Goal: Information Seeking & Learning: Learn about a topic

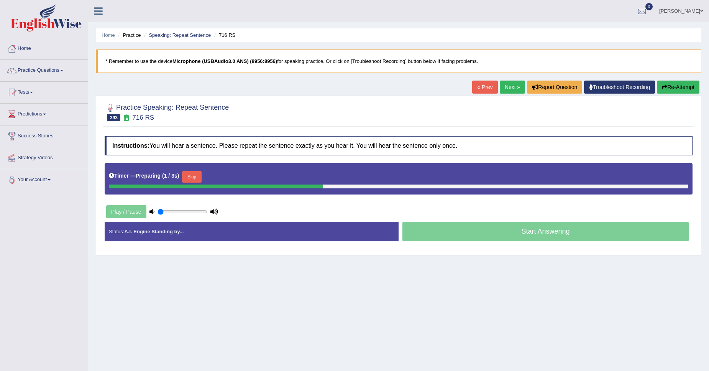
click at [200, 174] on button "Skip" at bounding box center [191, 177] width 19 height 12
click at [234, 177] on button "Skip" at bounding box center [225, 177] width 19 height 12
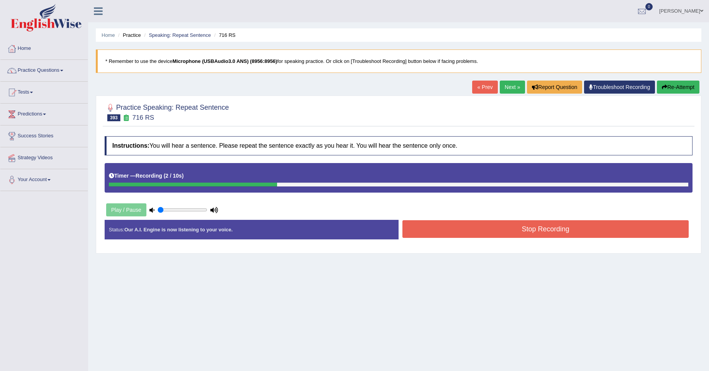
click at [444, 231] on button "Stop Recording" at bounding box center [545, 229] width 286 height 18
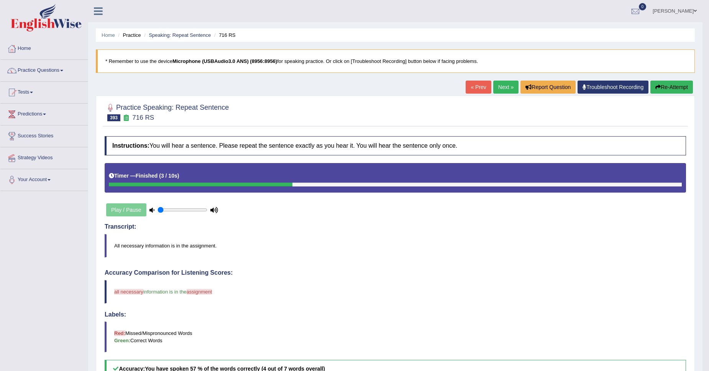
click at [506, 90] on link "Next »" at bounding box center [505, 86] width 25 height 13
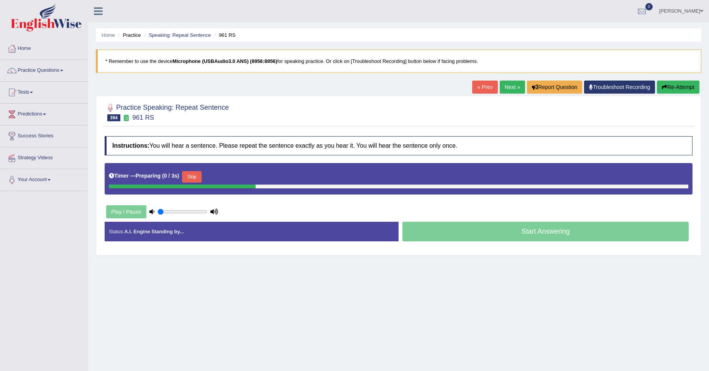
click at [196, 176] on button "Skip" at bounding box center [191, 177] width 19 height 12
click at [228, 175] on button "Skip" at bounding box center [225, 177] width 19 height 12
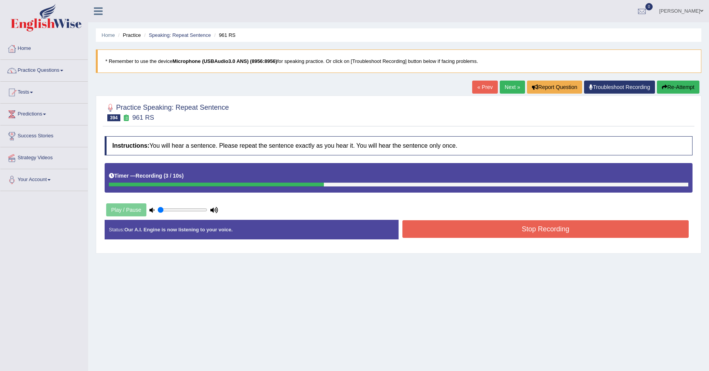
click at [481, 232] on button "Stop Recording" at bounding box center [545, 229] width 286 height 18
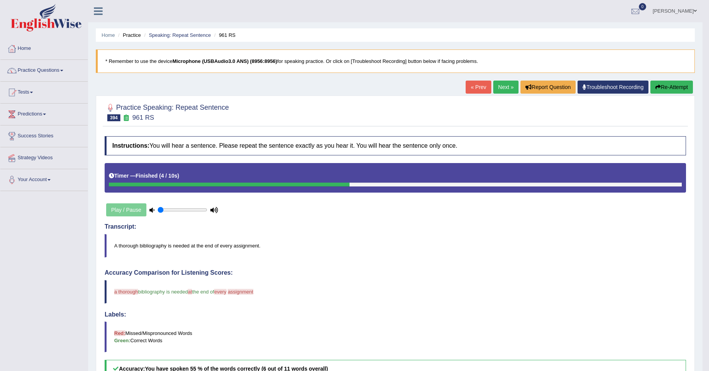
click at [501, 89] on link "Next »" at bounding box center [505, 86] width 25 height 13
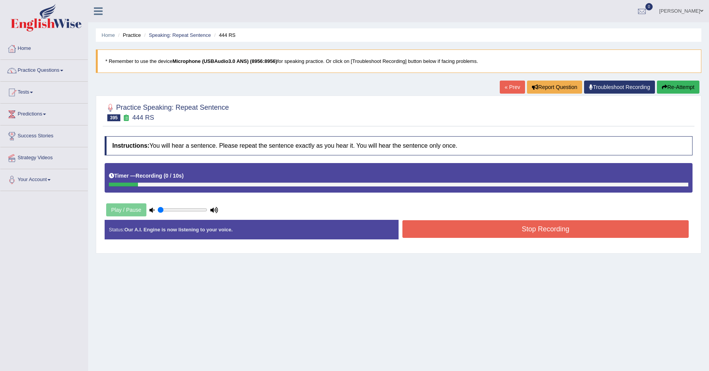
click at [676, 85] on button "Re-Attempt" at bounding box center [678, 86] width 43 height 13
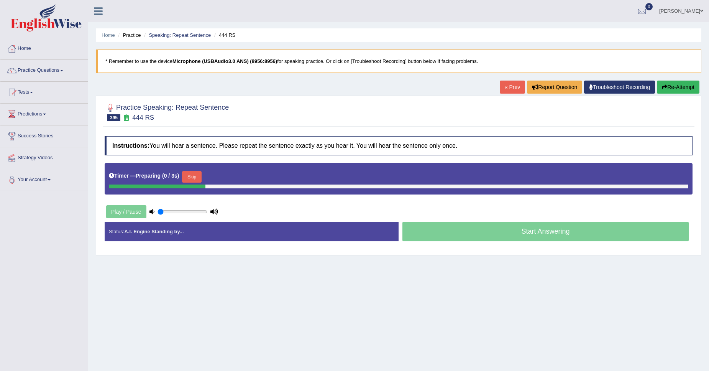
click at [196, 176] on button "Skip" at bounding box center [191, 177] width 19 height 12
click at [234, 177] on button "Skip" at bounding box center [225, 177] width 19 height 12
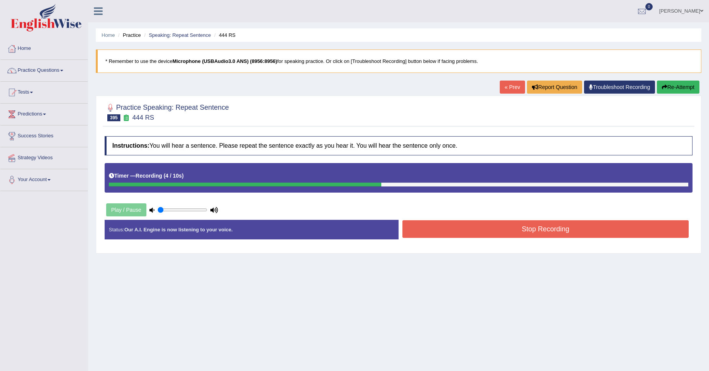
click at [678, 81] on button "Re-Attempt" at bounding box center [678, 86] width 43 height 13
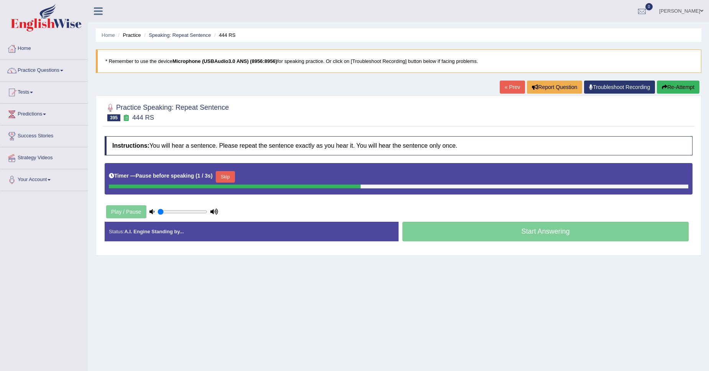
click at [232, 179] on button "Skip" at bounding box center [225, 177] width 19 height 12
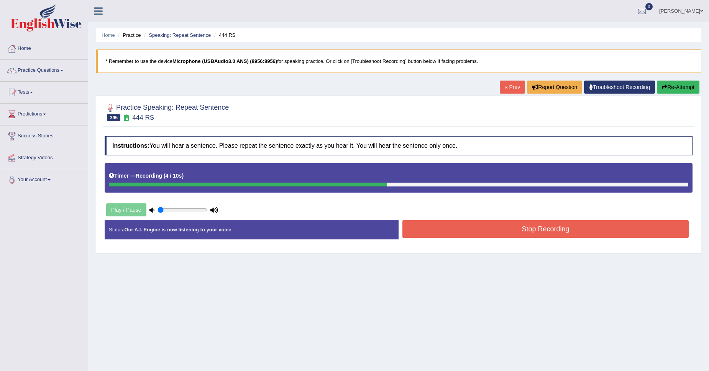
click at [435, 230] on button "Stop Recording" at bounding box center [545, 229] width 286 height 18
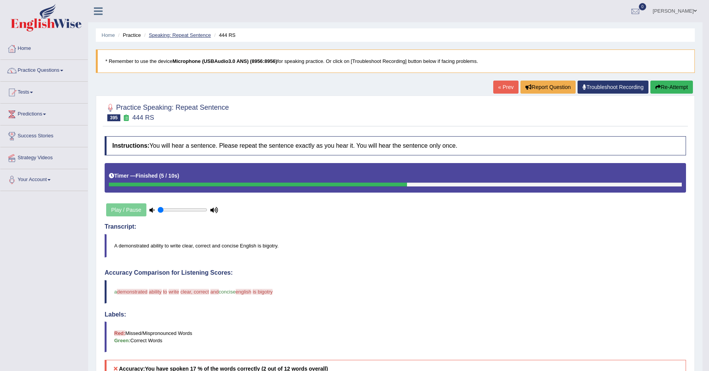
click at [156, 37] on link "Speaking: Repeat Sentence" at bounding box center [180, 35] width 62 height 6
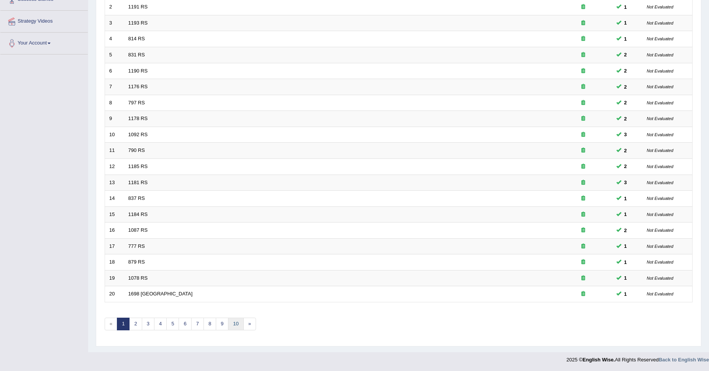
click at [241, 322] on link "10" at bounding box center [235, 323] width 15 height 13
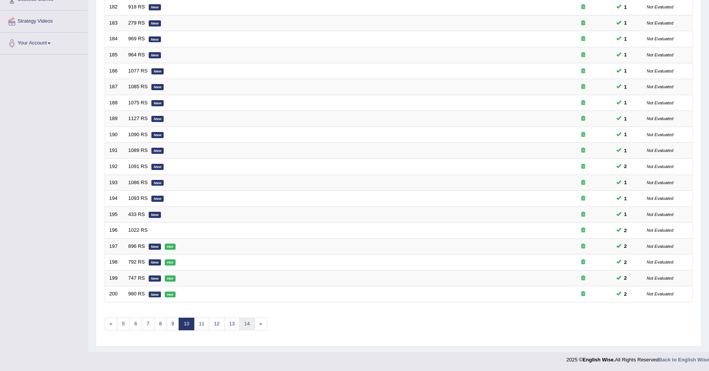
click at [242, 326] on link "14" at bounding box center [246, 323] width 15 height 13
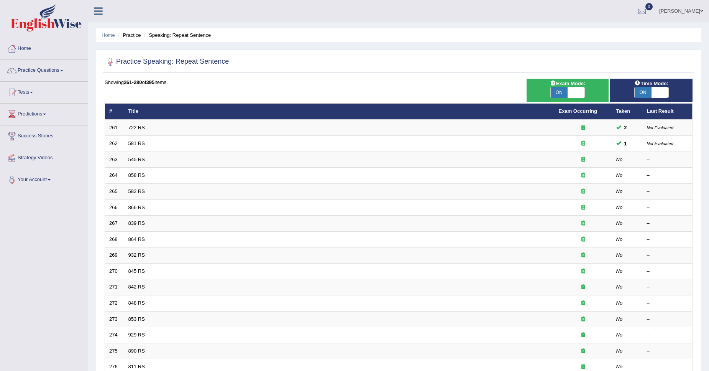
scroll to position [43, 0]
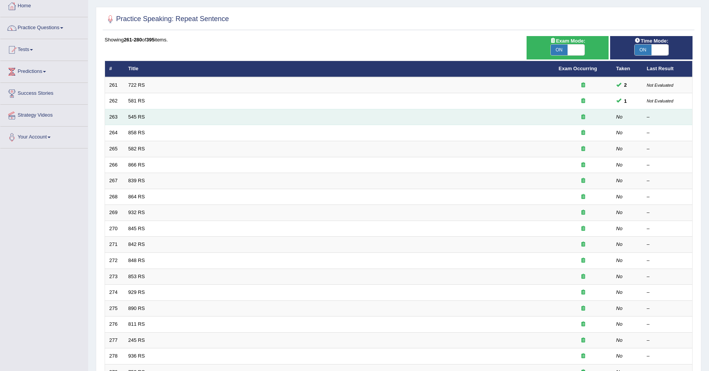
click at [131, 113] on td "545 RS" at bounding box center [339, 117] width 430 height 16
click at [131, 114] on link "545 RS" at bounding box center [136, 117] width 16 height 6
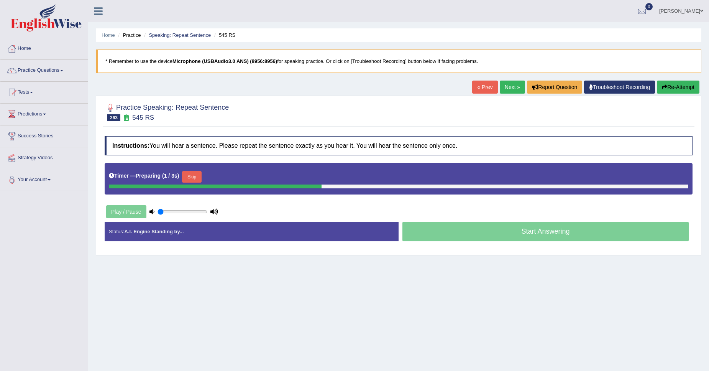
click at [193, 176] on button "Skip" at bounding box center [191, 177] width 19 height 12
click at [223, 178] on button "Skip" at bounding box center [225, 177] width 19 height 12
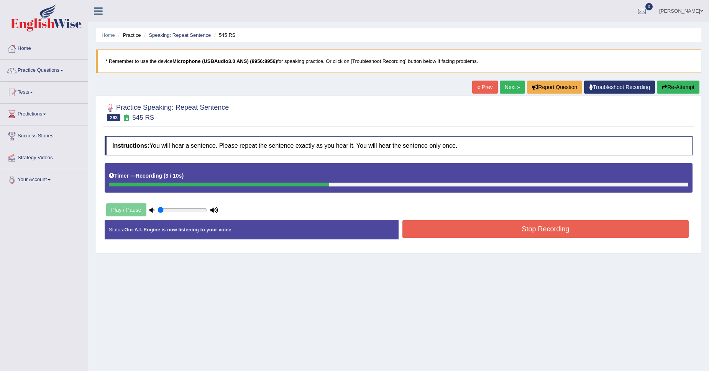
click at [412, 228] on button "Stop Recording" at bounding box center [545, 229] width 286 height 18
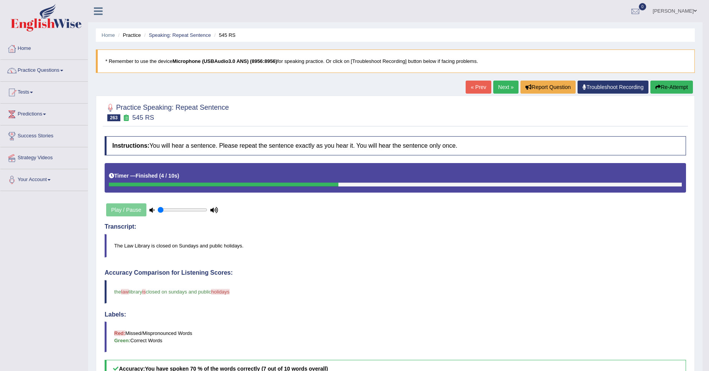
click at [499, 86] on link "Next »" at bounding box center [505, 86] width 25 height 13
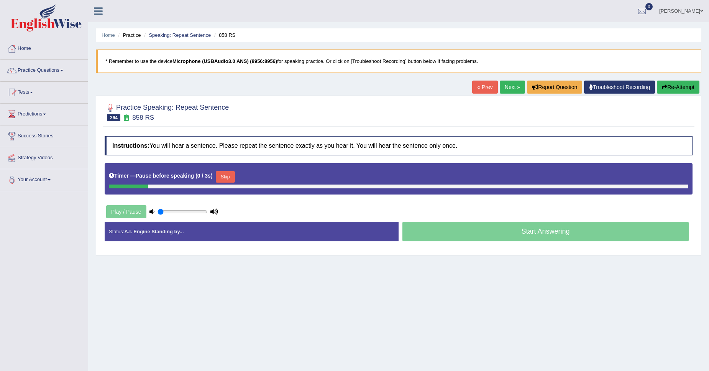
click at [225, 176] on button "Skip" at bounding box center [225, 177] width 19 height 12
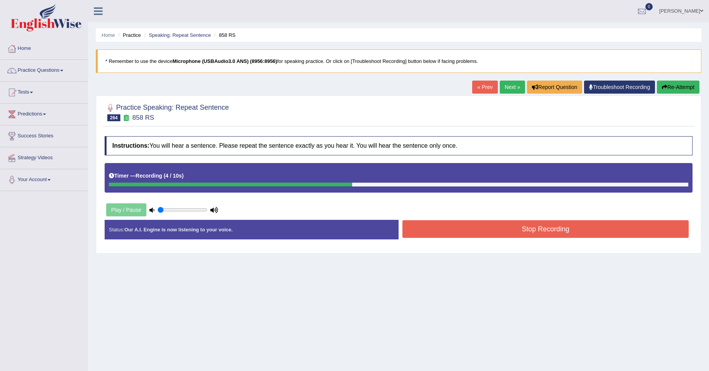
click at [430, 228] on button "Stop Recording" at bounding box center [545, 229] width 286 height 18
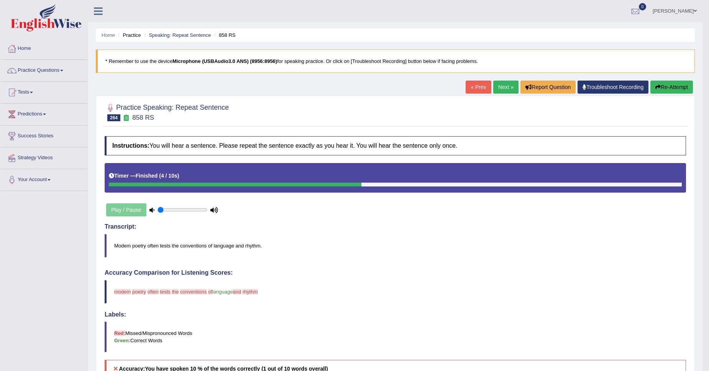
click at [503, 86] on link "Next »" at bounding box center [505, 86] width 25 height 13
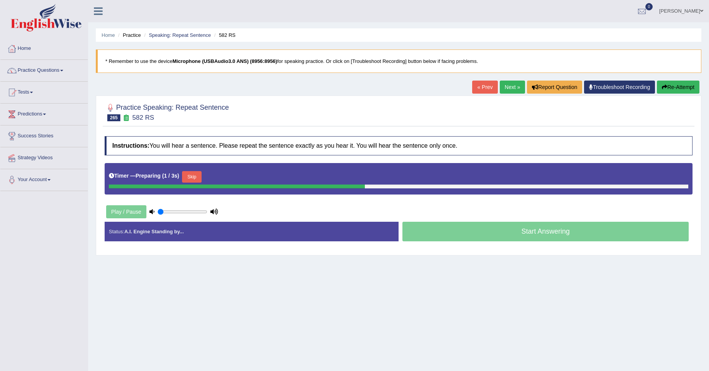
click at [197, 172] on button "Skip" at bounding box center [191, 177] width 19 height 12
click at [223, 177] on button "Skip" at bounding box center [225, 177] width 19 height 12
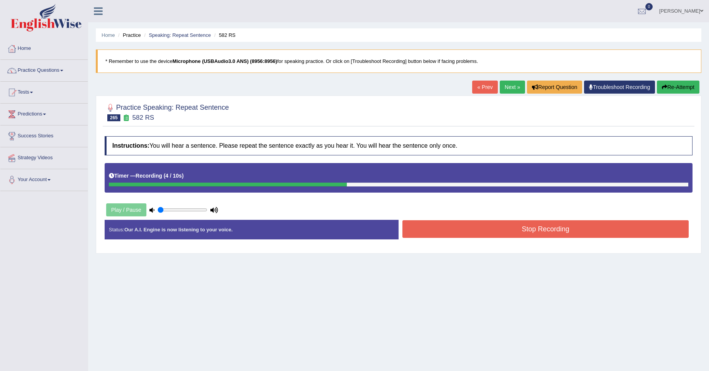
click at [476, 227] on button "Stop Recording" at bounding box center [545, 229] width 286 height 18
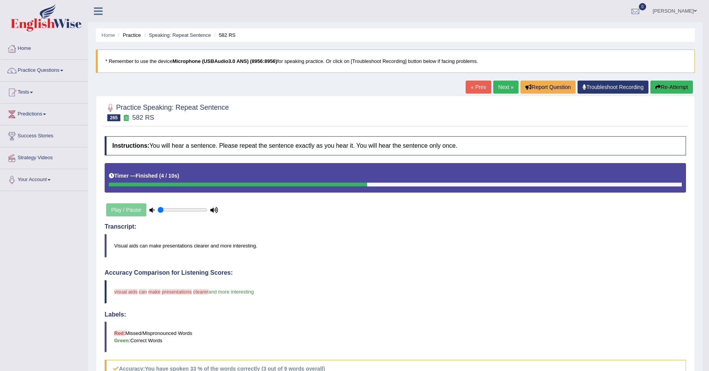
click at [667, 89] on button "Re-Attempt" at bounding box center [672, 86] width 43 height 13
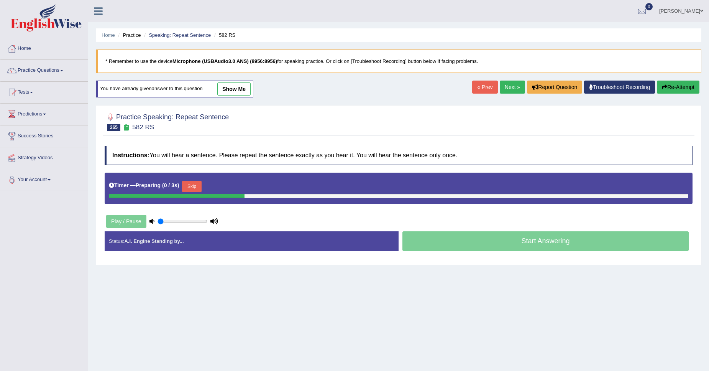
click at [200, 189] on button "Skip" at bounding box center [191, 187] width 19 height 12
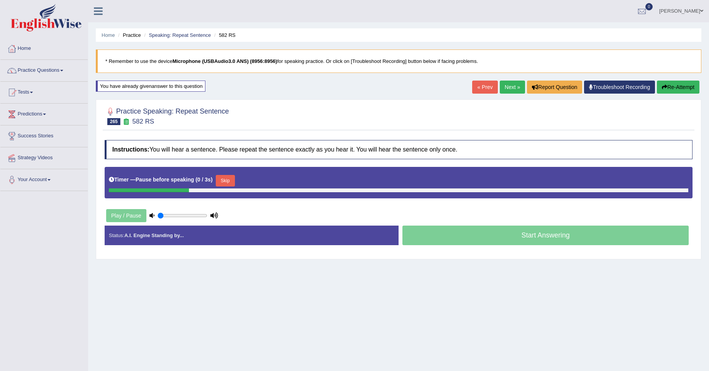
click at [235, 181] on button "Skip" at bounding box center [225, 181] width 19 height 12
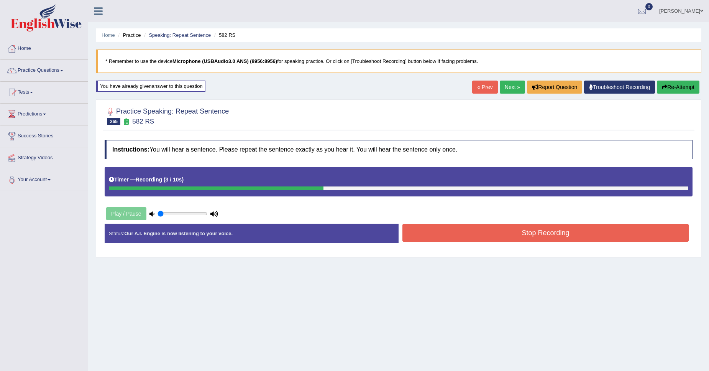
click at [415, 232] on button "Stop Recording" at bounding box center [545, 233] width 286 height 18
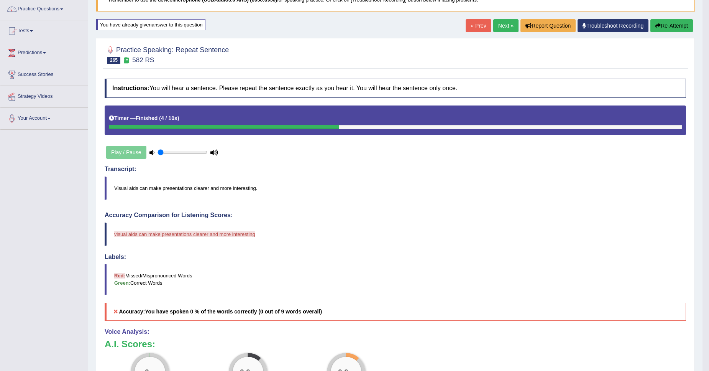
scroll to position [43, 0]
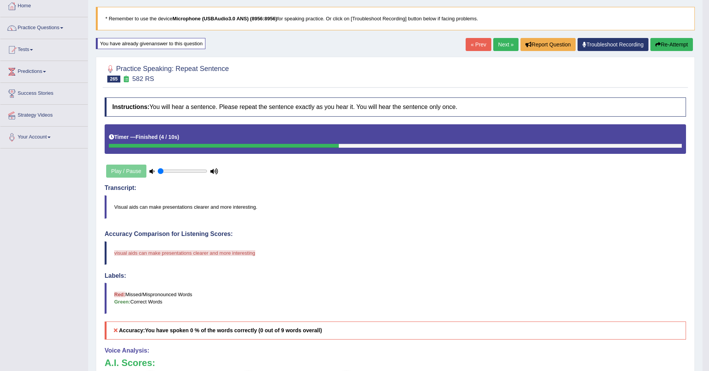
click at [503, 39] on link "Next »" at bounding box center [505, 44] width 25 height 13
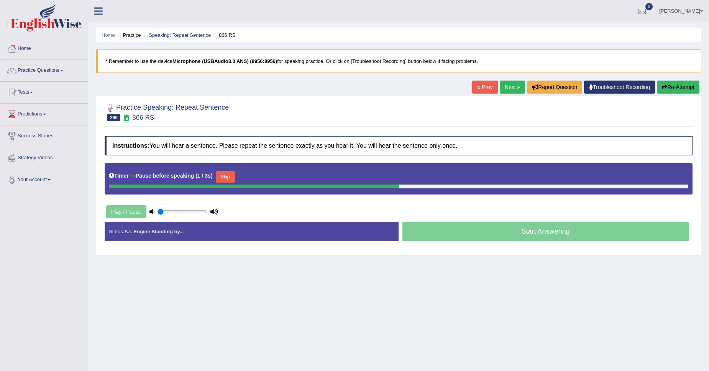
click at [233, 175] on button "Skip" at bounding box center [225, 177] width 19 height 12
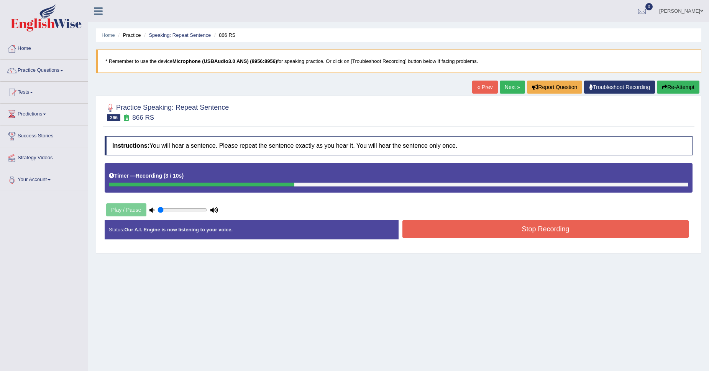
click at [465, 230] on button "Stop Recording" at bounding box center [545, 229] width 286 height 18
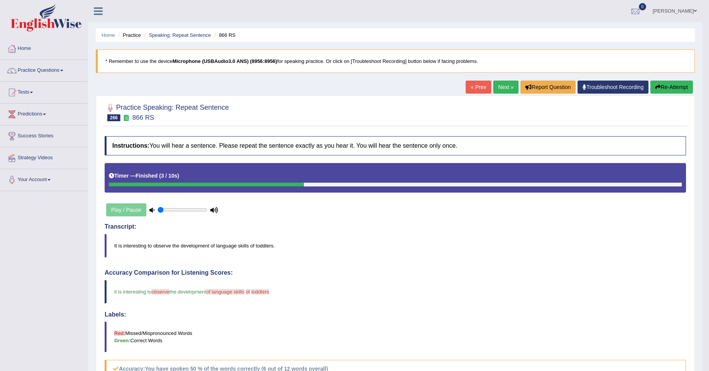
click at [497, 90] on link "Next »" at bounding box center [505, 86] width 25 height 13
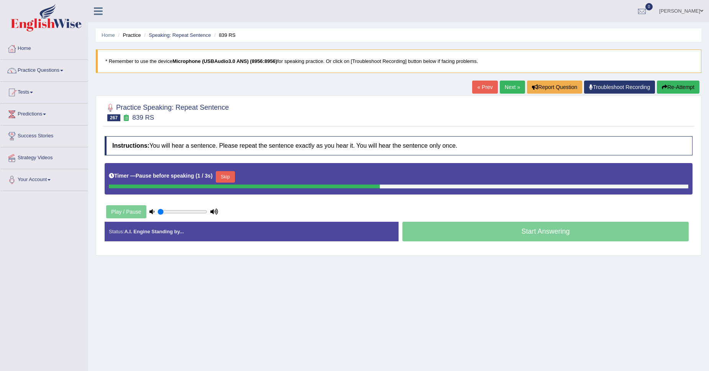
click at [224, 177] on button "Skip" at bounding box center [225, 177] width 19 height 12
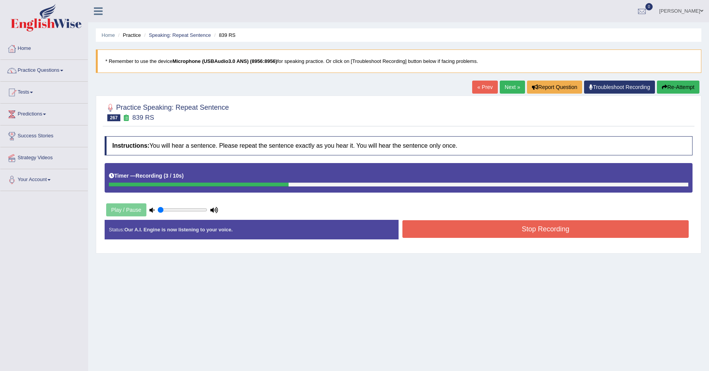
click at [466, 232] on button "Stop Recording" at bounding box center [545, 229] width 286 height 18
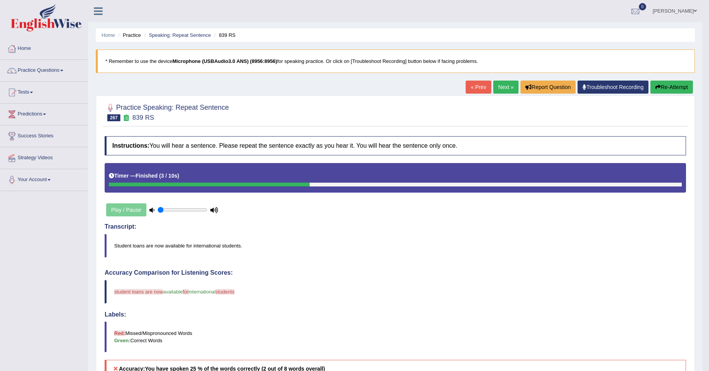
click at [657, 87] on icon "button" at bounding box center [658, 86] width 5 height 5
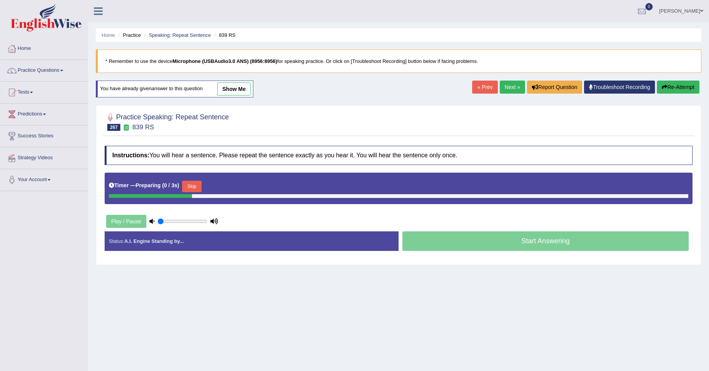
click at [198, 186] on button "Skip" at bounding box center [191, 187] width 19 height 12
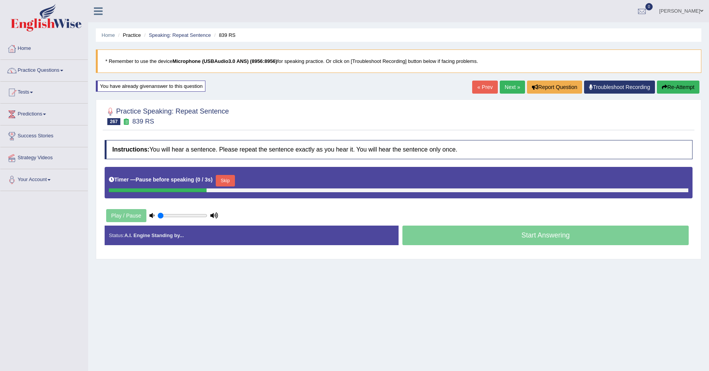
click at [222, 181] on button "Skip" at bounding box center [225, 181] width 19 height 12
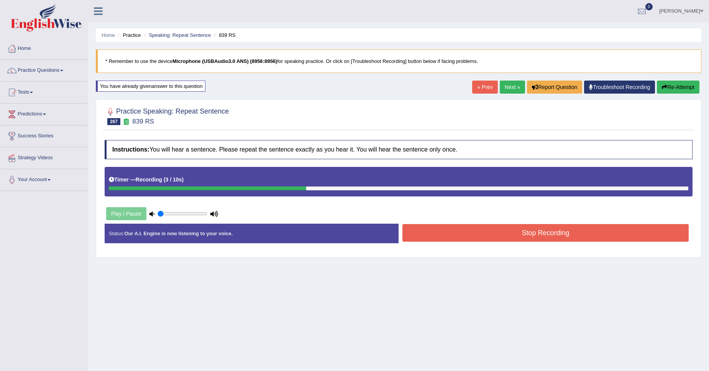
click at [439, 238] on button "Stop Recording" at bounding box center [545, 233] width 286 height 18
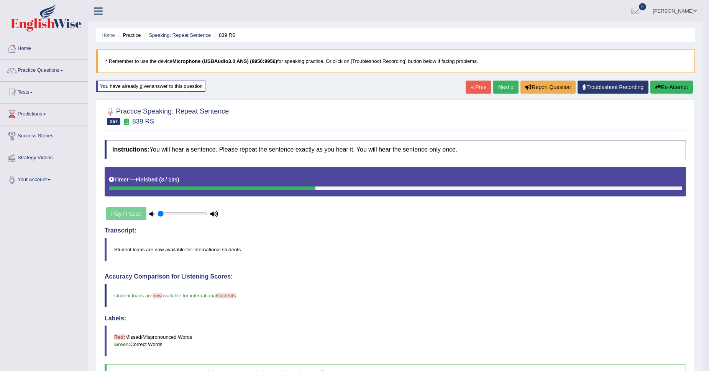
click at [496, 85] on link "Next »" at bounding box center [505, 86] width 25 height 13
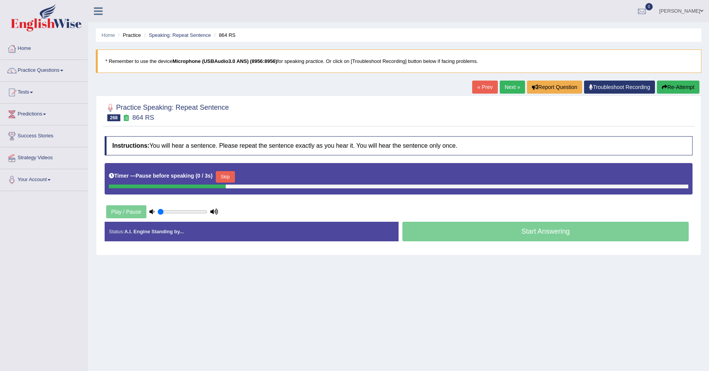
click at [229, 175] on button "Skip" at bounding box center [225, 177] width 19 height 12
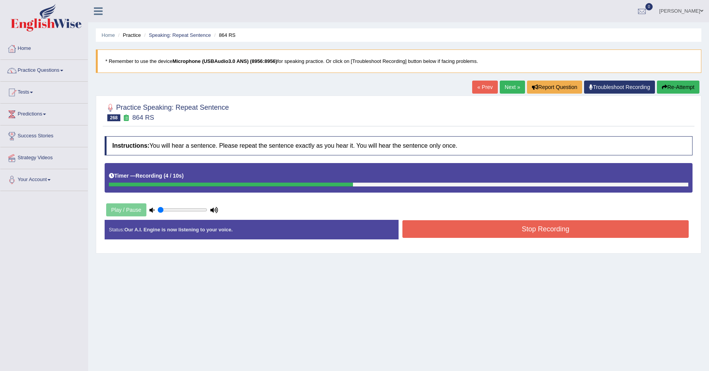
click at [422, 227] on button "Stop Recording" at bounding box center [545, 229] width 286 height 18
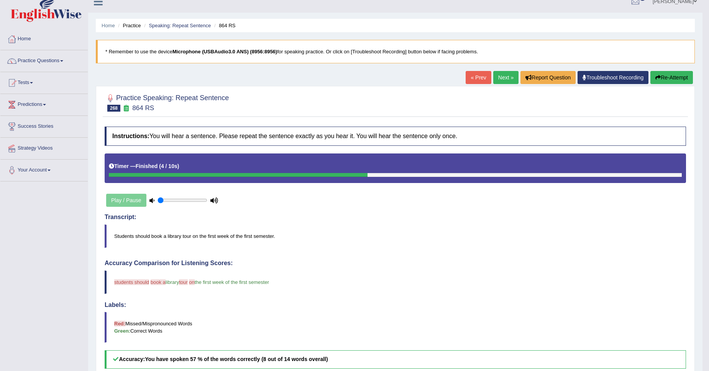
scroll to position [9, 0]
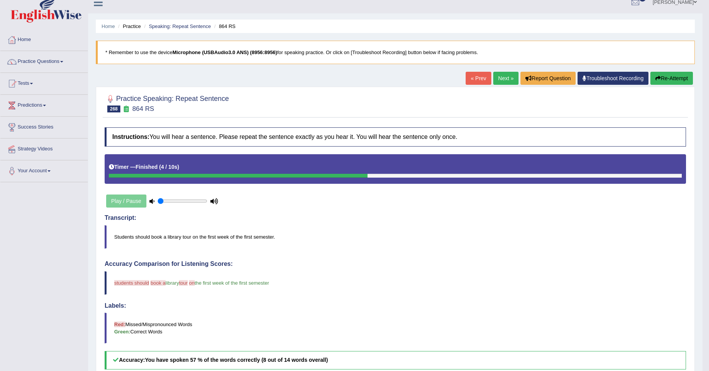
click at [493, 81] on link "Next »" at bounding box center [505, 78] width 25 height 13
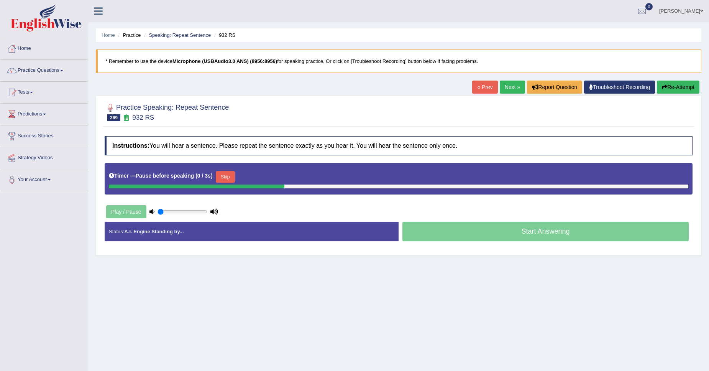
click at [224, 174] on button "Skip" at bounding box center [225, 177] width 19 height 12
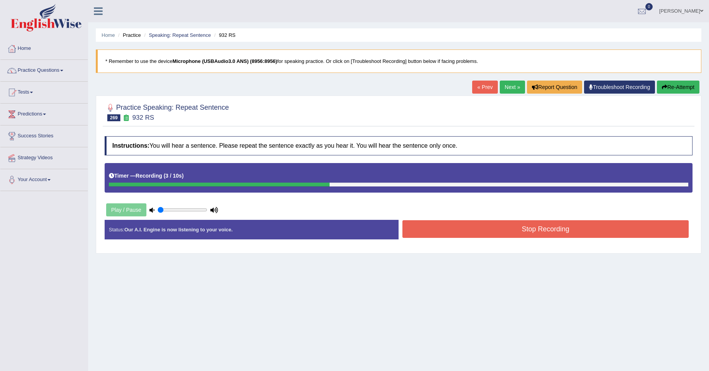
click at [410, 232] on button "Stop Recording" at bounding box center [545, 229] width 286 height 18
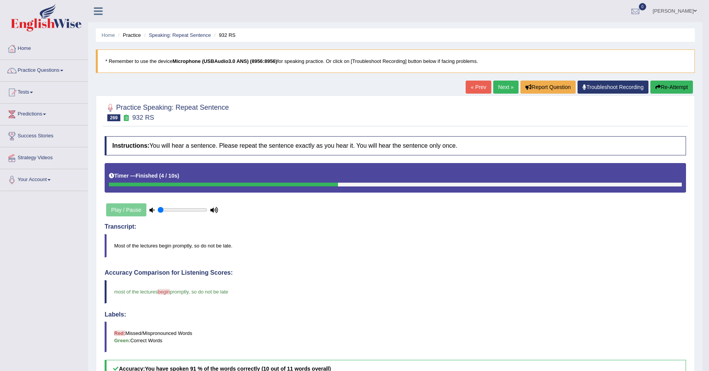
click at [504, 80] on div "Home Practice Speaking: Repeat Sentence 932 RS * Remember to use the device Mic…" at bounding box center [395, 265] width 614 height 531
click at [504, 84] on link "Next »" at bounding box center [505, 86] width 25 height 13
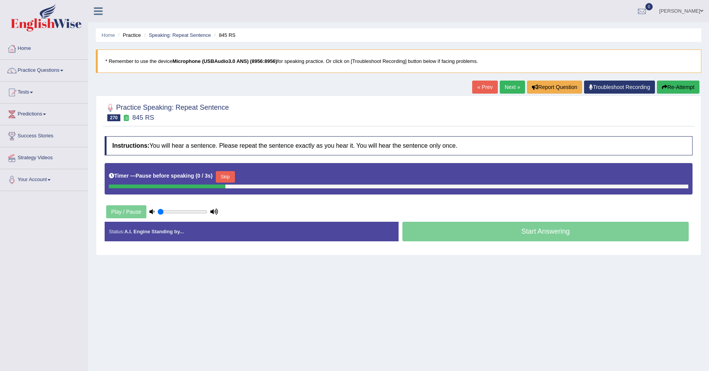
click at [223, 177] on button "Skip" at bounding box center [225, 177] width 19 height 12
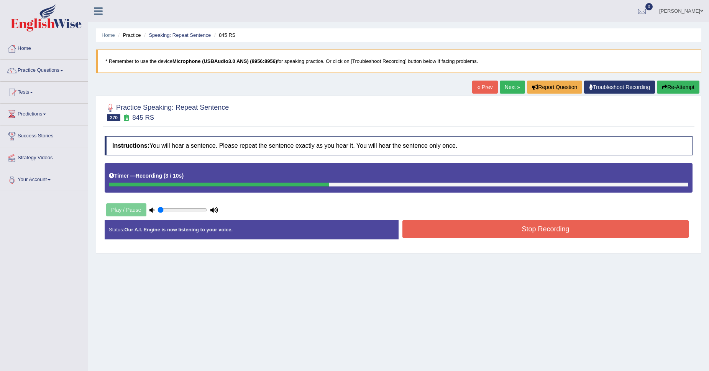
click at [422, 227] on button "Stop Recording" at bounding box center [545, 229] width 286 height 18
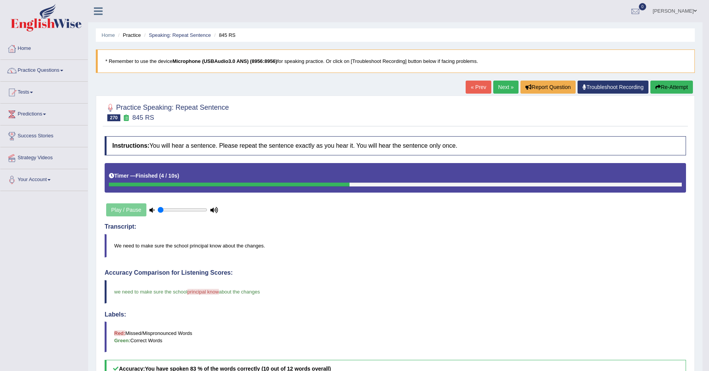
click at [499, 89] on link "Next »" at bounding box center [505, 86] width 25 height 13
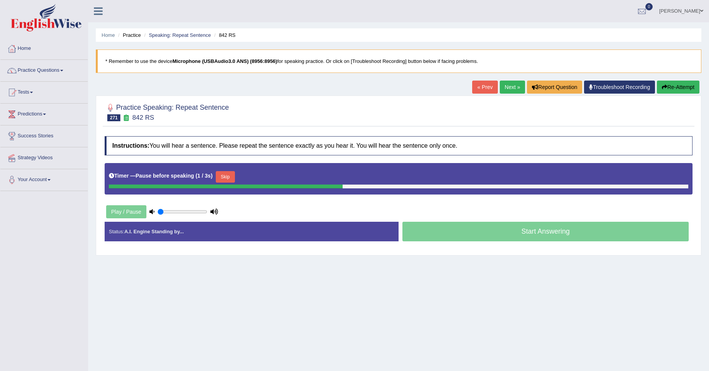
click at [226, 173] on button "Skip" at bounding box center [225, 177] width 19 height 12
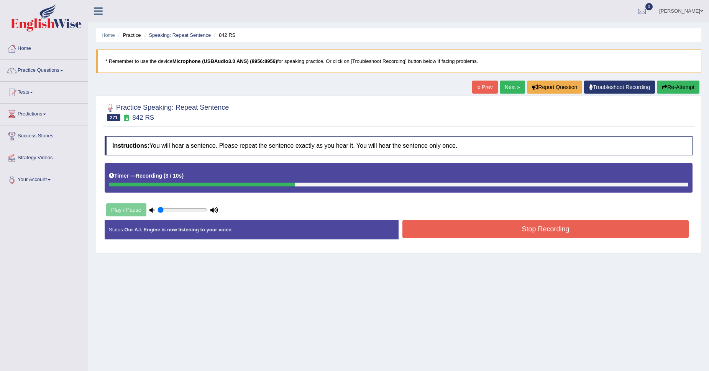
click at [413, 225] on button "Stop Recording" at bounding box center [545, 229] width 286 height 18
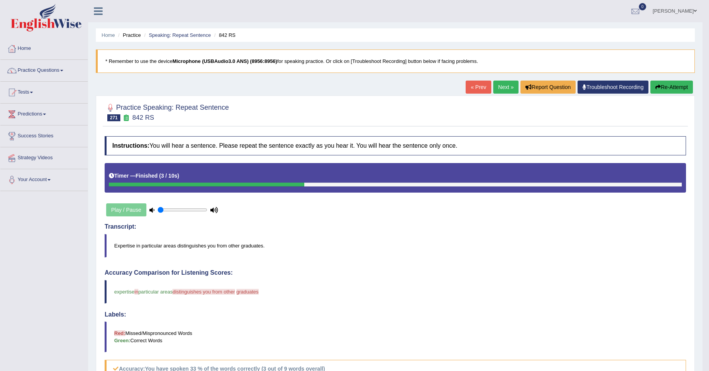
click at [503, 87] on link "Next »" at bounding box center [505, 86] width 25 height 13
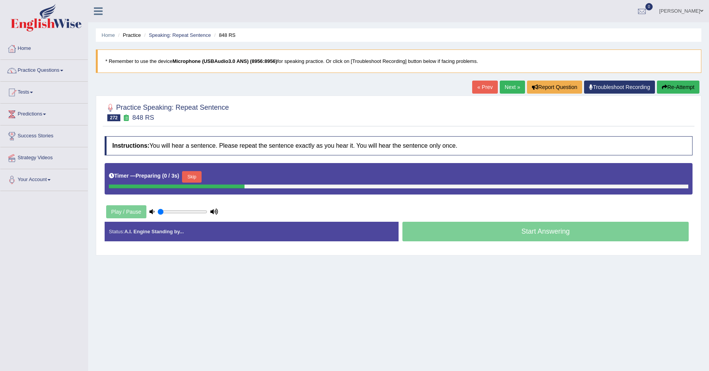
click at [194, 172] on button "Skip" at bounding box center [191, 177] width 19 height 12
click at [686, 87] on button "Re-Attempt" at bounding box center [678, 86] width 43 height 13
click at [199, 179] on button "Skip" at bounding box center [191, 177] width 19 height 12
click at [223, 175] on button "Skip" at bounding box center [225, 177] width 19 height 12
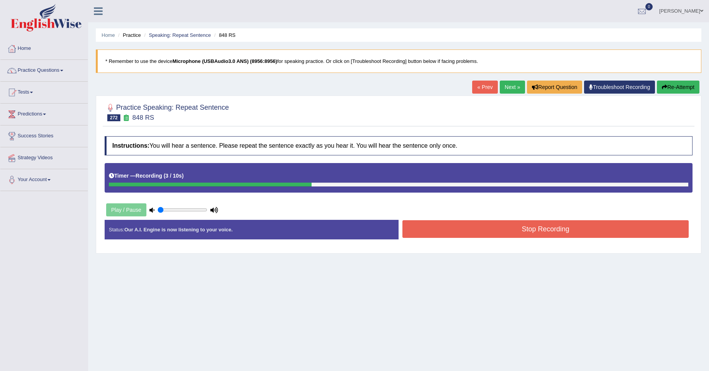
click at [687, 90] on button "Re-Attempt" at bounding box center [678, 86] width 43 height 13
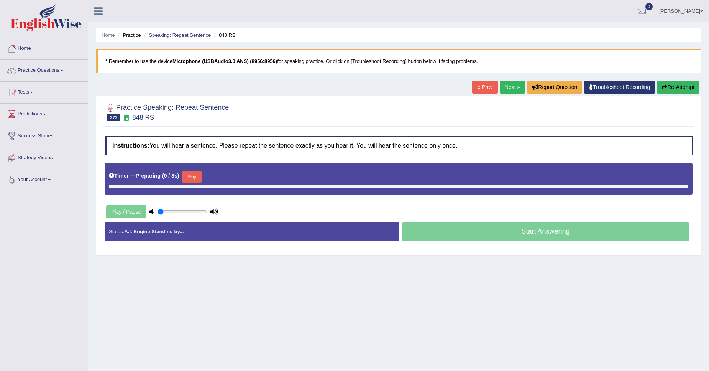
click at [190, 175] on button "Skip" at bounding box center [191, 177] width 19 height 12
click at [223, 174] on button "Skip" at bounding box center [225, 177] width 19 height 12
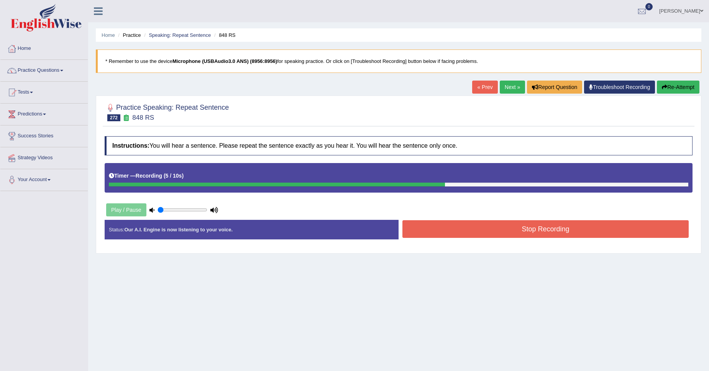
click at [430, 233] on button "Stop Recording" at bounding box center [545, 229] width 286 height 18
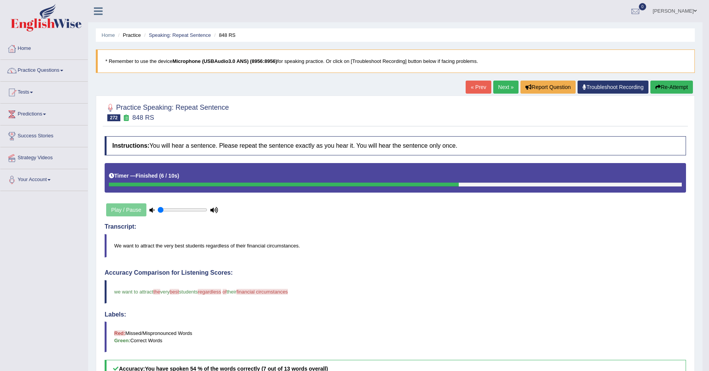
click at [500, 82] on link "Next »" at bounding box center [505, 86] width 25 height 13
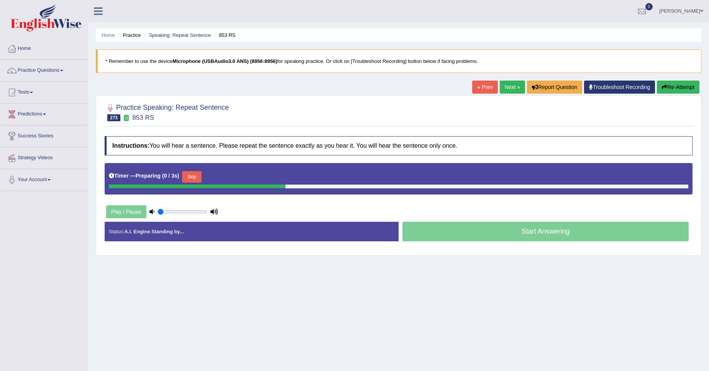
click at [196, 181] on button "Skip" at bounding box center [191, 177] width 19 height 12
click at [228, 176] on button "Skip" at bounding box center [225, 177] width 19 height 12
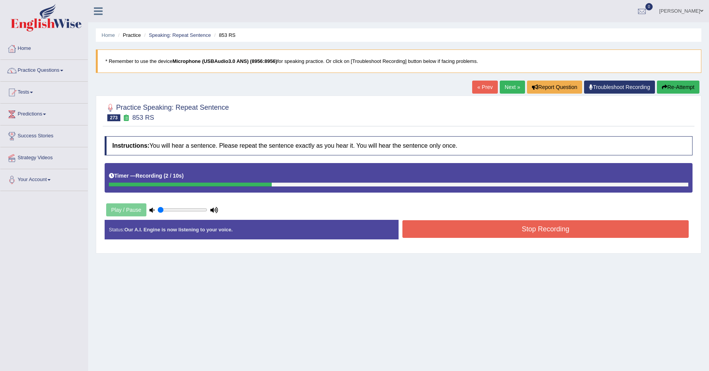
click at [485, 232] on button "Stop Recording" at bounding box center [545, 229] width 286 height 18
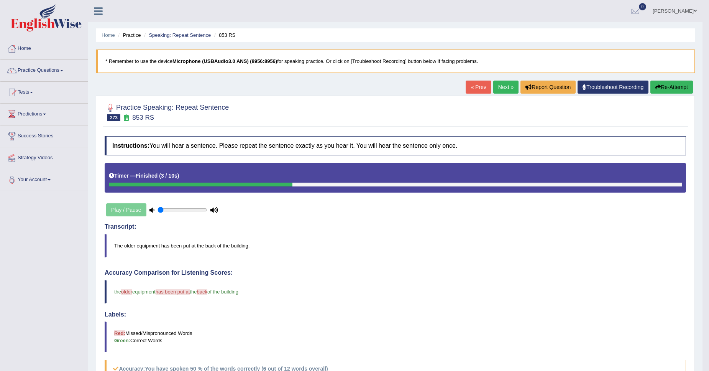
click at [507, 91] on link "Next »" at bounding box center [505, 86] width 25 height 13
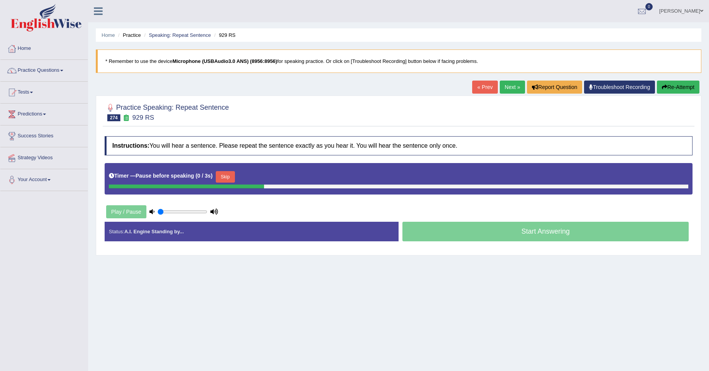
click at [226, 171] on button "Skip" at bounding box center [225, 177] width 19 height 12
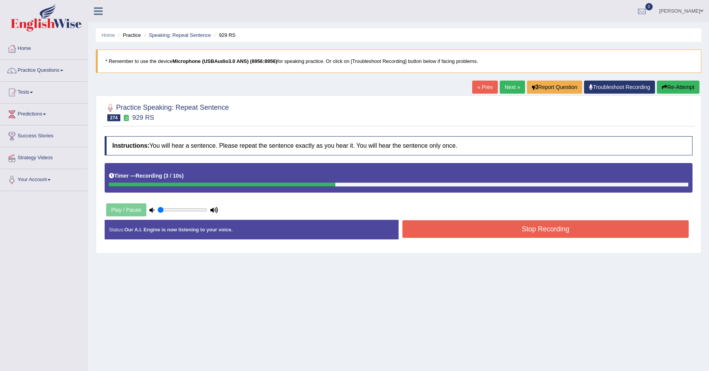
click at [435, 235] on button "Stop Recording" at bounding box center [545, 229] width 286 height 18
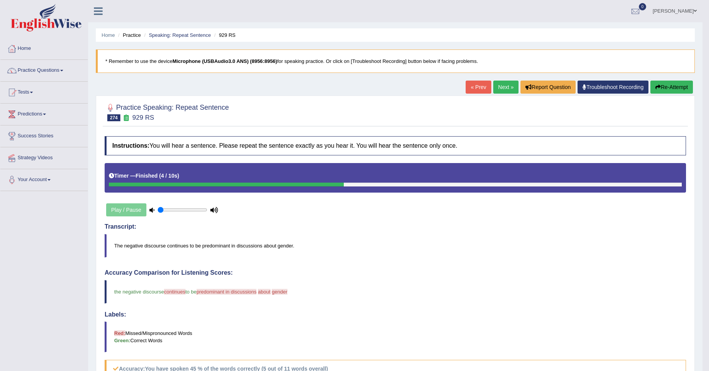
click at [676, 94] on button "Re-Attempt" at bounding box center [672, 86] width 43 height 13
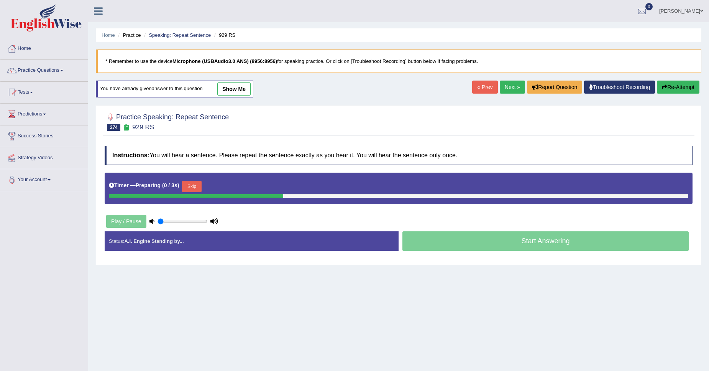
click at [194, 189] on button "Skip" at bounding box center [191, 187] width 19 height 12
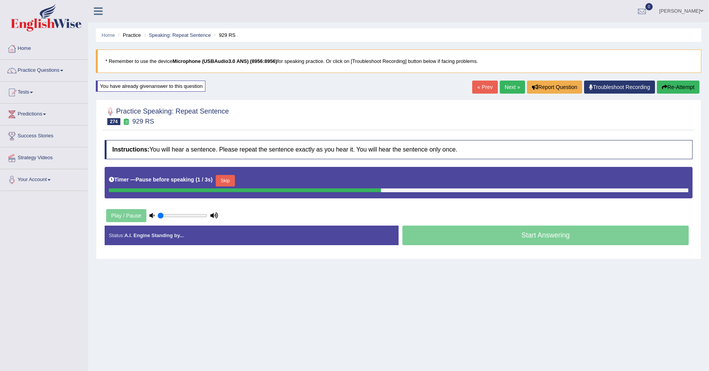
click at [223, 182] on button "Skip" at bounding box center [225, 181] width 19 height 12
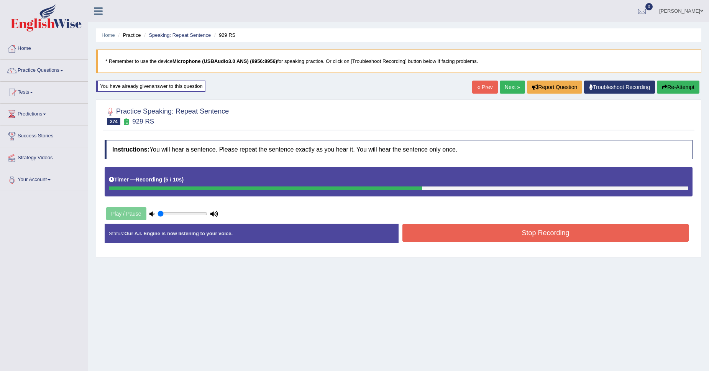
click at [678, 86] on button "Re-Attempt" at bounding box center [678, 86] width 43 height 13
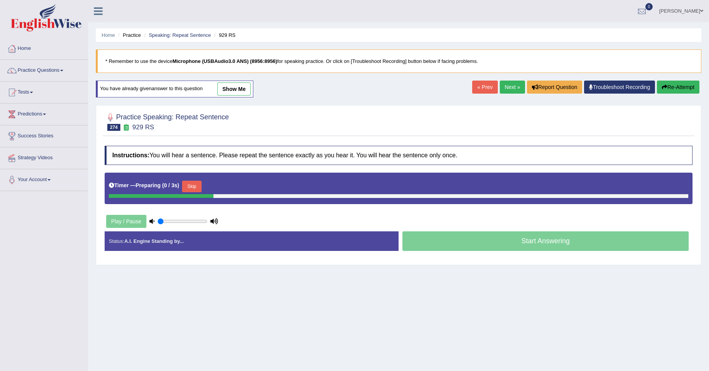
click at [209, 189] on div "Timer — Preparing ( 0 / 3s ) Skip" at bounding box center [399, 186] width 580 height 15
click at [181, 181] on div "Timer — Preparing ( 1 / 3s ) Skip" at bounding box center [399, 186] width 580 height 15
click at [189, 183] on button "Skip" at bounding box center [191, 187] width 19 height 12
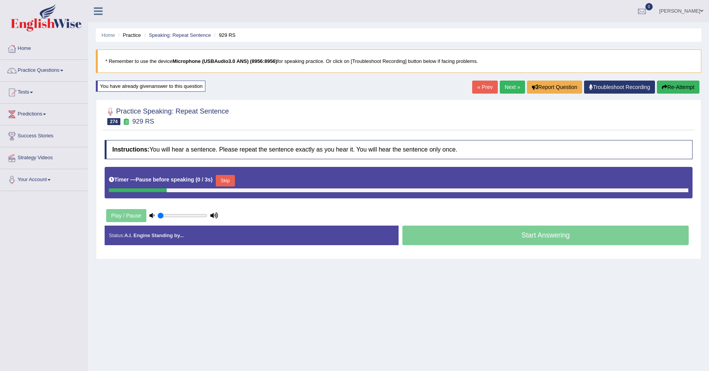
click at [223, 180] on button "Skip" at bounding box center [225, 181] width 19 height 12
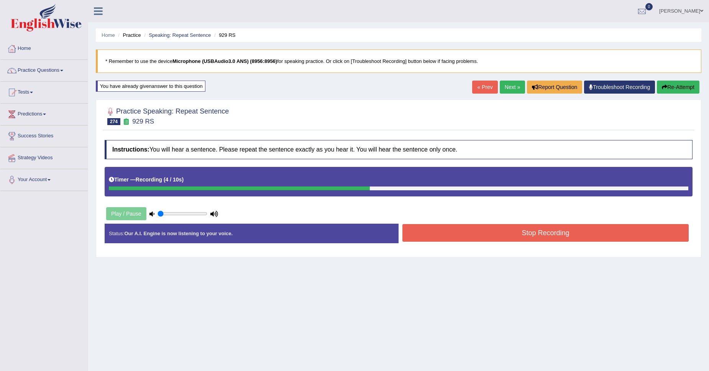
click at [412, 235] on button "Stop Recording" at bounding box center [545, 233] width 286 height 18
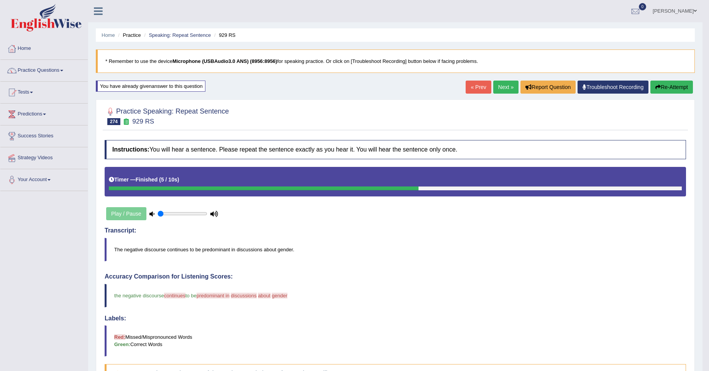
click at [508, 88] on link "Next »" at bounding box center [505, 86] width 25 height 13
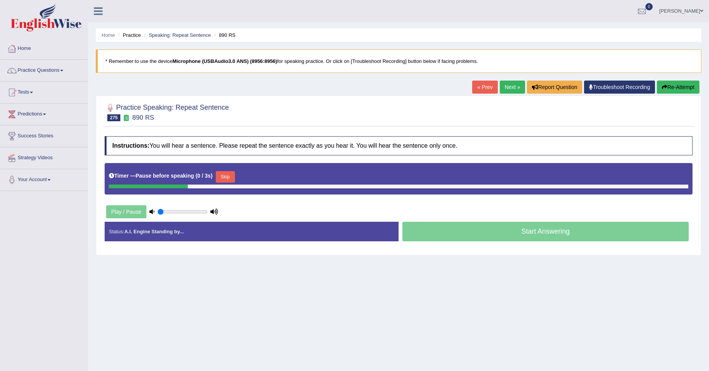
click at [225, 177] on button "Skip" at bounding box center [225, 177] width 19 height 12
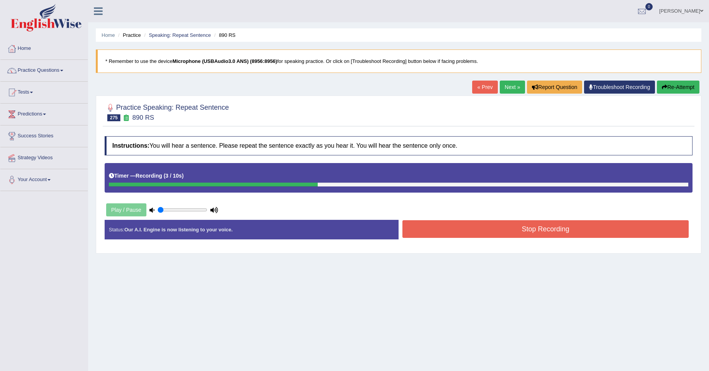
click at [439, 232] on button "Stop Recording" at bounding box center [545, 229] width 286 height 18
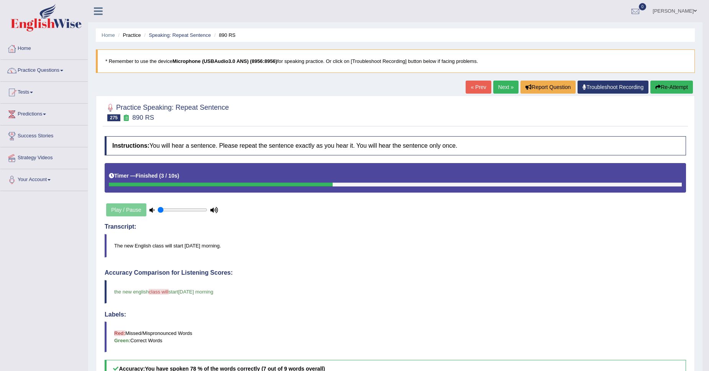
click at [495, 92] on link "Next »" at bounding box center [505, 86] width 25 height 13
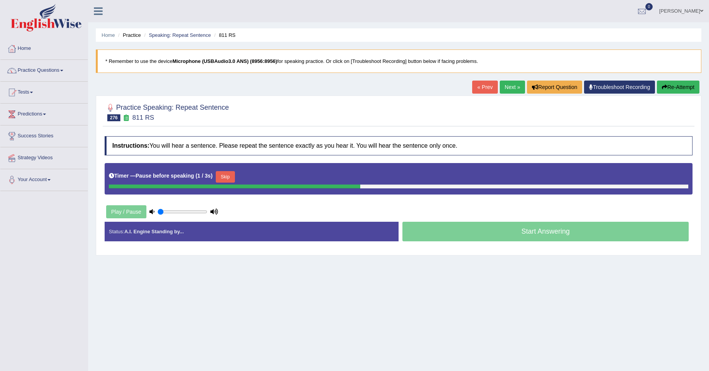
click at [225, 177] on button "Skip" at bounding box center [225, 177] width 19 height 12
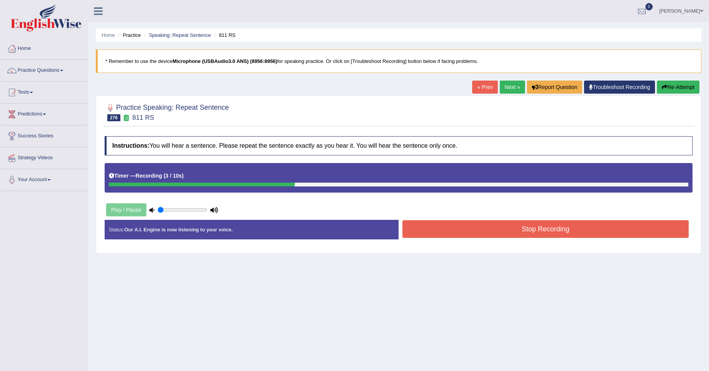
click at [505, 221] on button "Stop Recording" at bounding box center [545, 229] width 286 height 18
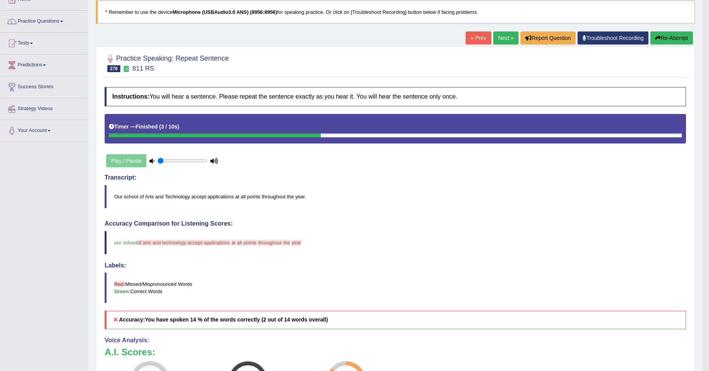
scroll to position [43, 0]
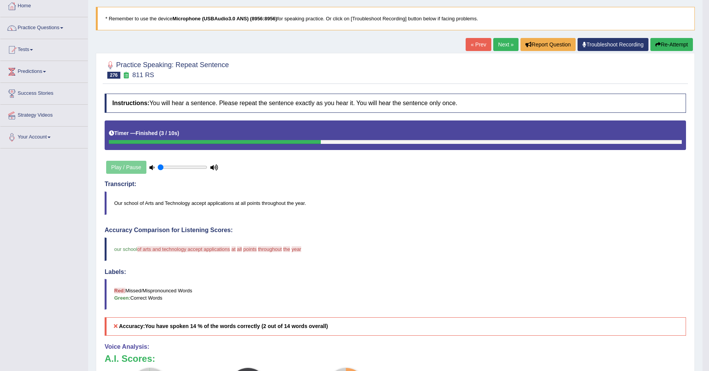
click at [684, 44] on button "Re-Attempt" at bounding box center [672, 44] width 43 height 13
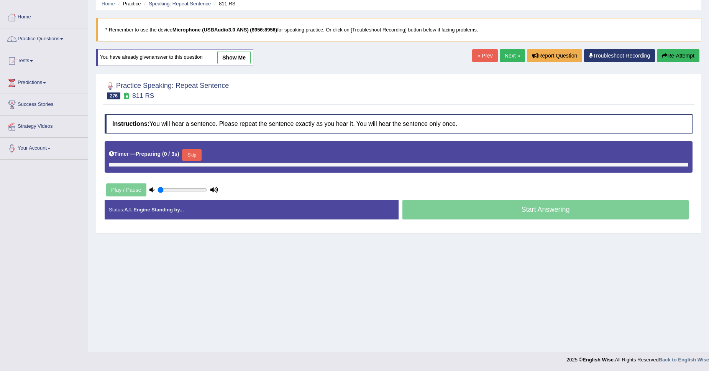
click at [197, 184] on div "Play / Pause" at bounding box center [162, 189] width 115 height 19
click at [194, 155] on button "Skip" at bounding box center [191, 155] width 19 height 12
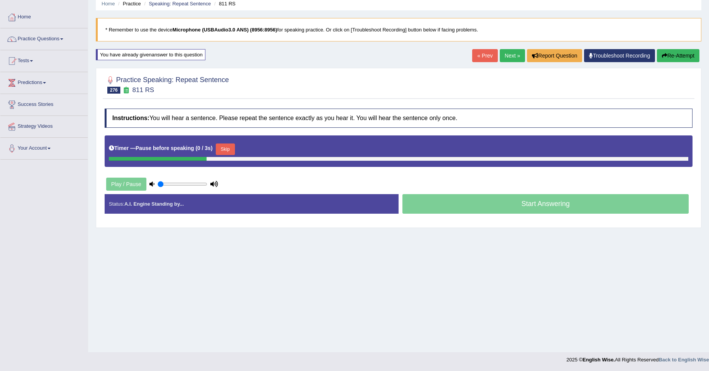
click at [227, 149] on button "Skip" at bounding box center [225, 149] width 19 height 12
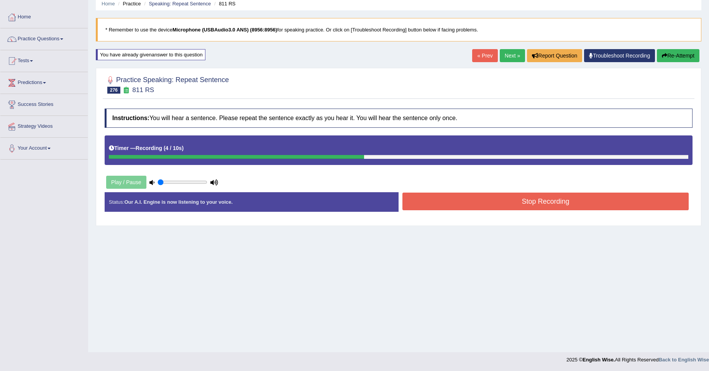
click at [521, 204] on button "Stop Recording" at bounding box center [545, 201] width 286 height 18
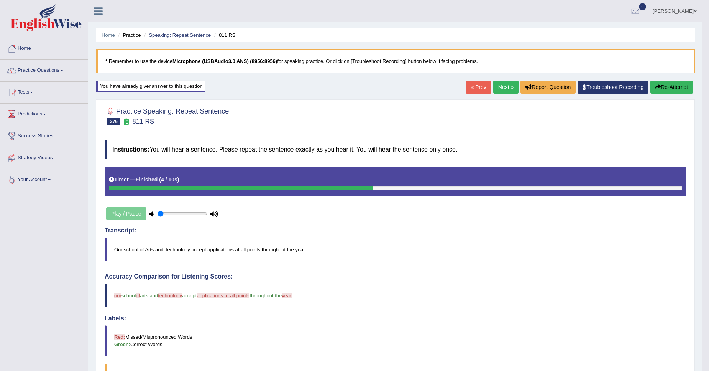
click at [501, 90] on link "Next »" at bounding box center [505, 86] width 25 height 13
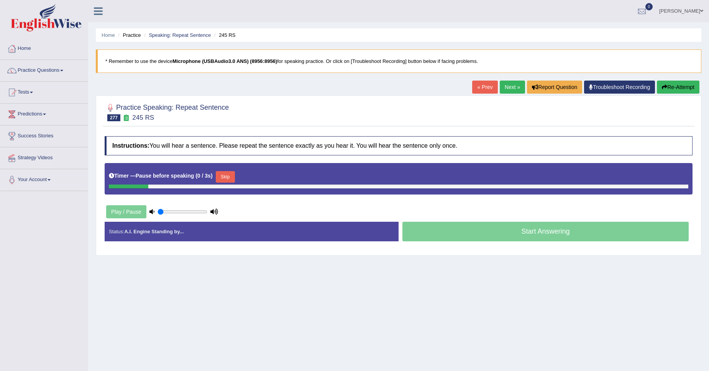
click at [227, 175] on button "Skip" at bounding box center [225, 177] width 19 height 12
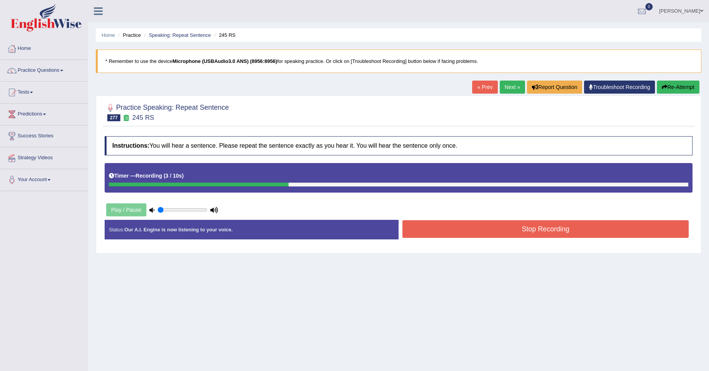
click at [445, 227] on button "Stop Recording" at bounding box center [545, 229] width 286 height 18
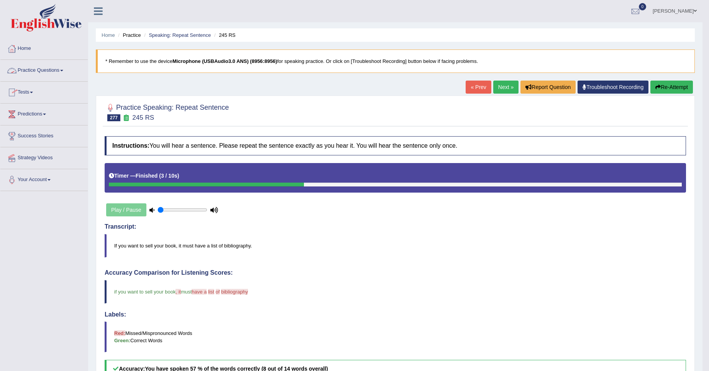
click at [50, 70] on link "Practice Questions" at bounding box center [43, 69] width 87 height 19
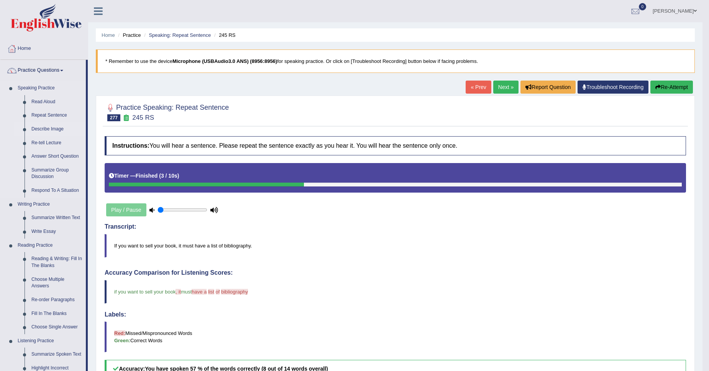
click at [38, 127] on link "Describe Image" at bounding box center [57, 129] width 58 height 14
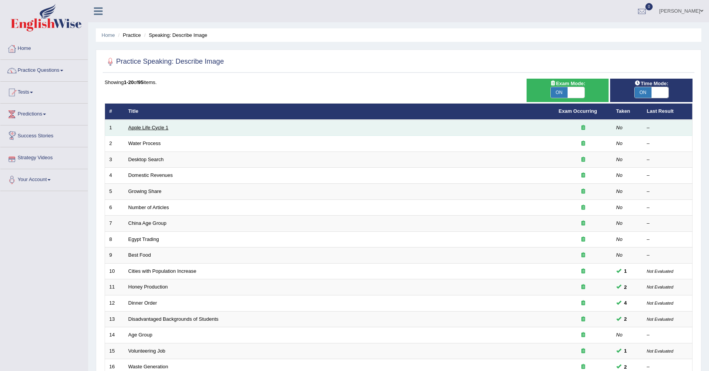
click at [139, 129] on link "Apple Life Cycle 1" at bounding box center [148, 128] width 40 height 6
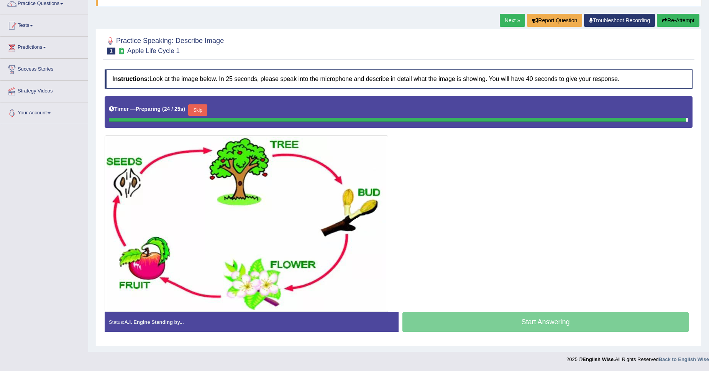
scroll to position [64, 0]
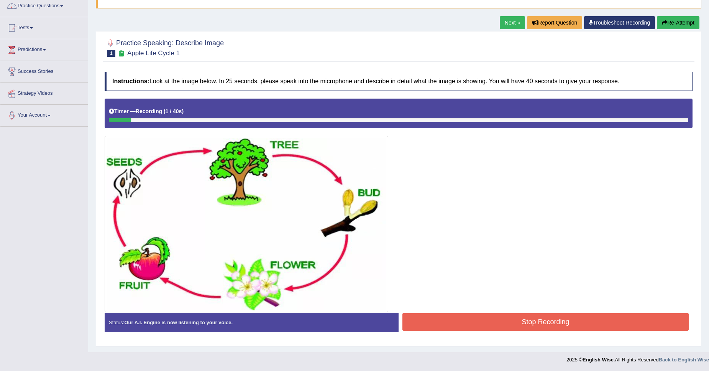
click at [672, 22] on button "Re-Attempt" at bounding box center [678, 22] width 43 height 13
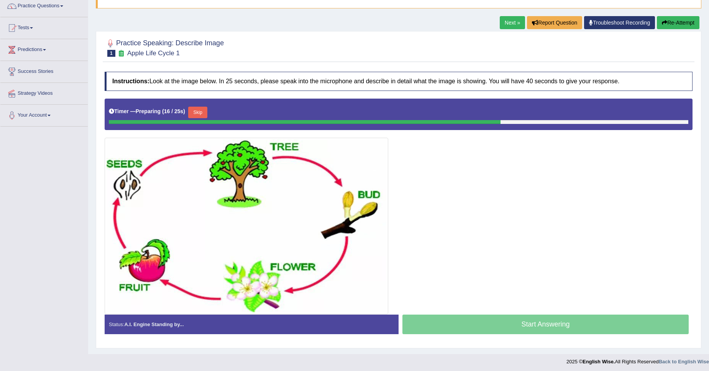
click at [685, 20] on button "Re-Attempt" at bounding box center [678, 22] width 43 height 13
click at [669, 25] on button "Re-Attempt" at bounding box center [678, 22] width 43 height 13
click at [197, 112] on button "Skip" at bounding box center [197, 113] width 19 height 12
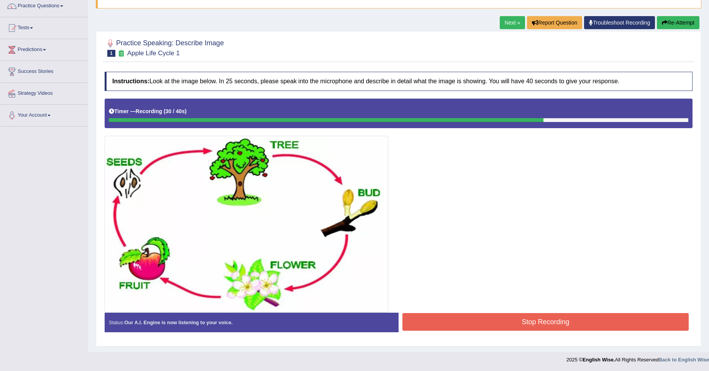
click at [455, 323] on button "Stop Recording" at bounding box center [545, 322] width 286 height 18
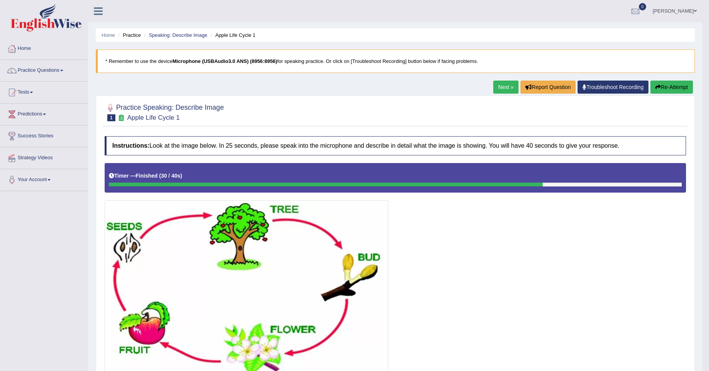
click at [508, 87] on link "Next »" at bounding box center [505, 86] width 25 height 13
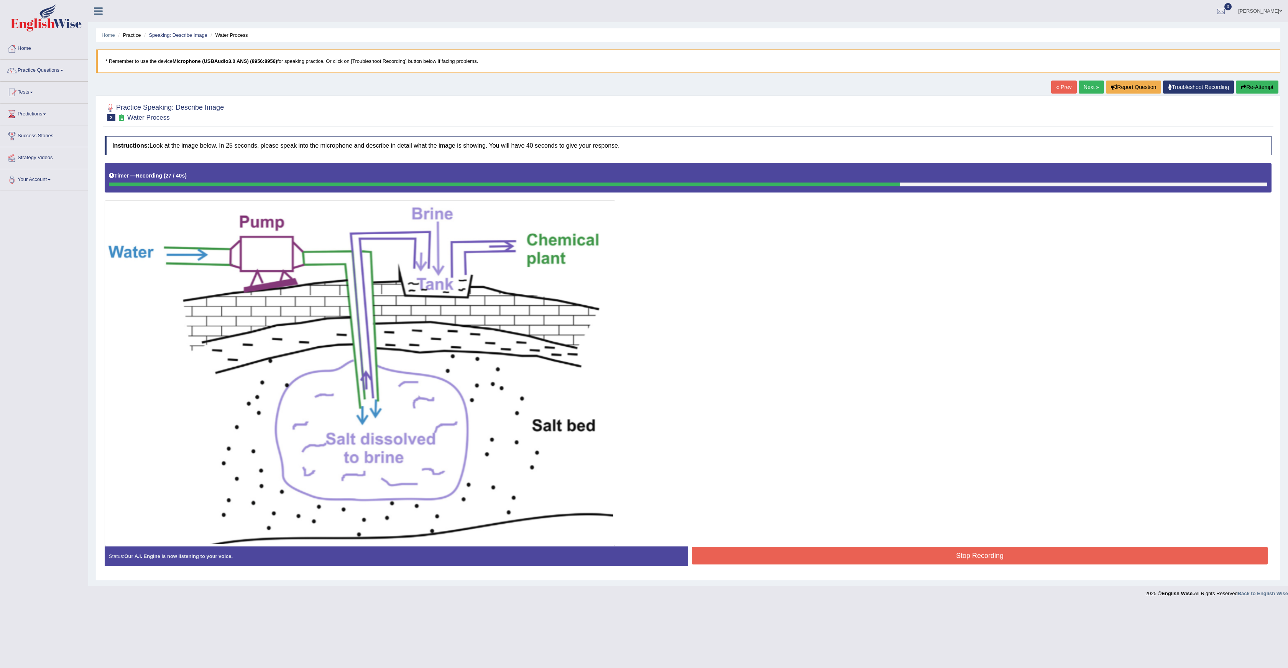
click at [709, 370] on button "Stop Recording" at bounding box center [980, 556] width 576 height 18
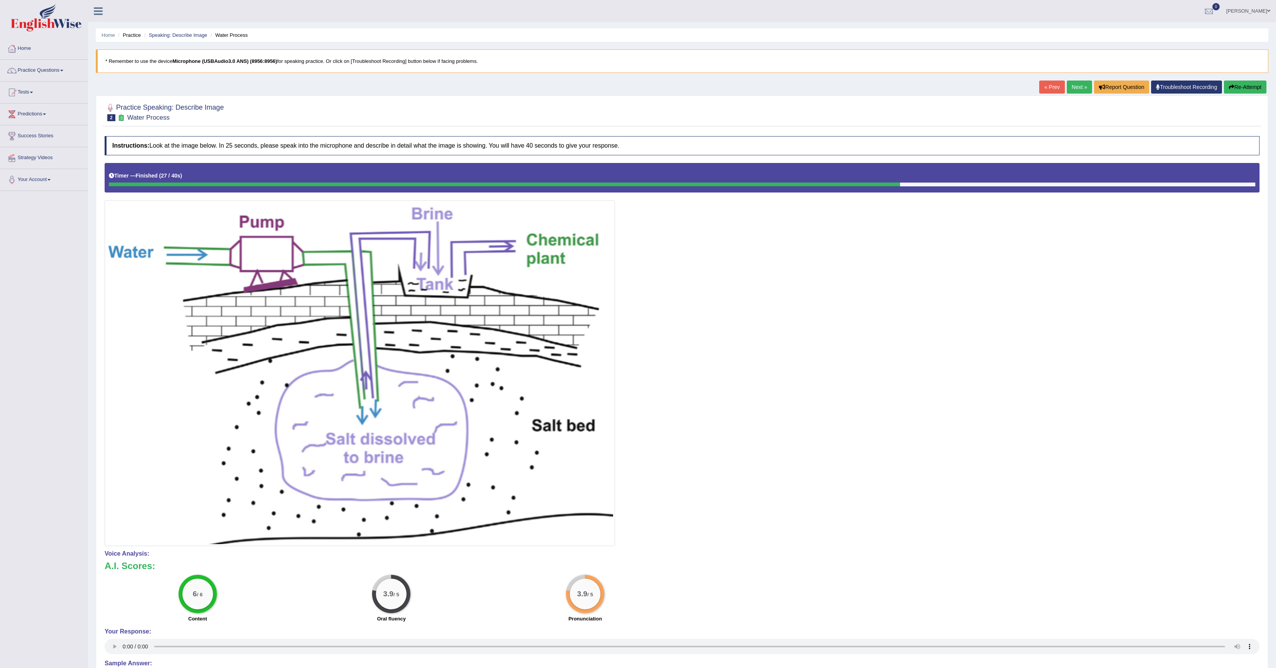
click at [709, 81] on button "Re-Attempt" at bounding box center [1245, 86] width 43 height 13
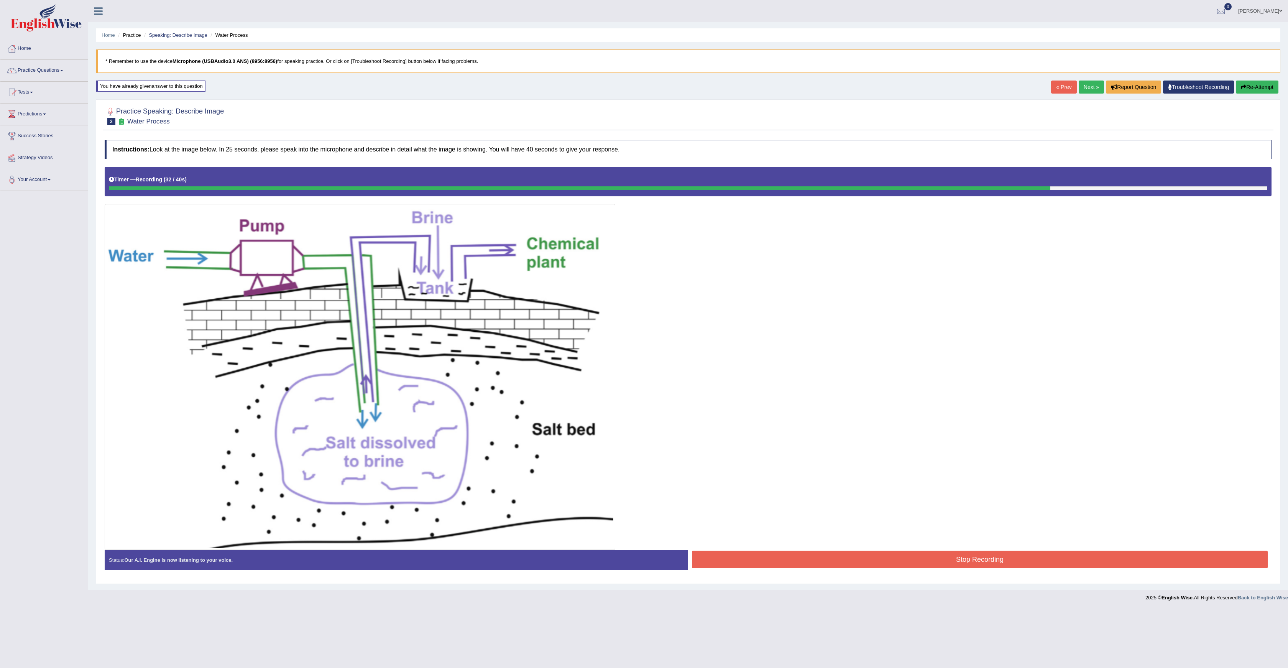
click at [767, 567] on button "Stop Recording" at bounding box center [980, 559] width 576 height 18
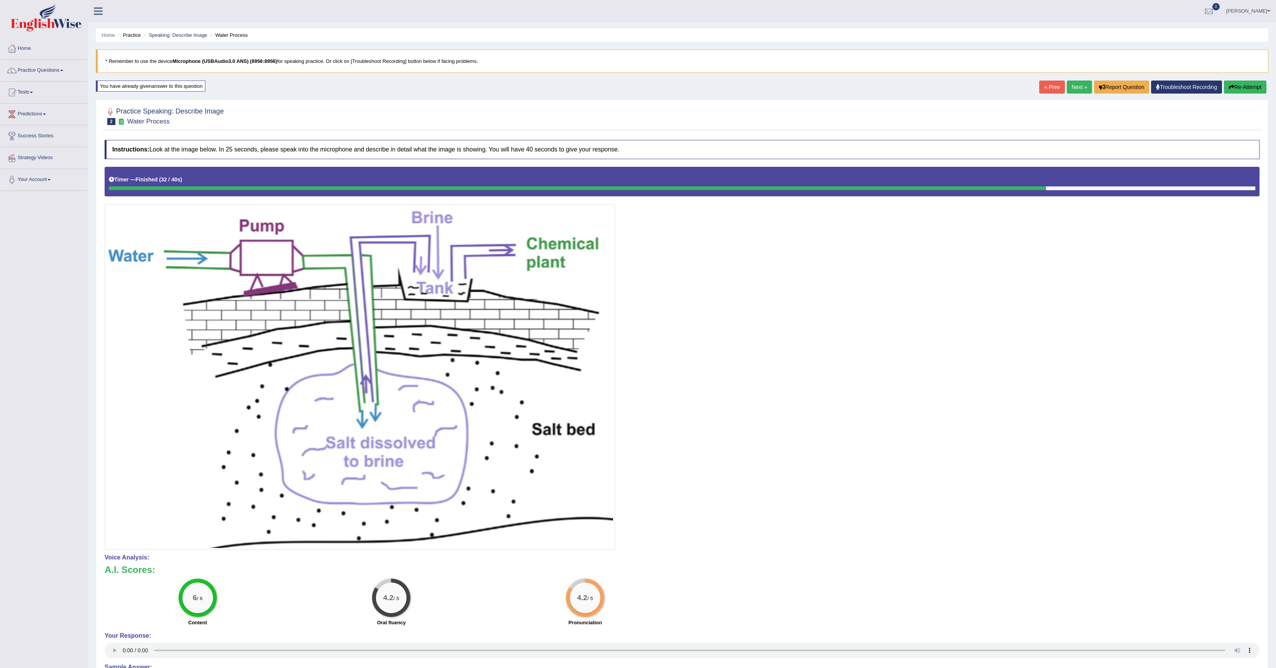
click at [1081, 90] on link "Next »" at bounding box center [1079, 86] width 25 height 13
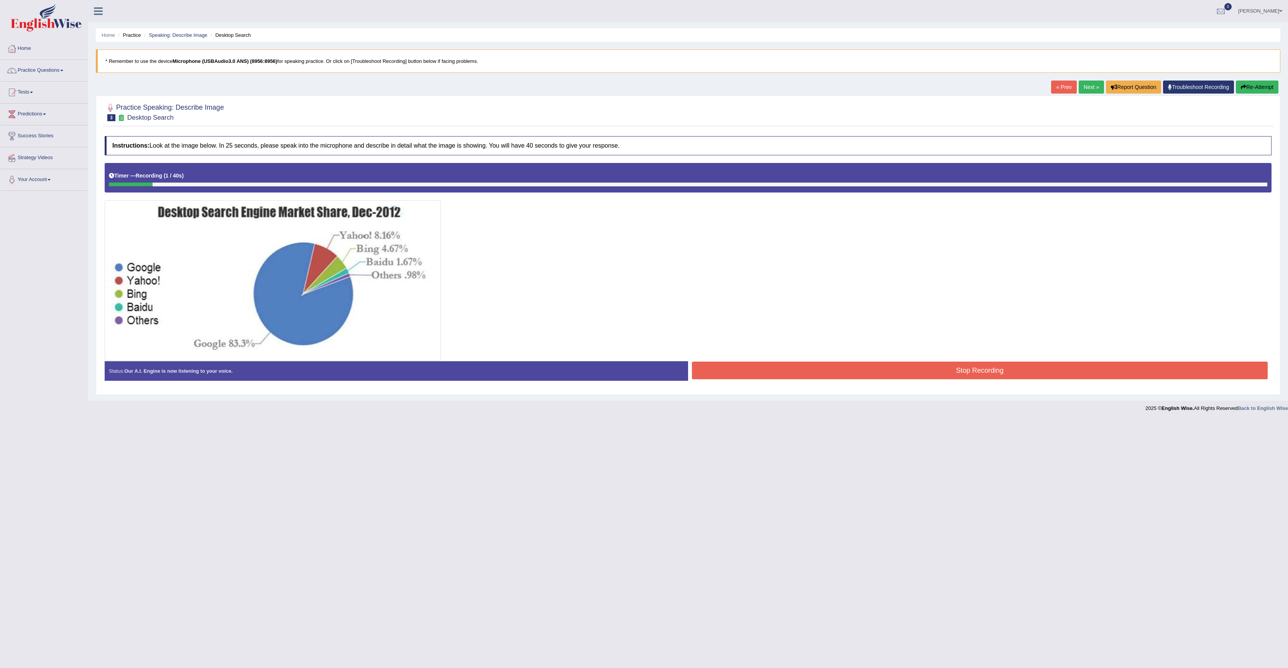
click at [1255, 84] on button "Re-Attempt" at bounding box center [1257, 86] width 43 height 13
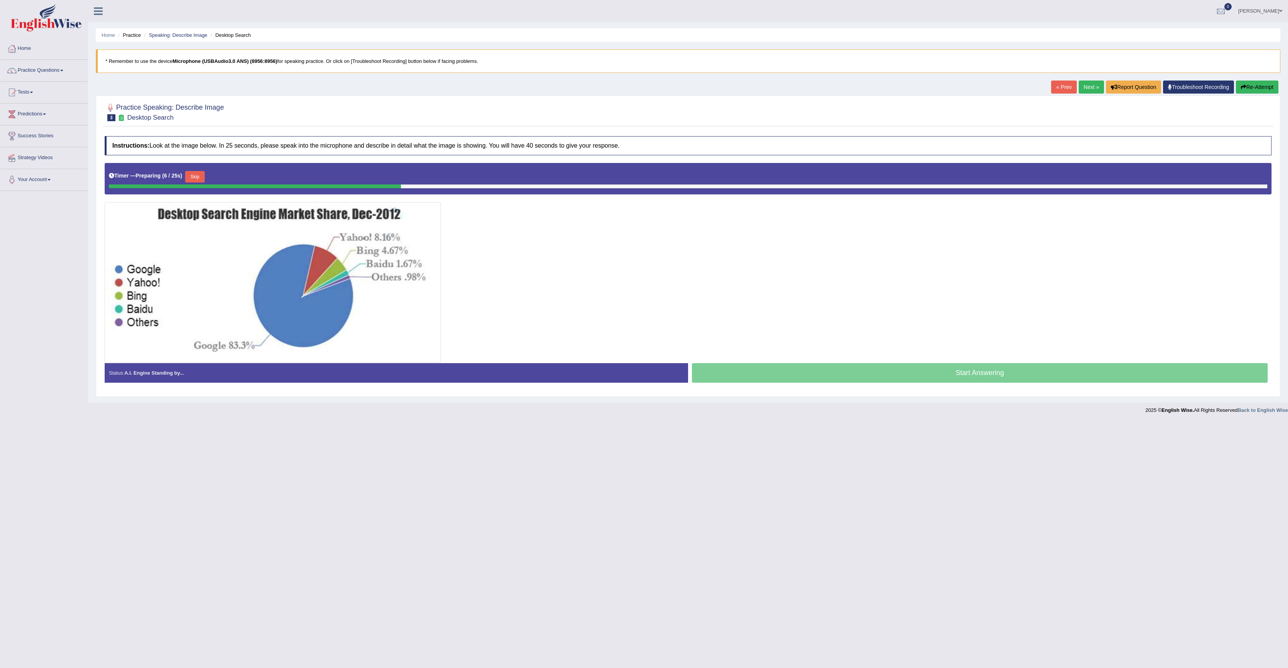
click at [199, 178] on button "Skip" at bounding box center [194, 177] width 19 height 12
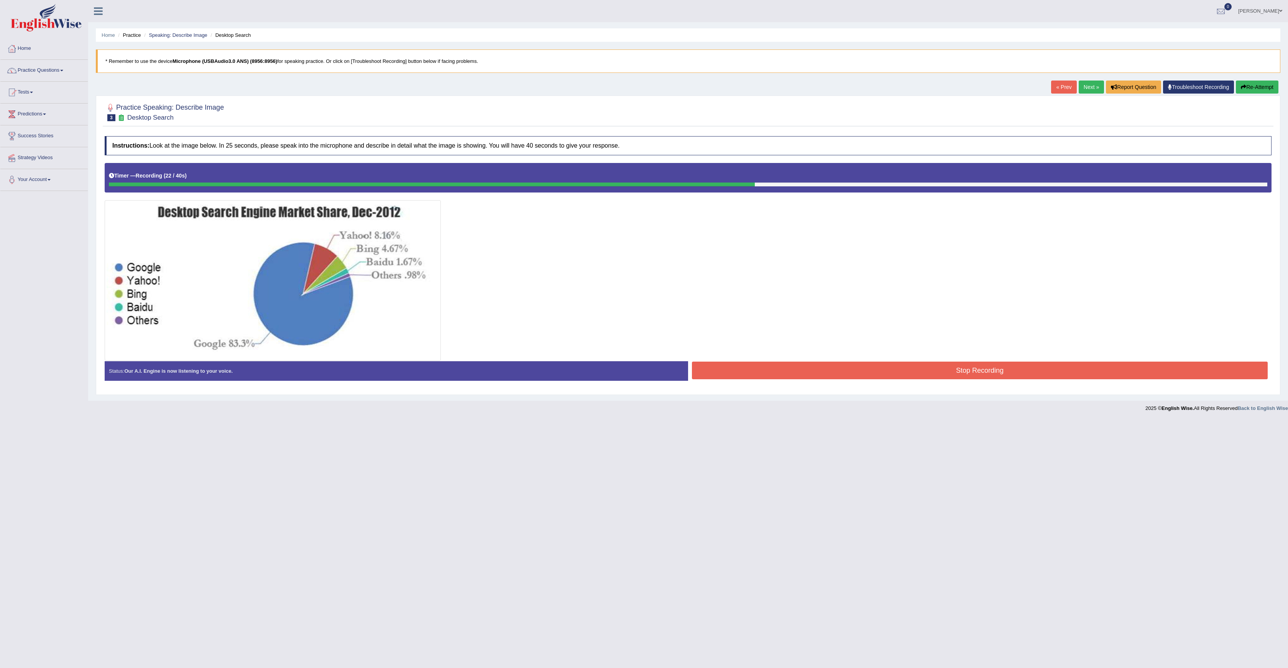
click at [1267, 83] on button "Re-Attempt" at bounding box center [1257, 86] width 43 height 13
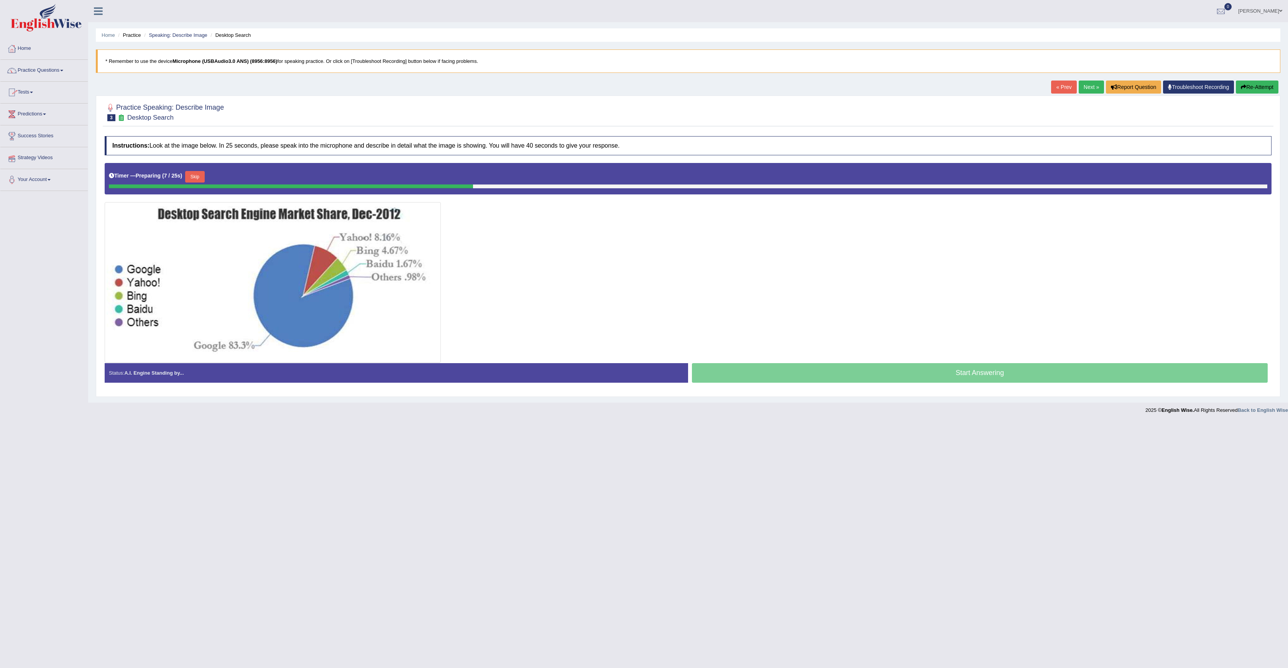
click at [198, 176] on button "Skip" at bounding box center [194, 177] width 19 height 12
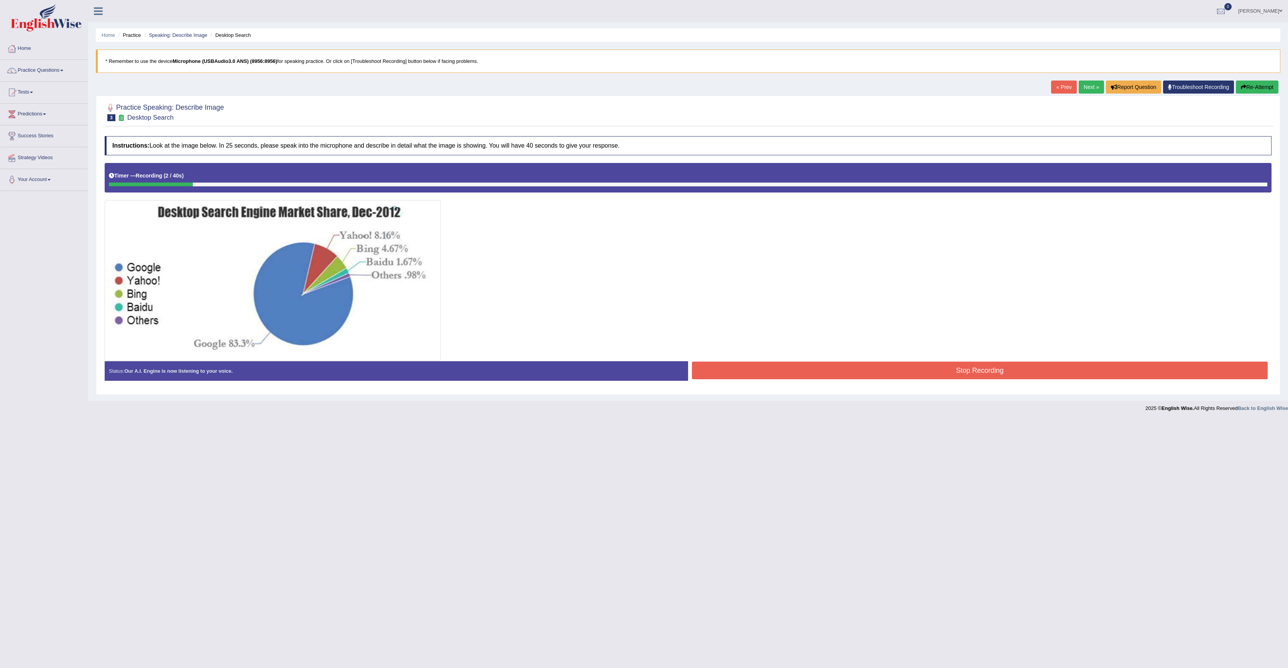
click at [1261, 86] on button "Re-Attempt" at bounding box center [1257, 86] width 43 height 13
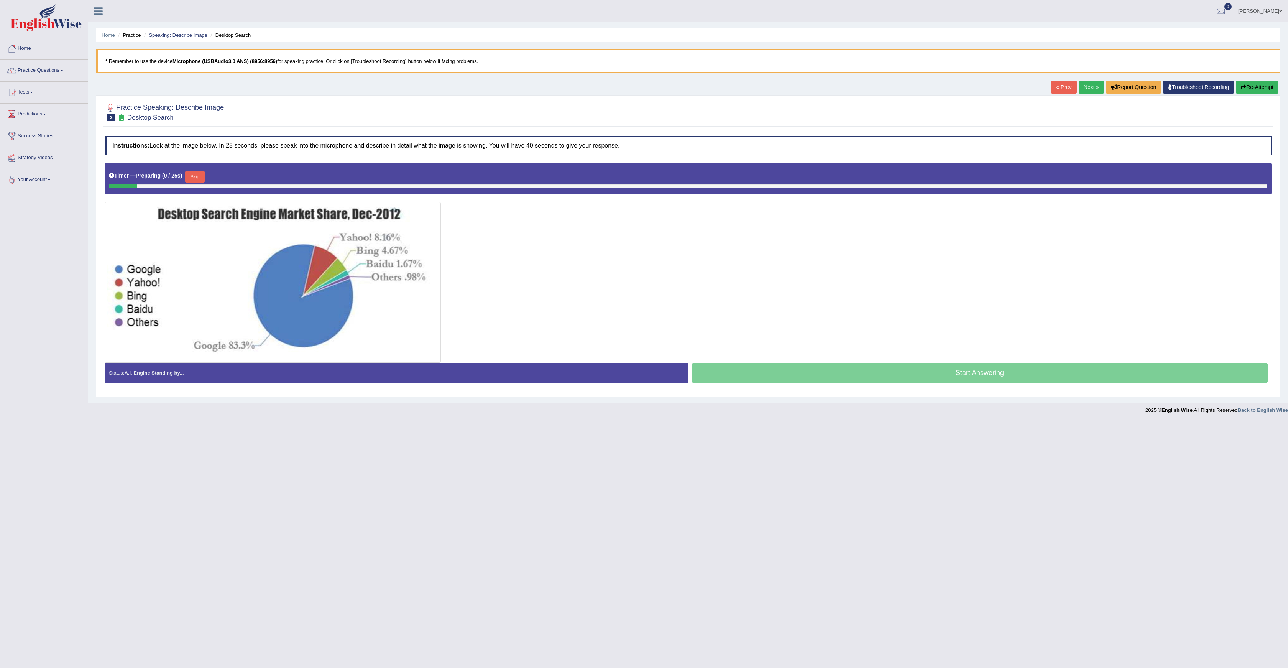
click at [202, 173] on button "Skip" at bounding box center [194, 177] width 19 height 12
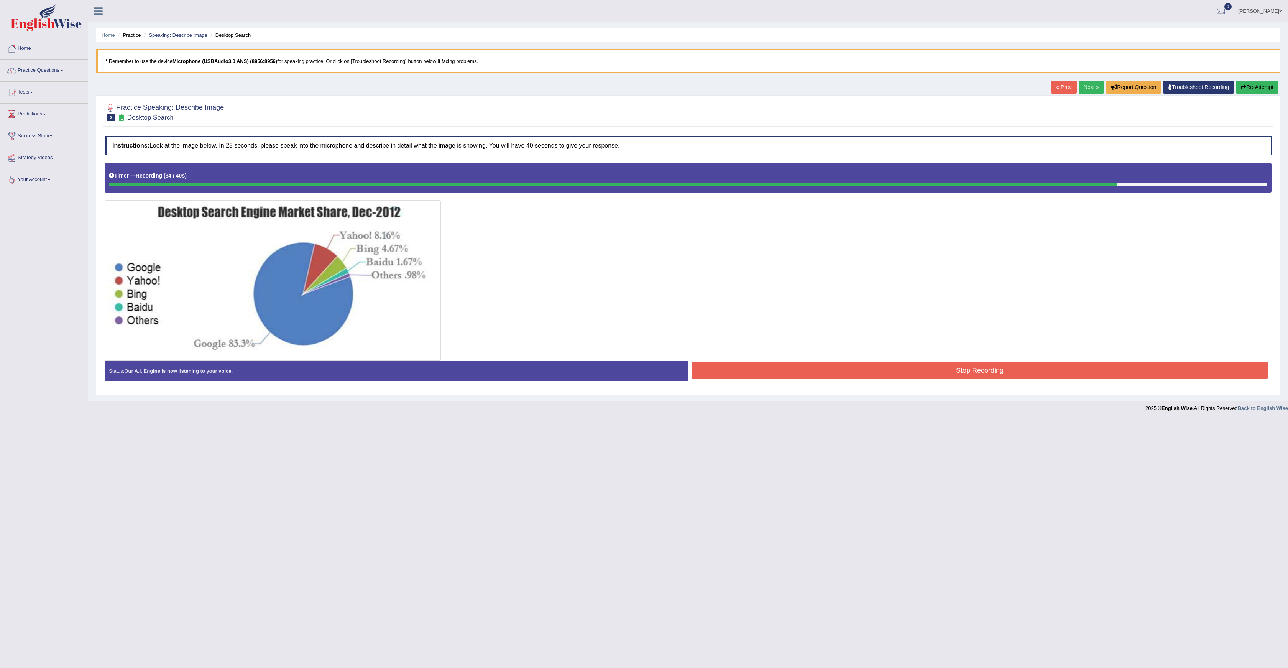
click at [757, 373] on button "Stop Recording" at bounding box center [980, 370] width 576 height 18
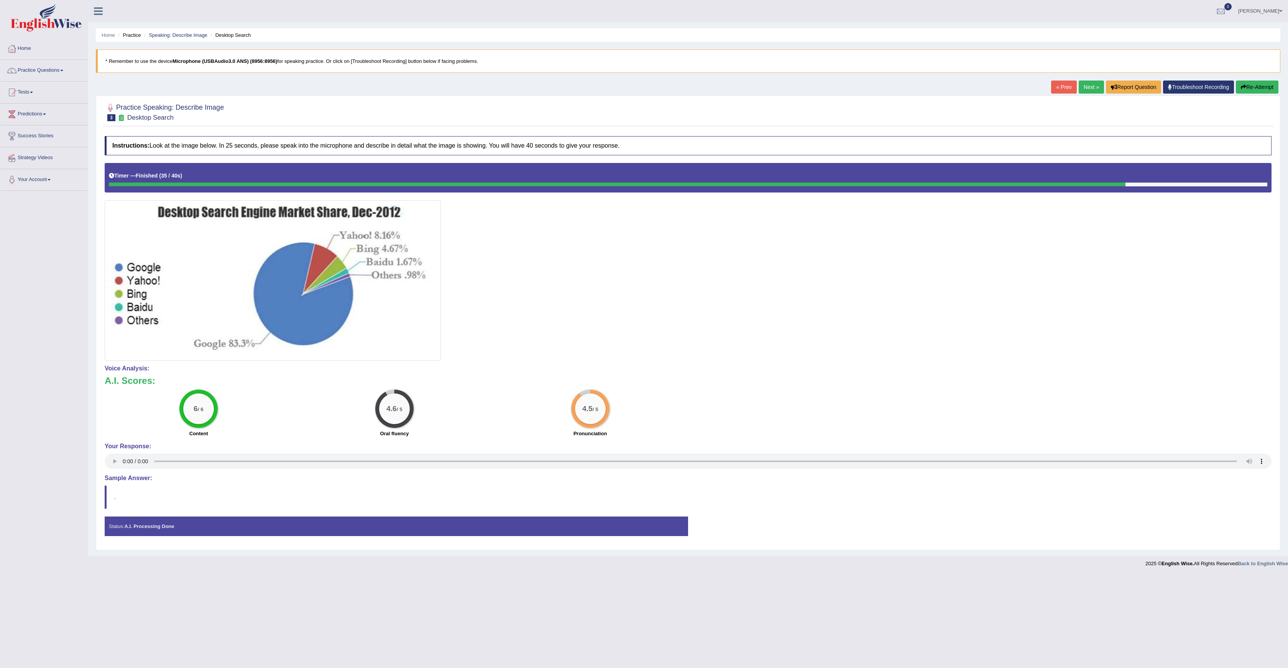
click at [1089, 90] on link "Next »" at bounding box center [1091, 86] width 25 height 13
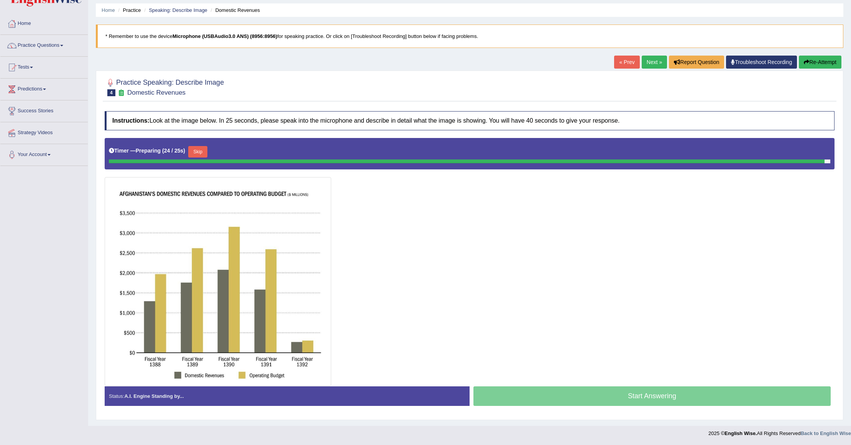
scroll to position [25, 0]
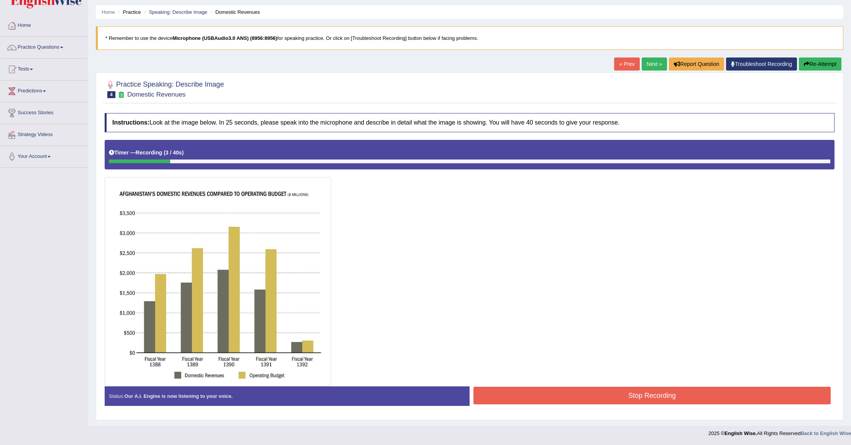
click at [808, 64] on button "Re-Attempt" at bounding box center [820, 64] width 43 height 13
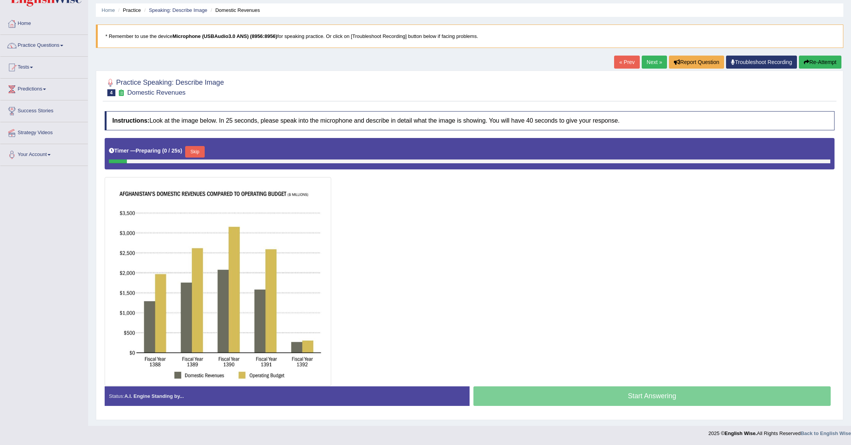
click at [196, 152] on button "Skip" at bounding box center [194, 152] width 19 height 12
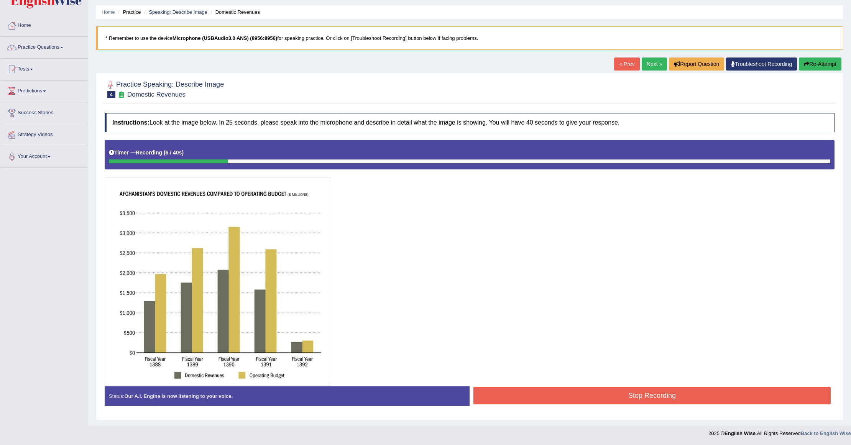
click at [815, 64] on button "Re-Attempt" at bounding box center [820, 64] width 43 height 13
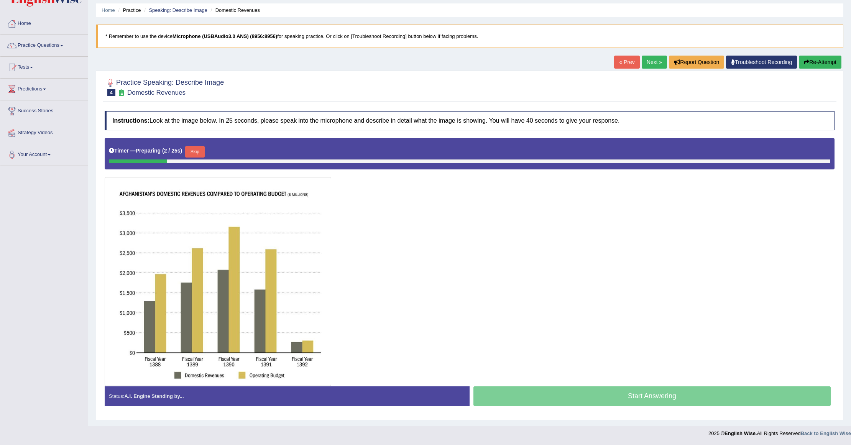
click at [202, 152] on button "Skip" at bounding box center [194, 152] width 19 height 12
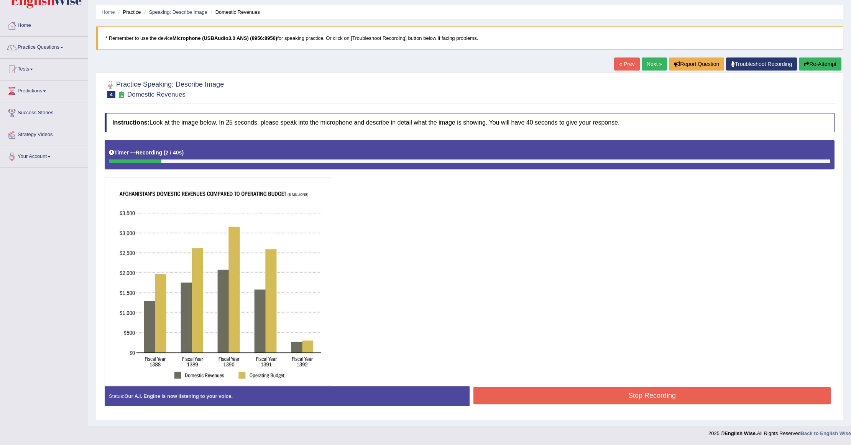
click at [813, 59] on button "Re-Attempt" at bounding box center [820, 64] width 43 height 13
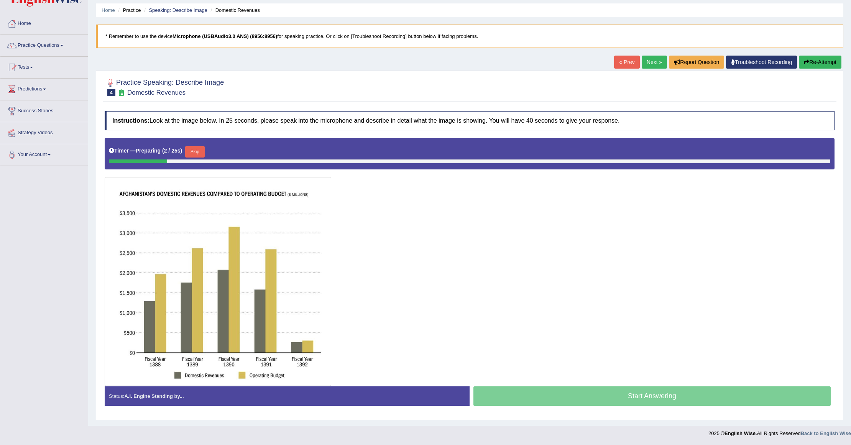
click at [201, 148] on button "Skip" at bounding box center [194, 152] width 19 height 12
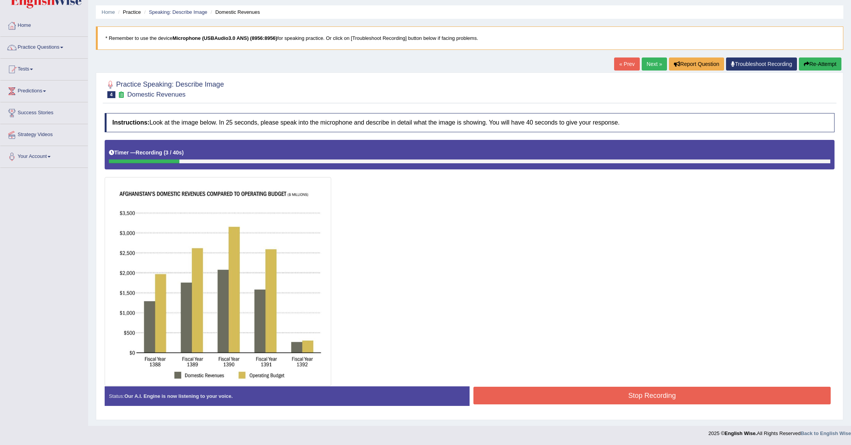
click at [822, 62] on button "Re-Attempt" at bounding box center [820, 64] width 43 height 13
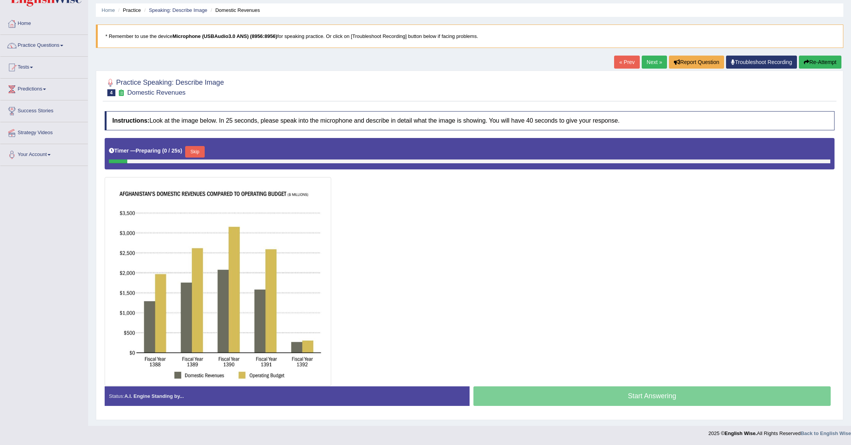
click at [199, 148] on button "Skip" at bounding box center [194, 152] width 19 height 12
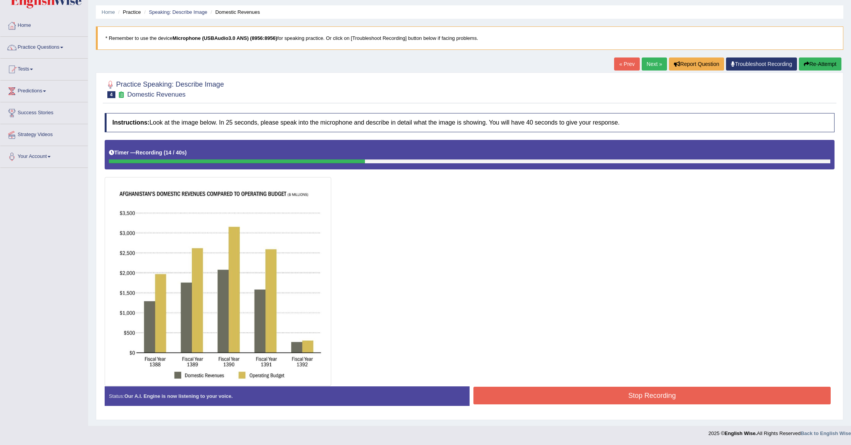
click at [810, 58] on button "Re-Attempt" at bounding box center [820, 64] width 43 height 13
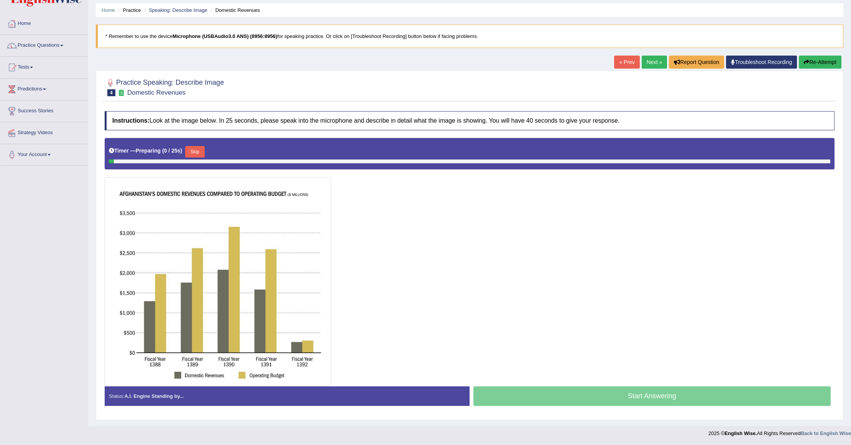
click at [199, 147] on button "Skip" at bounding box center [194, 152] width 19 height 12
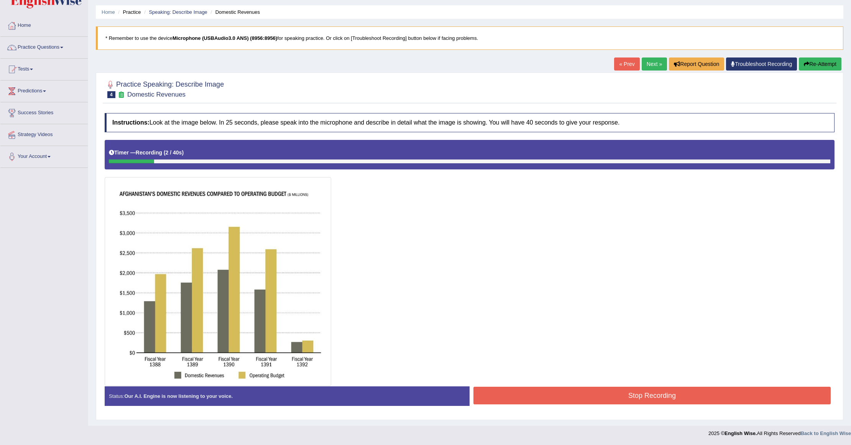
click at [810, 59] on button "Re-Attempt" at bounding box center [820, 64] width 43 height 13
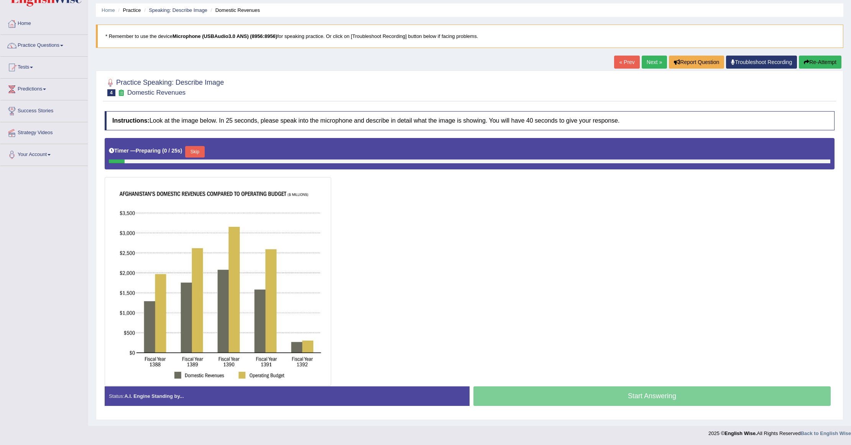
click at [202, 153] on button "Skip" at bounding box center [194, 152] width 19 height 12
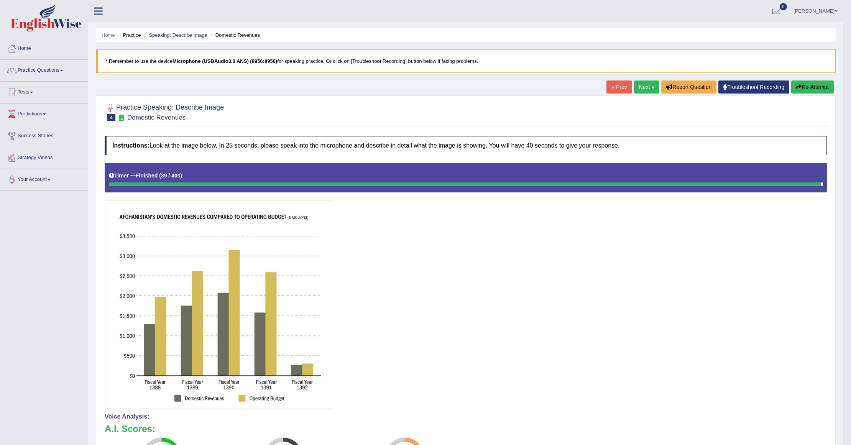
click at [821, 85] on button "Re-Attempt" at bounding box center [812, 86] width 43 height 13
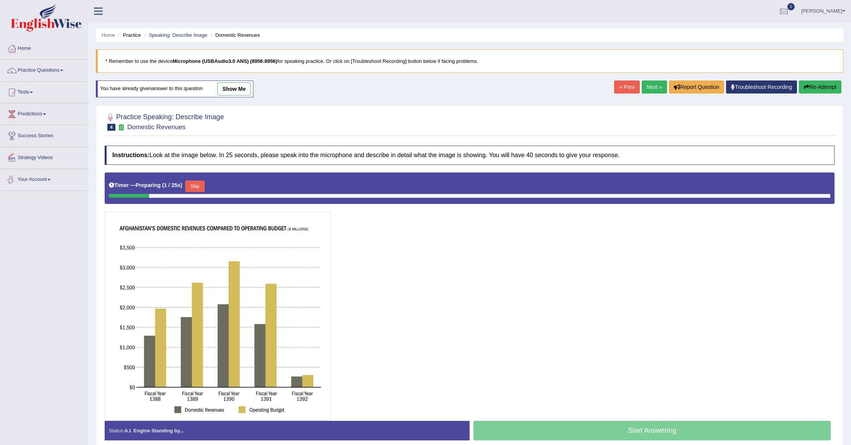
click at [200, 187] on button "Skip" at bounding box center [194, 187] width 19 height 12
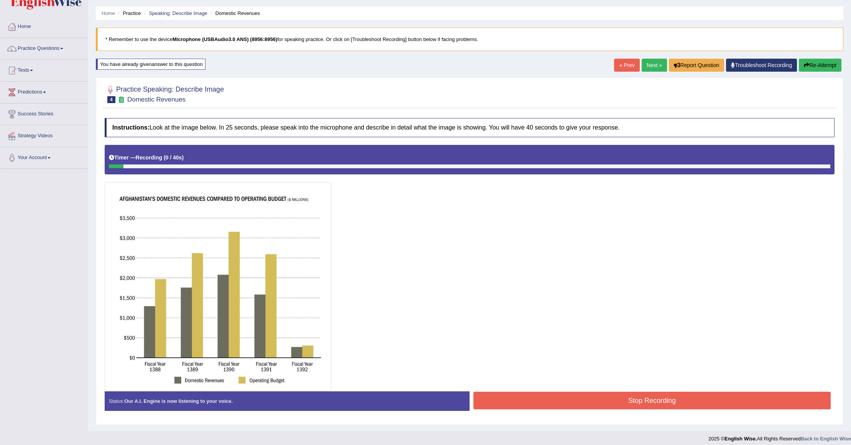
scroll to position [28, 0]
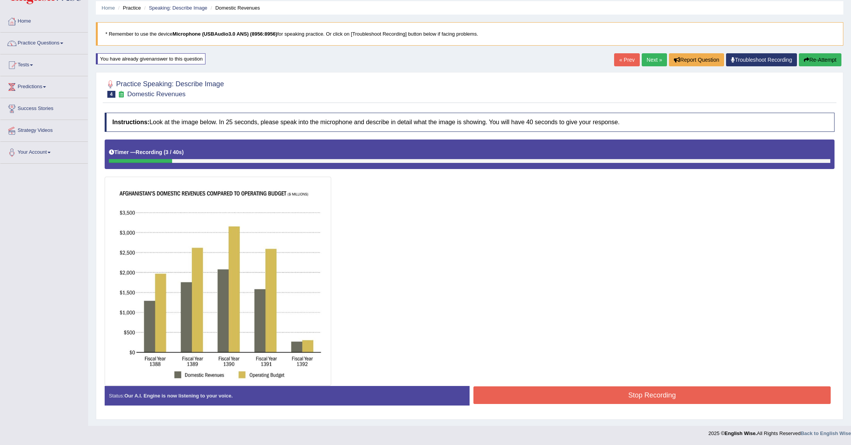
click at [822, 58] on button "Re-Attempt" at bounding box center [820, 59] width 43 height 13
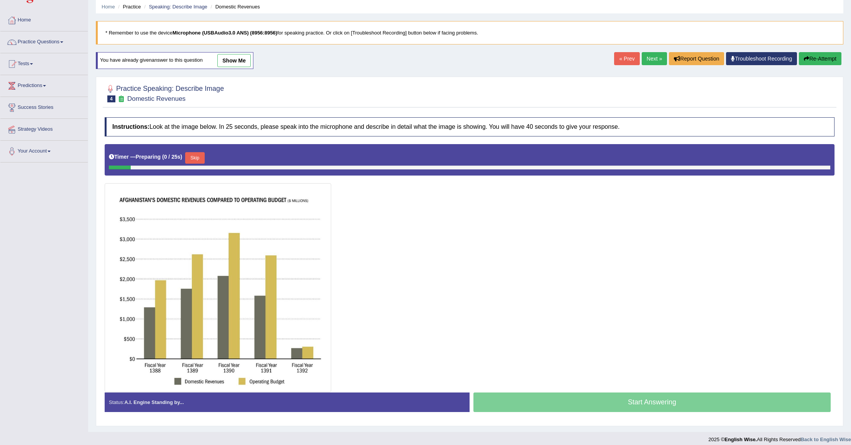
click at [194, 158] on button "Skip" at bounding box center [194, 158] width 19 height 12
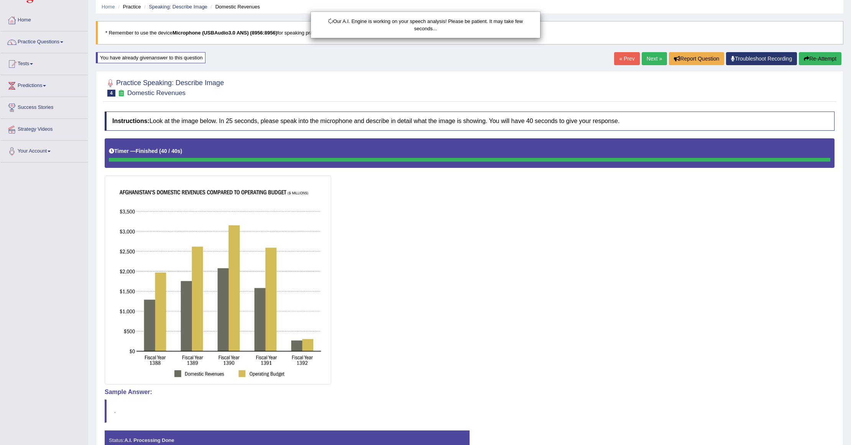
scroll to position [74, 0]
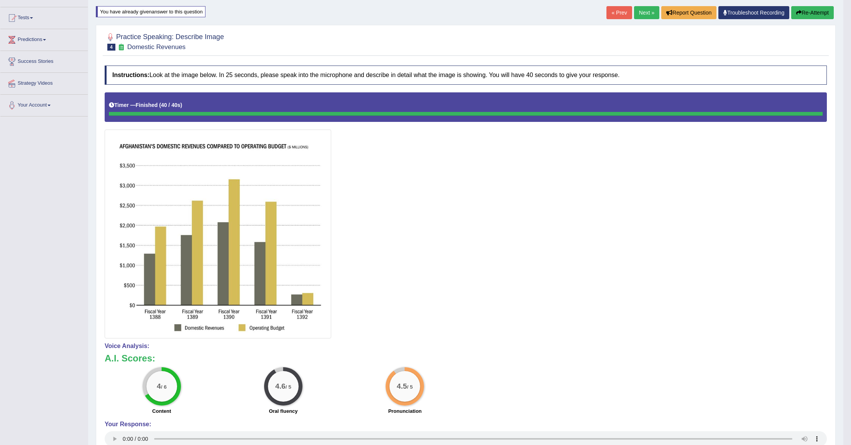
click at [814, 7] on button "Re-Attempt" at bounding box center [812, 12] width 43 height 13
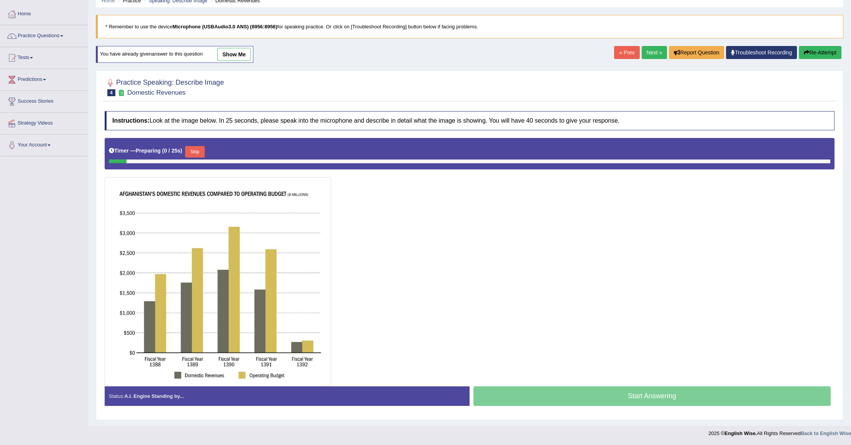
click at [200, 146] on button "Skip" at bounding box center [194, 152] width 19 height 12
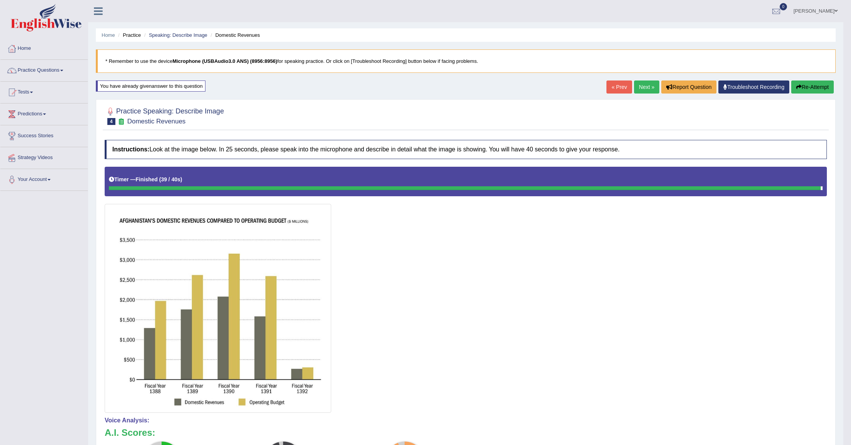
click at [648, 87] on link "Next »" at bounding box center [646, 86] width 25 height 13
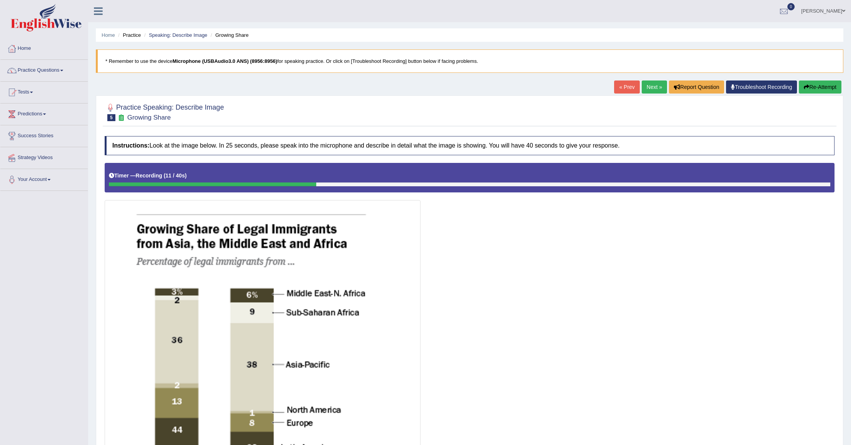
click at [825, 86] on button "Re-Attempt" at bounding box center [820, 86] width 43 height 13
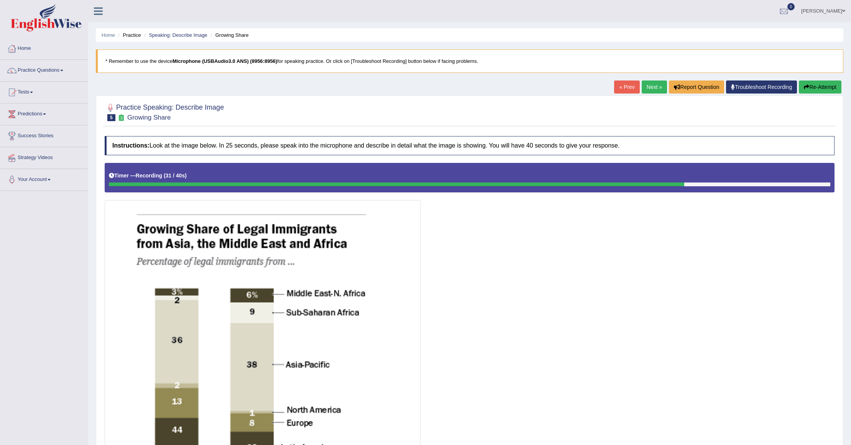
click at [824, 92] on button "Re-Attempt" at bounding box center [820, 86] width 43 height 13
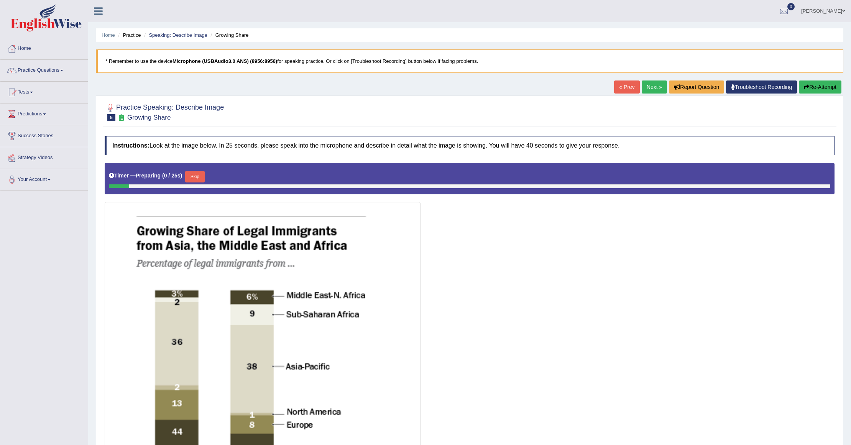
scroll to position [102, 0]
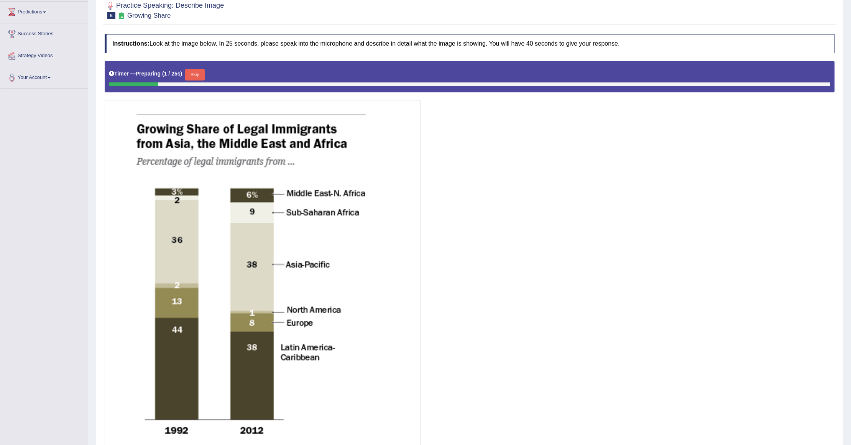
click at [199, 77] on button "Skip" at bounding box center [194, 75] width 19 height 12
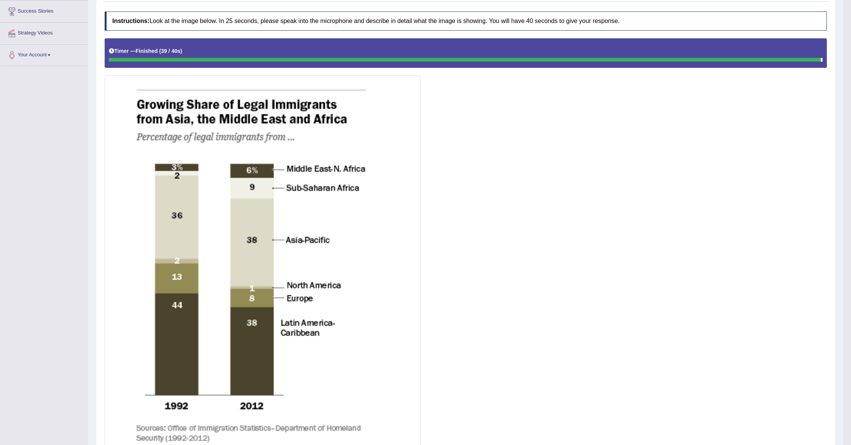
scroll to position [51, 0]
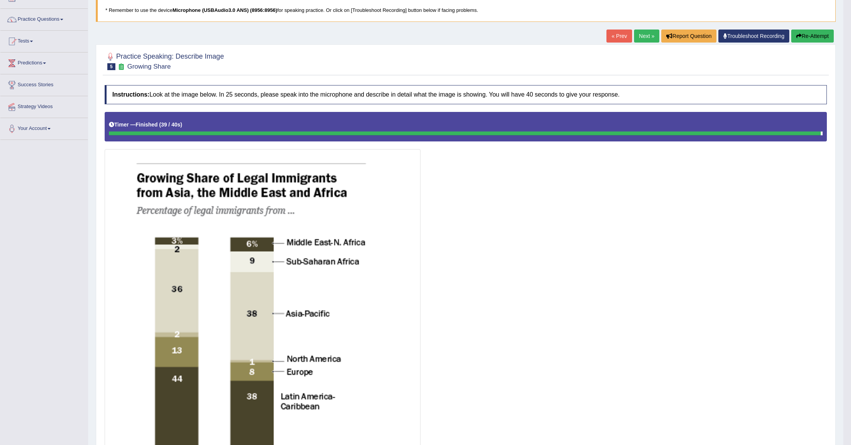
click at [804, 37] on button "Re-Attempt" at bounding box center [812, 36] width 43 height 13
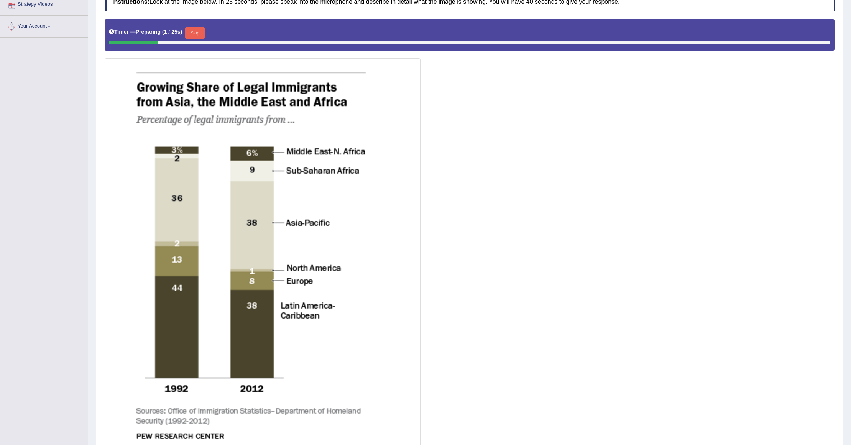
click at [195, 31] on button "Skip" at bounding box center [194, 33] width 19 height 12
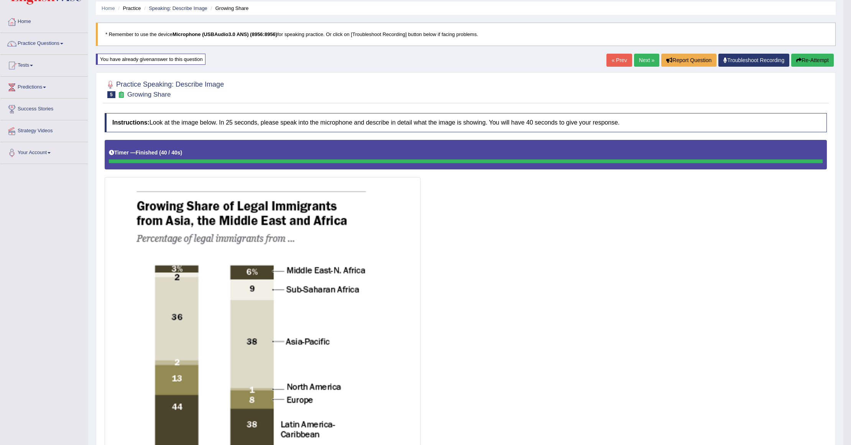
scroll to position [26, 0]
click at [636, 61] on link "Next »" at bounding box center [646, 60] width 25 height 13
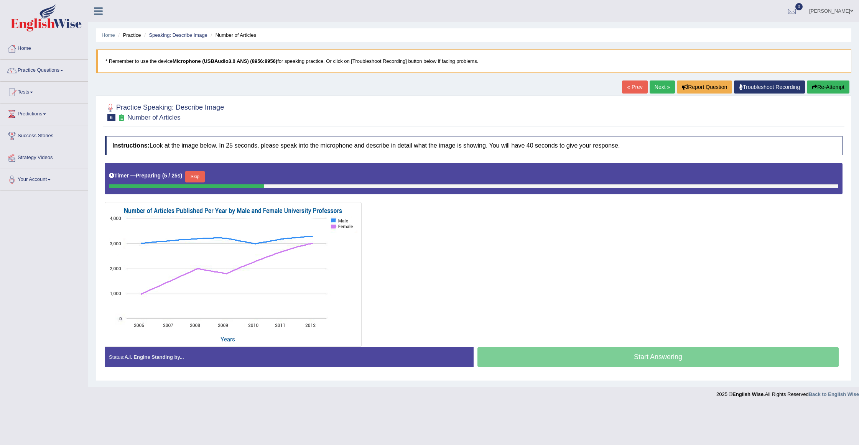
click at [203, 175] on button "Skip" at bounding box center [194, 177] width 19 height 12
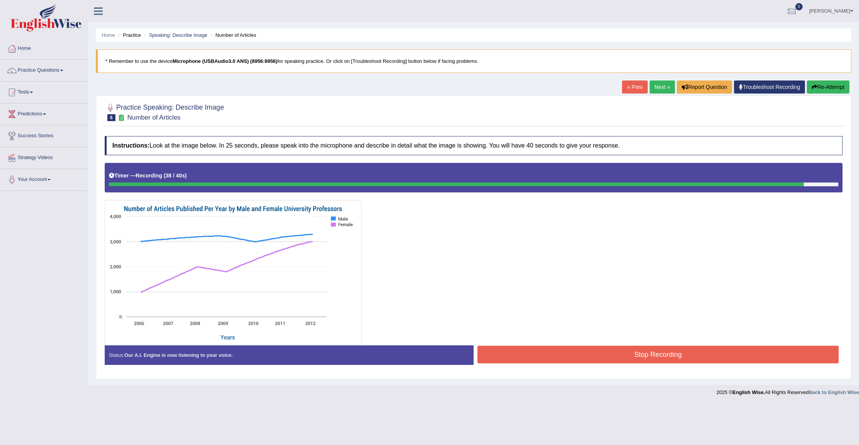
click at [648, 355] on button "Stop Recording" at bounding box center [657, 355] width 361 height 18
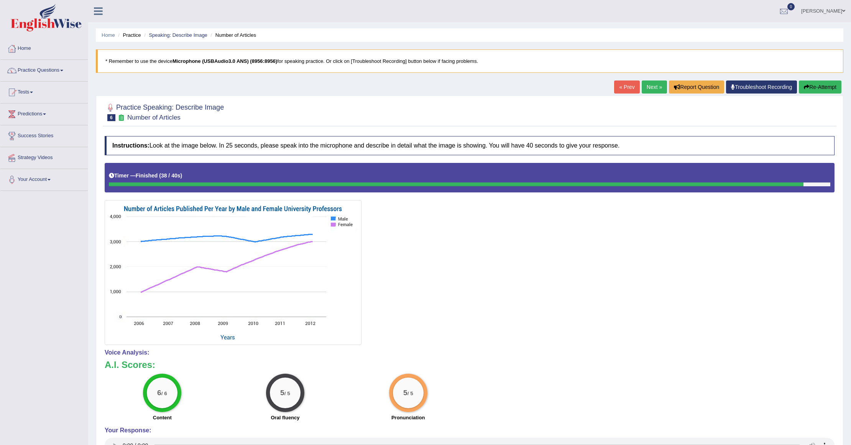
click at [649, 87] on link "Next »" at bounding box center [654, 86] width 25 height 13
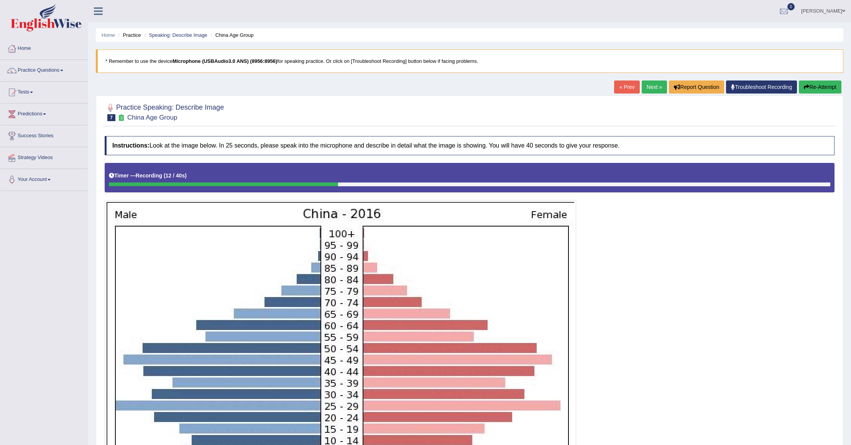
click at [833, 87] on button "Re-Attempt" at bounding box center [820, 86] width 43 height 13
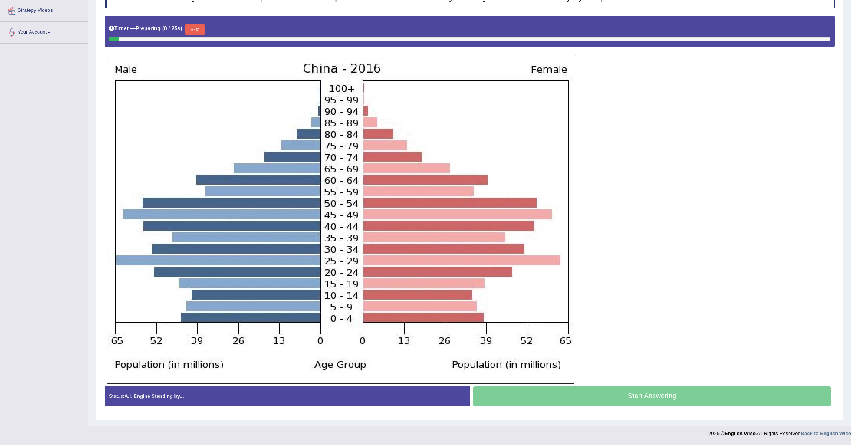
scroll to position [149, 0]
click at [198, 30] on button "Skip" at bounding box center [194, 30] width 19 height 12
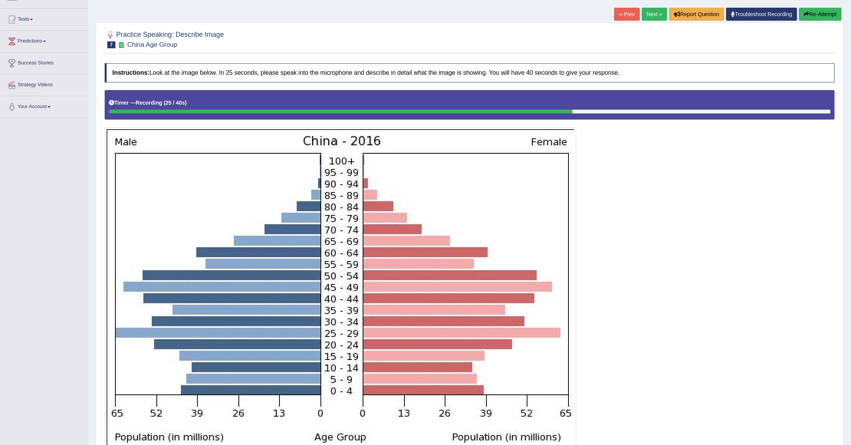
scroll to position [0, 0]
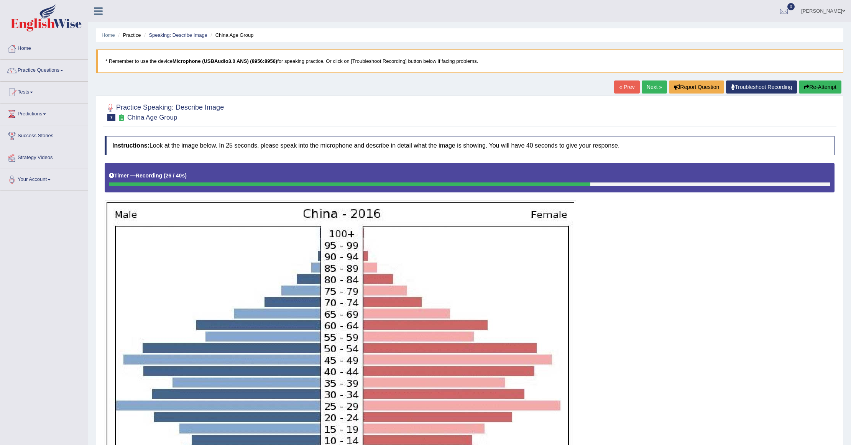
click at [820, 91] on button "Re-Attempt" at bounding box center [820, 86] width 43 height 13
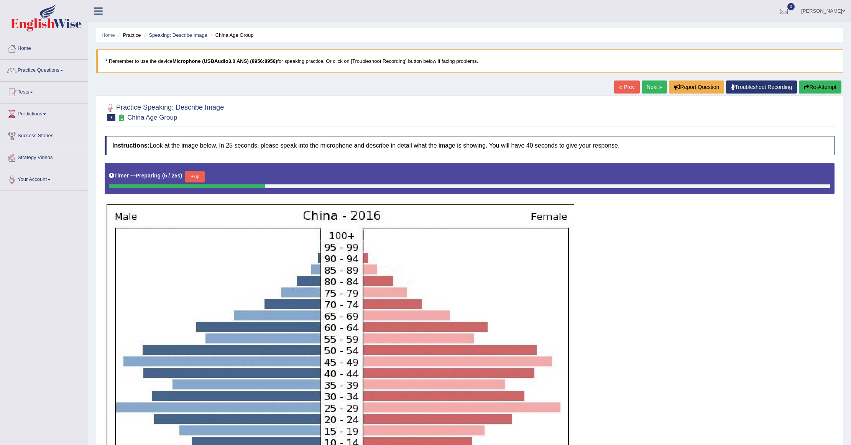
click at [199, 177] on button "Skip" at bounding box center [194, 177] width 19 height 12
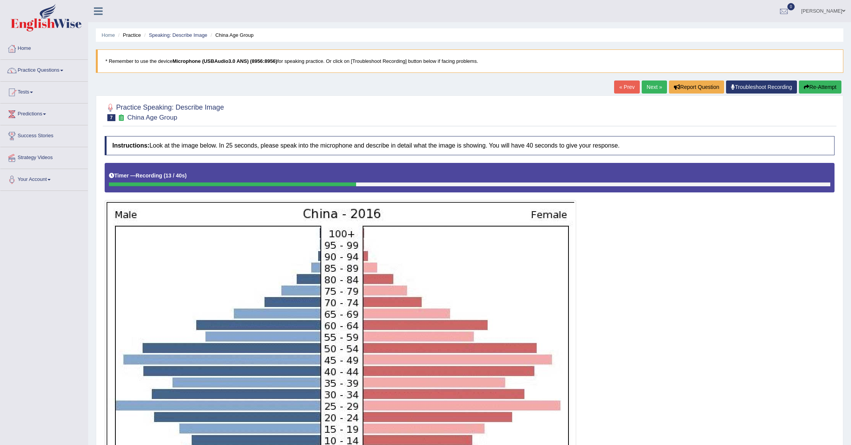
click at [818, 90] on button "Re-Attempt" at bounding box center [820, 86] width 43 height 13
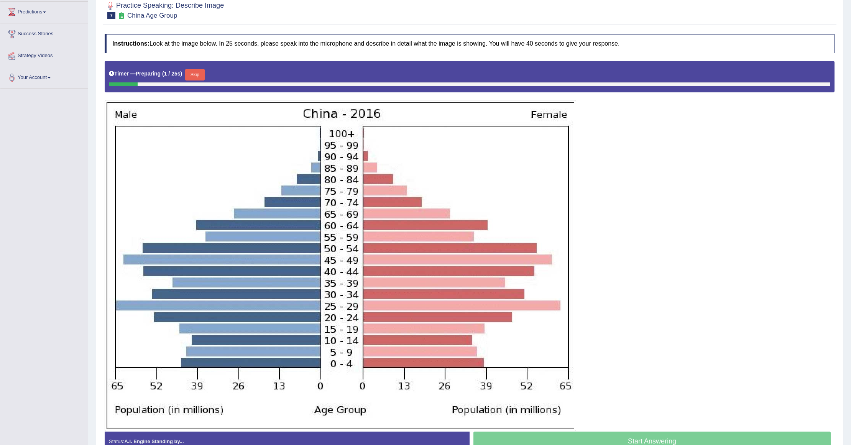
click at [201, 77] on button "Skip" at bounding box center [194, 75] width 19 height 12
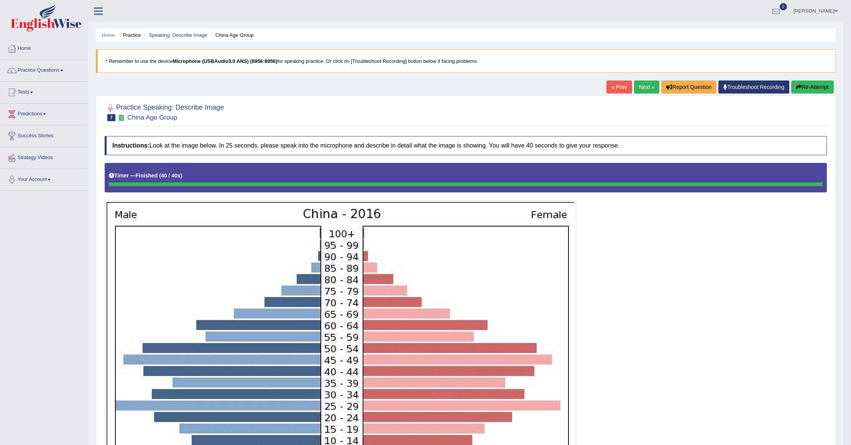
click at [643, 92] on link "Next »" at bounding box center [646, 86] width 25 height 13
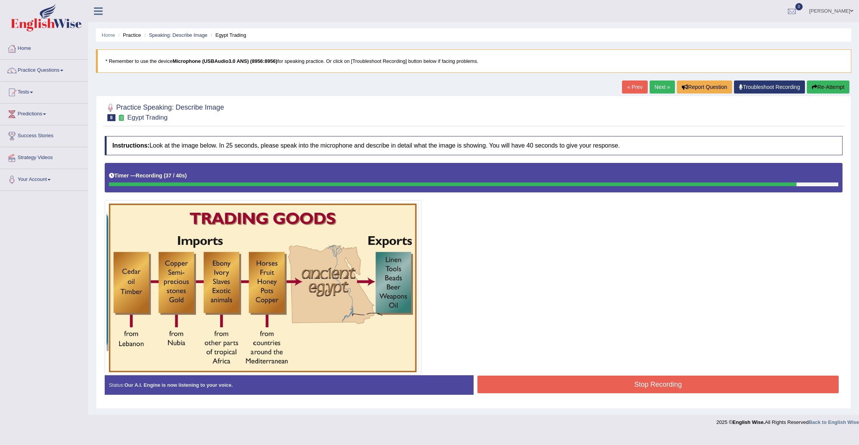
click at [552, 382] on button "Stop Recording" at bounding box center [657, 385] width 361 height 18
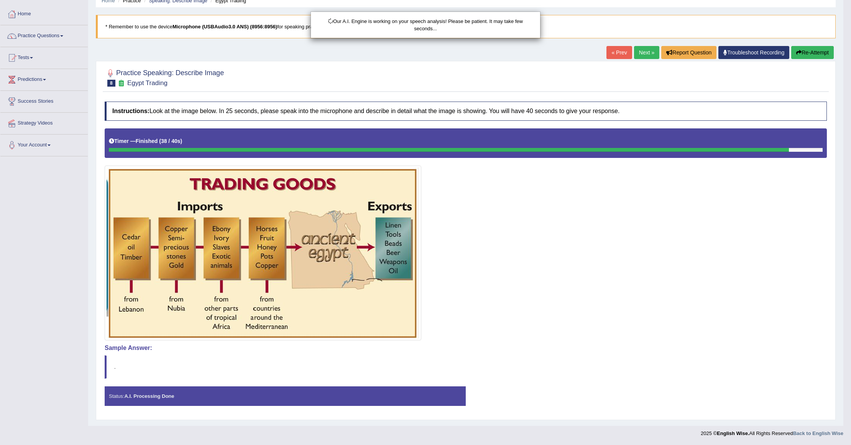
scroll to position [37, 0]
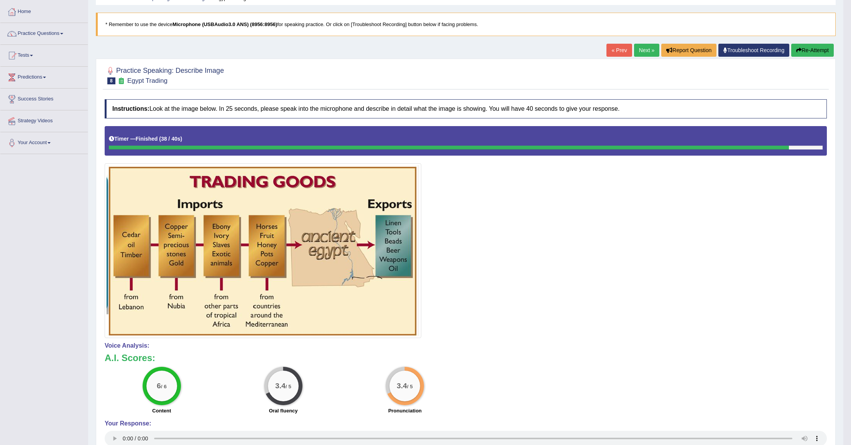
click at [814, 48] on button "Re-Attempt" at bounding box center [812, 50] width 43 height 13
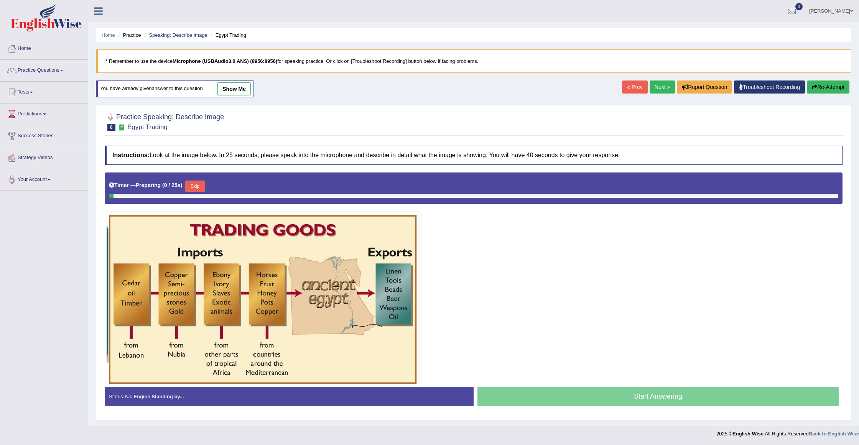
click at [192, 191] on button "Skip" at bounding box center [194, 187] width 19 height 12
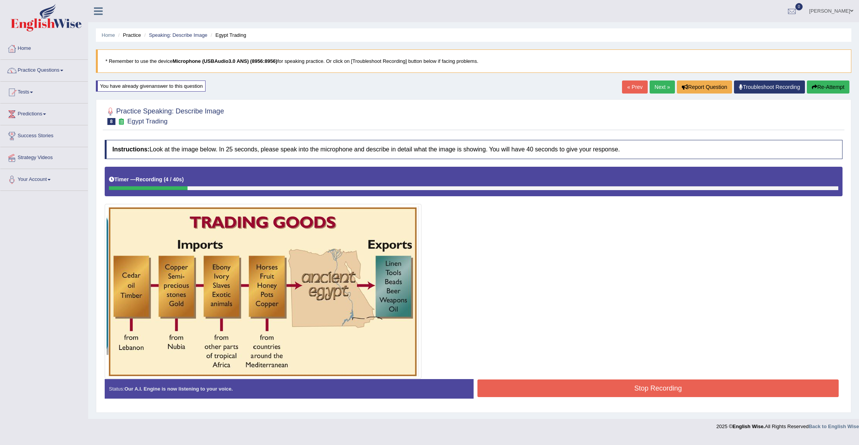
click at [815, 89] on icon "button" at bounding box center [814, 86] width 5 height 5
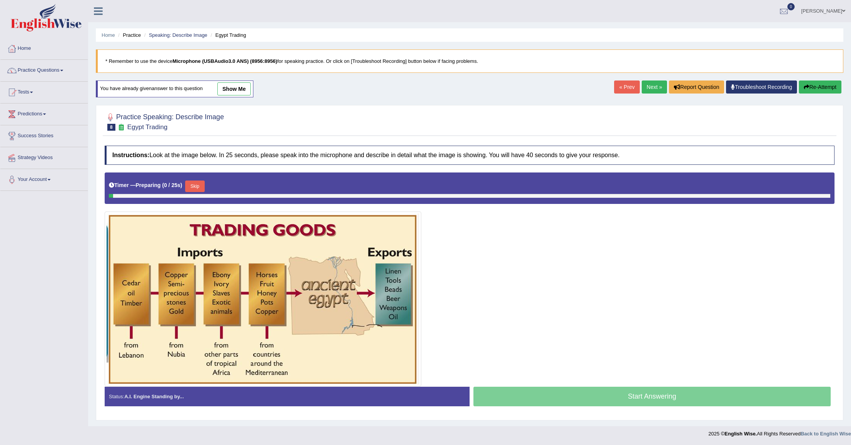
click at [194, 188] on button "Skip" at bounding box center [194, 187] width 19 height 12
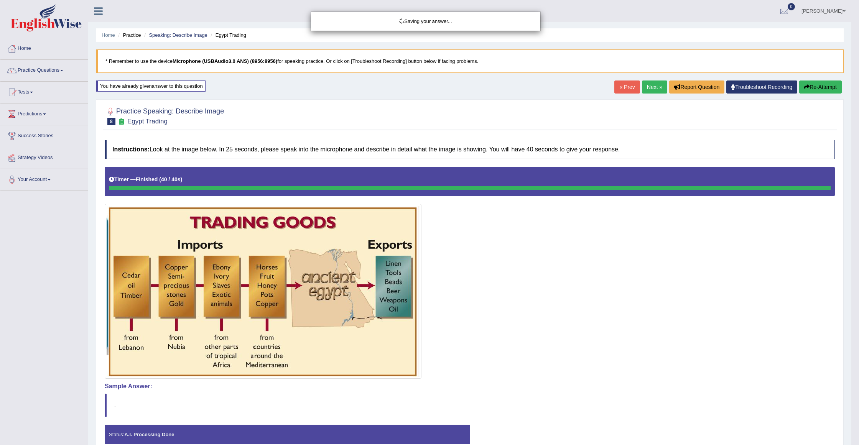
click at [545, 384] on div "Saving your answer..." at bounding box center [429, 222] width 859 height 445
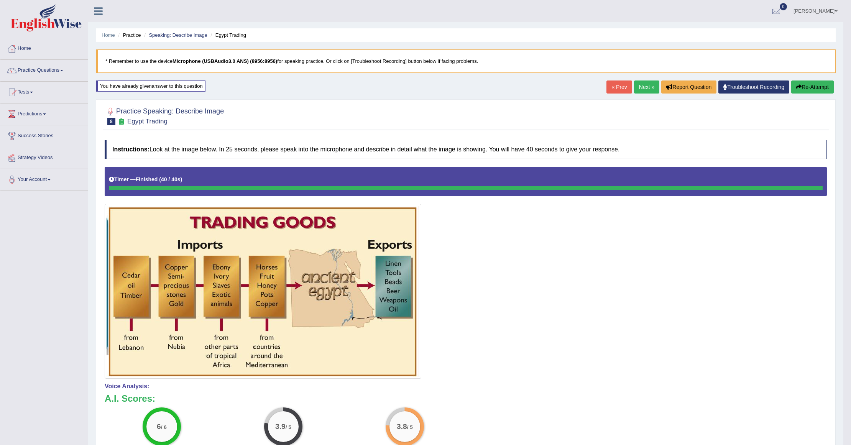
click at [642, 85] on link "Next »" at bounding box center [646, 86] width 25 height 13
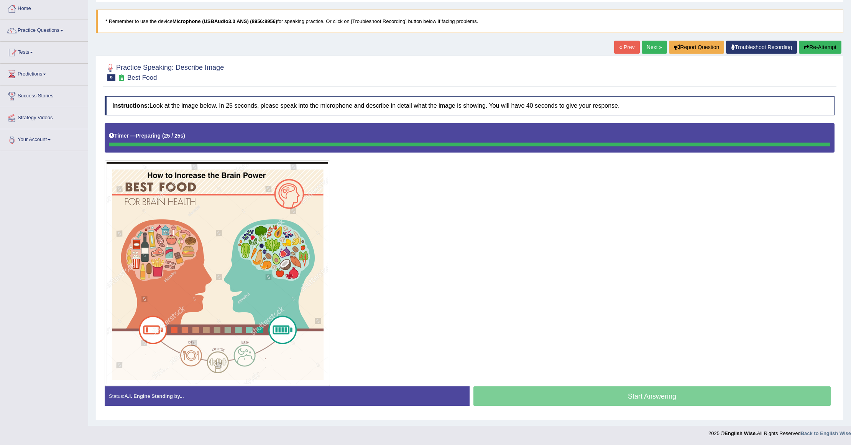
scroll to position [42, 0]
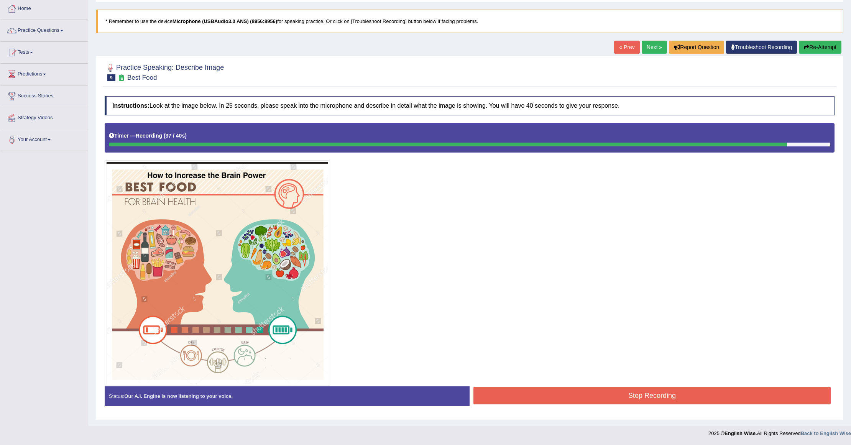
click at [573, 396] on button "Stop Recording" at bounding box center [651, 396] width 357 height 18
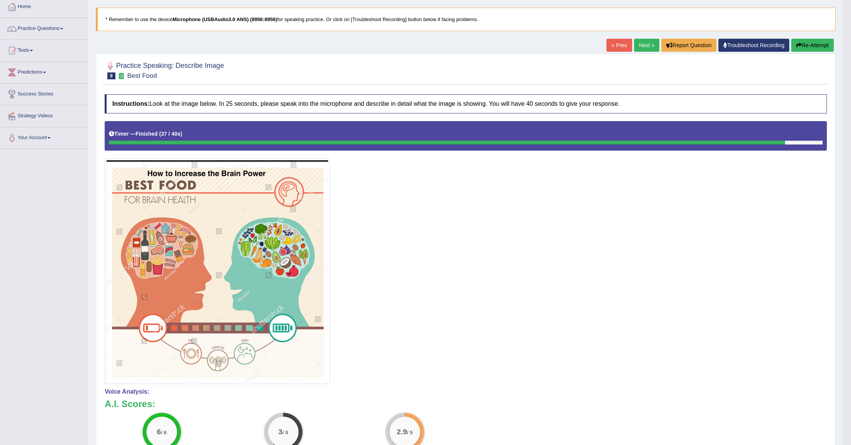
click at [816, 45] on button "Re-Attempt" at bounding box center [812, 45] width 43 height 13
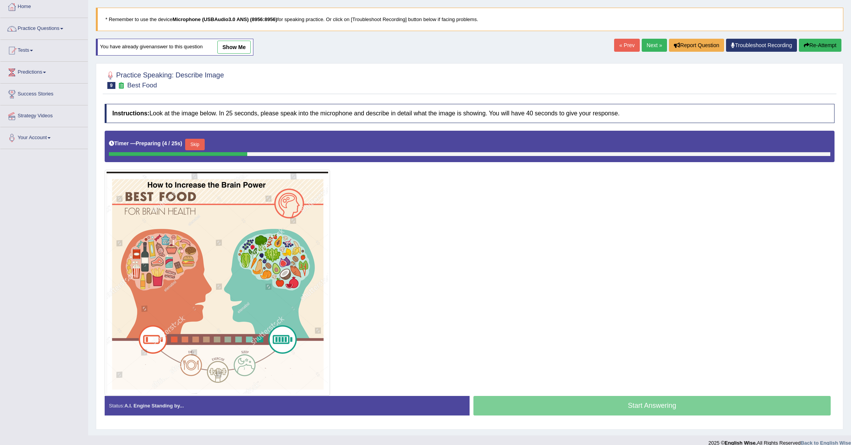
click at [204, 145] on button "Skip" at bounding box center [194, 145] width 19 height 12
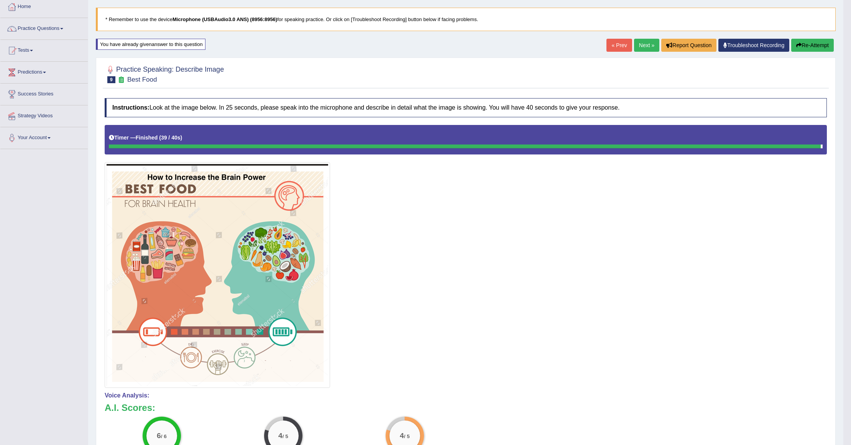
click at [807, 51] on button "Re-Attempt" at bounding box center [812, 45] width 43 height 13
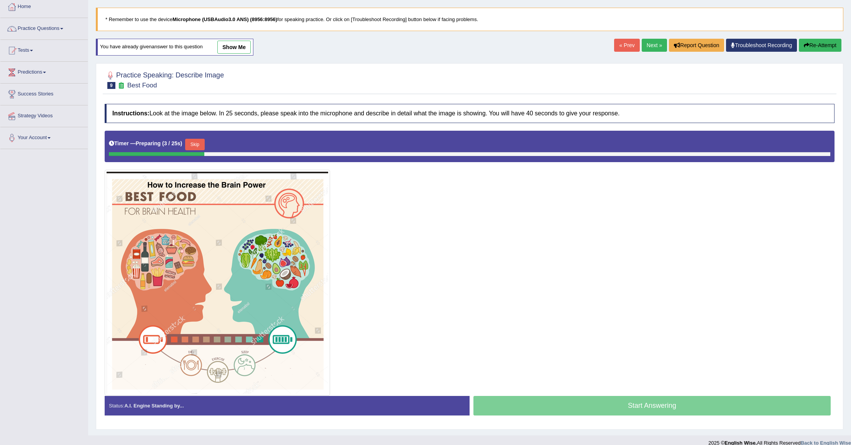
click at [200, 147] on button "Skip" at bounding box center [194, 145] width 19 height 12
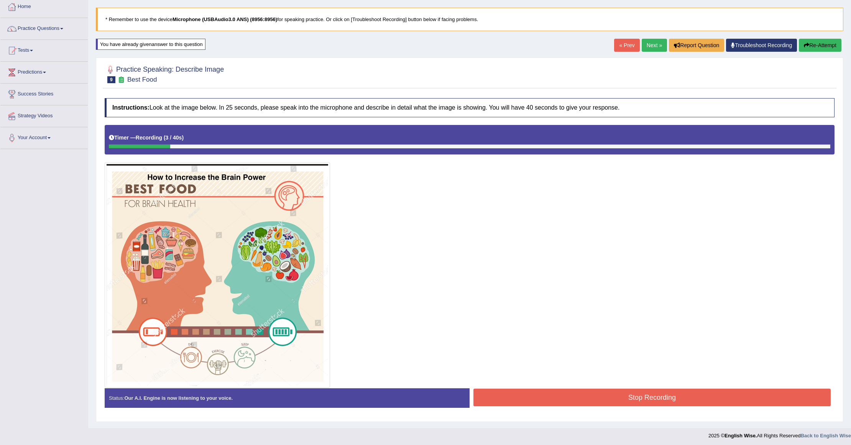
click at [831, 48] on button "Re-Attempt" at bounding box center [820, 45] width 43 height 13
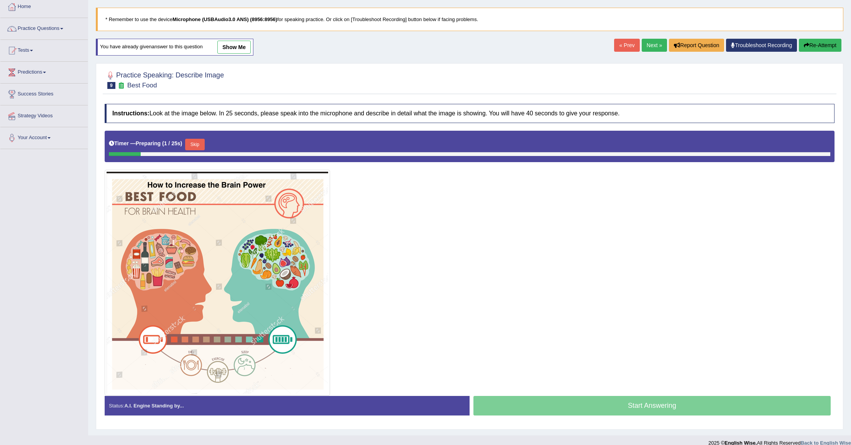
click at [197, 146] on button "Skip" at bounding box center [194, 145] width 19 height 12
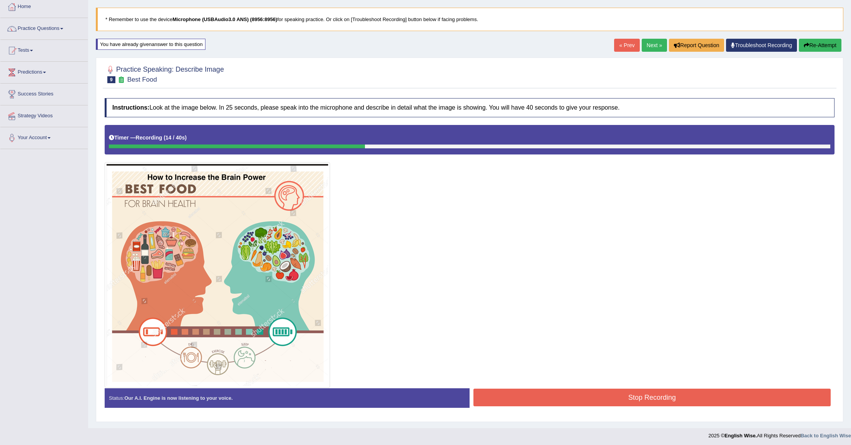
click at [822, 46] on button "Re-Attempt" at bounding box center [820, 45] width 43 height 13
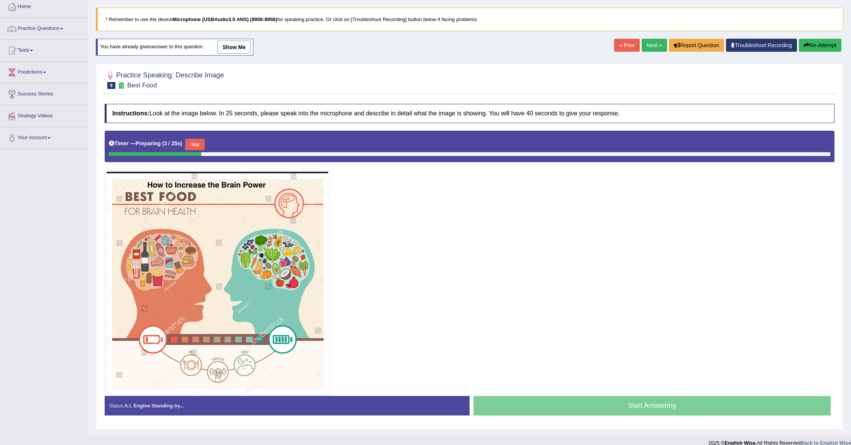
click at [203, 150] on button "Skip" at bounding box center [194, 145] width 19 height 12
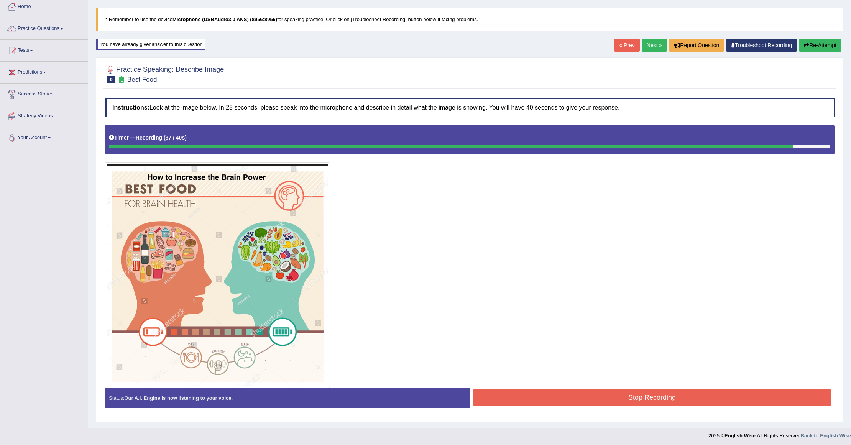
click at [628, 396] on button "Stop Recording" at bounding box center [651, 398] width 357 height 18
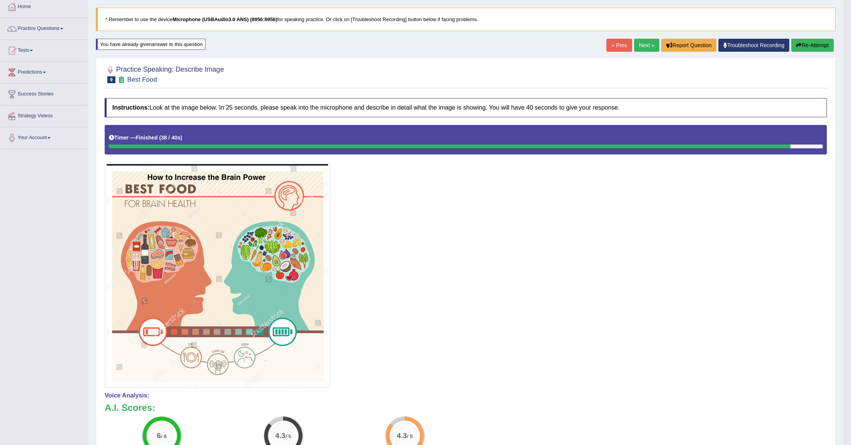
click at [638, 44] on link "Next »" at bounding box center [646, 45] width 25 height 13
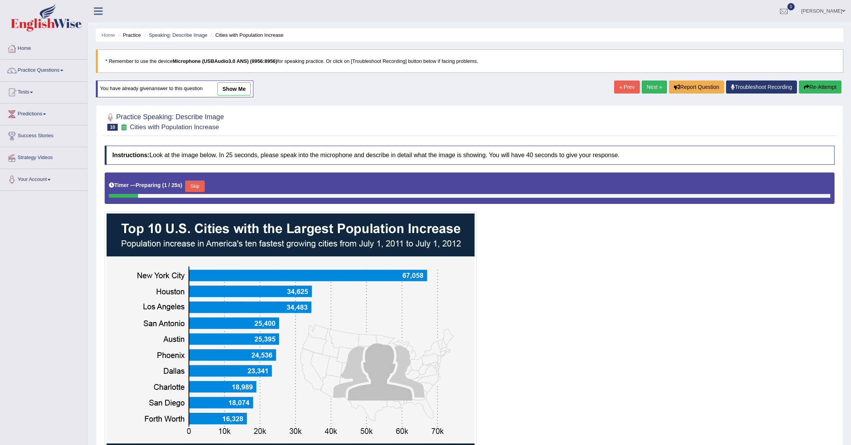
click at [191, 186] on button "Skip" at bounding box center [194, 187] width 19 height 12
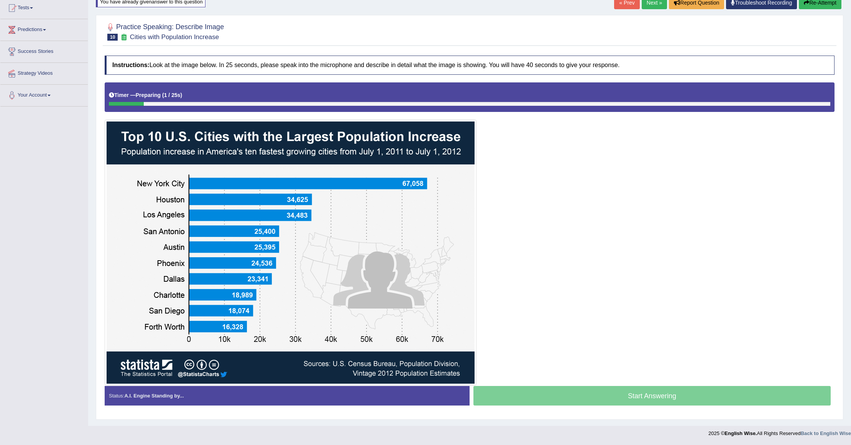
scroll to position [86, 0]
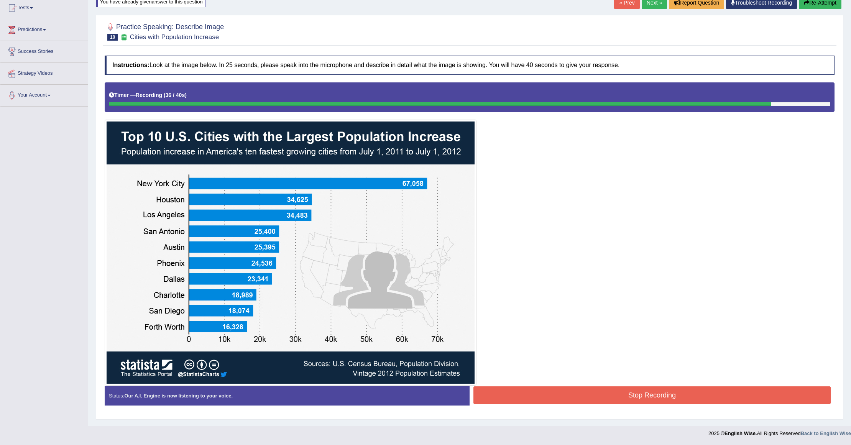
click at [546, 396] on button "Stop Recording" at bounding box center [651, 395] width 357 height 18
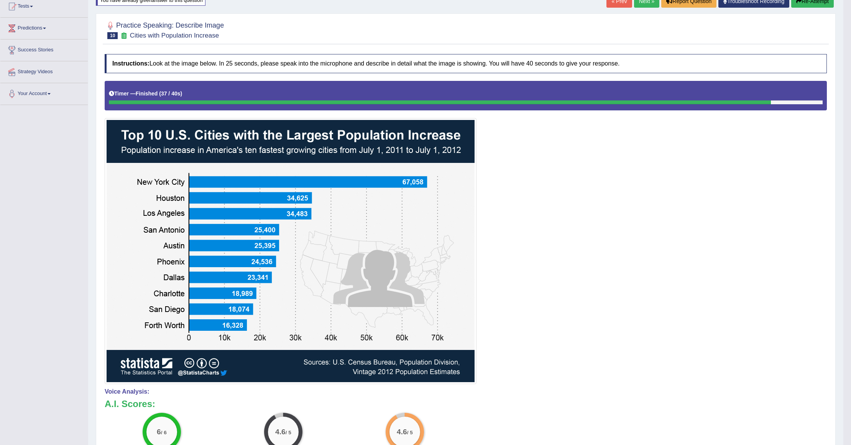
click at [635, 1] on link "Next »" at bounding box center [646, 1] width 25 height 13
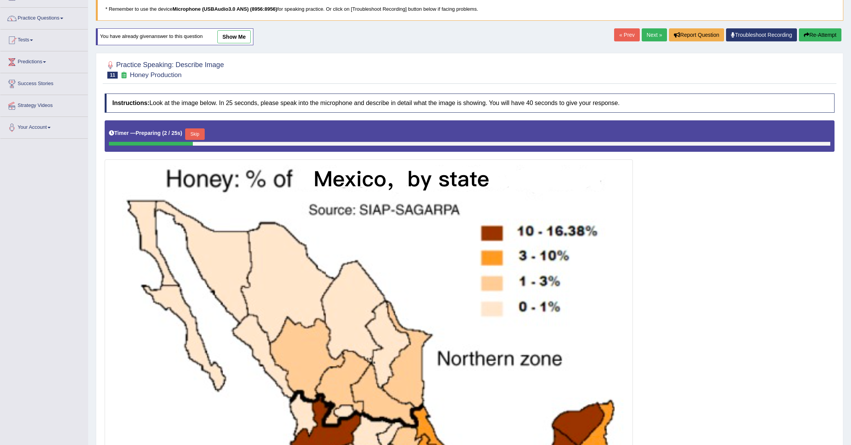
scroll to position [51, 0]
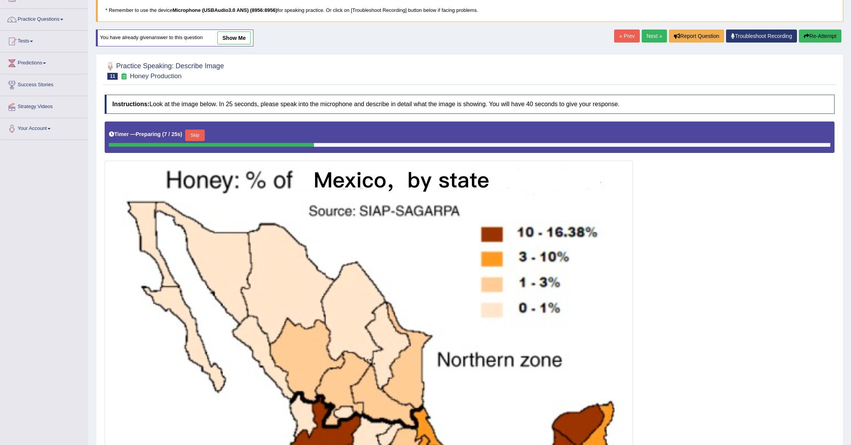
click at [656, 32] on link "Next »" at bounding box center [654, 36] width 25 height 13
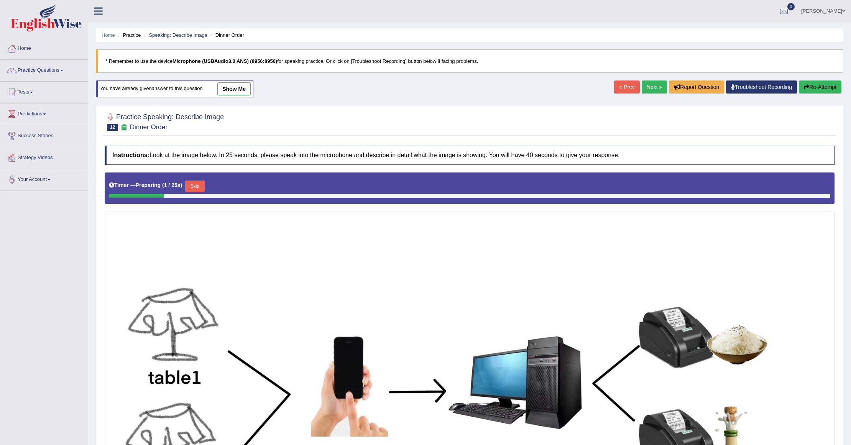
click at [654, 89] on link "Next »" at bounding box center [654, 86] width 25 height 13
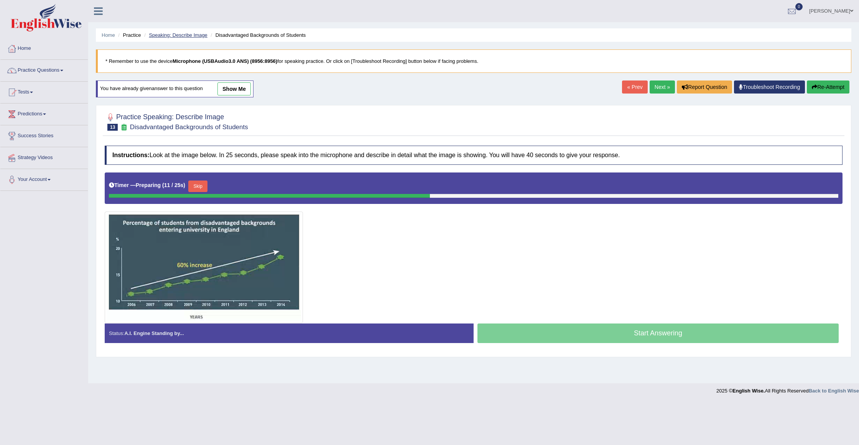
click at [186, 34] on link "Speaking: Describe Image" at bounding box center [178, 35] width 58 height 6
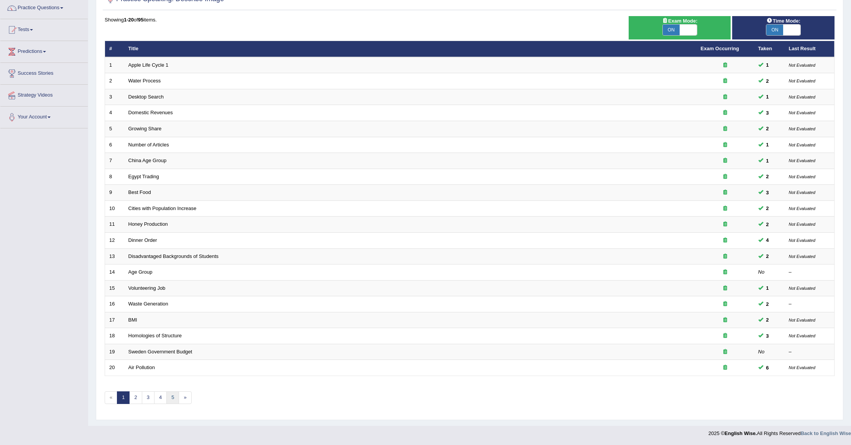
click at [171, 398] on link "5" at bounding box center [172, 397] width 13 height 13
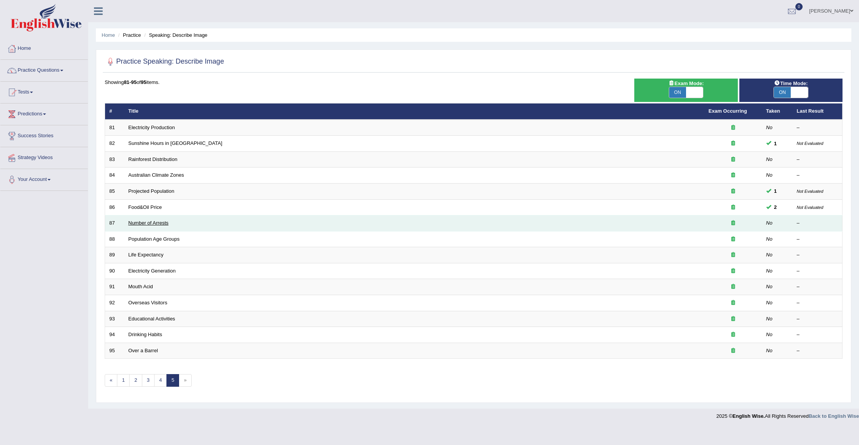
click at [140, 226] on link "Number of Arrests" at bounding box center [148, 223] width 40 height 6
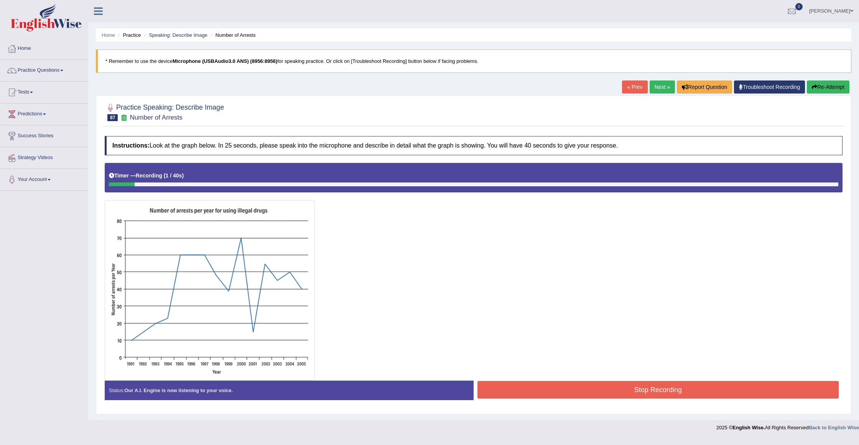
click at [816, 84] on button "Re-Attempt" at bounding box center [828, 86] width 43 height 13
click at [833, 90] on button "Re-Attempt" at bounding box center [828, 86] width 43 height 13
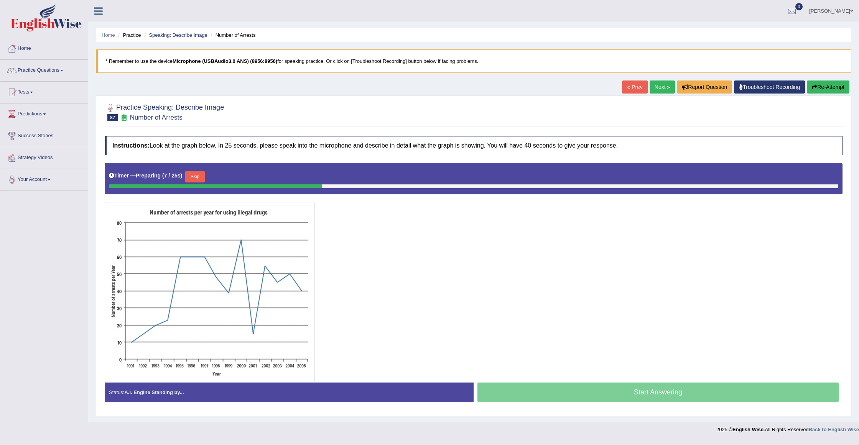
click at [191, 175] on button "Skip" at bounding box center [194, 177] width 19 height 12
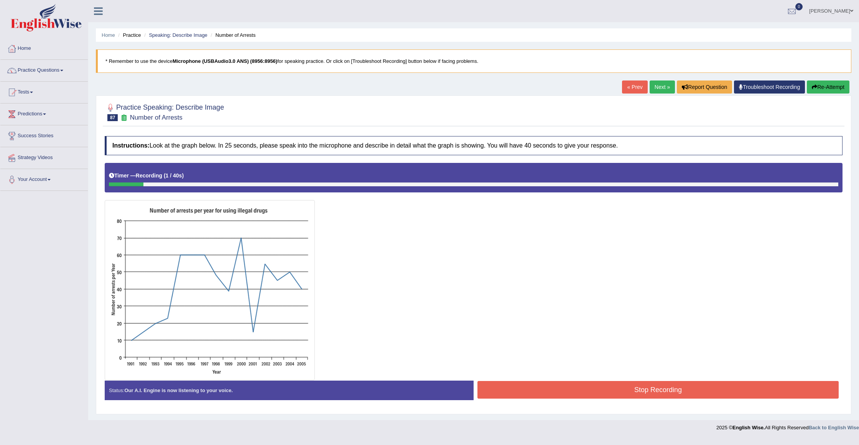
click at [815, 86] on icon "button" at bounding box center [814, 86] width 5 height 5
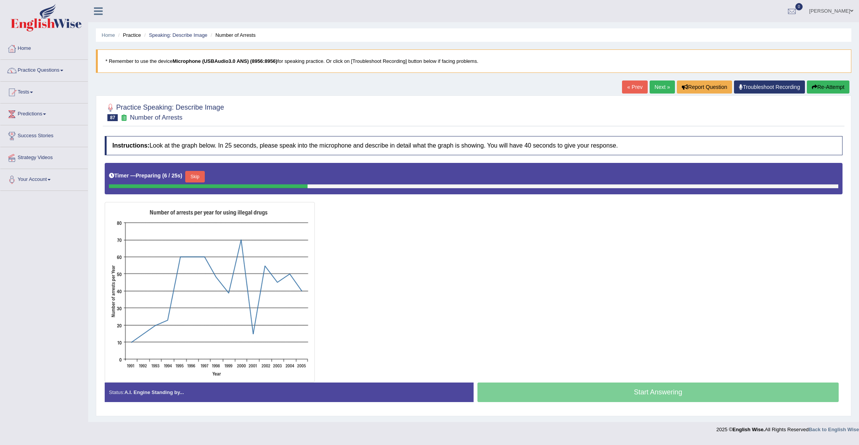
click at [204, 172] on button "Skip" at bounding box center [194, 177] width 19 height 12
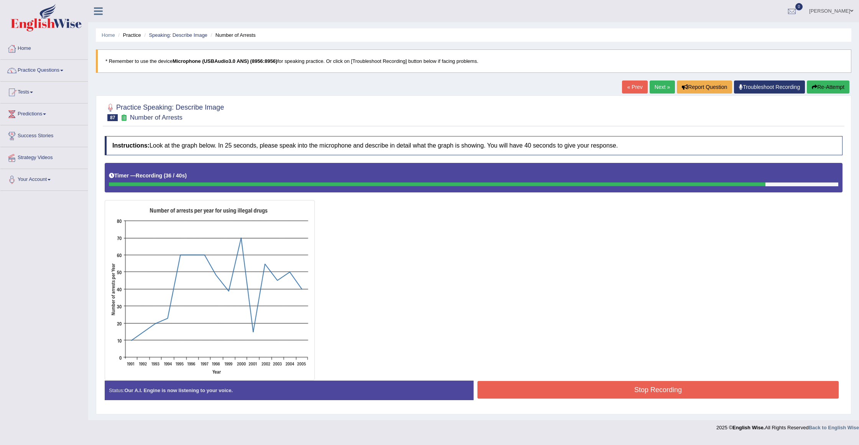
click at [720, 391] on button "Stop Recording" at bounding box center [657, 390] width 361 height 18
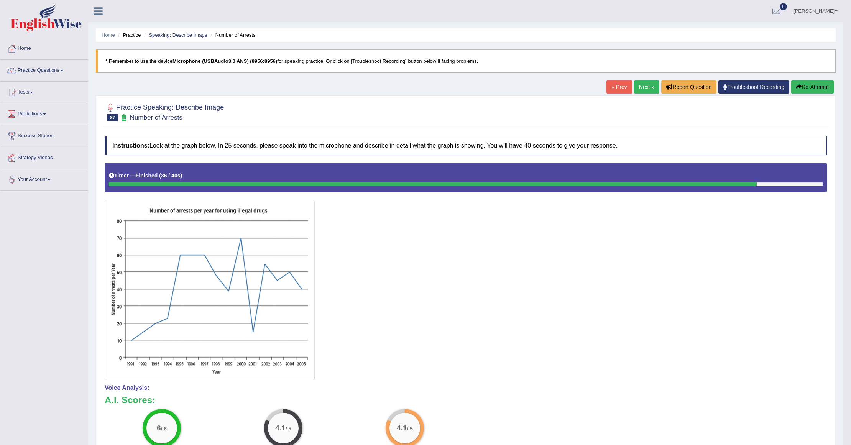
click at [646, 86] on link "Next »" at bounding box center [646, 86] width 25 height 13
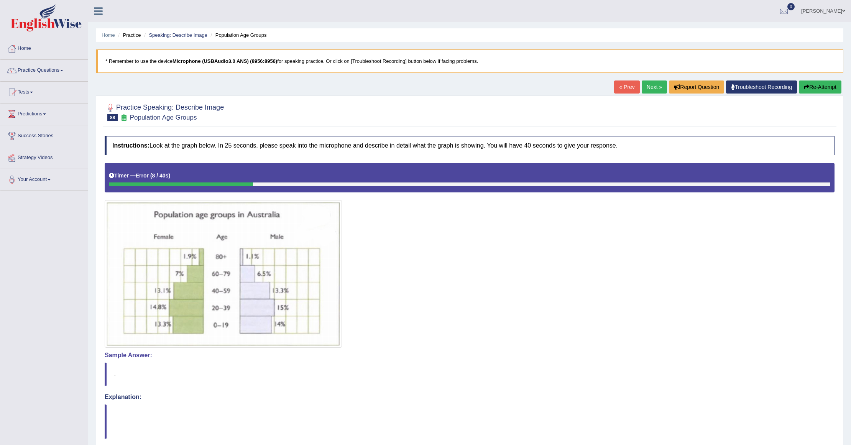
click at [825, 89] on button "Re-Attempt" at bounding box center [820, 86] width 43 height 13
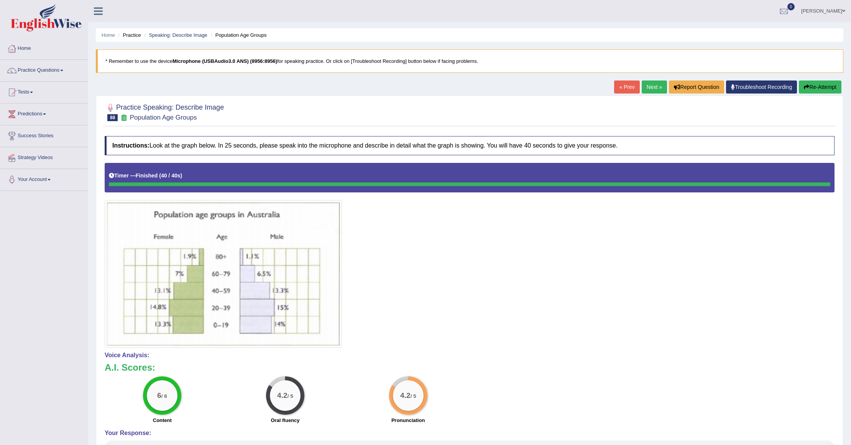
click at [812, 89] on button "Re-Attempt" at bounding box center [820, 86] width 43 height 13
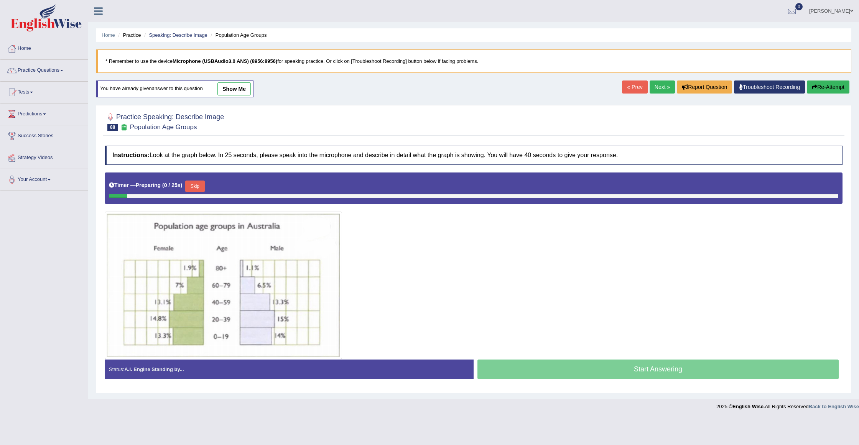
click at [201, 186] on button "Skip" at bounding box center [194, 187] width 19 height 12
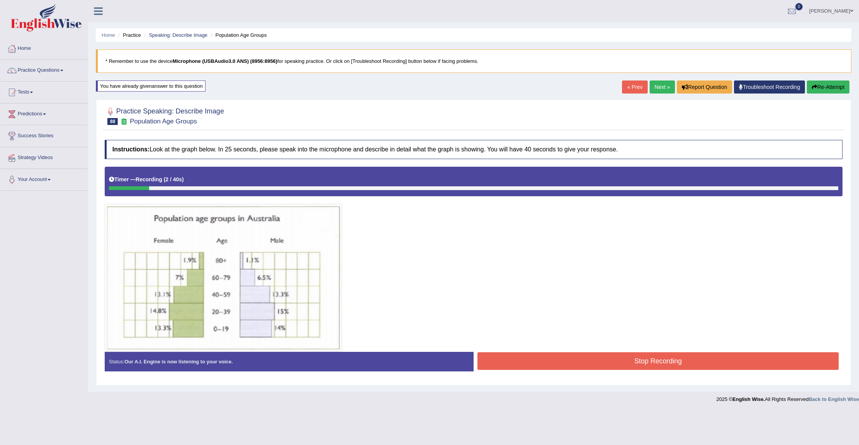
drag, startPoint x: 826, startPoint y: 85, endPoint x: 758, endPoint y: 124, distance: 78.5
click at [825, 85] on button "Re-Attempt" at bounding box center [828, 86] width 43 height 13
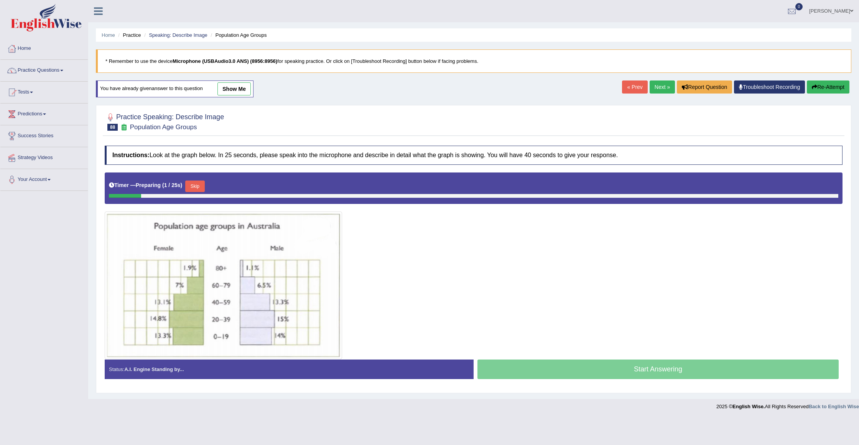
click at [201, 188] on button "Skip" at bounding box center [194, 187] width 19 height 12
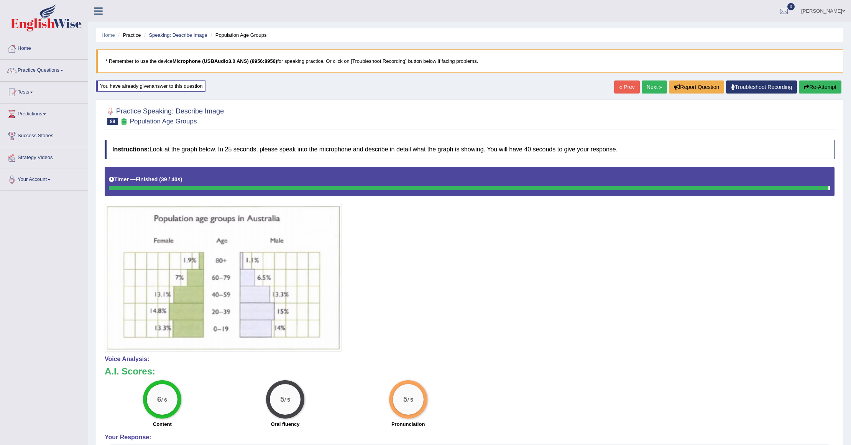
click at [651, 83] on link "Next »" at bounding box center [654, 86] width 25 height 13
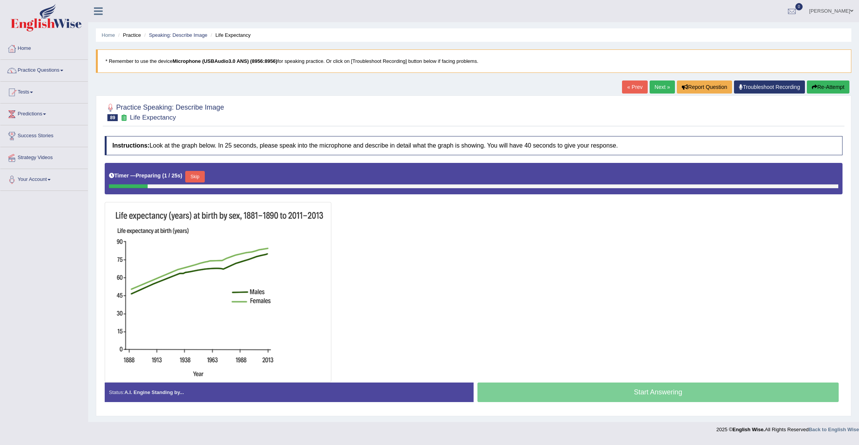
click at [196, 177] on button "Skip" at bounding box center [194, 177] width 19 height 12
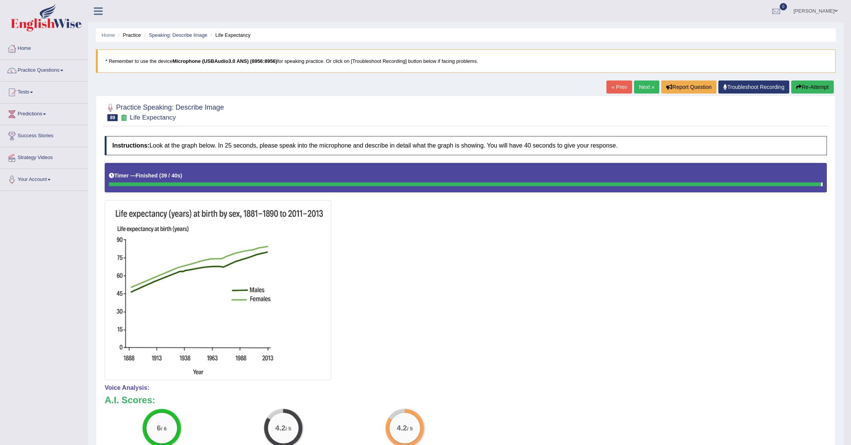
click at [816, 85] on button "Re-Attempt" at bounding box center [812, 86] width 43 height 13
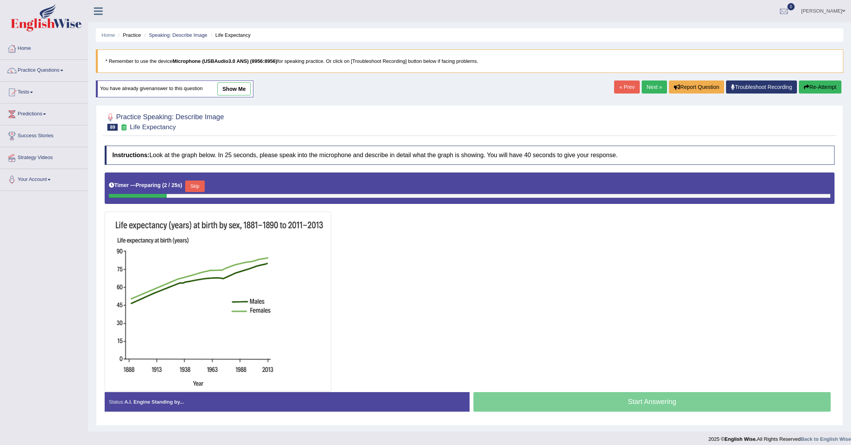
click at [192, 186] on button "Skip" at bounding box center [194, 187] width 19 height 12
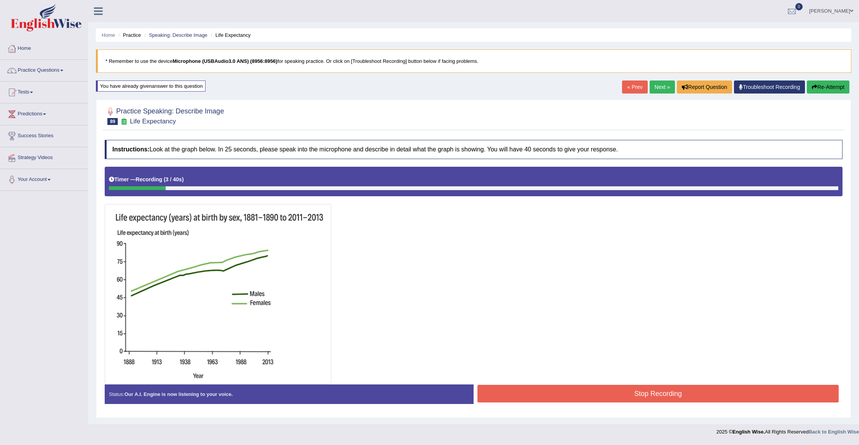
click at [840, 80] on button "Re-Attempt" at bounding box center [828, 86] width 43 height 13
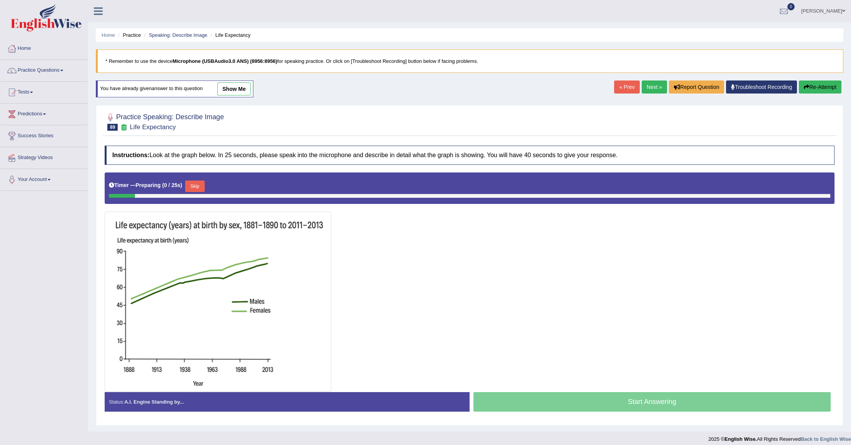
click at [196, 183] on button "Skip" at bounding box center [194, 187] width 19 height 12
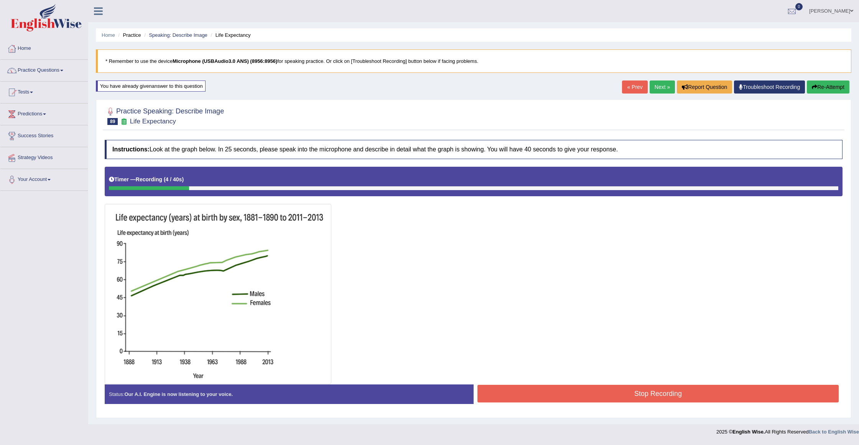
click at [827, 90] on button "Re-Attempt" at bounding box center [828, 86] width 43 height 13
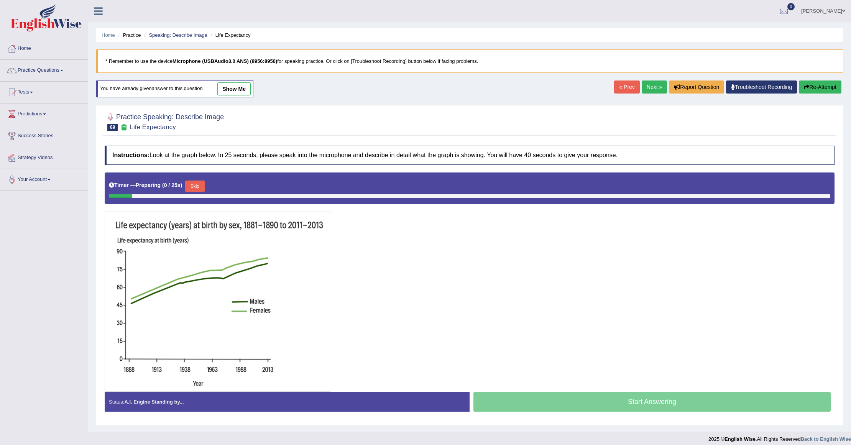
click at [202, 192] on button "Skip" at bounding box center [194, 187] width 19 height 12
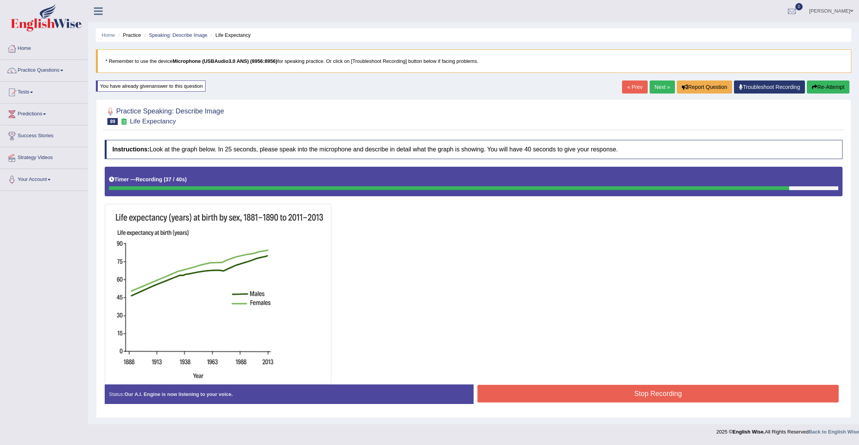
click at [496, 393] on button "Stop Recording" at bounding box center [657, 394] width 361 height 18
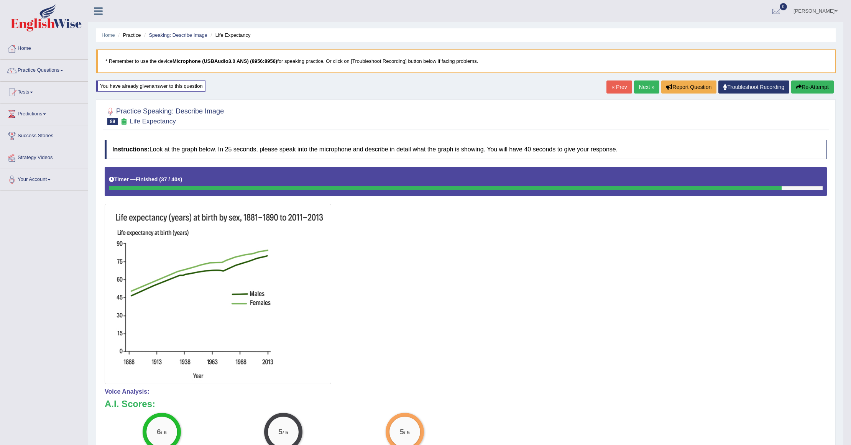
click at [640, 80] on div "Home Practice Speaking: Describe Image Life Expectancy * Remember to use the de…" at bounding box center [465, 316] width 755 height 632
click at [639, 87] on link "Next »" at bounding box center [646, 86] width 25 height 13
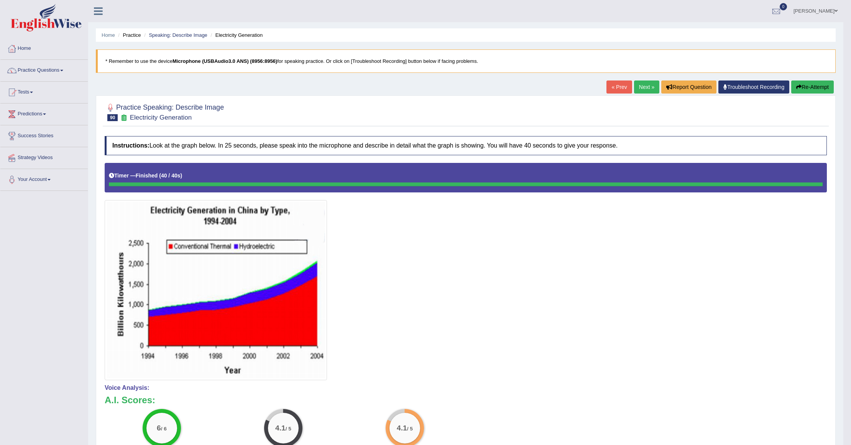
click at [805, 83] on button "Re-Attempt" at bounding box center [812, 86] width 43 height 13
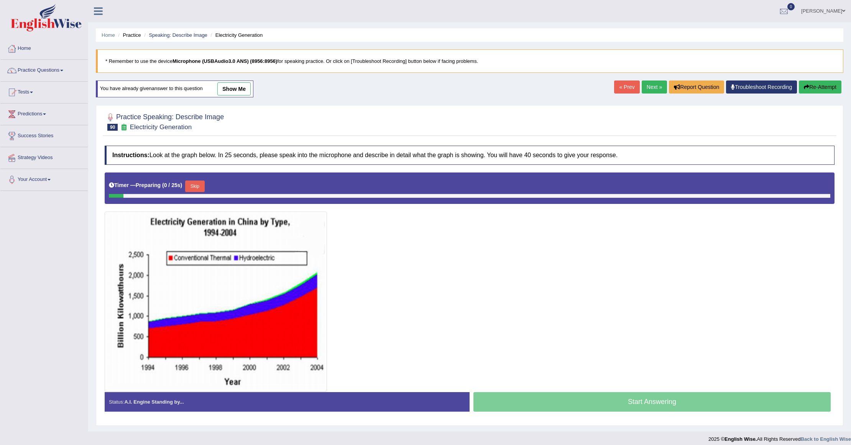
click at [204, 186] on button "Skip" at bounding box center [194, 187] width 19 height 12
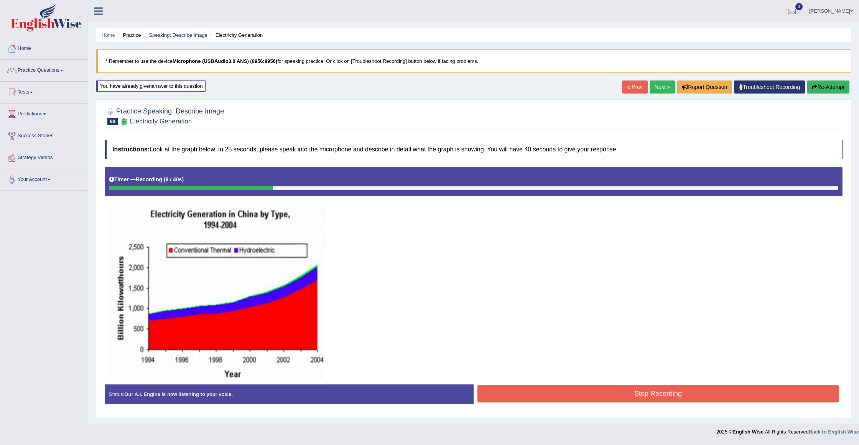
click at [817, 90] on button "Re-Attempt" at bounding box center [828, 86] width 43 height 13
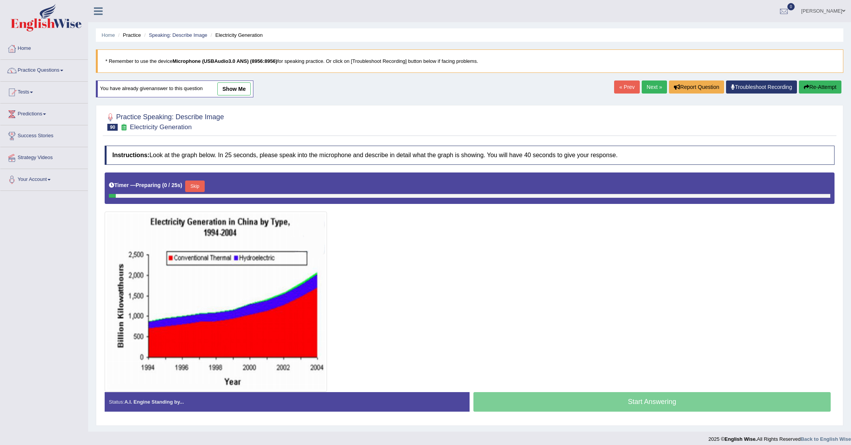
click at [191, 186] on button "Skip" at bounding box center [194, 187] width 19 height 12
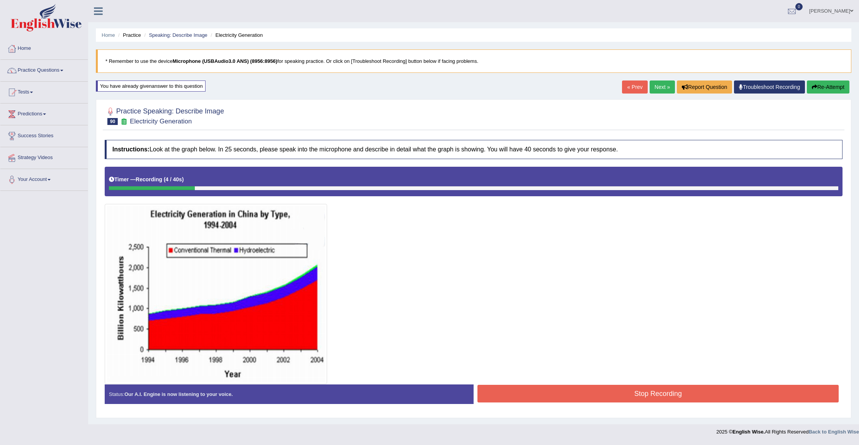
click at [821, 88] on button "Re-Attempt" at bounding box center [828, 86] width 43 height 13
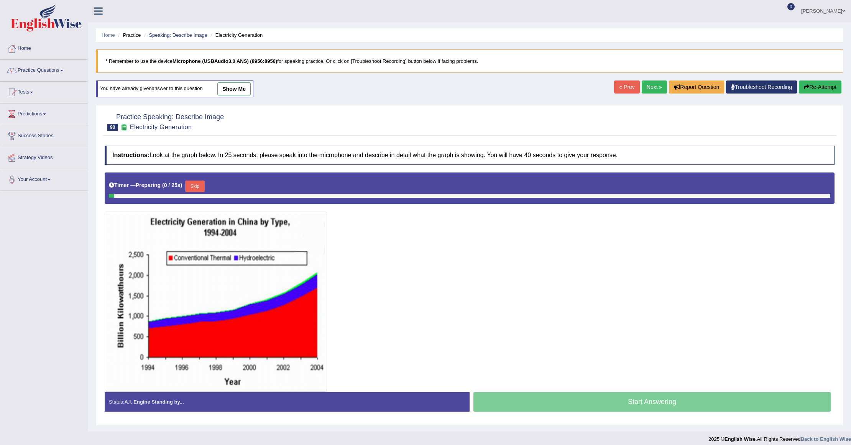
click at [201, 184] on button "Skip" at bounding box center [194, 187] width 19 height 12
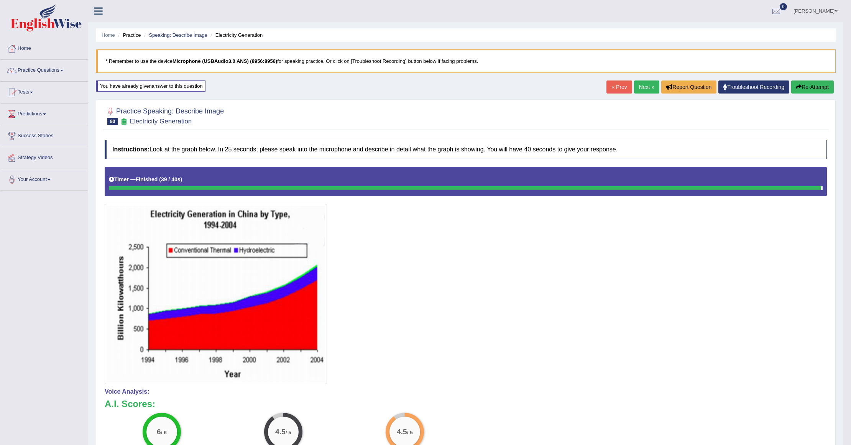
click at [641, 90] on link "Next »" at bounding box center [646, 86] width 25 height 13
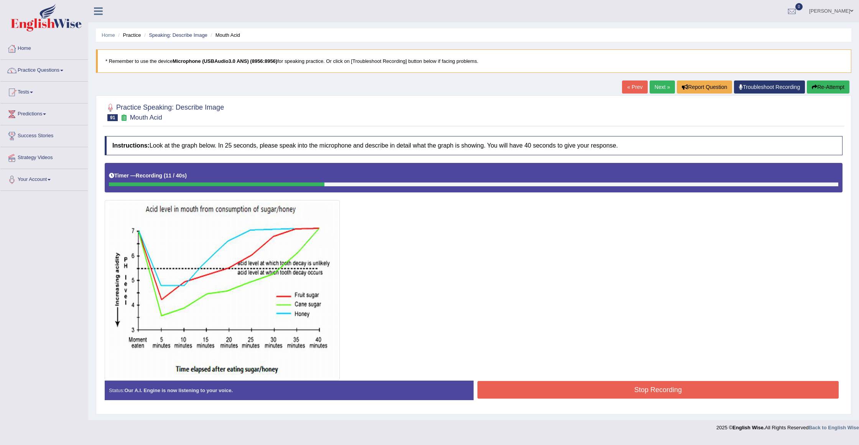
click at [833, 87] on button "Re-Attempt" at bounding box center [828, 86] width 43 height 13
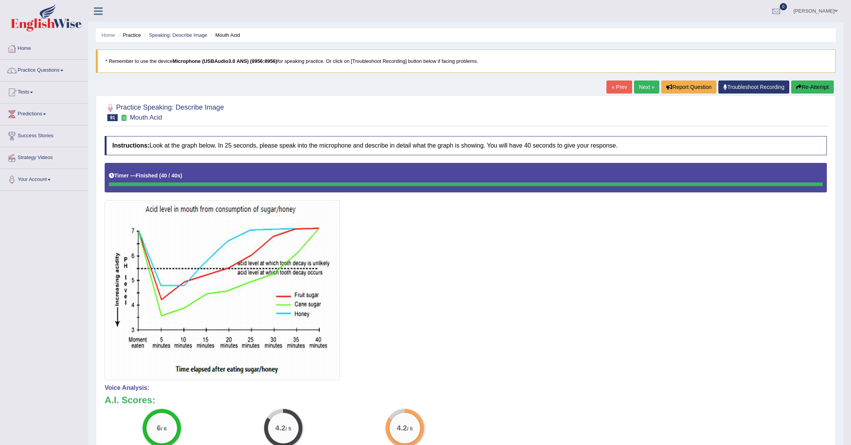
click at [807, 88] on button "Re-Attempt" at bounding box center [812, 86] width 43 height 13
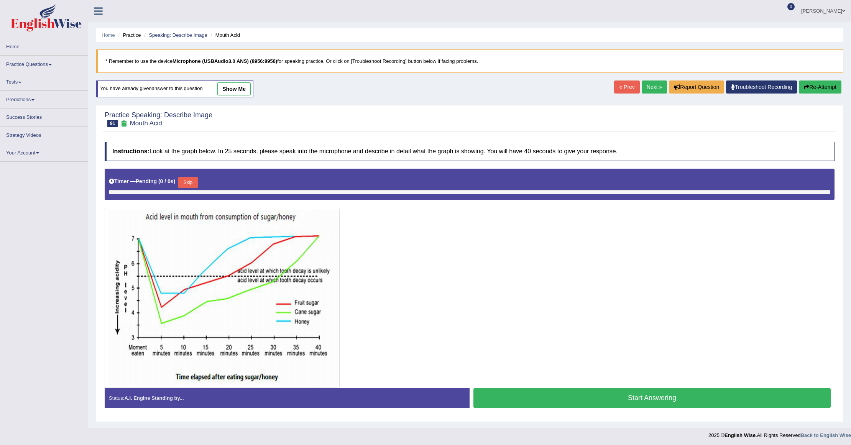
click at [195, 175] on div "Timer — Pending ( 0 / 0s ) Skip" at bounding box center [470, 184] width 730 height 31
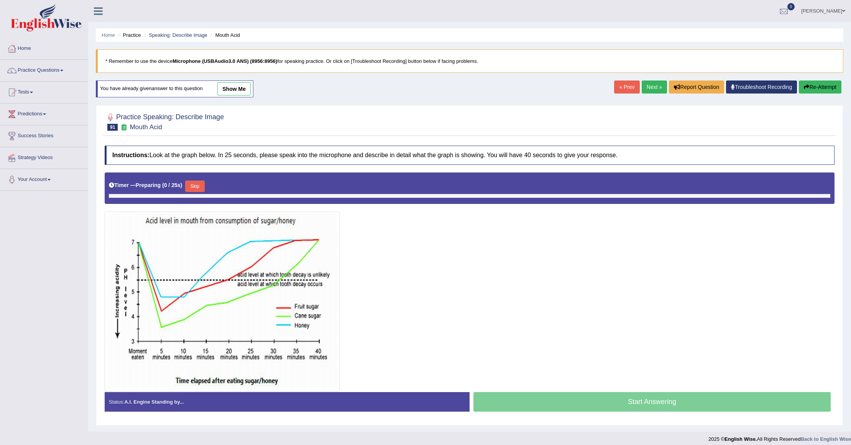
click at [194, 183] on button "Skip" at bounding box center [194, 187] width 19 height 12
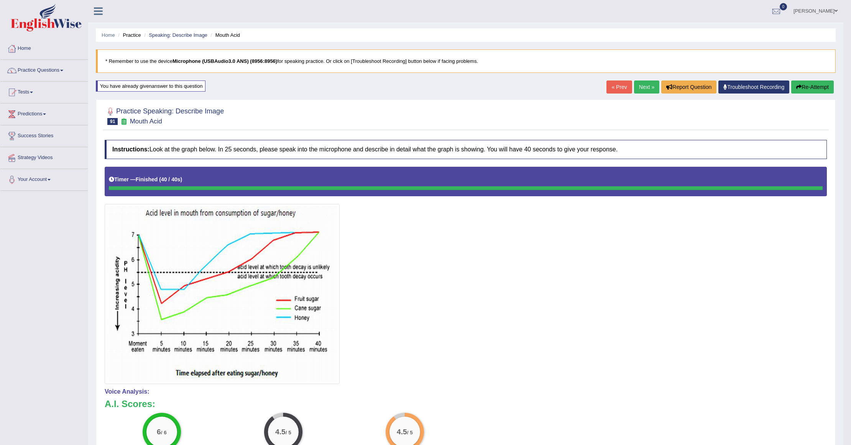
click at [646, 90] on link "Next »" at bounding box center [646, 86] width 25 height 13
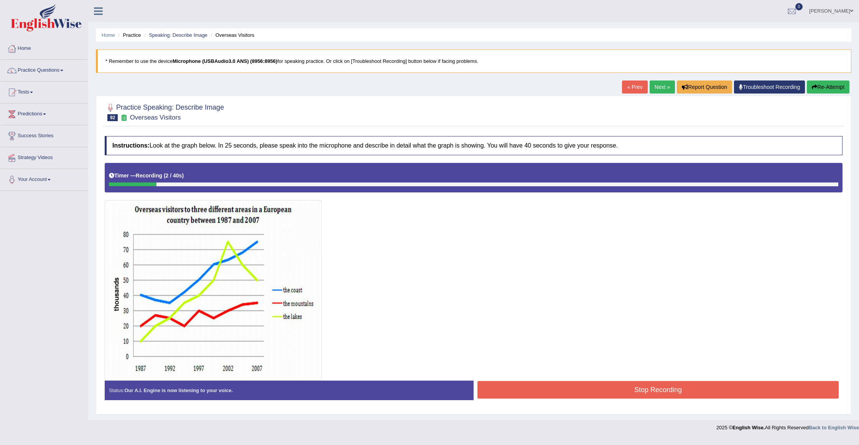
click at [838, 86] on button "Re-Attempt" at bounding box center [828, 86] width 43 height 13
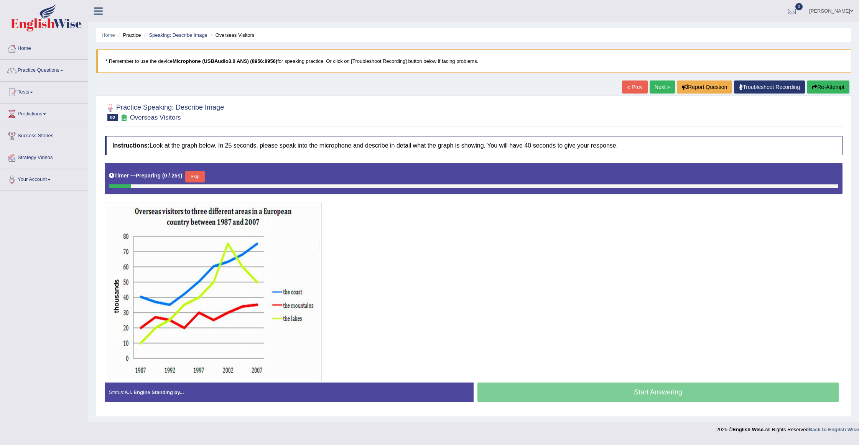
click at [201, 175] on button "Skip" at bounding box center [194, 177] width 19 height 12
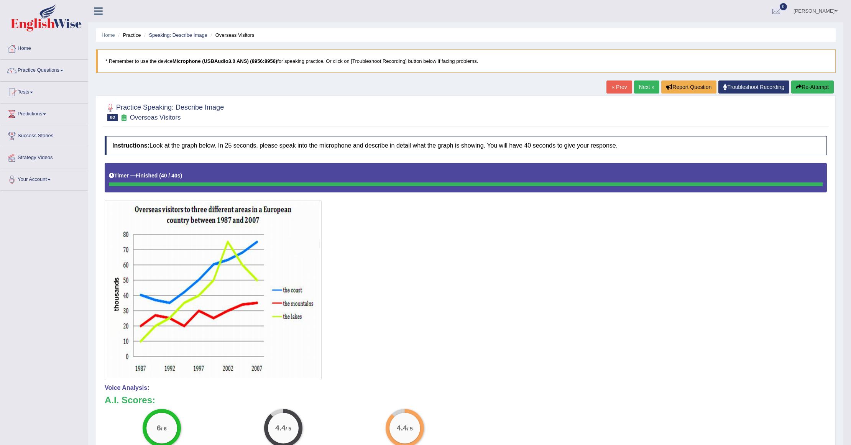
click at [637, 90] on link "Next »" at bounding box center [646, 86] width 25 height 13
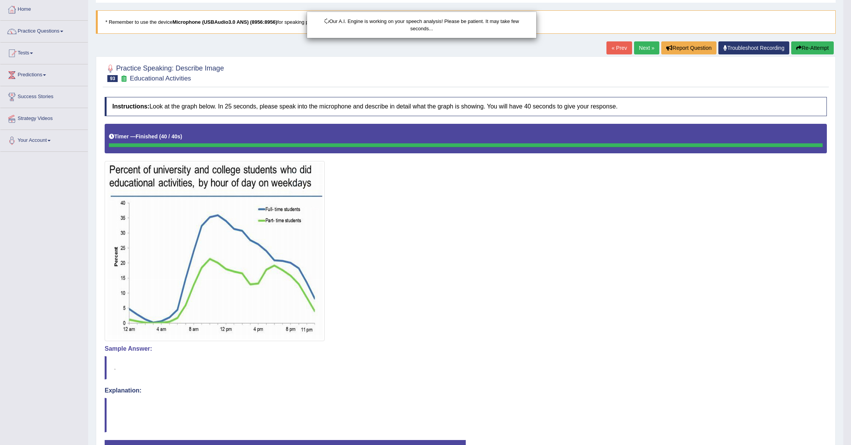
scroll to position [51, 0]
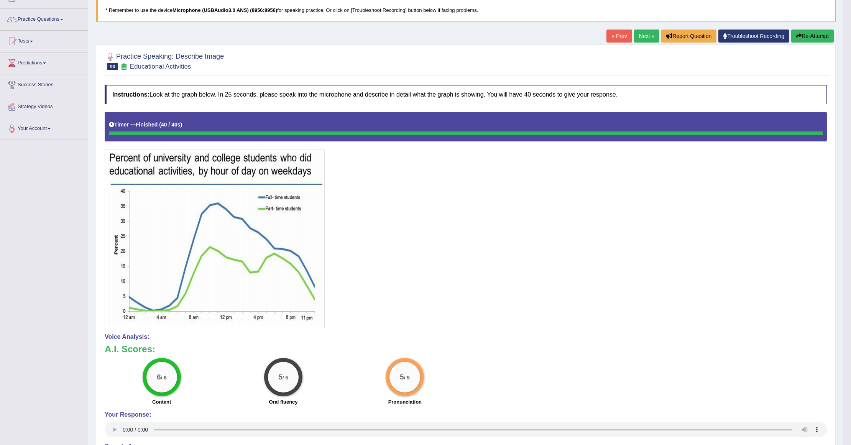
click at [636, 33] on link "Next »" at bounding box center [646, 36] width 25 height 13
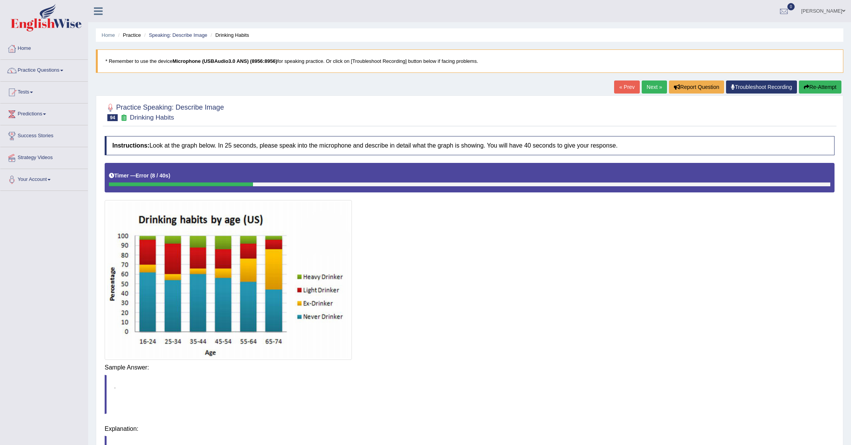
click at [831, 83] on button "Re-Attempt" at bounding box center [820, 86] width 43 height 13
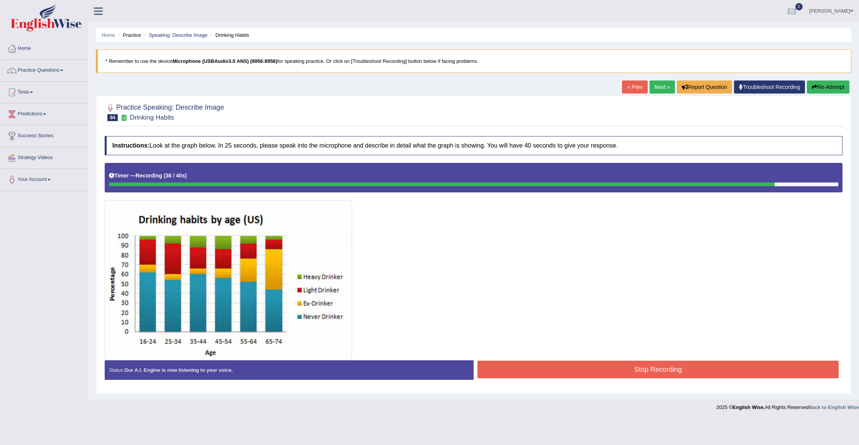
click at [549, 376] on button "Stop Recording" at bounding box center [657, 370] width 361 height 18
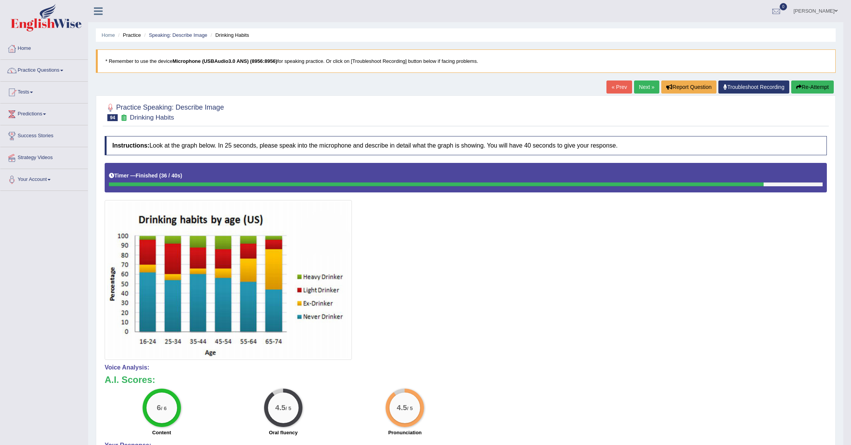
click at [637, 85] on link "Next »" at bounding box center [646, 86] width 25 height 13
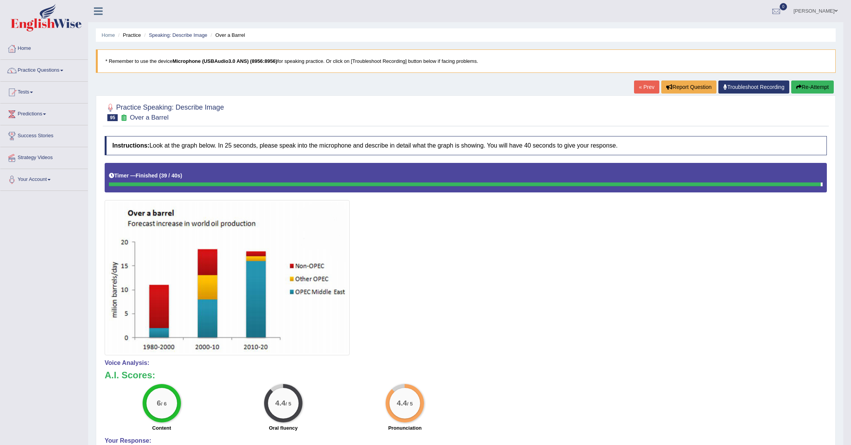
click at [816, 84] on button "Re-Attempt" at bounding box center [812, 86] width 43 height 13
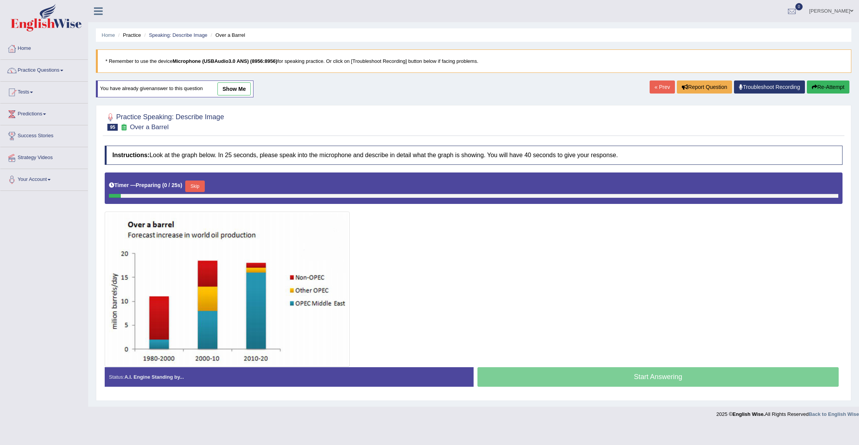
click at [197, 186] on button "Skip" at bounding box center [194, 187] width 19 height 12
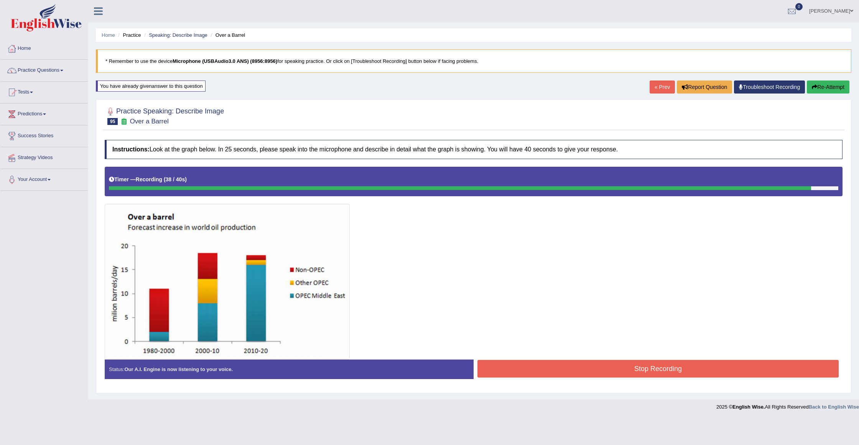
click at [577, 357] on div at bounding box center [474, 263] width 738 height 192
click at [570, 366] on button "Stop Recording" at bounding box center [657, 369] width 361 height 18
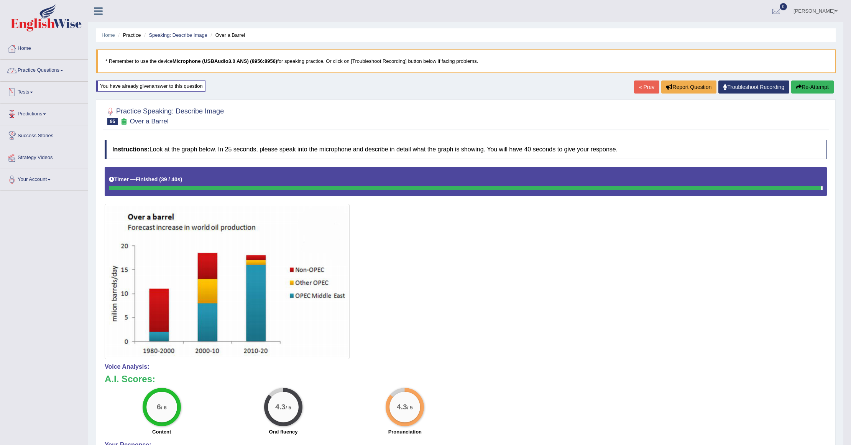
click at [48, 72] on link "Practice Questions" at bounding box center [43, 69] width 87 height 19
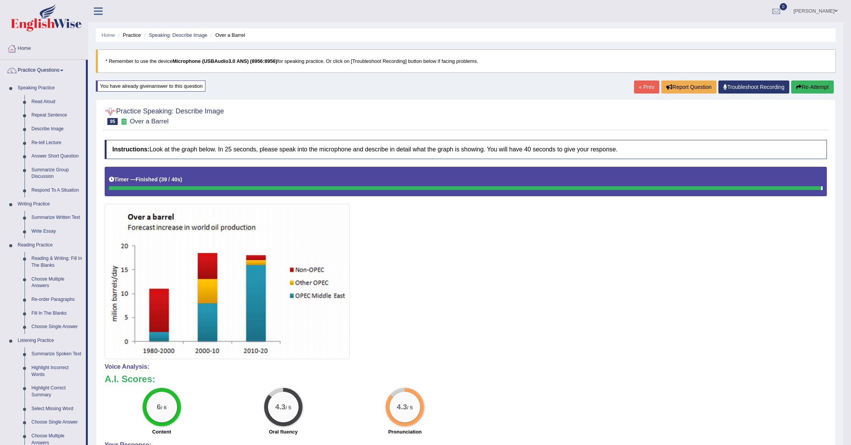
click at [177, 31] on ul "Home Practice Speaking: Describe Image Over a Barrel" at bounding box center [466, 34] width 740 height 13
click at [177, 33] on link "Speaking: Describe Image" at bounding box center [178, 35] width 58 height 6
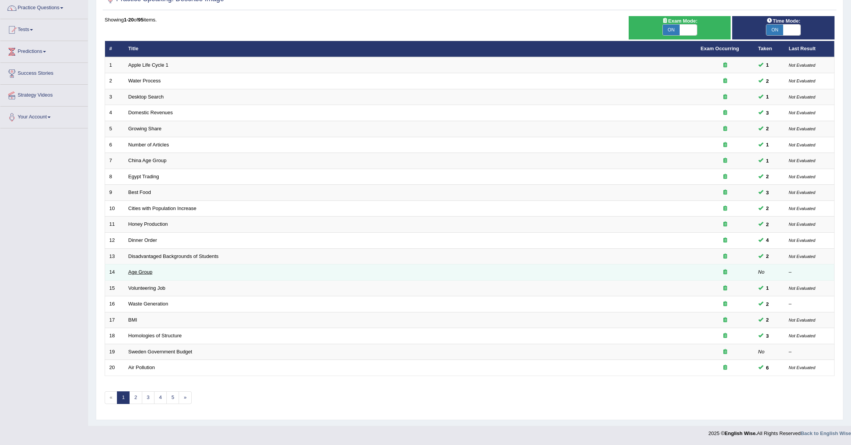
click at [129, 273] on link "Age Group" at bounding box center [140, 272] width 24 height 6
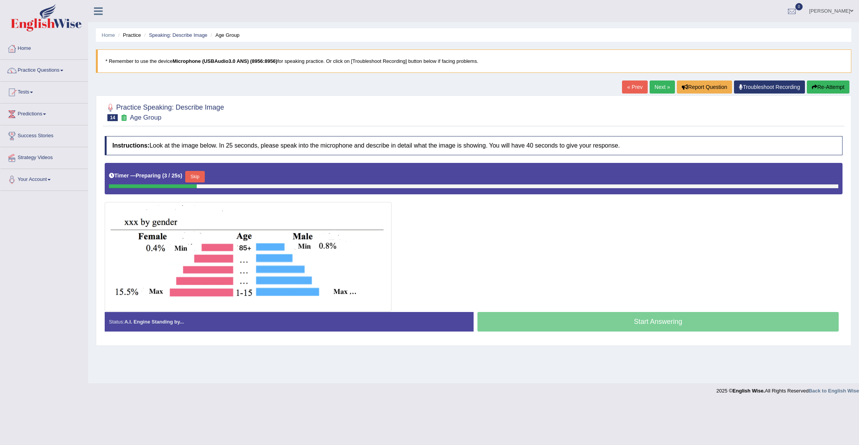
click at [195, 180] on button "Skip" at bounding box center [194, 177] width 19 height 12
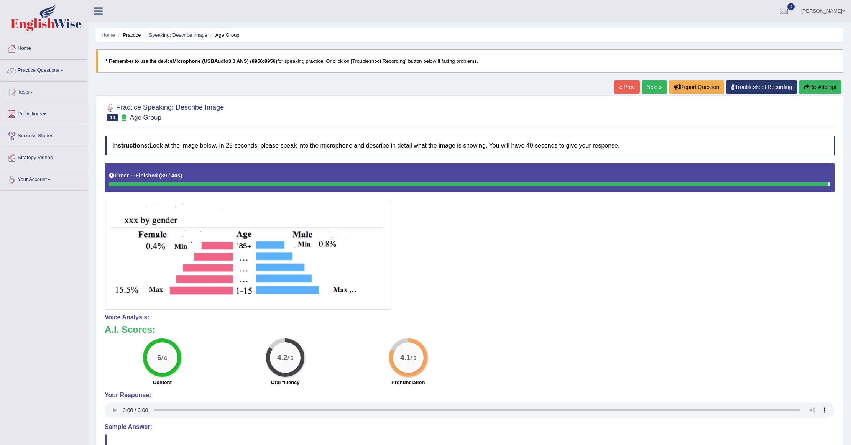
click at [815, 91] on button "Re-Attempt" at bounding box center [820, 86] width 43 height 13
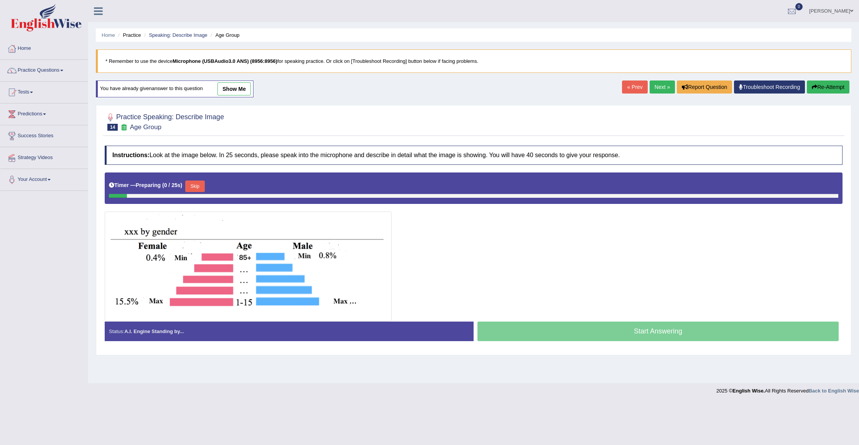
click at [204, 186] on button "Skip" at bounding box center [194, 187] width 19 height 12
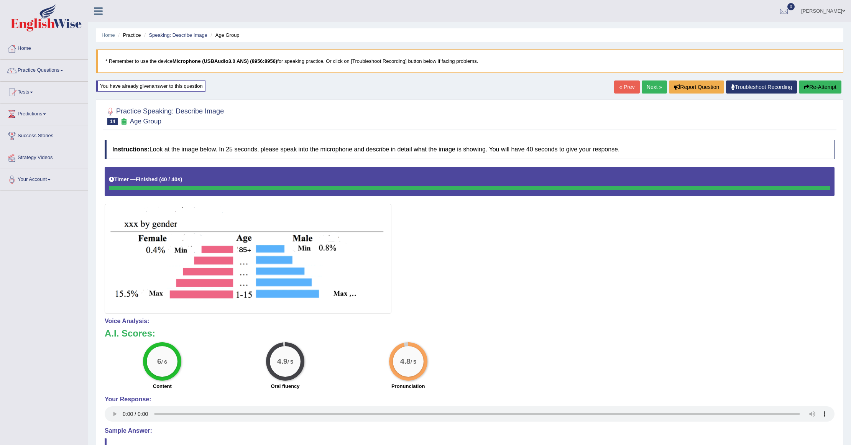
click at [652, 88] on link "Next »" at bounding box center [654, 86] width 25 height 13
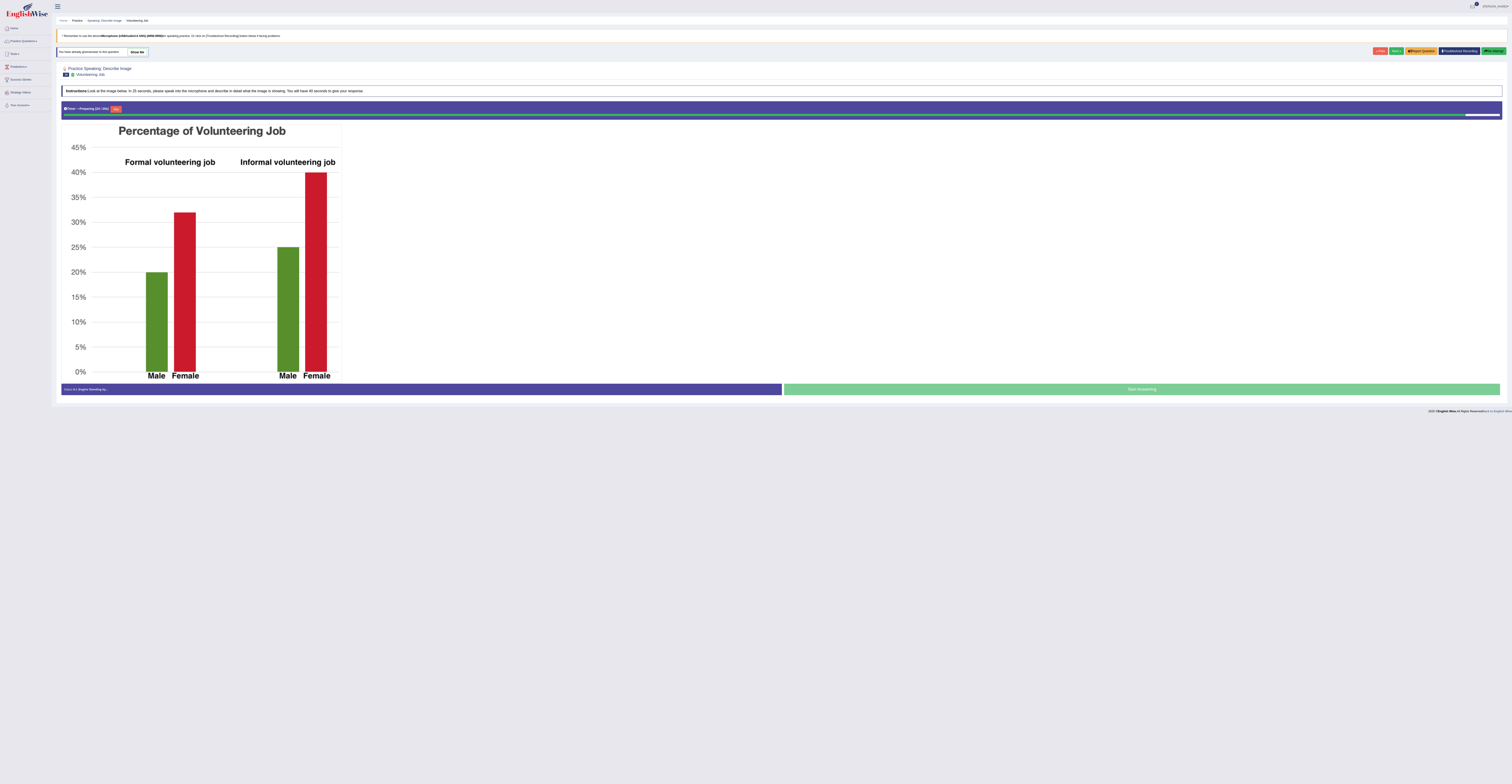
click at [119, 113] on button "Skip" at bounding box center [116, 110] width 11 height 7
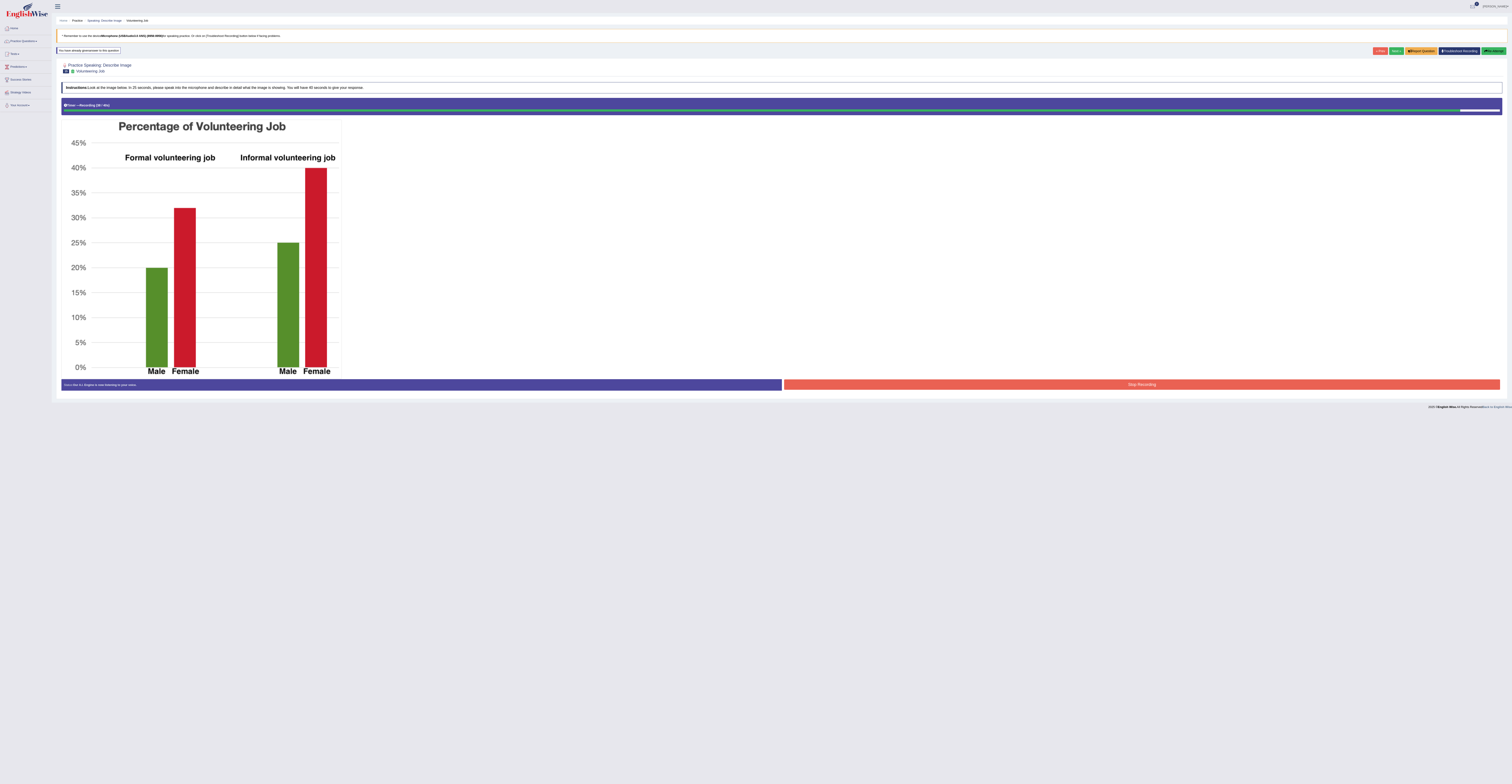
click at [500, 261] on button "Stop Recording" at bounding box center [1142, 384] width 716 height 11
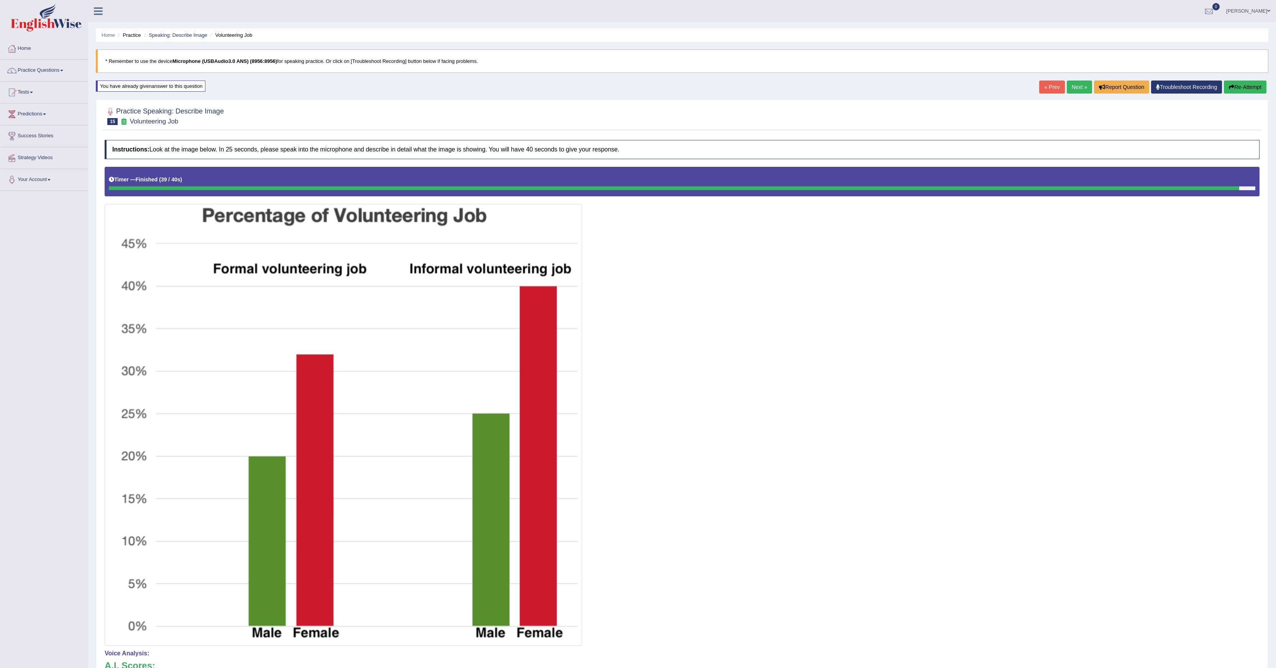
click at [851, 87] on icon "button" at bounding box center [1231, 86] width 5 height 5
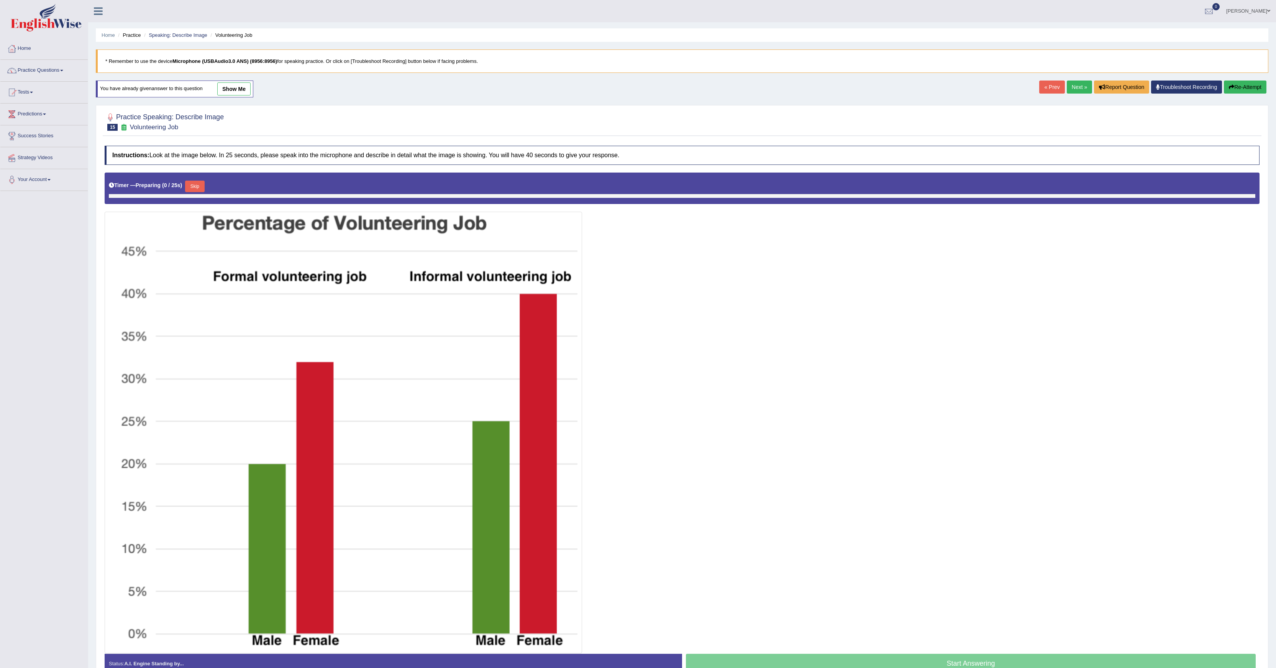
click at [180, 188] on b "0 / 25s" at bounding box center [172, 185] width 16 height 6
click at [202, 189] on button "Skip" at bounding box center [194, 187] width 19 height 12
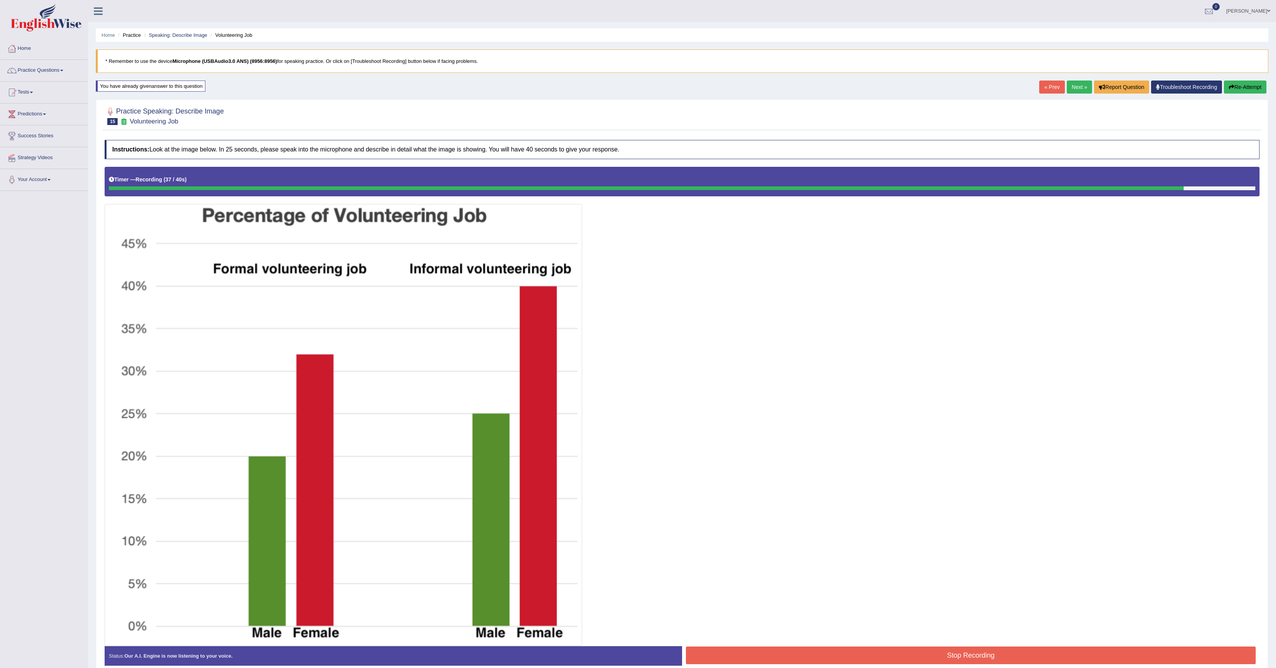
click at [780, 657] on button "Stop Recording" at bounding box center [971, 655] width 570 height 18
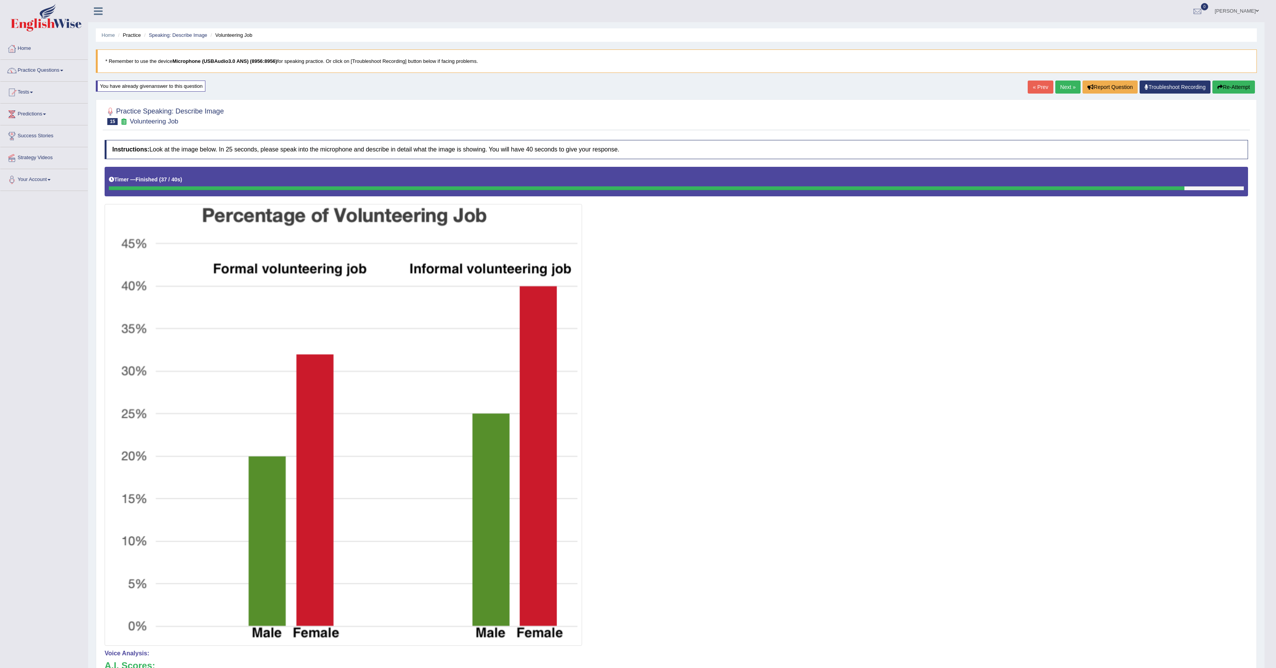
click at [1056, 87] on link "Next »" at bounding box center [1068, 86] width 25 height 13
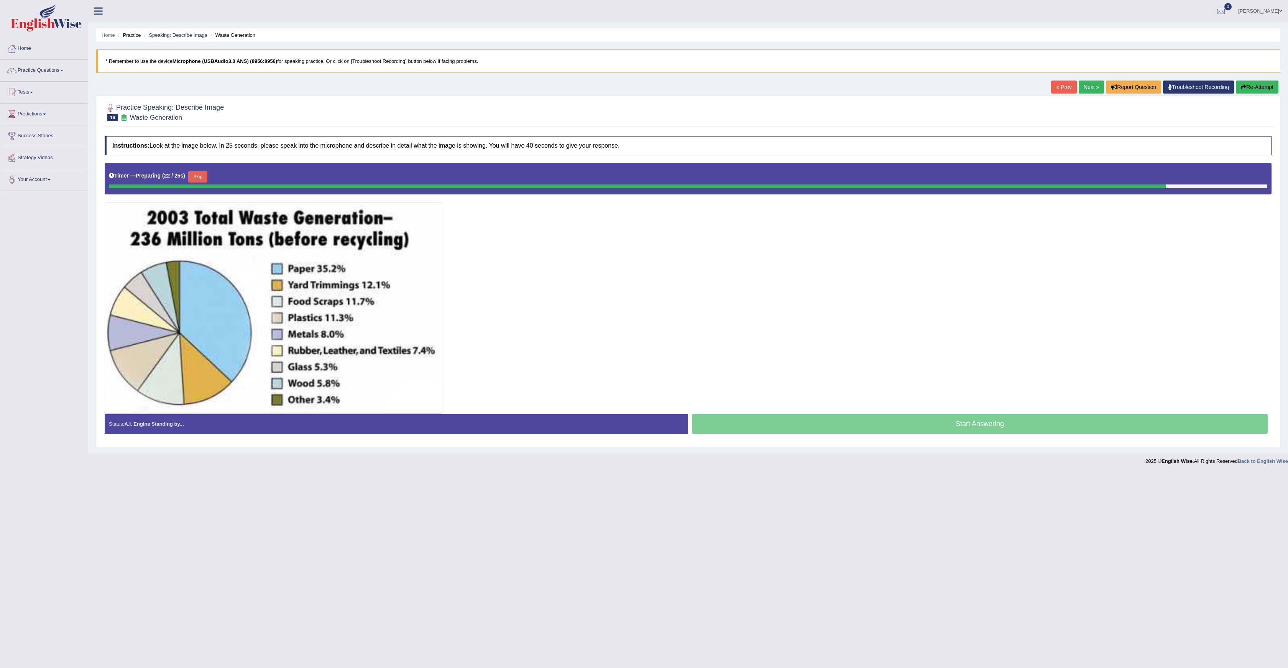
click at [203, 182] on button "Skip" at bounding box center [197, 177] width 19 height 12
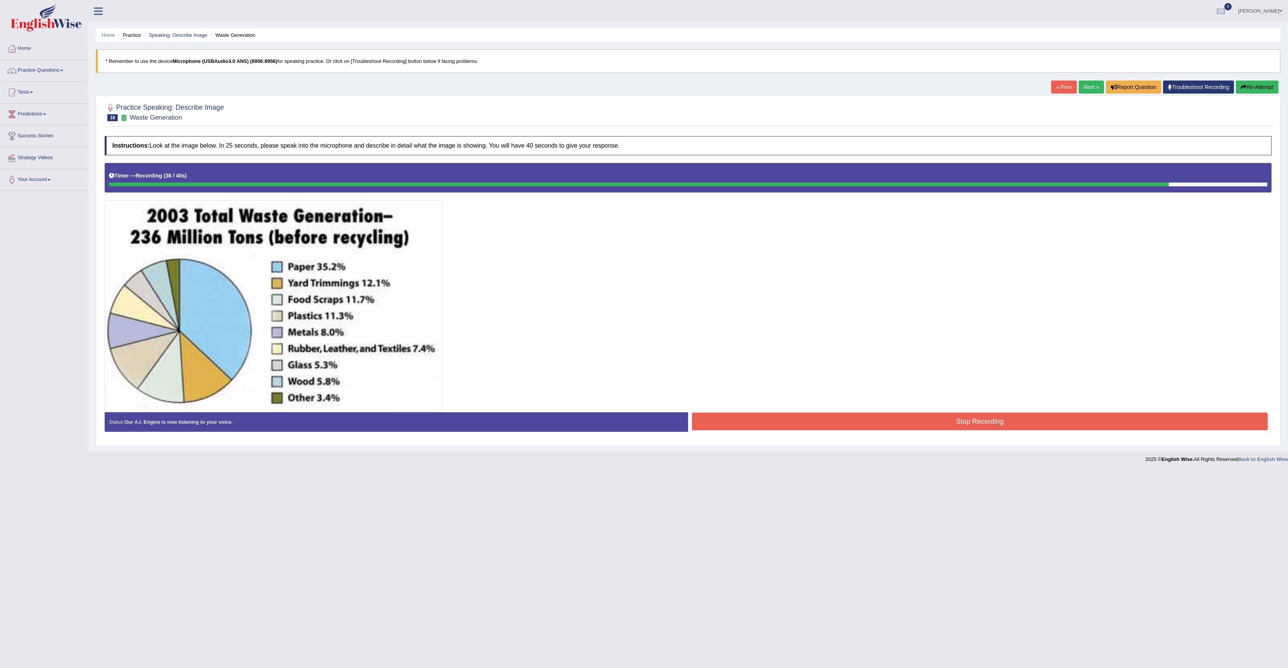
click at [748, 427] on button "Stop Recording" at bounding box center [980, 421] width 576 height 18
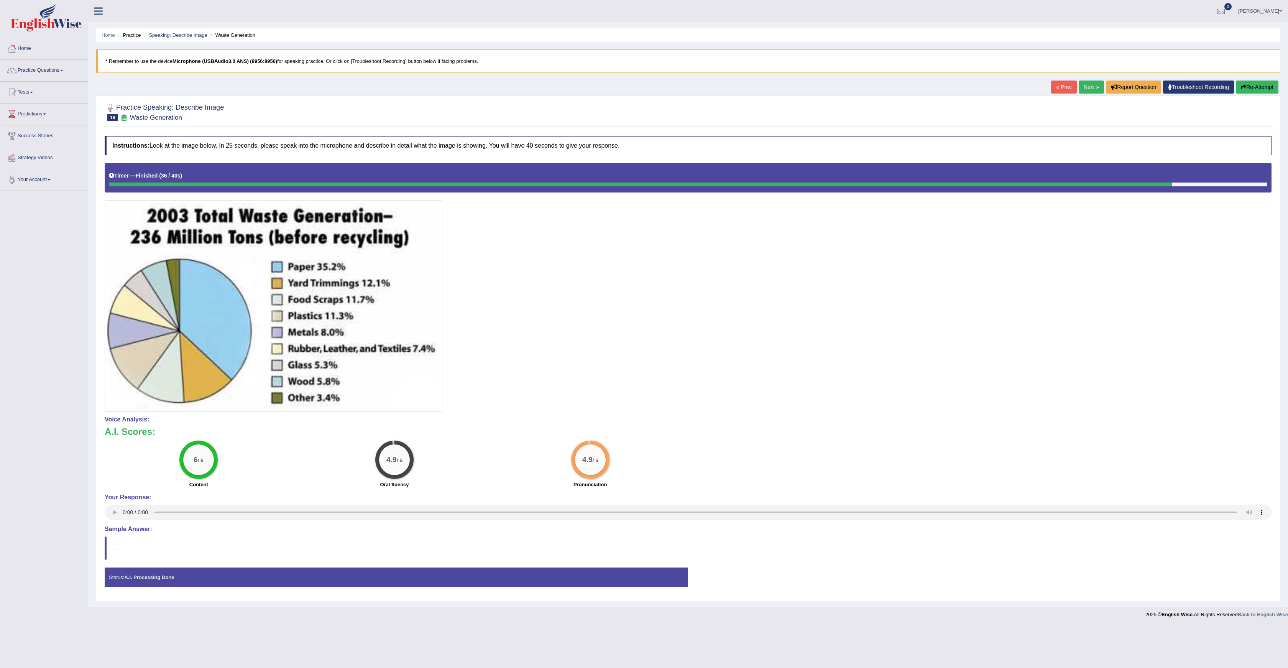
click at [1083, 89] on link "Next »" at bounding box center [1091, 86] width 25 height 13
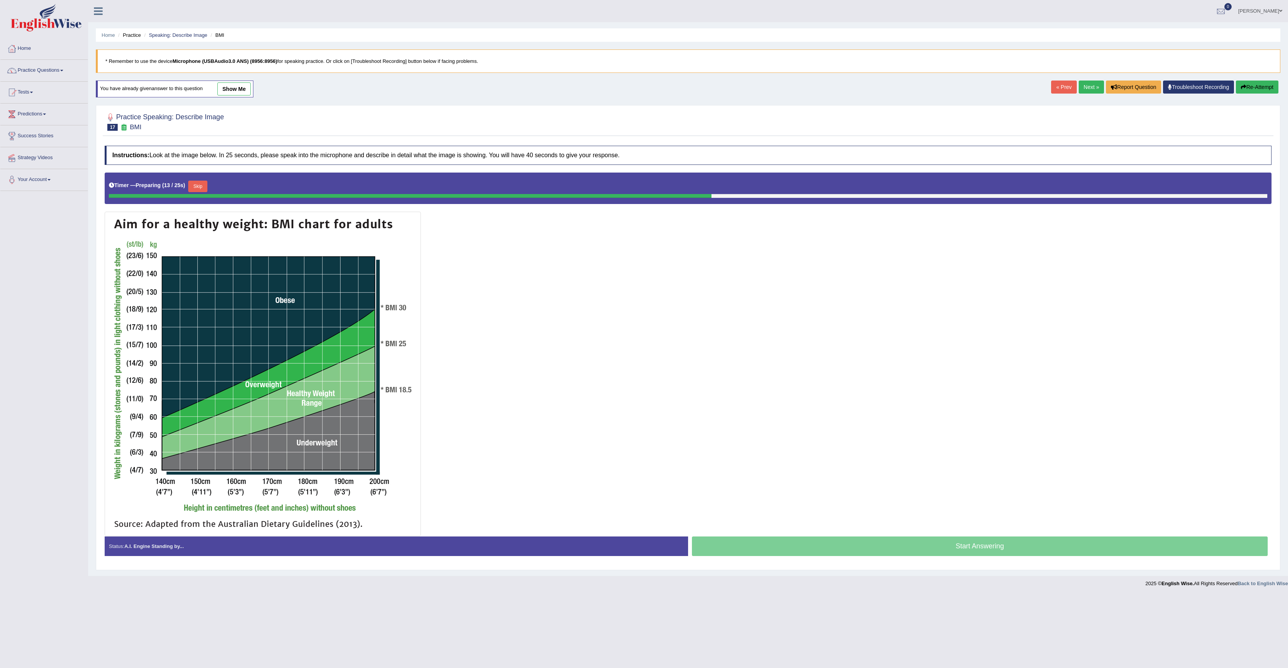
click at [1089, 87] on link "Next »" at bounding box center [1091, 86] width 25 height 13
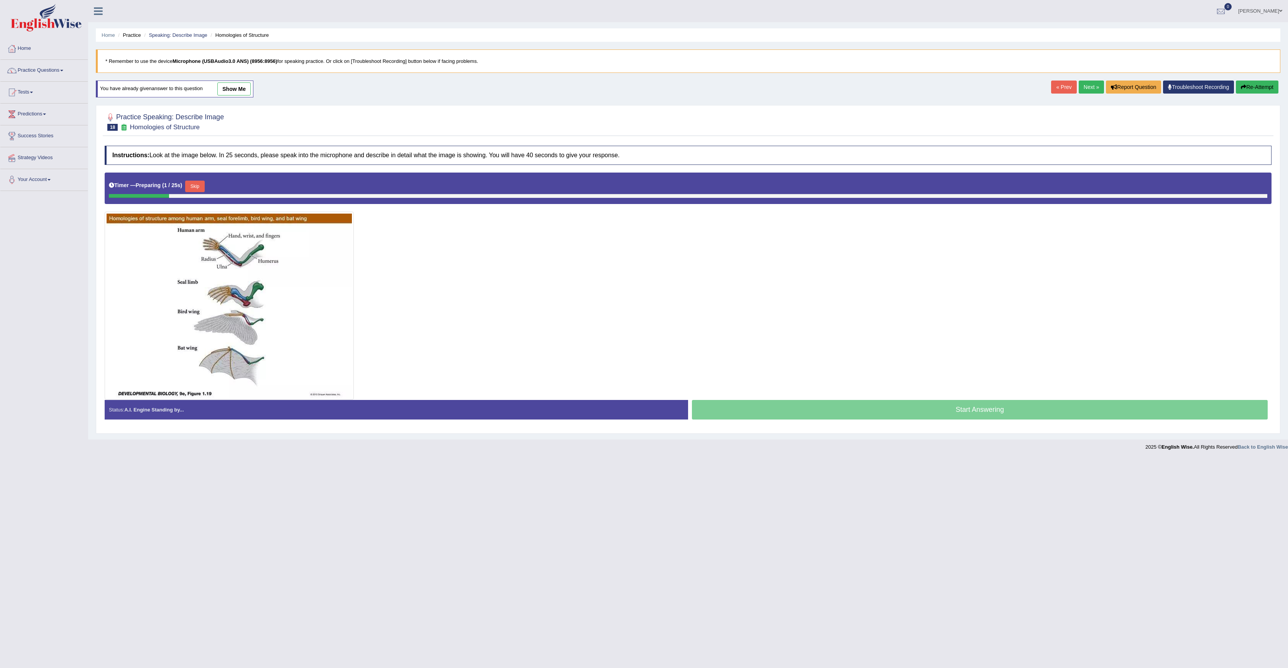
click at [1087, 89] on link "Next »" at bounding box center [1091, 86] width 25 height 13
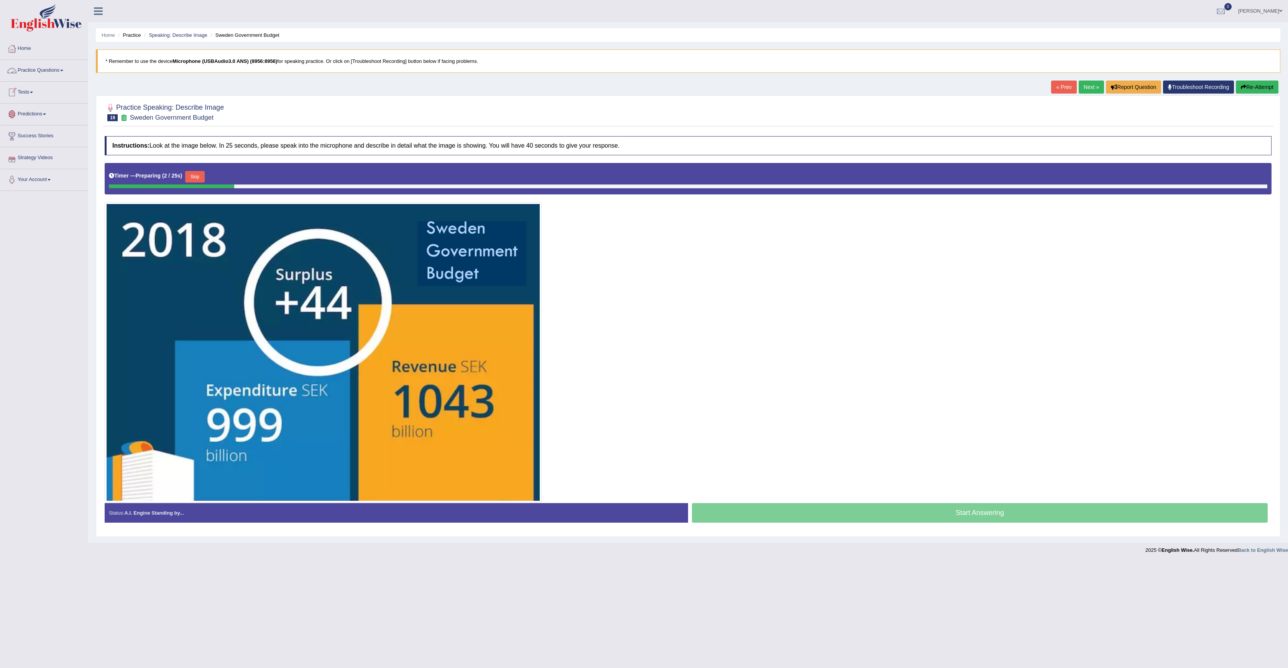
click at [41, 71] on link "Practice Questions" at bounding box center [43, 69] width 87 height 19
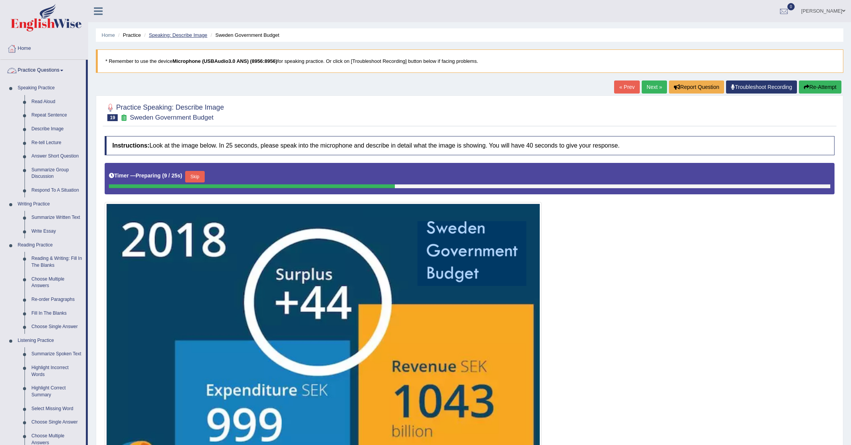
click at [171, 32] on link "Speaking: Describe Image" at bounding box center [178, 35] width 58 height 6
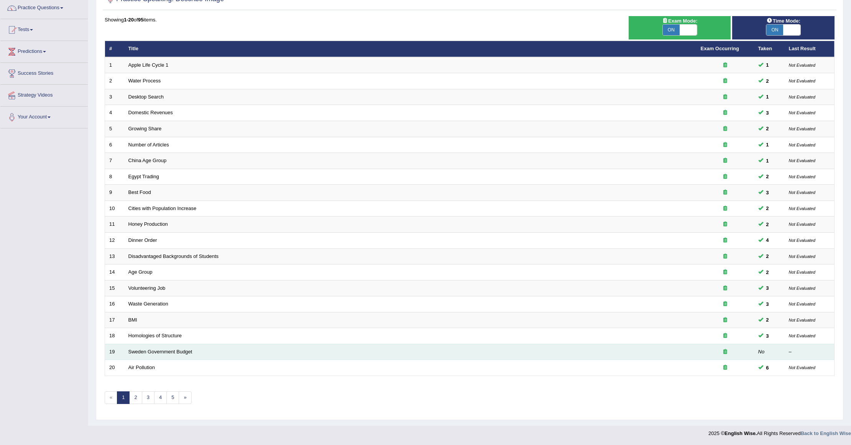
click at [185, 347] on td "Sweden Government Budget" at bounding box center [410, 352] width 572 height 16
click at [184, 349] on link "Sweden Government Budget" at bounding box center [160, 352] width 64 height 6
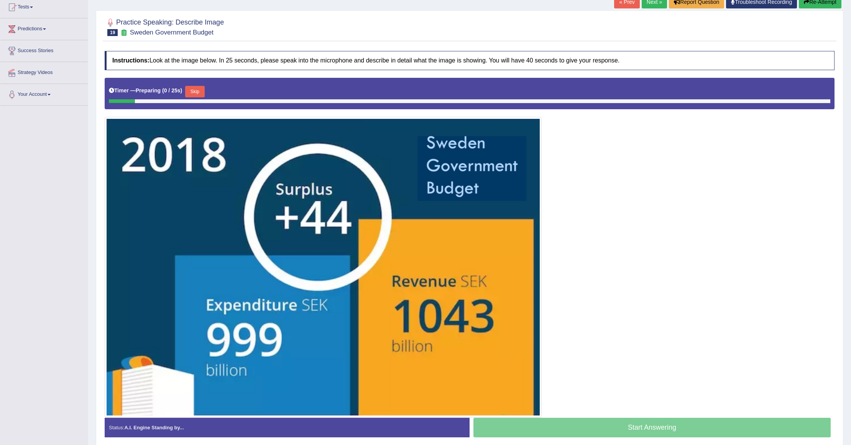
scroll to position [102, 0]
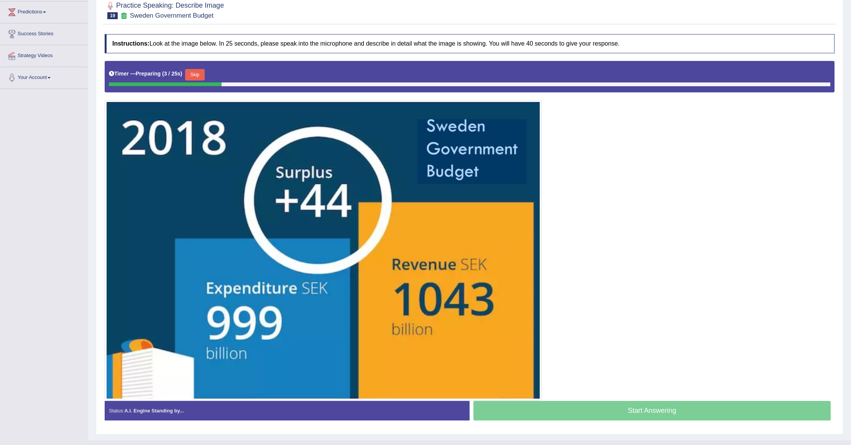
click at [196, 79] on button "Skip" at bounding box center [194, 75] width 19 height 12
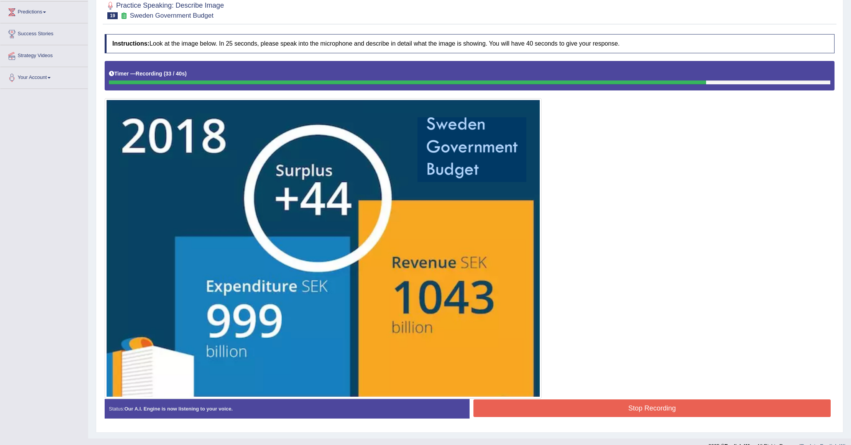
click at [647, 406] on button "Stop Recording" at bounding box center [651, 408] width 357 height 18
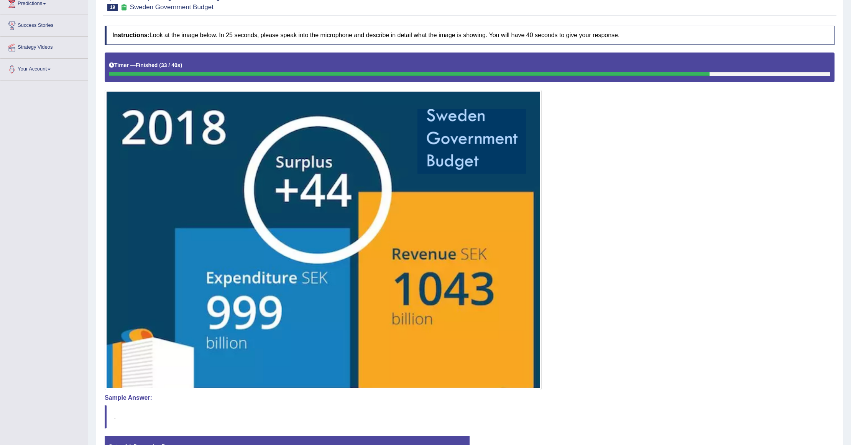
scroll to position [9, 0]
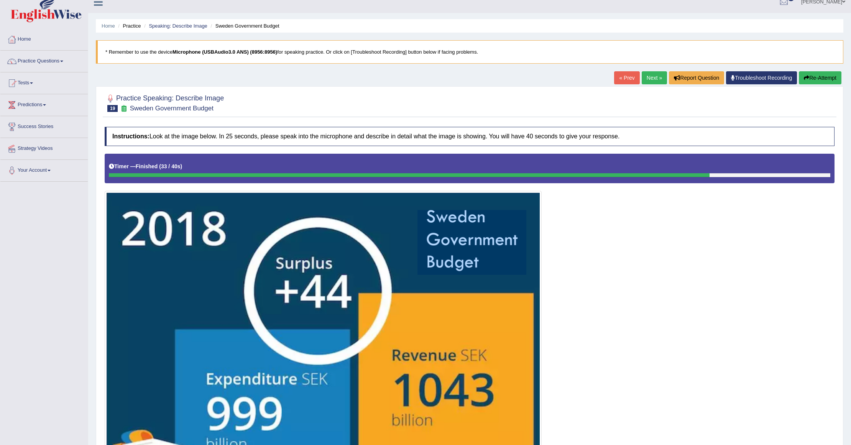
click at [807, 80] on icon "button" at bounding box center [806, 77] width 5 height 5
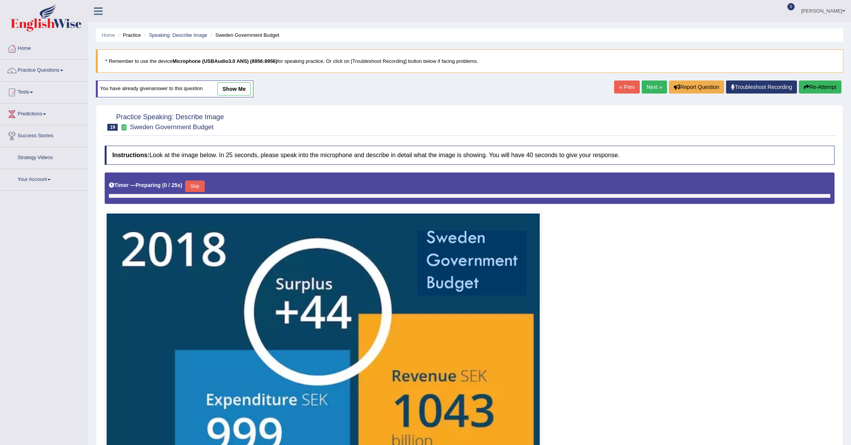
scroll to position [9, 0]
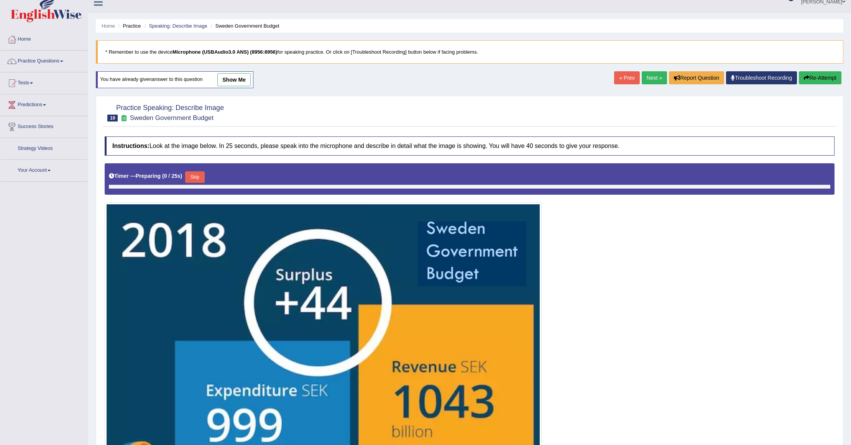
click at [227, 80] on link "show me" at bounding box center [233, 79] width 33 height 13
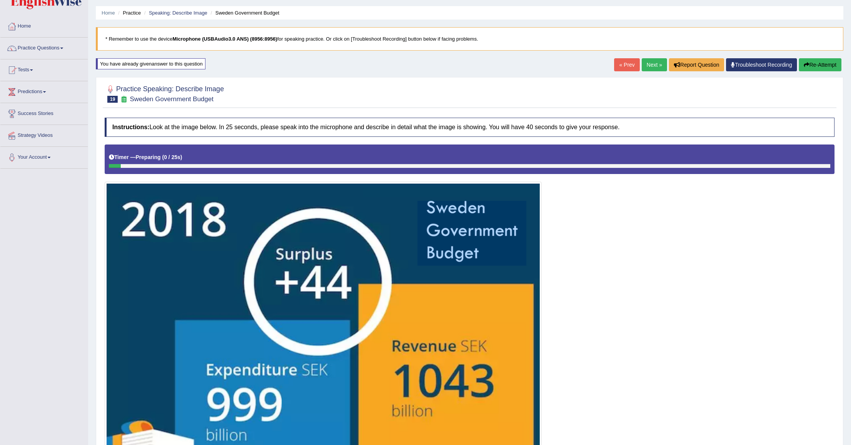
scroll to position [4, 0]
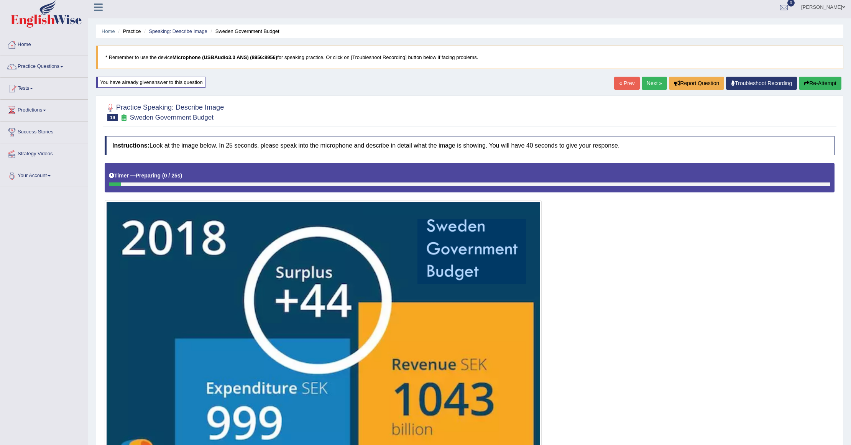
click at [823, 81] on button "Re-Attempt" at bounding box center [820, 83] width 43 height 13
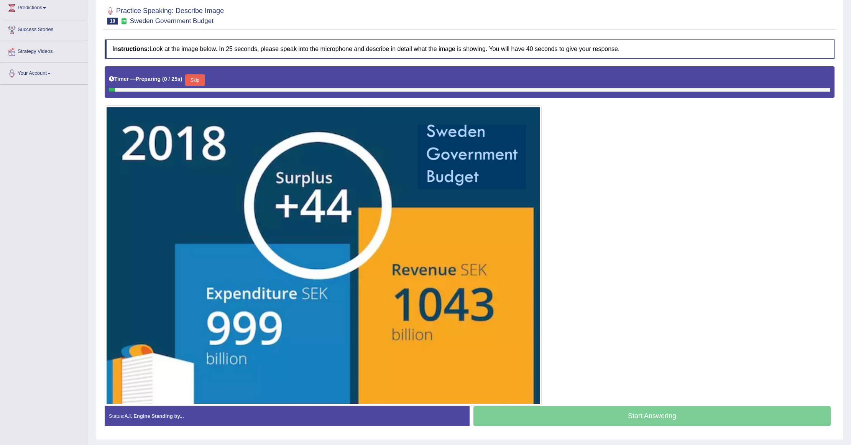
scroll to position [106, 0]
click at [204, 77] on button "Skip" at bounding box center [194, 80] width 19 height 12
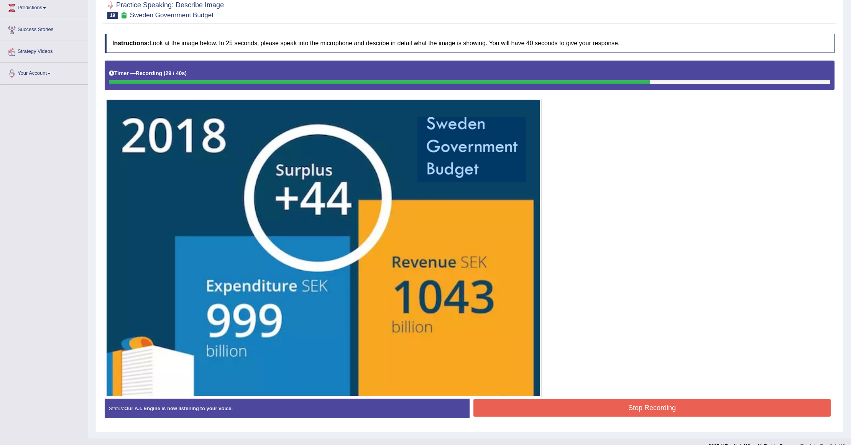
click at [546, 409] on button "Stop Recording" at bounding box center [651, 408] width 357 height 18
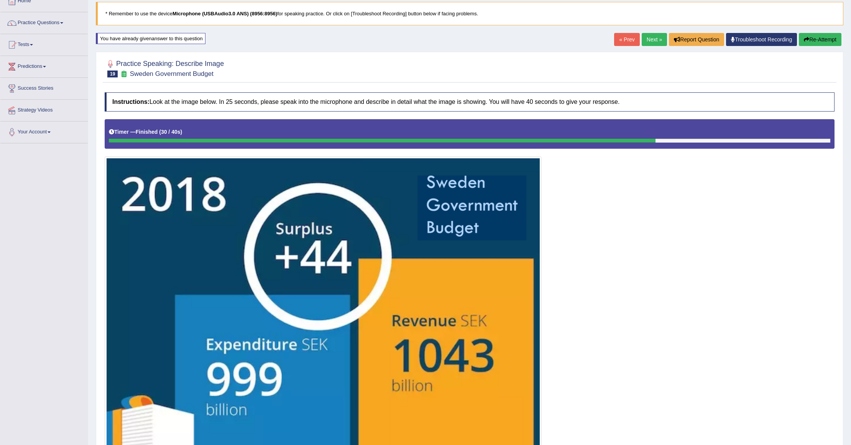
scroll to position [13, 0]
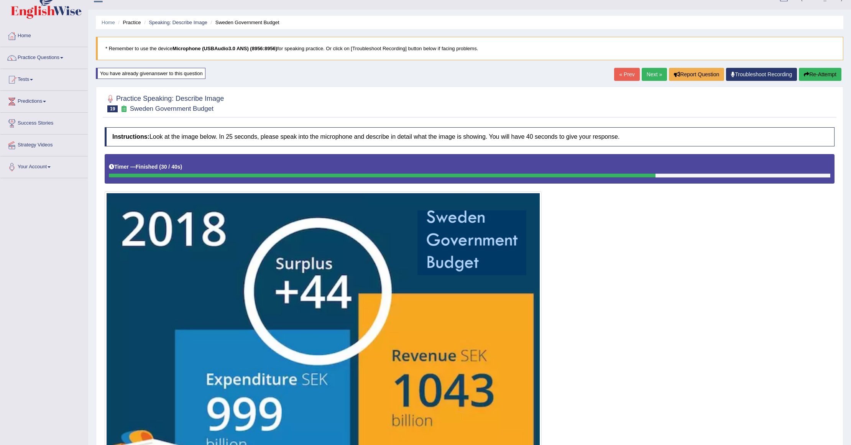
click at [654, 77] on link "Next »" at bounding box center [654, 74] width 25 height 13
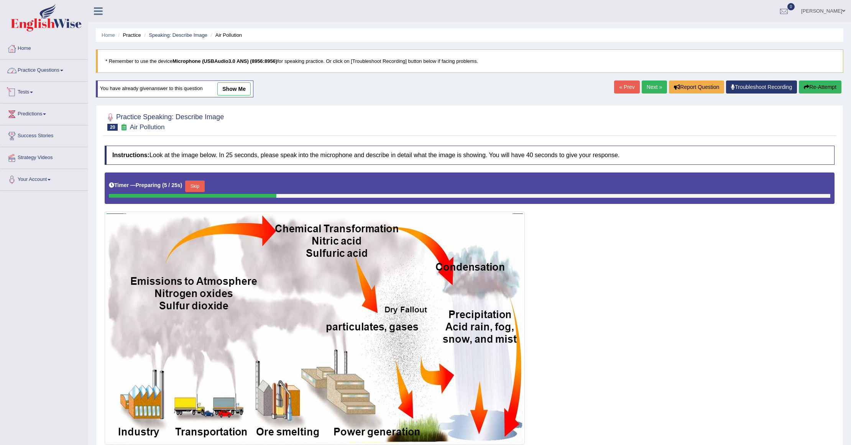
click at [52, 74] on link "Practice Questions" at bounding box center [43, 69] width 87 height 19
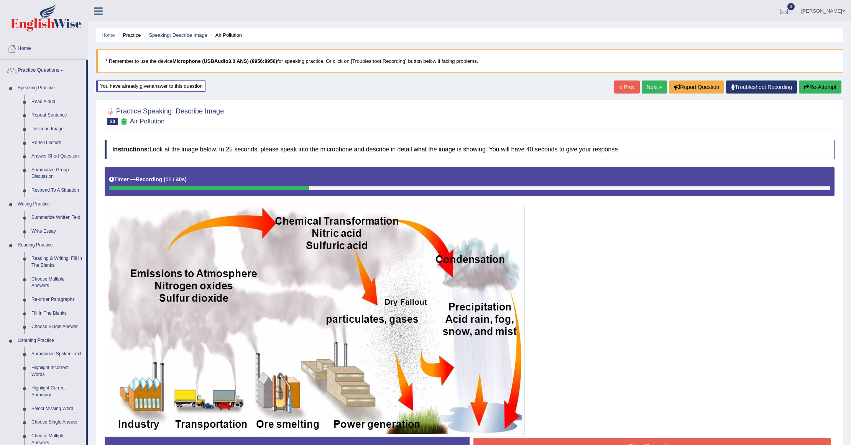
click at [43, 189] on link "Respond To A Situation" at bounding box center [57, 191] width 58 height 14
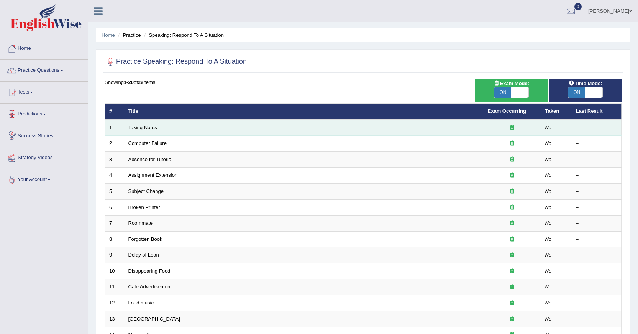
click at [133, 126] on link "Taking Notes" at bounding box center [142, 128] width 29 height 6
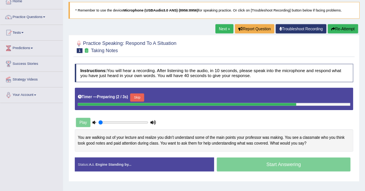
scroll to position [92, 0]
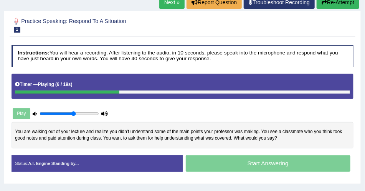
drag, startPoint x: 59, startPoint y: 113, endPoint x: 72, endPoint y: 116, distance: 13.5
type input "0.6"
click at [72, 116] on input "range" at bounding box center [68, 113] width 59 height 5
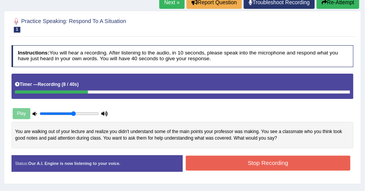
click at [345, 6] on button "Re-Attempt" at bounding box center [337, 2] width 43 height 13
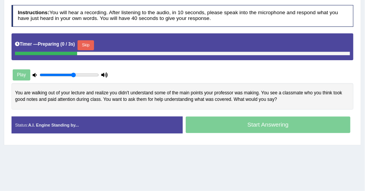
scroll to position [132, 0]
click at [116, 43] on button "Skip" at bounding box center [116, 45] width 16 height 10
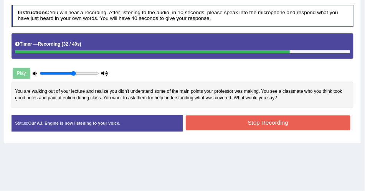
click at [230, 119] on button "Stop Recording" at bounding box center [268, 122] width 164 height 15
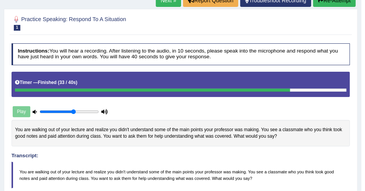
scroll to position [89, 0]
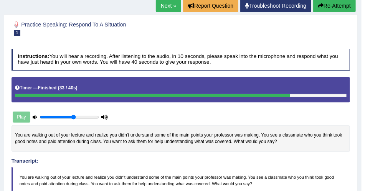
click at [169, 6] on link "Next »" at bounding box center [168, 5] width 25 height 13
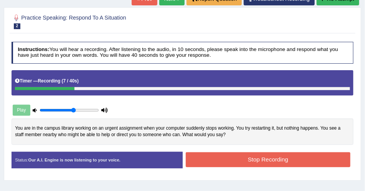
scroll to position [87, 0]
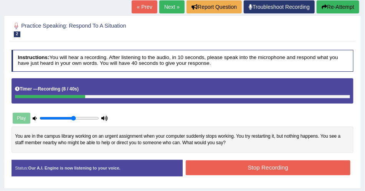
drag, startPoint x: 326, startPoint y: 7, endPoint x: 318, endPoint y: 15, distance: 12.2
click at [326, 7] on button "Re-Attempt" at bounding box center [337, 6] width 43 height 13
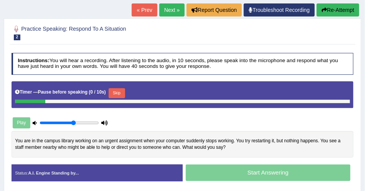
click at [121, 92] on button "Skip" at bounding box center [116, 93] width 16 height 10
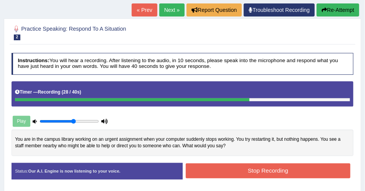
click at [305, 169] on button "Stop Recording" at bounding box center [268, 170] width 164 height 15
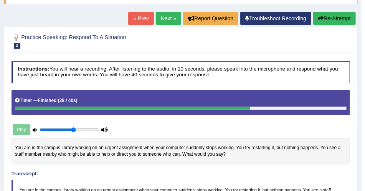
scroll to position [40, 0]
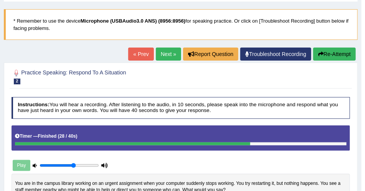
click at [172, 51] on link "Next »" at bounding box center [168, 54] width 25 height 13
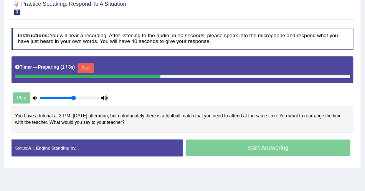
scroll to position [109, 0]
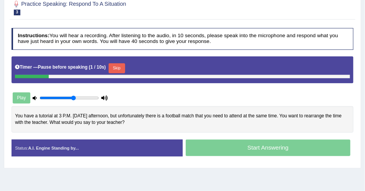
click at [117, 65] on button "Skip" at bounding box center [116, 68] width 16 height 10
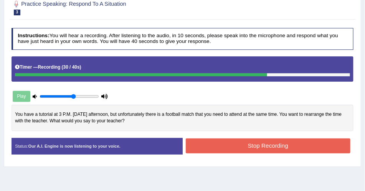
click at [256, 141] on button "Stop Recording" at bounding box center [268, 145] width 164 height 15
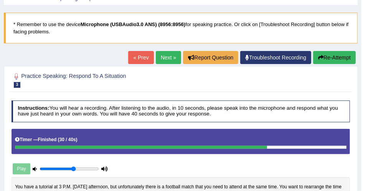
scroll to position [22, 0]
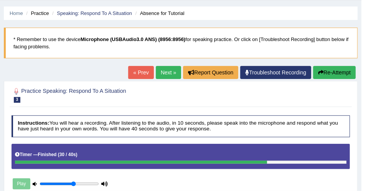
click at [163, 72] on link "Next »" at bounding box center [168, 72] width 25 height 13
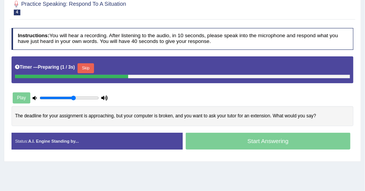
scroll to position [109, 0]
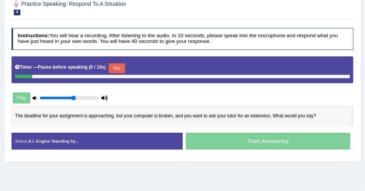
click at [114, 66] on button "Skip" at bounding box center [116, 68] width 16 height 10
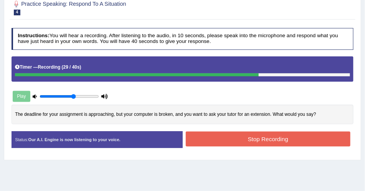
click at [214, 136] on button "Stop Recording" at bounding box center [268, 138] width 164 height 15
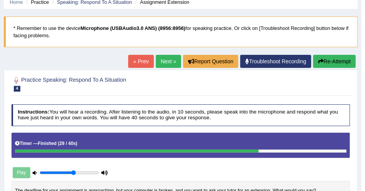
scroll to position [22, 0]
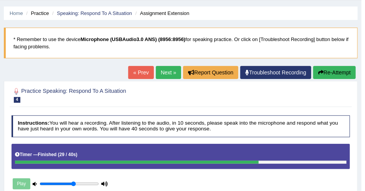
click at [330, 74] on button "Re-Attempt" at bounding box center [334, 72] width 43 height 13
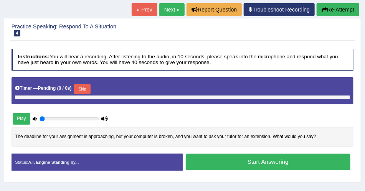
click at [89, 87] on button "Skip" at bounding box center [82, 89] width 16 height 10
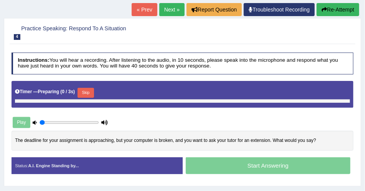
type input "0.6"
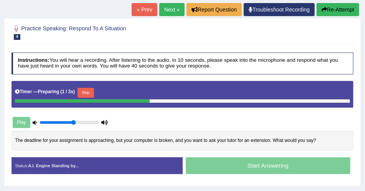
click at [89, 88] on button "Skip" at bounding box center [85, 93] width 16 height 10
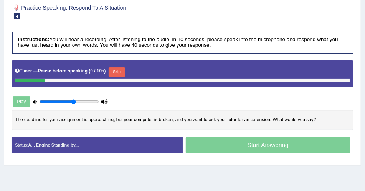
click at [117, 70] on button "Skip" at bounding box center [116, 72] width 16 height 10
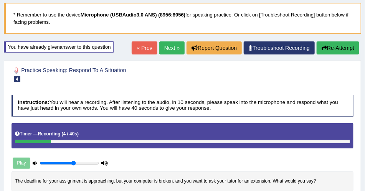
scroll to position [44, 0]
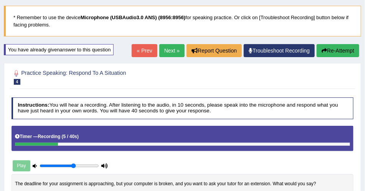
click at [339, 50] on button "Re-Attempt" at bounding box center [337, 50] width 43 height 13
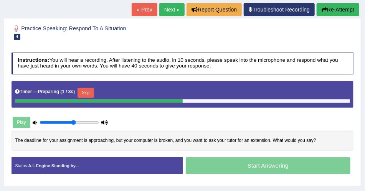
click at [92, 89] on button "Skip" at bounding box center [85, 93] width 16 height 10
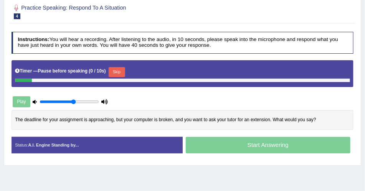
click at [119, 70] on button "Skip" at bounding box center [116, 72] width 16 height 10
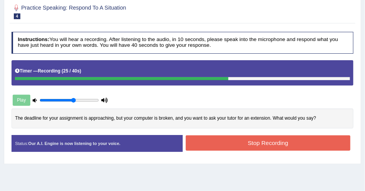
click at [202, 143] on button "Stop Recording" at bounding box center [268, 142] width 164 height 15
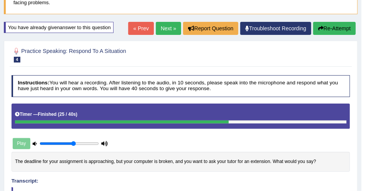
scroll to position [66, 0]
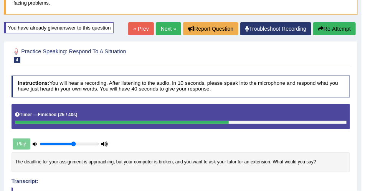
click at [316, 26] on button "Re-Attempt" at bounding box center [334, 28] width 43 height 13
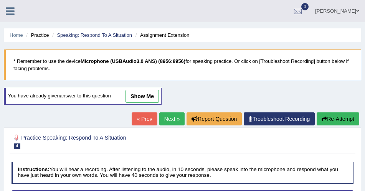
scroll to position [57, 0]
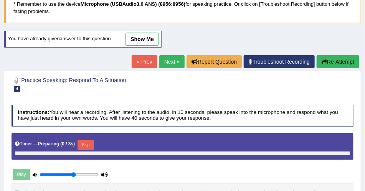
click at [82, 140] on button "Skip" at bounding box center [85, 145] width 16 height 10
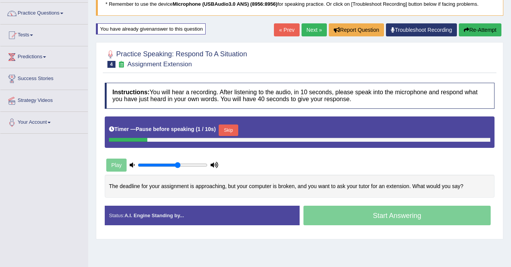
click at [230, 132] on button "Skip" at bounding box center [228, 131] width 19 height 12
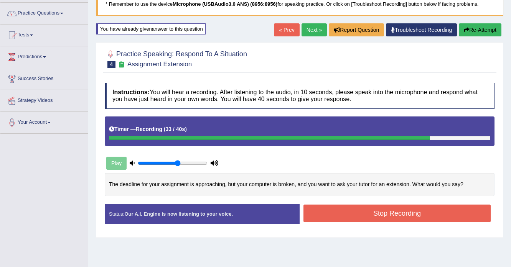
click at [364, 191] on button "Stop Recording" at bounding box center [396, 214] width 187 height 18
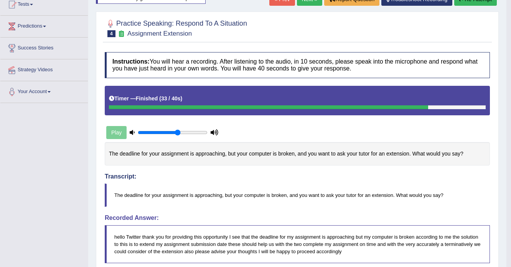
scroll to position [0, 0]
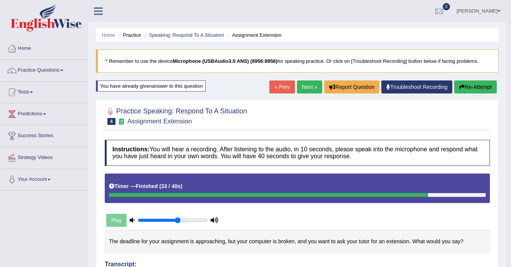
click at [304, 90] on link "Next »" at bounding box center [309, 86] width 25 height 13
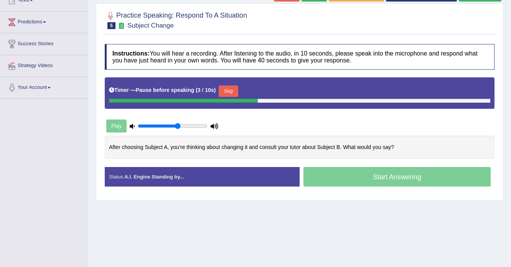
click at [232, 92] on button "Skip" at bounding box center [228, 91] width 19 height 12
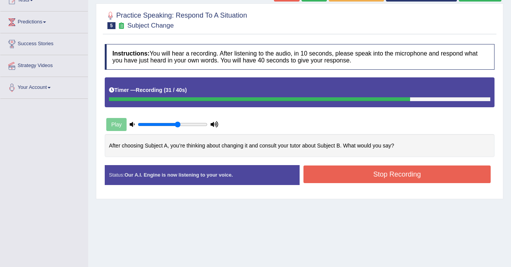
click at [343, 168] on button "Stop Recording" at bounding box center [396, 175] width 187 height 18
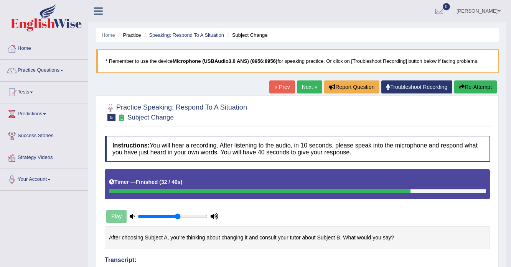
click at [307, 82] on link "Next »" at bounding box center [309, 86] width 25 height 13
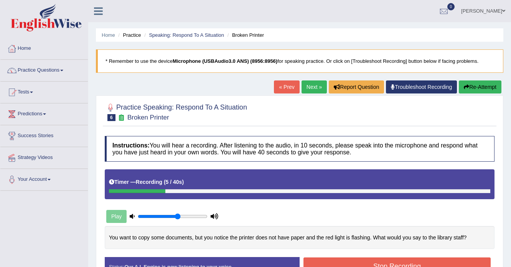
click at [486, 87] on button "Re-Attempt" at bounding box center [479, 86] width 43 height 13
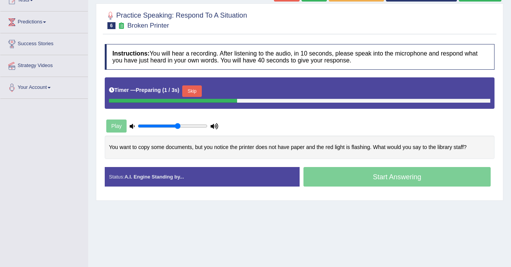
click at [194, 92] on button "Skip" at bounding box center [191, 91] width 19 height 12
click at [226, 87] on button "Skip" at bounding box center [228, 91] width 19 height 12
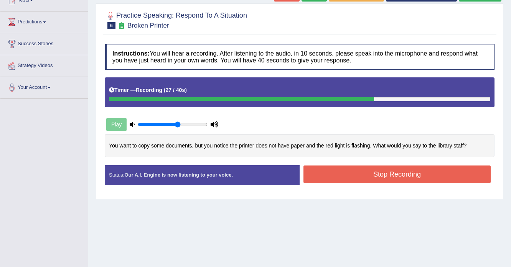
click at [358, 172] on button "Stop Recording" at bounding box center [396, 175] width 187 height 18
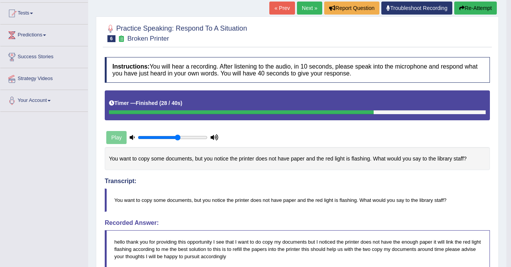
scroll to position [61, 0]
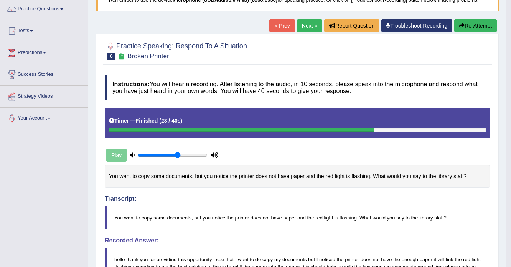
click at [305, 26] on link "Next »" at bounding box center [309, 25] width 25 height 13
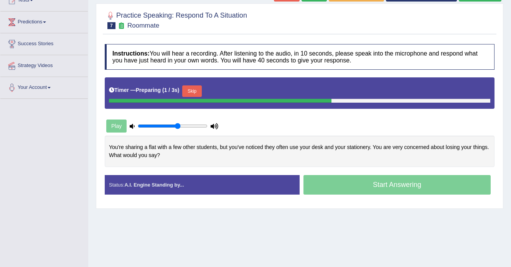
scroll to position [92, 0]
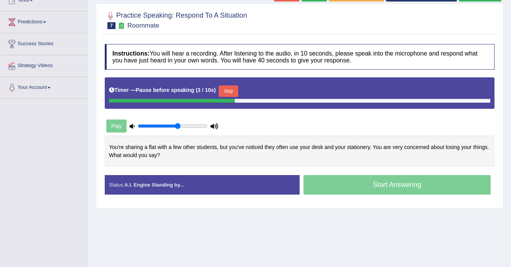
click at [237, 89] on button "Skip" at bounding box center [228, 91] width 19 height 12
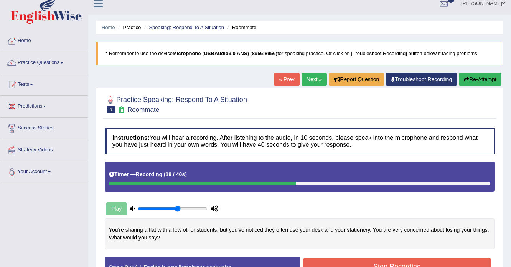
scroll to position [0, 0]
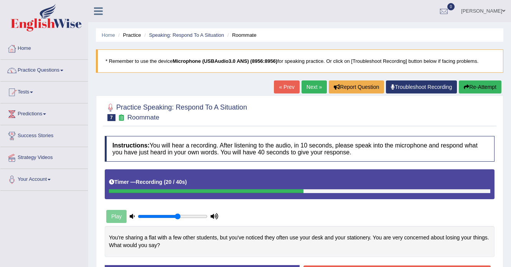
click at [487, 80] on button "Re-Attempt" at bounding box center [479, 86] width 43 height 13
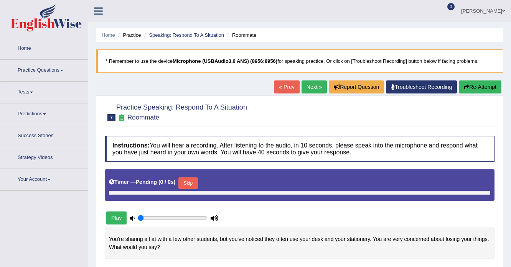
type input "0.6"
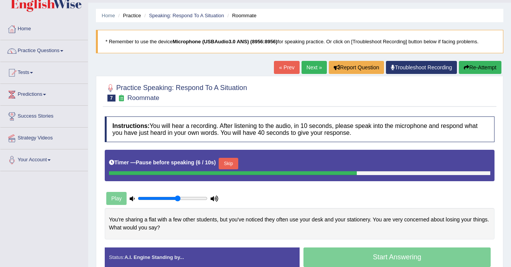
scroll to position [31, 0]
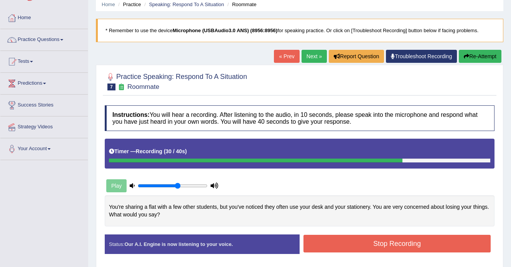
click at [486, 55] on button "Re-Attempt" at bounding box center [479, 56] width 43 height 13
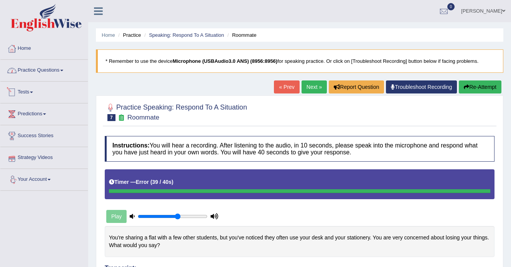
click at [51, 71] on link "Practice Questions" at bounding box center [43, 69] width 87 height 19
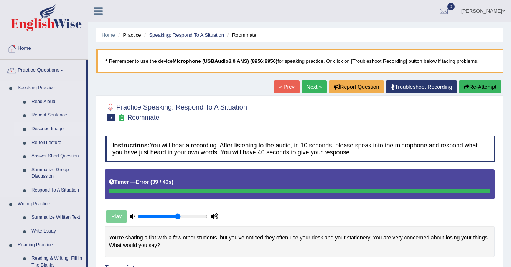
click at [45, 129] on link "Describe Image" at bounding box center [57, 129] width 58 height 14
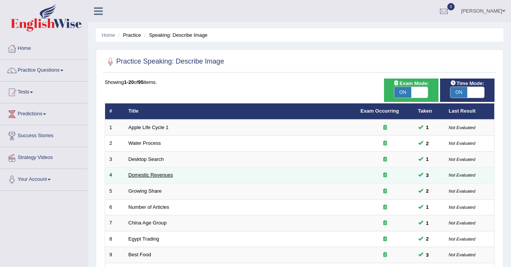
click at [147, 175] on link "Domestic Revenues" at bounding box center [150, 175] width 44 height 6
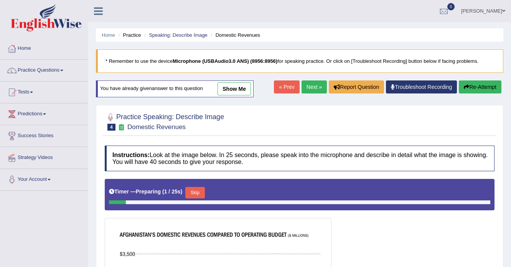
click at [229, 87] on link "show me" at bounding box center [233, 88] width 33 height 13
click at [227, 89] on div "Home Practice Speaking: Describe Image Domestic Revenues * Remember to use the …" at bounding box center [299, 233] width 422 height 467
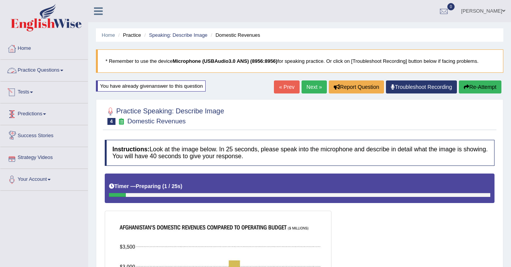
click at [45, 70] on link "Practice Questions" at bounding box center [43, 69] width 87 height 19
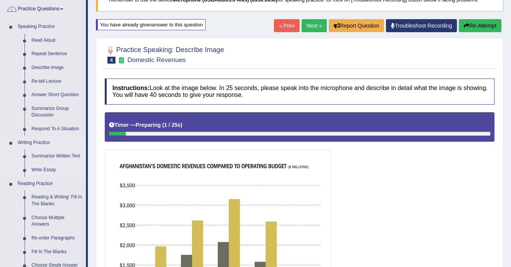
scroll to position [31, 0]
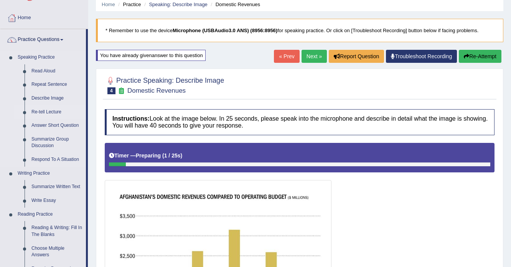
click at [55, 110] on link "Re-tell Lecture" at bounding box center [57, 112] width 58 height 14
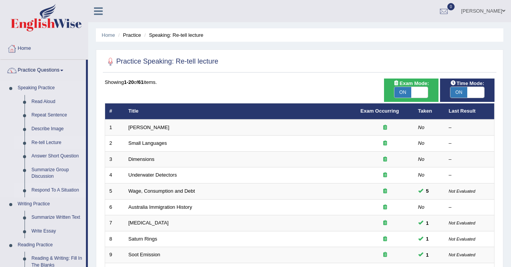
click at [48, 189] on link "Respond To A Situation" at bounding box center [57, 191] width 58 height 14
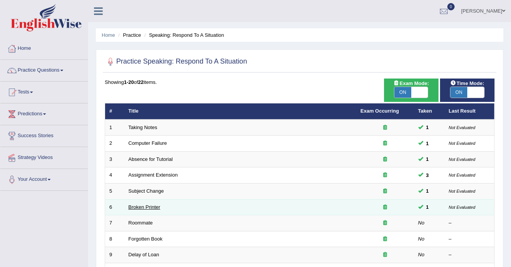
click at [142, 208] on link "Broken Printer" at bounding box center [144, 207] width 32 height 6
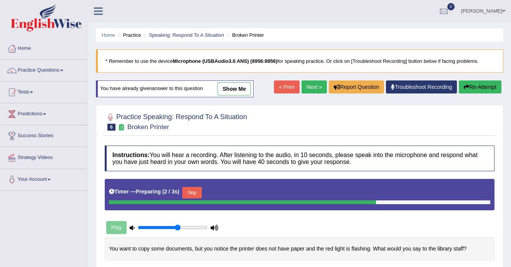
click at [310, 85] on link "Next »" at bounding box center [313, 86] width 25 height 13
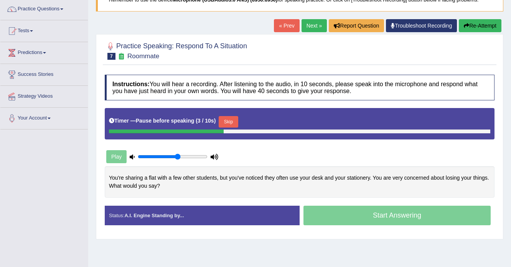
click at [238, 122] on button "Skip" at bounding box center [228, 122] width 19 height 12
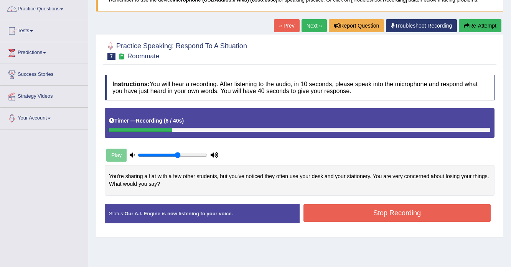
click at [485, 20] on button "Re-Attempt" at bounding box center [479, 25] width 43 height 13
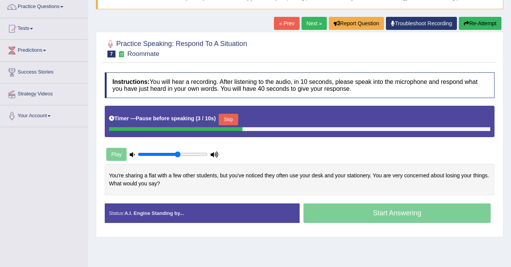
click at [234, 118] on button "Skip" at bounding box center [228, 120] width 19 height 12
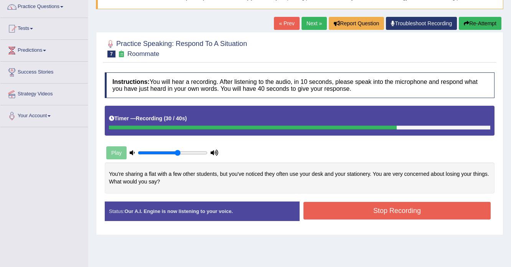
click at [348, 212] on button "Stop Recording" at bounding box center [396, 211] width 187 height 18
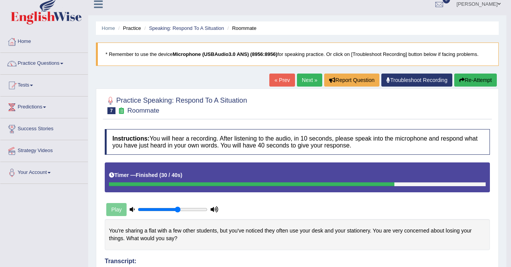
scroll to position [2, 0]
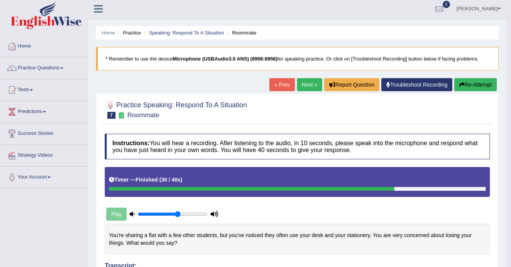
click at [310, 85] on link "Next »" at bounding box center [309, 84] width 25 height 13
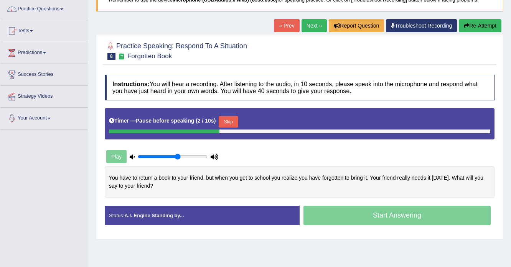
click at [233, 120] on button "Skip" at bounding box center [228, 122] width 19 height 12
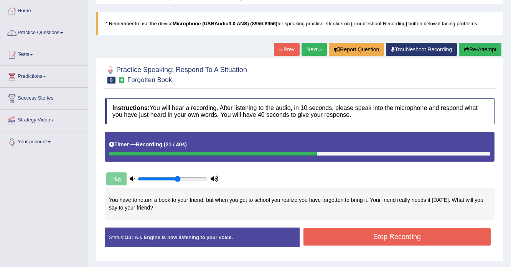
scroll to position [31, 0]
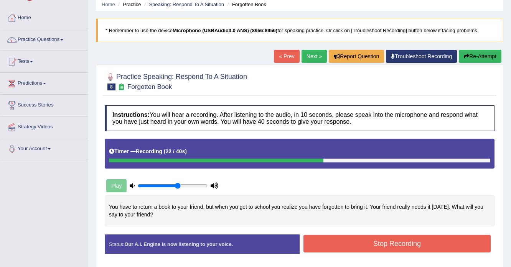
click at [472, 62] on button "Re-Attempt" at bounding box center [479, 56] width 43 height 13
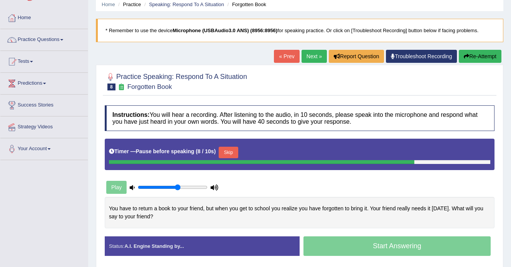
click at [233, 154] on button "Skip" at bounding box center [228, 153] width 19 height 12
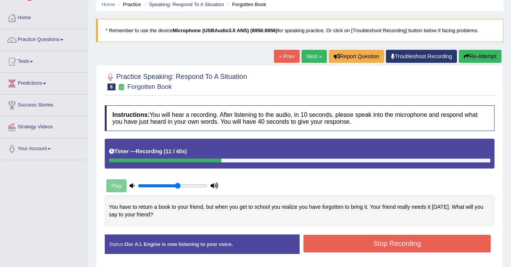
click at [482, 57] on button "Re-Attempt" at bounding box center [479, 56] width 43 height 13
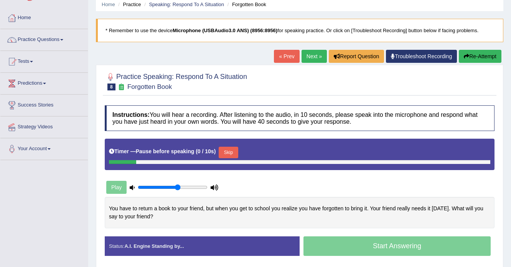
click at [222, 150] on button "Skip" at bounding box center [228, 153] width 19 height 12
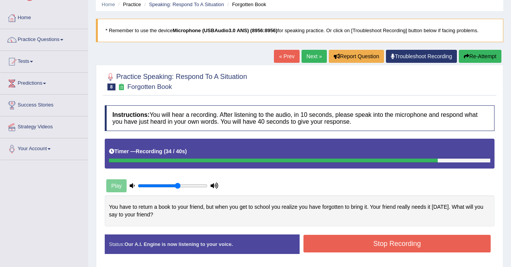
click at [321, 243] on button "Stop Recording" at bounding box center [396, 244] width 187 height 18
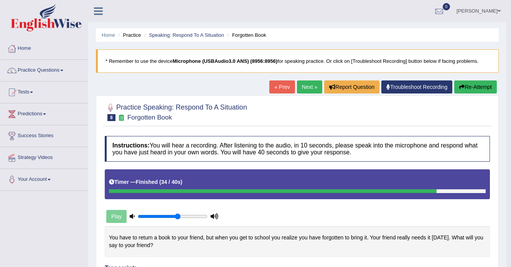
click at [471, 85] on button "Re-Attempt" at bounding box center [475, 86] width 43 height 13
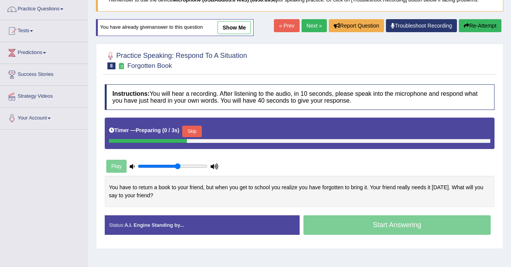
click at [189, 132] on button "Skip" at bounding box center [191, 132] width 19 height 12
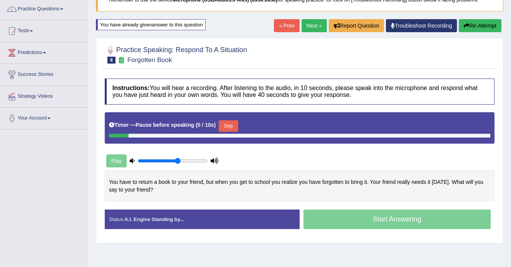
click at [236, 127] on button "Skip" at bounding box center [228, 126] width 19 height 12
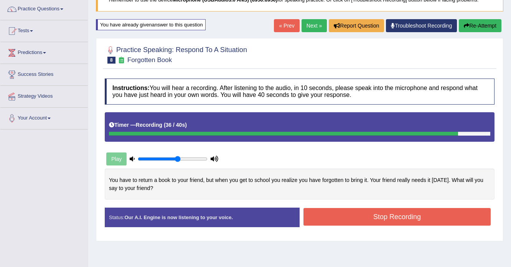
click at [371, 219] on button "Stop Recording" at bounding box center [396, 217] width 187 height 18
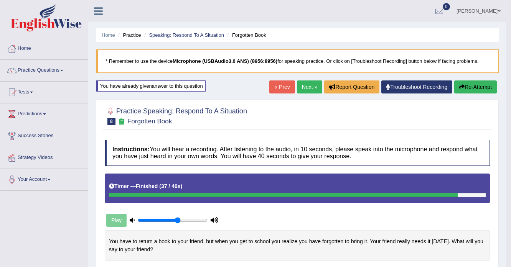
click at [301, 84] on link "Next »" at bounding box center [309, 86] width 25 height 13
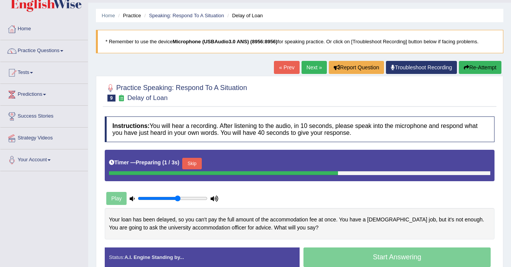
scroll to position [31, 0]
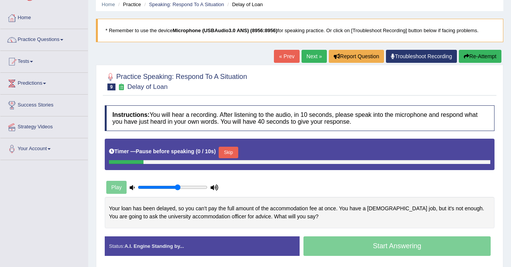
click at [228, 152] on button "Skip" at bounding box center [228, 153] width 19 height 12
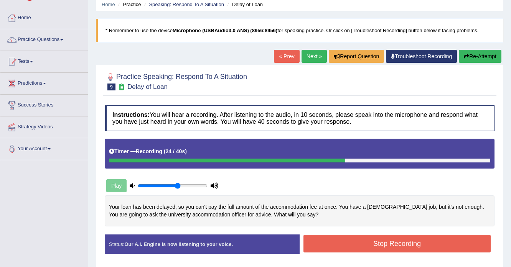
click at [490, 61] on button "Re-Attempt" at bounding box center [479, 56] width 43 height 13
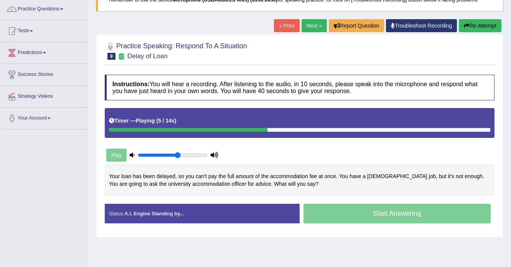
scroll to position [92, 0]
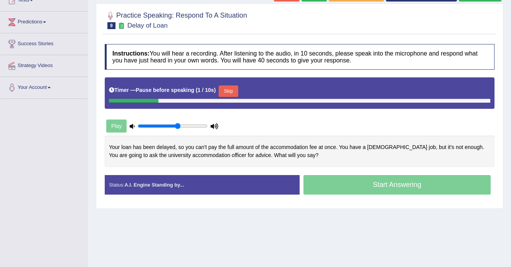
click at [225, 90] on button "Skip" at bounding box center [228, 91] width 19 height 12
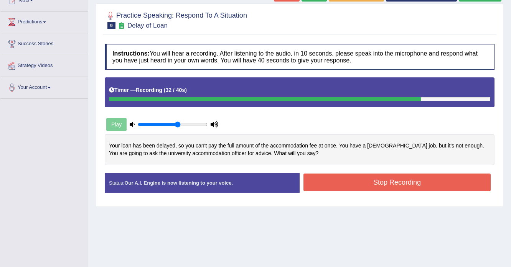
click at [355, 177] on button "Stop Recording" at bounding box center [396, 183] width 187 height 18
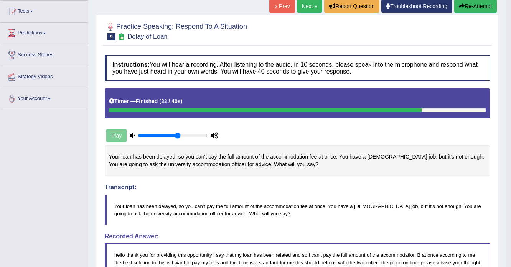
scroll to position [61, 0]
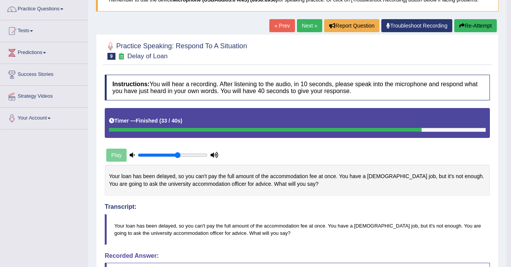
click at [457, 28] on button "Re-Attempt" at bounding box center [475, 25] width 43 height 13
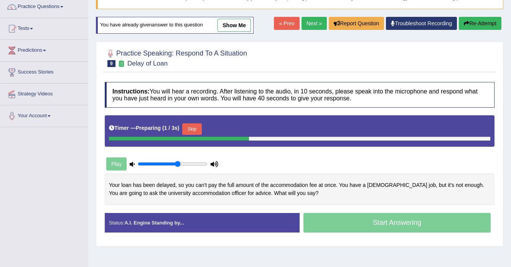
click at [193, 132] on button "Skip" at bounding box center [191, 129] width 19 height 12
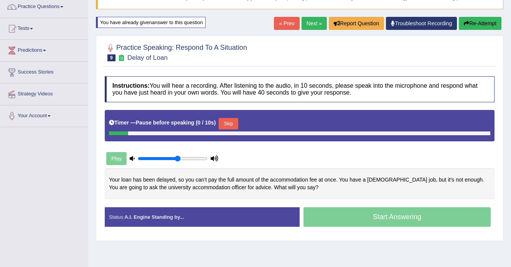
click at [228, 124] on button "Skip" at bounding box center [228, 124] width 19 height 12
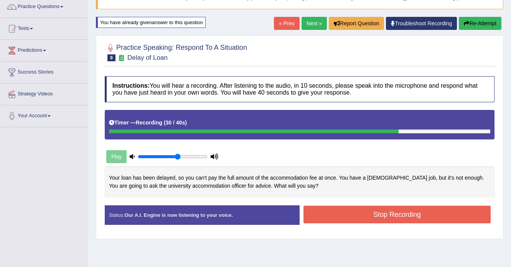
click at [325, 211] on button "Stop Recording" at bounding box center [396, 215] width 187 height 18
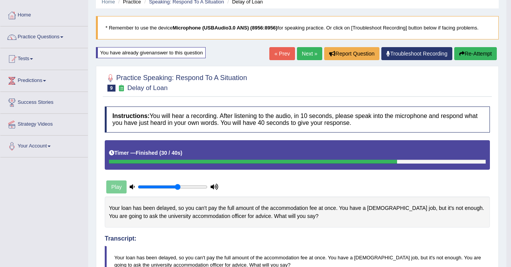
scroll to position [33, 0]
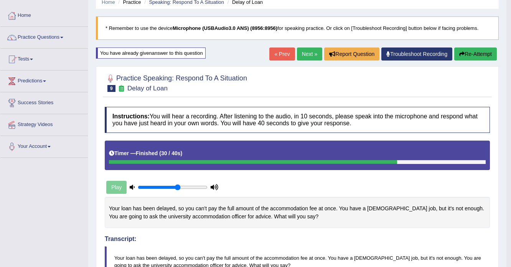
click at [480, 57] on button "Re-Attempt" at bounding box center [475, 54] width 43 height 13
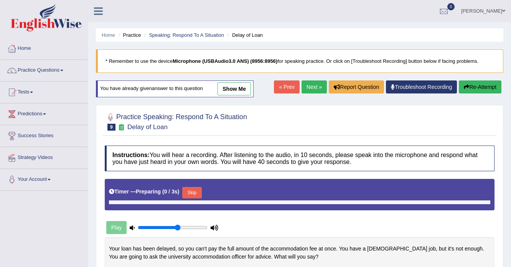
click at [194, 187] on button "Skip" at bounding box center [191, 193] width 19 height 12
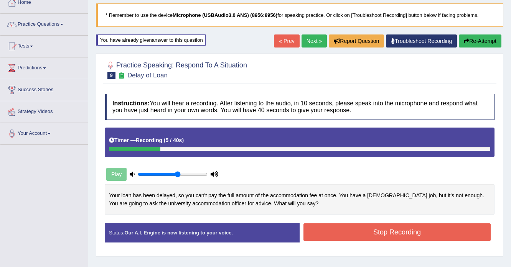
scroll to position [43, 0]
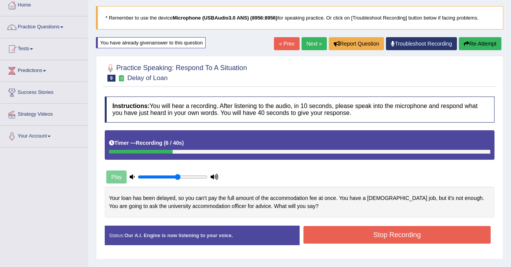
click at [481, 38] on button "Re-Attempt" at bounding box center [479, 43] width 43 height 13
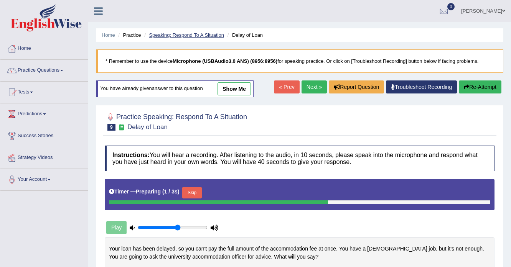
click at [172, 34] on link "Speaking: Respond To A Situation" at bounding box center [186, 35] width 75 height 6
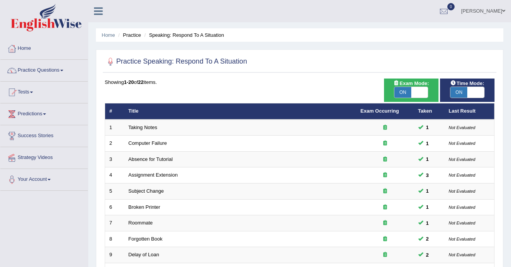
click at [460, 92] on span "ON" at bounding box center [458, 92] width 17 height 11
checkbox input "false"
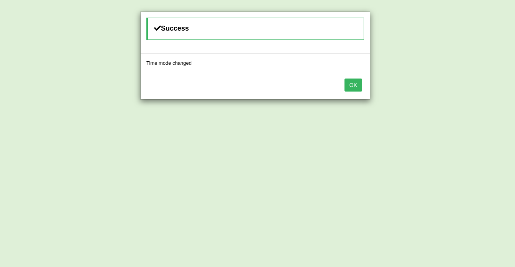
drag, startPoint x: 350, startPoint y: 85, endPoint x: 343, endPoint y: 89, distance: 7.9
click at [349, 85] on button "OK" at bounding box center [354, 85] width 18 height 13
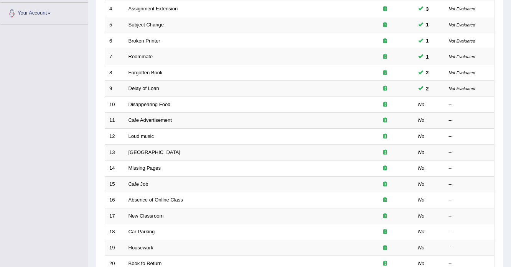
scroll to position [215, 0]
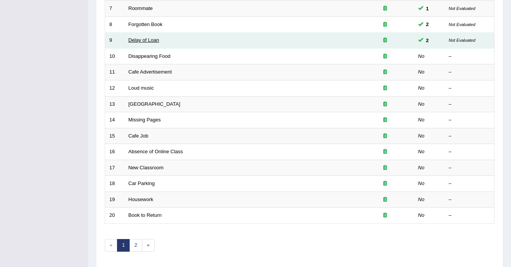
click at [148, 41] on link "Delay of Loan" at bounding box center [143, 40] width 31 height 6
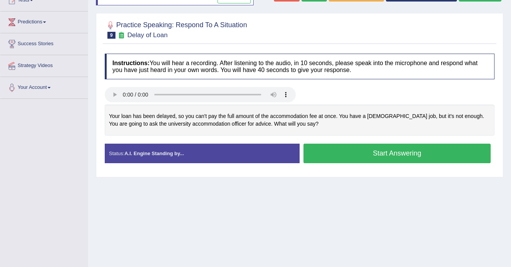
click at [363, 159] on button "Start Answering" at bounding box center [396, 154] width 187 height 20
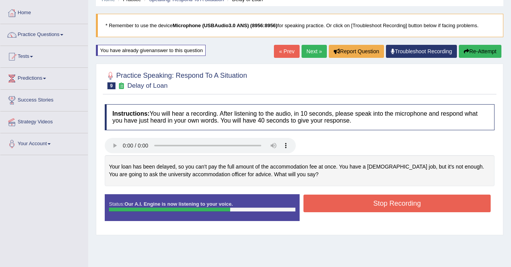
scroll to position [31, 0]
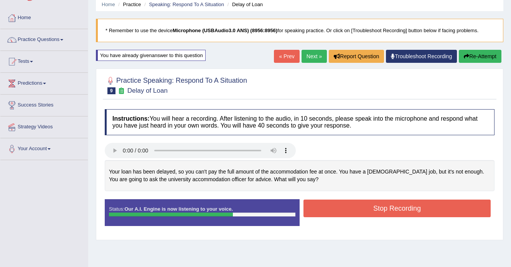
click at [485, 61] on button "Re-Attempt" at bounding box center [479, 56] width 43 height 13
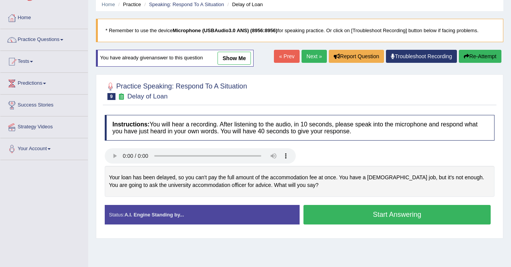
click at [371, 217] on button "Start Answering" at bounding box center [396, 215] width 187 height 20
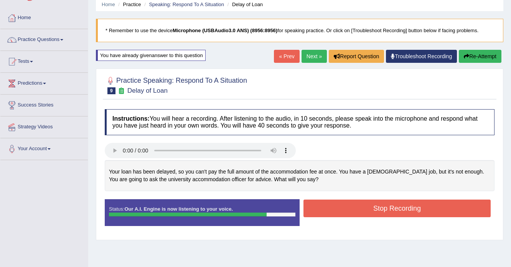
click at [385, 204] on button "Stop Recording" at bounding box center [396, 209] width 187 height 18
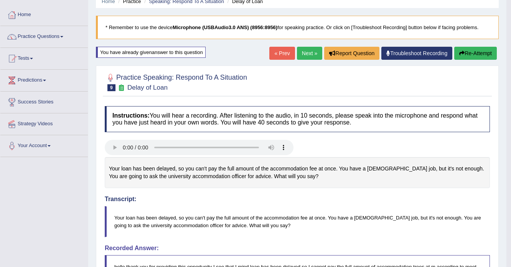
scroll to position [31, 0]
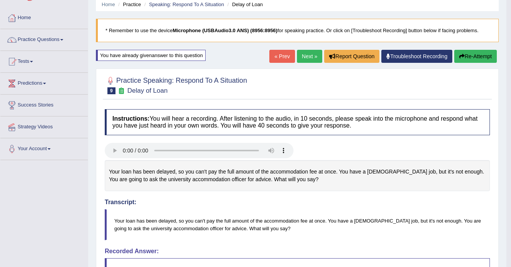
click at [299, 55] on link "Next »" at bounding box center [309, 56] width 25 height 13
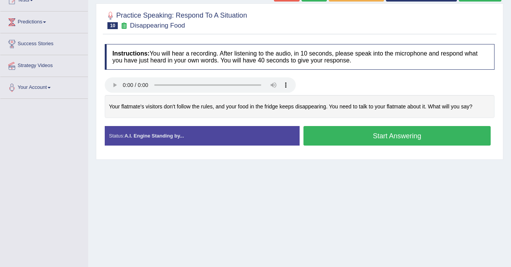
click at [386, 136] on button "Start Answering" at bounding box center [396, 136] width 187 height 20
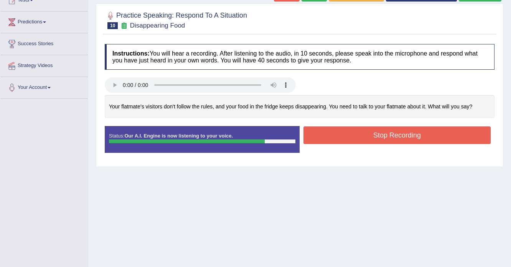
click at [335, 131] on button "Stop Recording" at bounding box center [396, 136] width 187 height 18
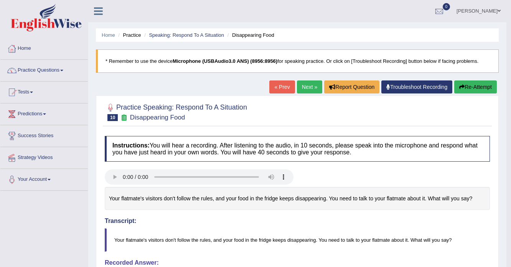
click at [468, 82] on button "Re-Attempt" at bounding box center [475, 86] width 43 height 13
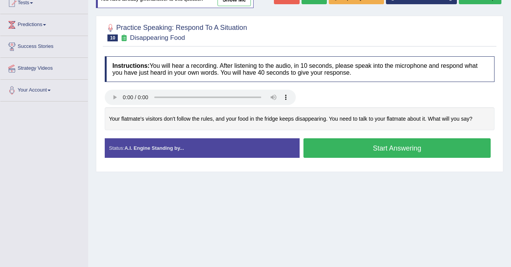
scroll to position [92, 0]
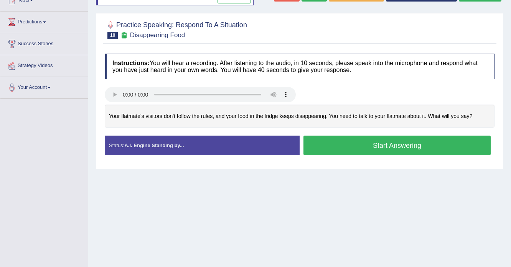
click at [381, 141] on button "Start Answering" at bounding box center [396, 146] width 187 height 20
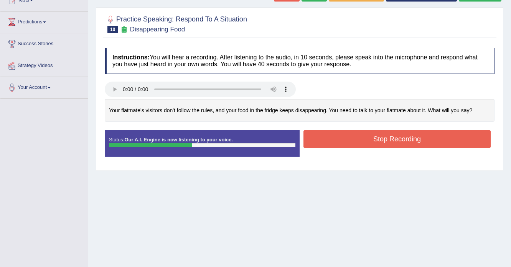
click at [410, 139] on button "Stop Recording" at bounding box center [396, 139] width 187 height 18
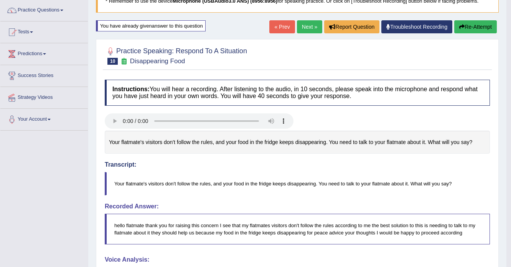
scroll to position [31, 0]
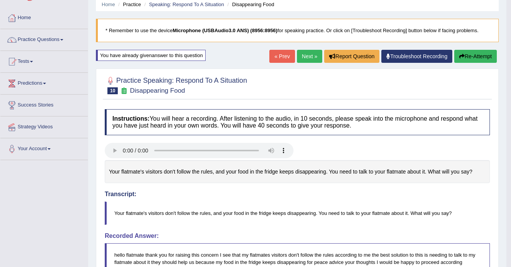
click at [485, 56] on button "Re-Attempt" at bounding box center [475, 56] width 43 height 13
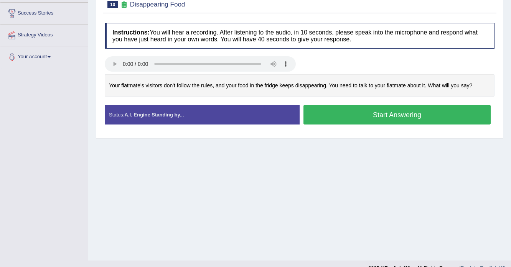
click at [338, 114] on button "Start Answering" at bounding box center [396, 115] width 187 height 20
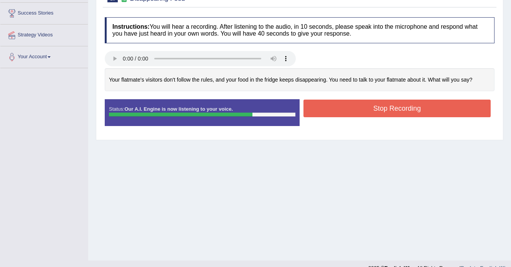
click at [325, 106] on button "Stop Recording" at bounding box center [396, 109] width 187 height 18
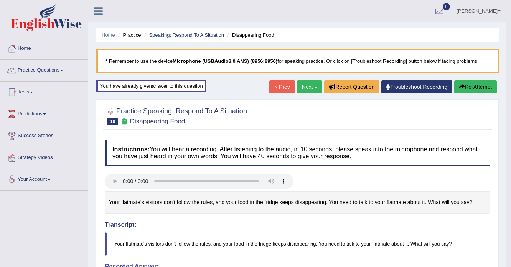
click at [477, 85] on button "Re-Attempt" at bounding box center [475, 86] width 43 height 13
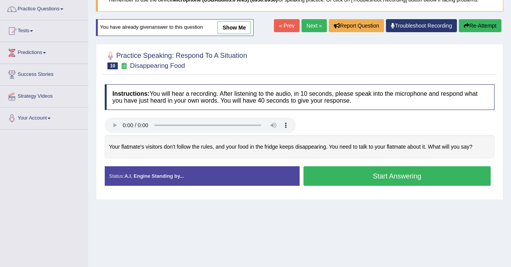
click at [325, 172] on button "Start Answering" at bounding box center [396, 176] width 187 height 20
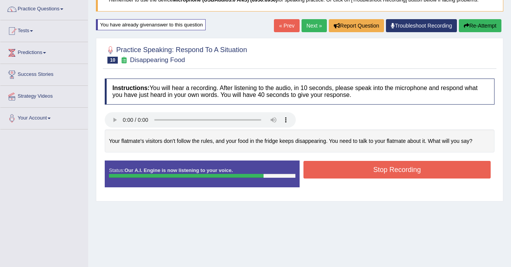
click at [310, 166] on button "Stop Recording" at bounding box center [396, 170] width 187 height 18
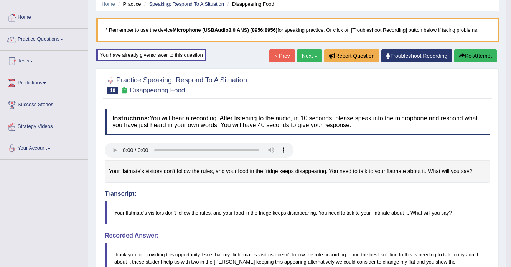
scroll to position [31, 0]
click at [471, 52] on button "Re-Attempt" at bounding box center [475, 56] width 43 height 13
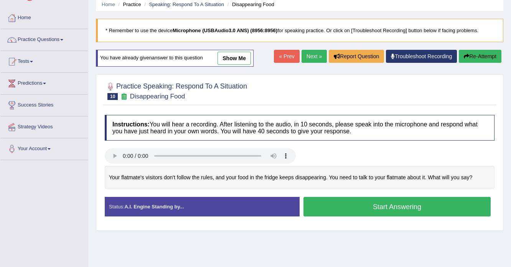
click at [330, 208] on button "Start Answering" at bounding box center [396, 207] width 187 height 20
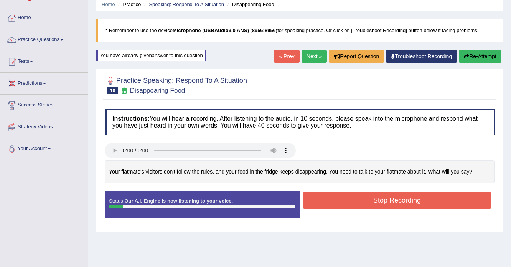
click at [485, 57] on button "Re-Attempt" at bounding box center [479, 56] width 43 height 13
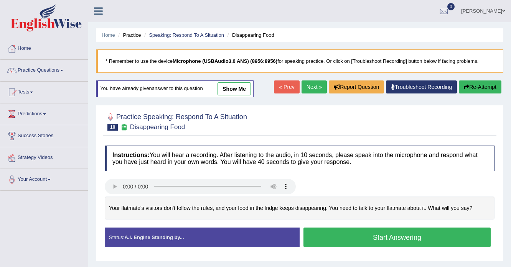
scroll to position [31, 0]
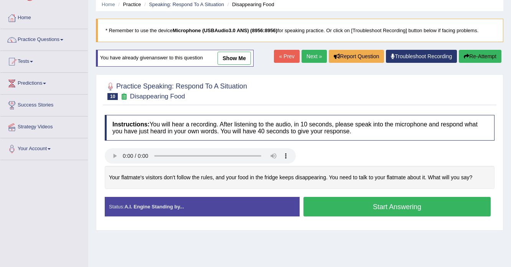
click at [360, 210] on button "Start Answering" at bounding box center [396, 207] width 187 height 20
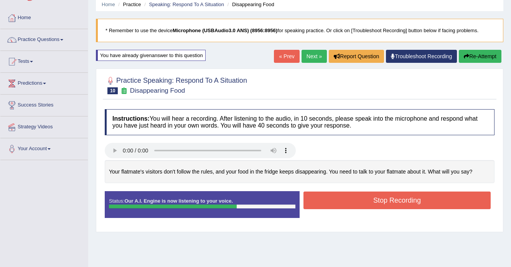
click at [332, 196] on button "Stop Recording" at bounding box center [396, 201] width 187 height 18
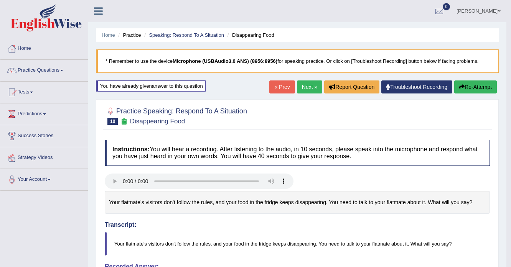
click at [308, 85] on link "Next »" at bounding box center [309, 86] width 25 height 13
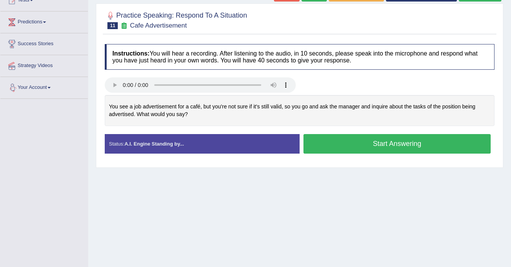
click at [363, 147] on button "Start Answering" at bounding box center [396, 144] width 187 height 20
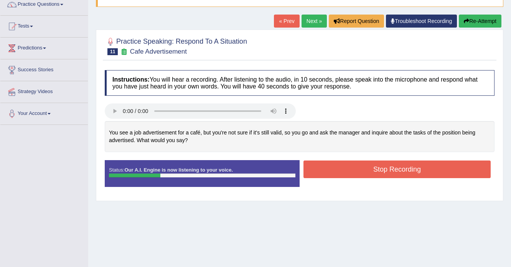
scroll to position [31, 0]
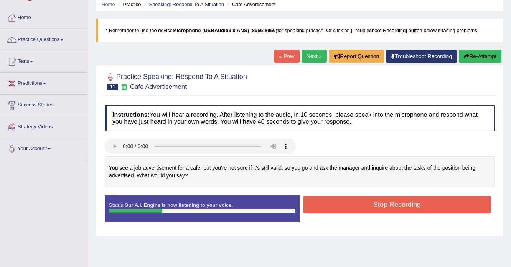
click at [471, 58] on button "Re-Attempt" at bounding box center [479, 56] width 43 height 13
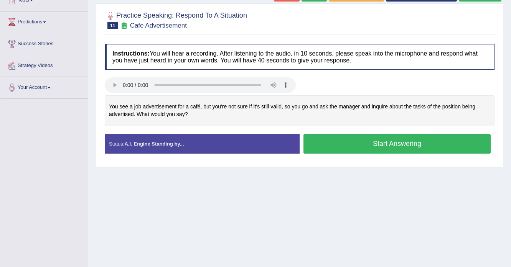
click at [386, 146] on button "Start Answering" at bounding box center [396, 144] width 187 height 20
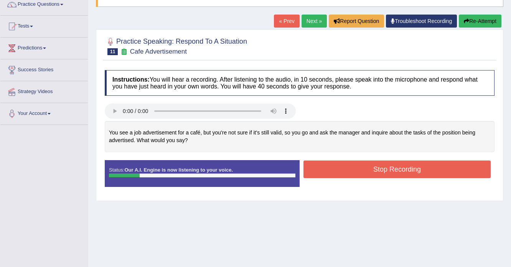
scroll to position [31, 0]
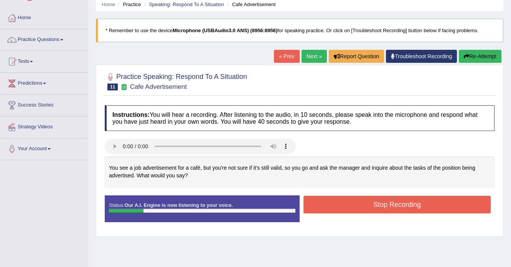
click at [475, 48] on div "Home Practice Speaking: Respond To A Situation Cafe Advertisement * Remember to…" at bounding box center [299, 160] width 422 height 383
click at [475, 55] on button "Re-Attempt" at bounding box center [479, 56] width 43 height 13
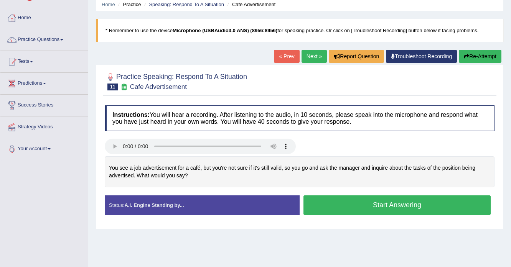
click at [338, 207] on button "Start Answering" at bounding box center [396, 206] width 187 height 20
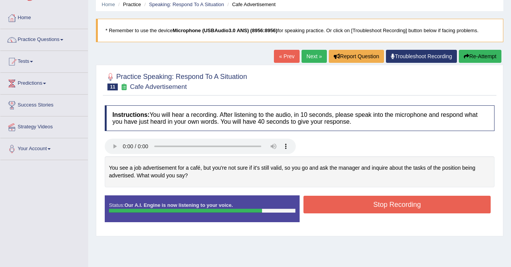
click at [324, 203] on button "Stop Recording" at bounding box center [396, 205] width 187 height 18
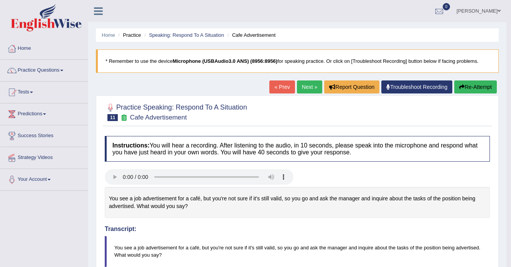
click at [308, 92] on link "Next »" at bounding box center [309, 86] width 25 height 13
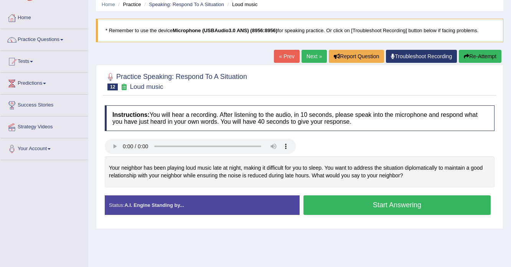
click at [374, 202] on button "Start Answering" at bounding box center [396, 206] width 187 height 20
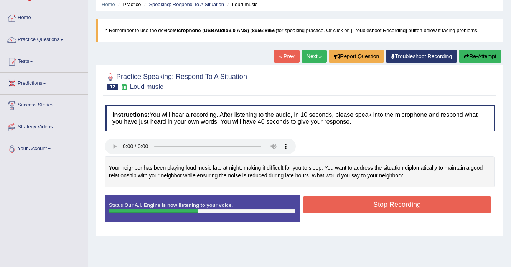
click at [492, 54] on button "Re-Attempt" at bounding box center [479, 56] width 43 height 13
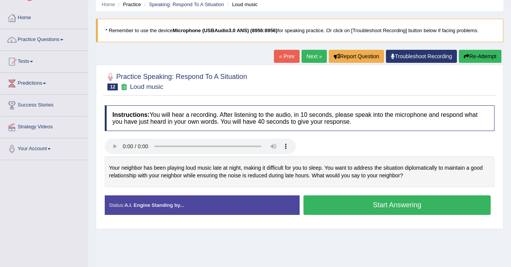
click at [373, 203] on button "Start Answering" at bounding box center [396, 206] width 187 height 20
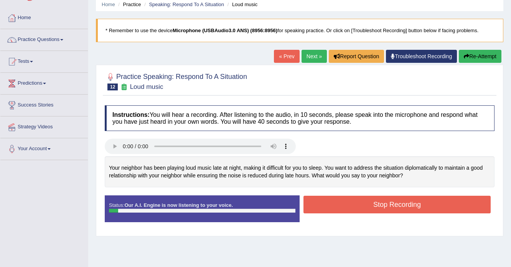
click at [471, 59] on button "Re-Attempt" at bounding box center [479, 56] width 43 height 13
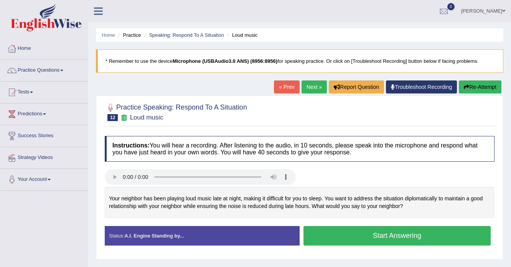
scroll to position [31, 0]
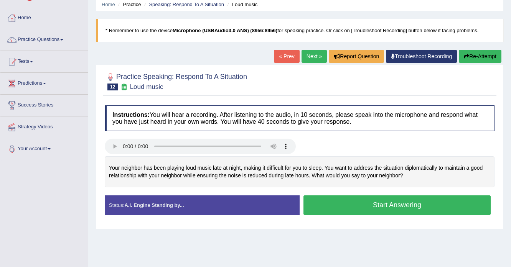
click at [358, 212] on button "Start Answering" at bounding box center [396, 206] width 187 height 20
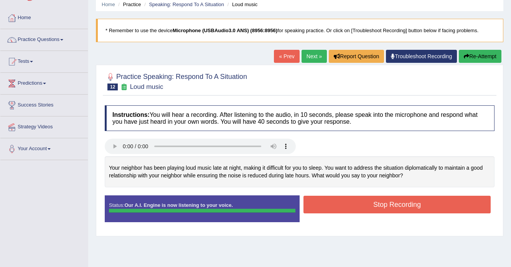
click at [321, 202] on div "Instructions: You will hear a recording. After listening to the audio, in 10 se…" at bounding box center [299, 167] width 393 height 131
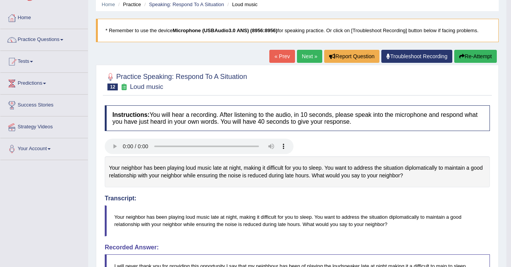
click at [469, 54] on button "Re-Attempt" at bounding box center [475, 56] width 43 height 13
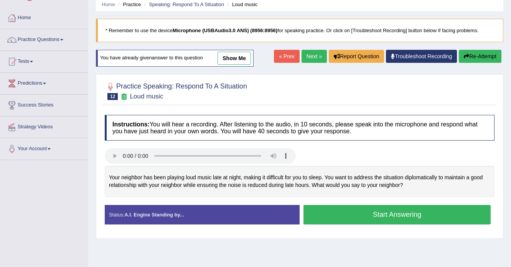
click at [341, 217] on button "Start Answering" at bounding box center [396, 215] width 187 height 20
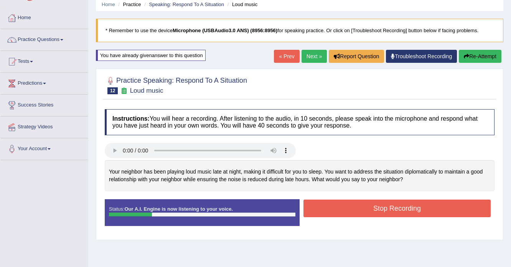
click at [480, 57] on button "Re-Attempt" at bounding box center [479, 56] width 43 height 13
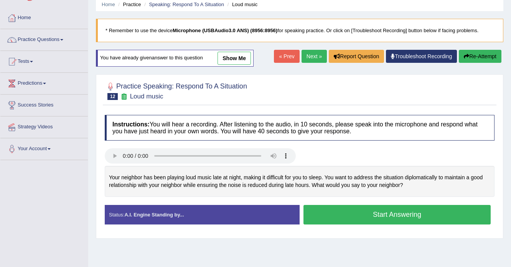
click at [327, 214] on button "Start Answering" at bounding box center [396, 215] width 187 height 20
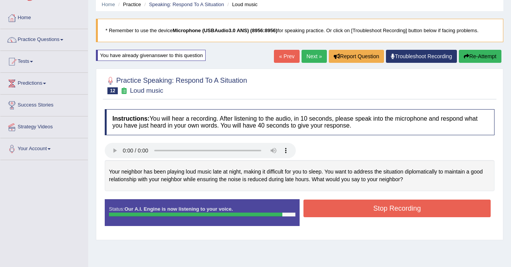
click at [327, 202] on button "Stop Recording" at bounding box center [396, 209] width 187 height 18
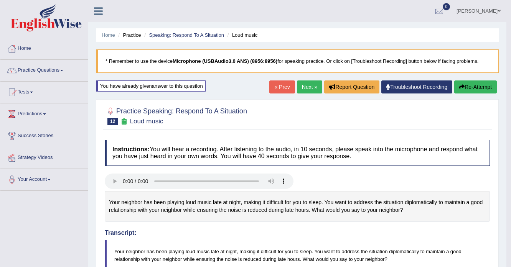
click at [308, 84] on link "Next »" at bounding box center [309, 86] width 25 height 13
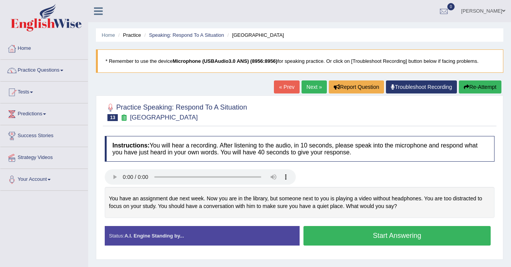
click at [332, 229] on button "Start Answering" at bounding box center [396, 236] width 187 height 20
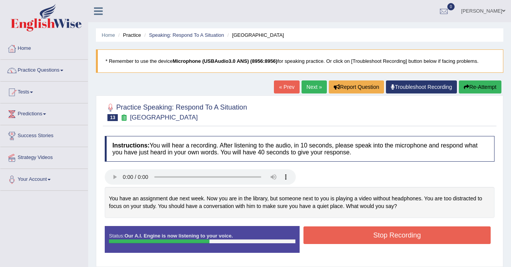
click at [480, 89] on button "Re-Attempt" at bounding box center [479, 86] width 43 height 13
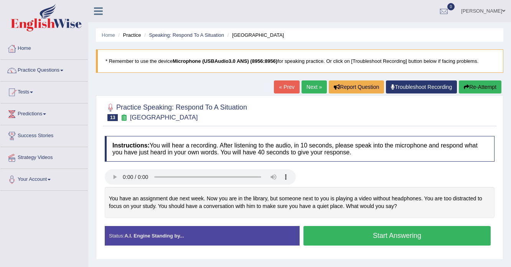
click at [336, 233] on button "Start Answering" at bounding box center [396, 236] width 187 height 20
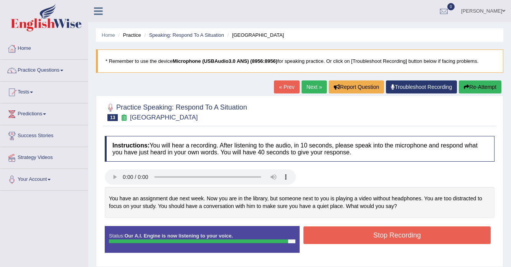
click at [337, 230] on button "Stop Recording" at bounding box center [396, 236] width 187 height 18
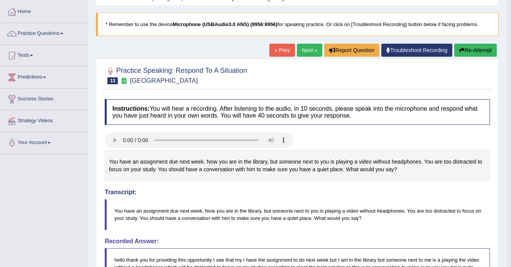
scroll to position [31, 0]
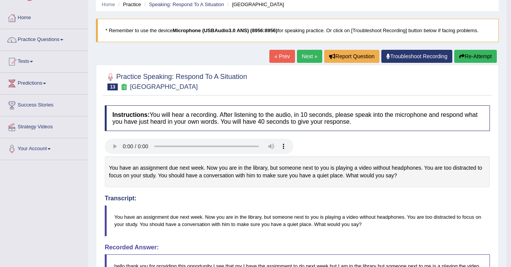
click at [304, 56] on link "Next »" at bounding box center [309, 56] width 25 height 13
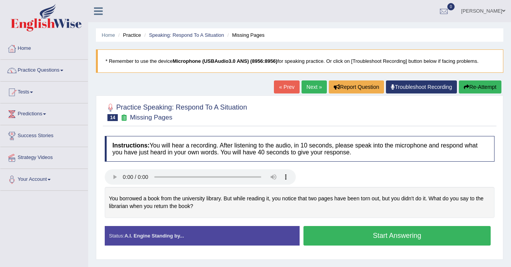
click at [410, 236] on button "Start Answering" at bounding box center [396, 236] width 187 height 20
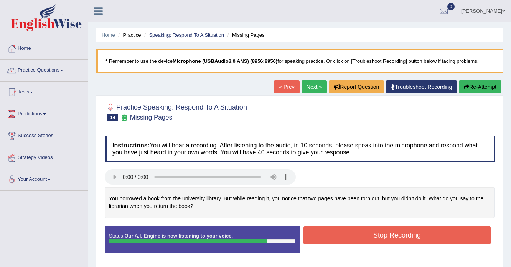
click at [365, 235] on button "Stop Recording" at bounding box center [396, 236] width 187 height 18
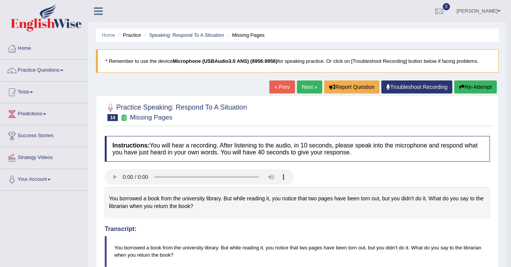
click at [309, 90] on link "Next »" at bounding box center [309, 86] width 25 height 13
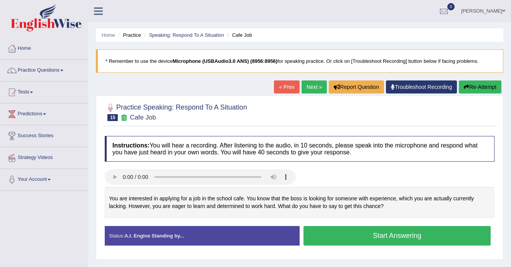
click at [363, 234] on button "Start Answering" at bounding box center [396, 236] width 187 height 20
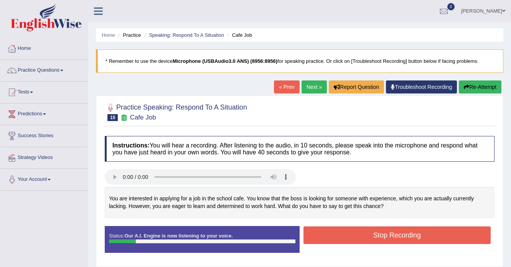
click at [490, 91] on button "Re-Attempt" at bounding box center [479, 86] width 43 height 13
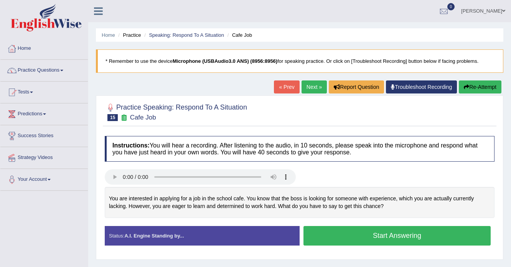
click at [389, 237] on button "Start Answering" at bounding box center [396, 236] width 187 height 20
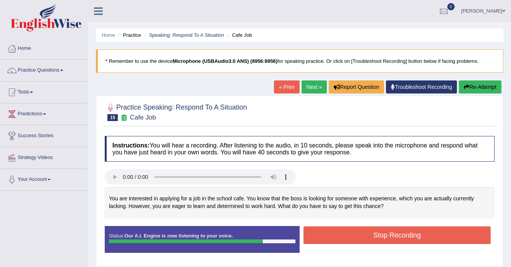
click at [330, 231] on button "Stop Recording" at bounding box center [396, 236] width 187 height 18
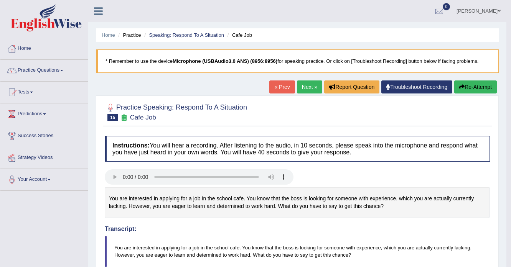
click at [302, 86] on link "Next »" at bounding box center [309, 86] width 25 height 13
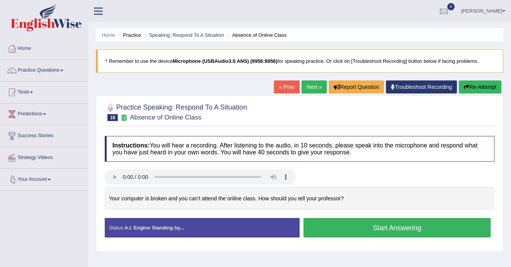
click at [372, 222] on button "Start Answering" at bounding box center [396, 228] width 187 height 20
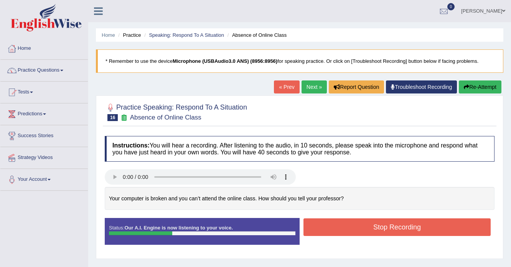
drag, startPoint x: 483, startPoint y: 89, endPoint x: 481, endPoint y: 92, distance: 3.9
click at [483, 89] on button "Re-Attempt" at bounding box center [479, 86] width 43 height 13
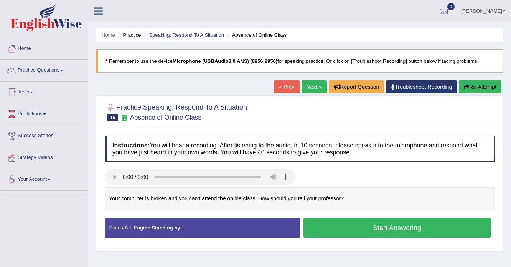
click at [344, 234] on button "Start Answering" at bounding box center [396, 228] width 187 height 20
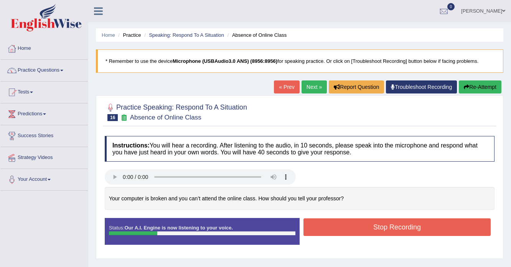
click at [486, 83] on button "Re-Attempt" at bounding box center [479, 86] width 43 height 13
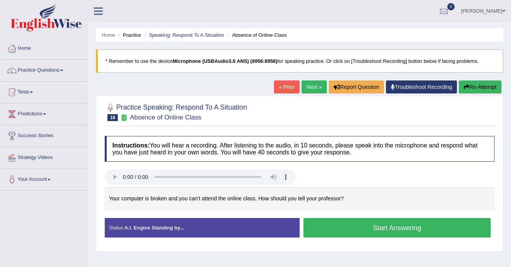
click at [354, 228] on button "Start Answering" at bounding box center [396, 228] width 187 height 20
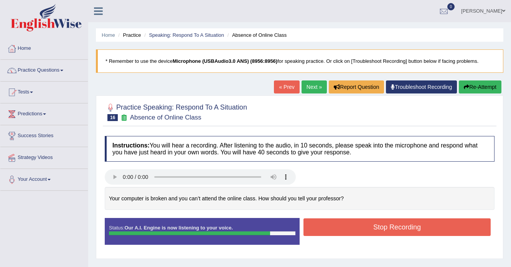
click at [322, 225] on button "Stop Recording" at bounding box center [396, 228] width 187 height 18
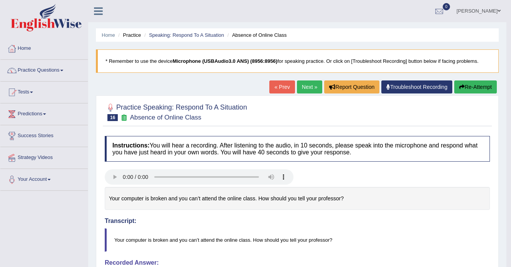
click at [472, 86] on button "Re-Attempt" at bounding box center [475, 86] width 43 height 13
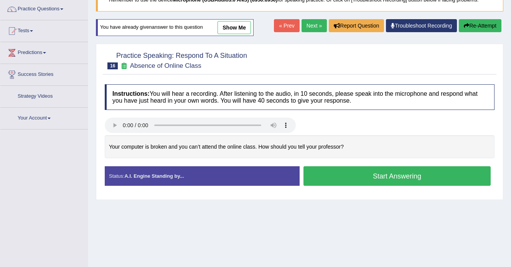
click at [332, 175] on button "Start Answering" at bounding box center [396, 176] width 187 height 20
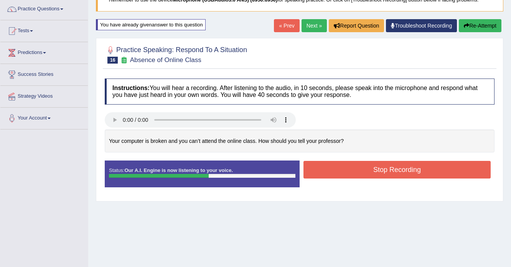
click at [477, 29] on button "Re-Attempt" at bounding box center [479, 25] width 43 height 13
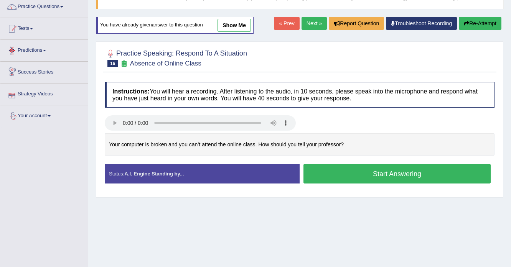
click at [367, 177] on button "Start Answering" at bounding box center [396, 174] width 187 height 20
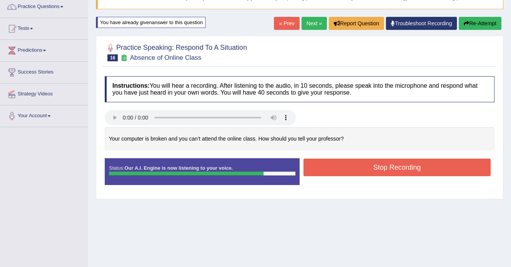
click at [389, 169] on button "Stop Recording" at bounding box center [396, 168] width 187 height 18
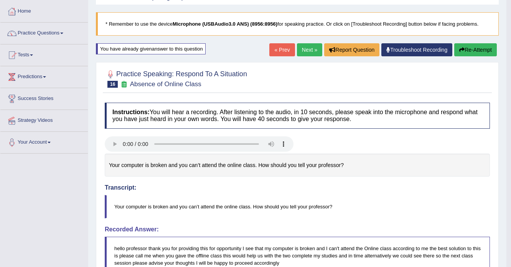
scroll to position [33, 0]
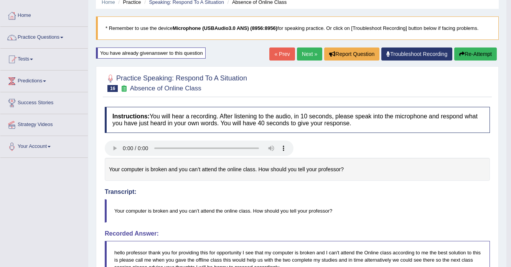
click at [483, 57] on button "Re-Attempt" at bounding box center [475, 54] width 43 height 13
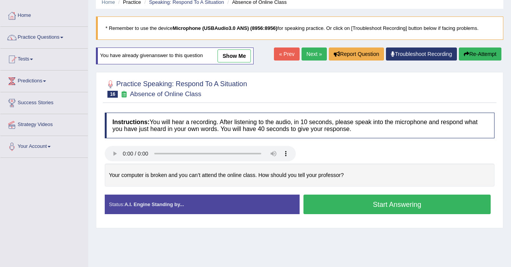
click at [369, 198] on button "Start Answering" at bounding box center [396, 205] width 187 height 20
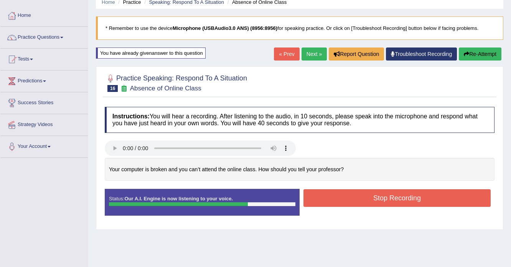
click at [369, 198] on button "Stop Recording" at bounding box center [396, 198] width 187 height 18
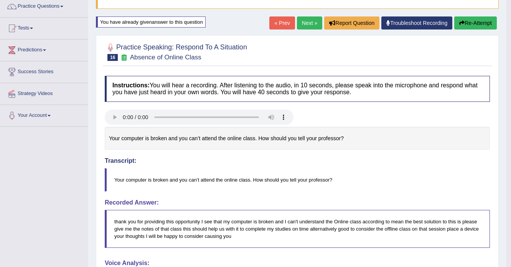
scroll to position [64, 0]
click at [476, 25] on button "Re-Attempt" at bounding box center [475, 23] width 43 height 13
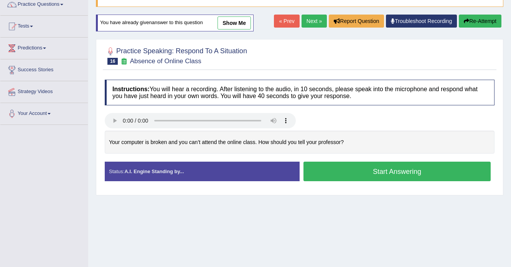
scroll to position [66, 0]
click at [368, 179] on button "Start Answering" at bounding box center [396, 172] width 187 height 20
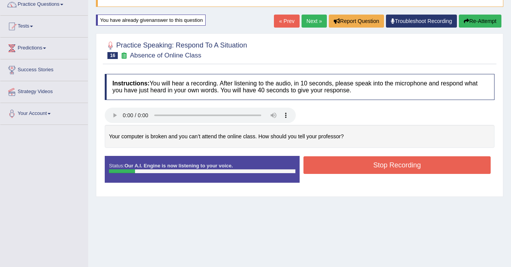
click at [475, 25] on button "Re-Attempt" at bounding box center [479, 21] width 43 height 13
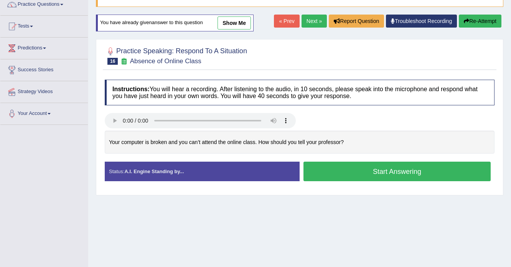
click at [402, 166] on button "Start Answering" at bounding box center [396, 172] width 187 height 20
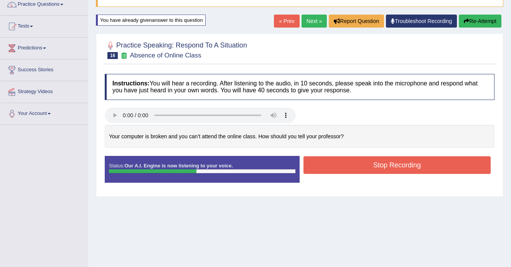
click at [477, 19] on button "Re-Attempt" at bounding box center [479, 21] width 43 height 13
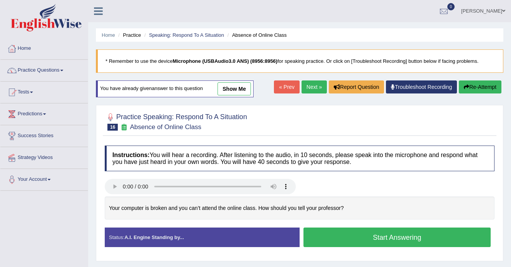
scroll to position [72, 0]
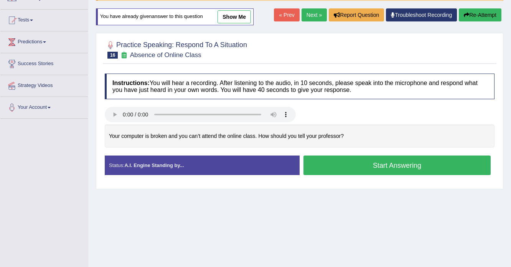
click at [357, 169] on button "Start Answering" at bounding box center [396, 166] width 187 height 20
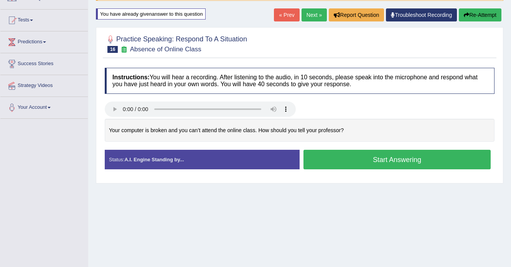
scroll to position [66, 0]
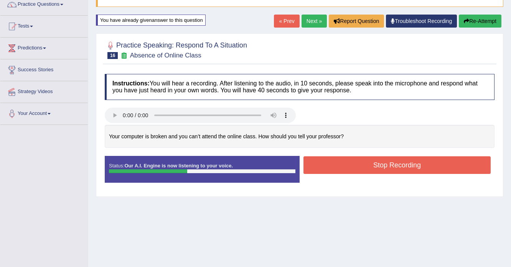
click at [477, 22] on button "Re-Attempt" at bounding box center [479, 21] width 43 height 13
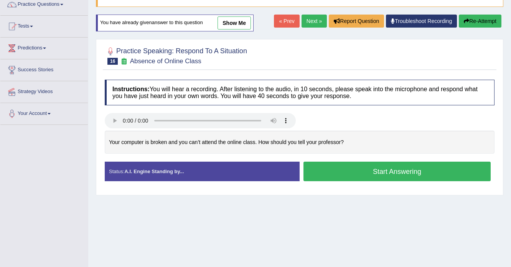
click at [401, 179] on button "Start Answering" at bounding box center [396, 172] width 187 height 20
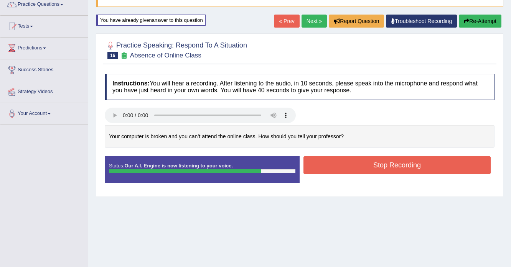
click at [404, 163] on button "Stop Recording" at bounding box center [396, 165] width 187 height 18
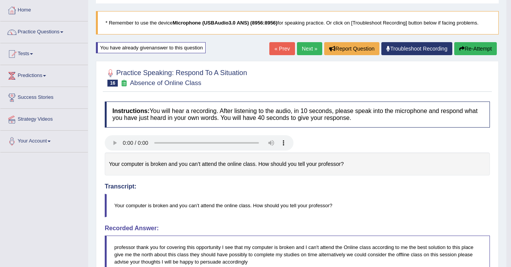
scroll to position [35, 0]
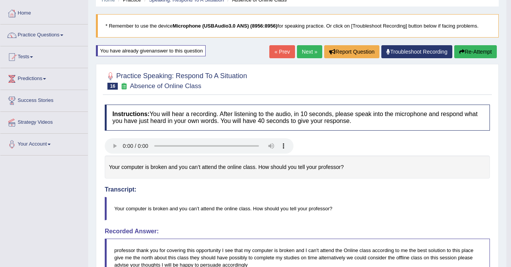
click at [490, 45] on button "Re-Attempt" at bounding box center [475, 51] width 43 height 13
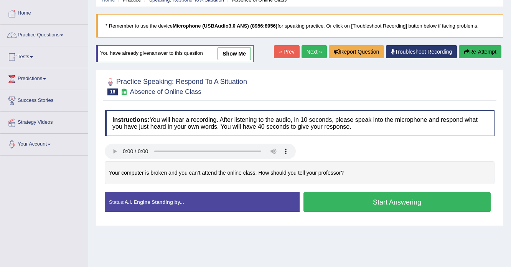
click at [421, 205] on button "Start Answering" at bounding box center [396, 202] width 187 height 20
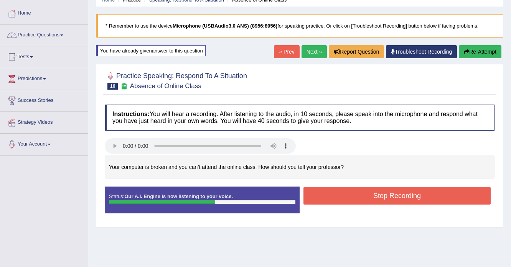
click at [483, 48] on button "Re-Attempt" at bounding box center [479, 51] width 43 height 13
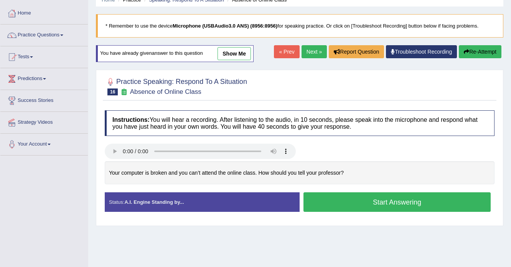
click at [324, 197] on button "Start Answering" at bounding box center [396, 202] width 187 height 20
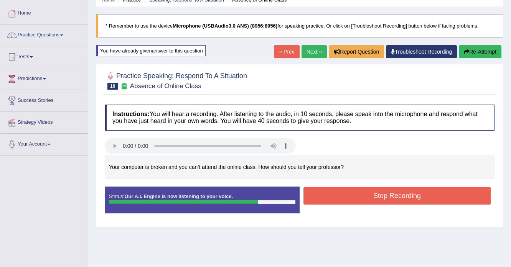
click at [337, 196] on button "Stop Recording" at bounding box center [396, 196] width 187 height 18
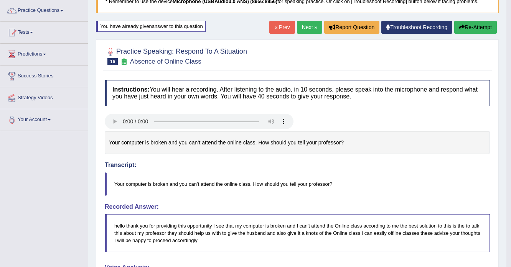
scroll to position [35, 0]
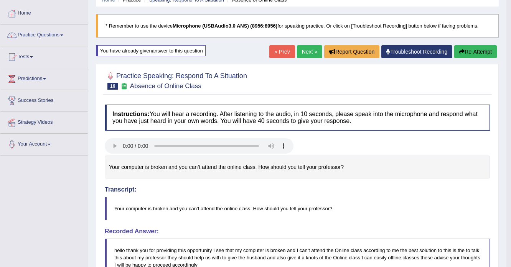
click at [306, 53] on link "Next »" at bounding box center [309, 51] width 25 height 13
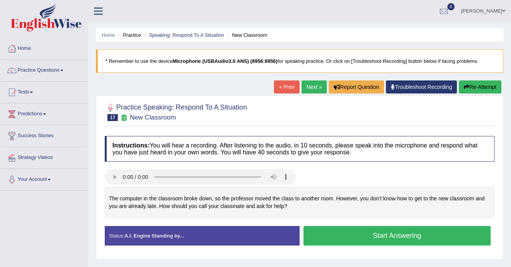
click at [327, 233] on button "Start Answering" at bounding box center [396, 236] width 187 height 20
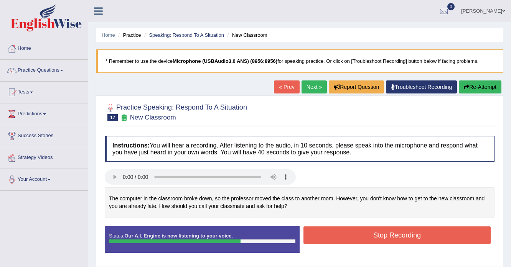
click at [473, 87] on button "Re-Attempt" at bounding box center [479, 86] width 43 height 13
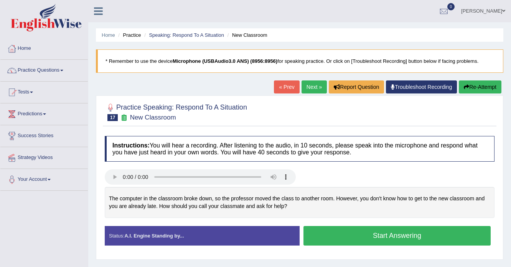
click at [384, 238] on button "Start Answering" at bounding box center [396, 236] width 187 height 20
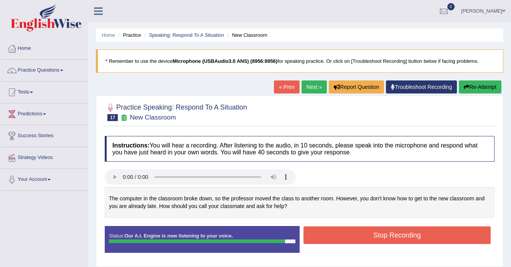
click at [332, 232] on button "Stop Recording" at bounding box center [396, 236] width 187 height 18
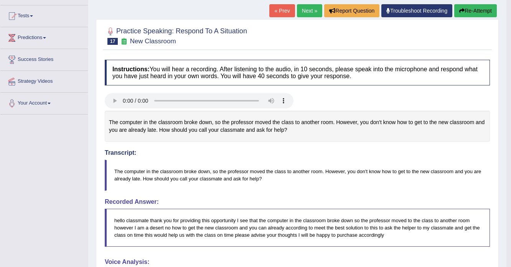
scroll to position [61, 0]
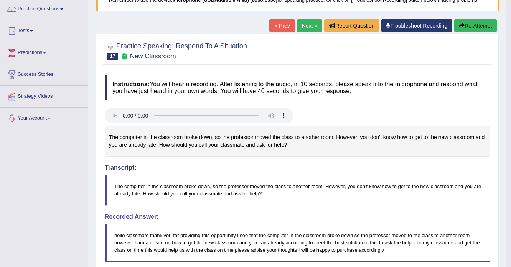
click at [307, 29] on link "Next »" at bounding box center [309, 25] width 25 height 13
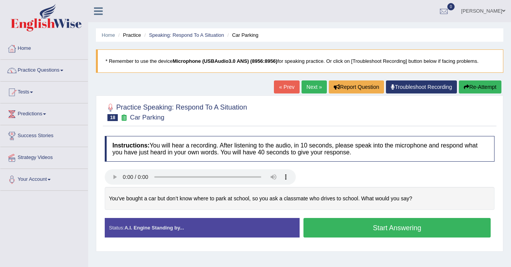
click at [484, 87] on button "Re-Attempt" at bounding box center [479, 86] width 43 height 13
click at [330, 228] on button "Start Answering" at bounding box center [396, 228] width 187 height 20
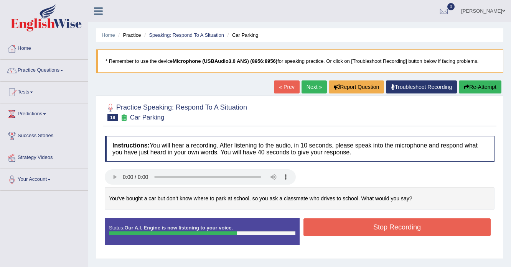
click at [490, 89] on button "Re-Attempt" at bounding box center [479, 86] width 43 height 13
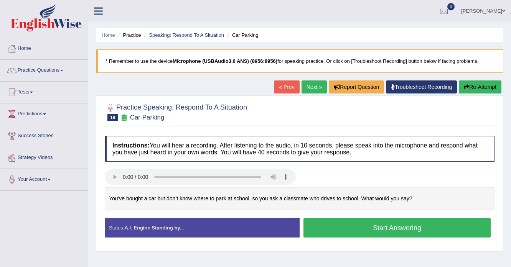
click at [339, 225] on button "Start Answering" at bounding box center [396, 228] width 187 height 20
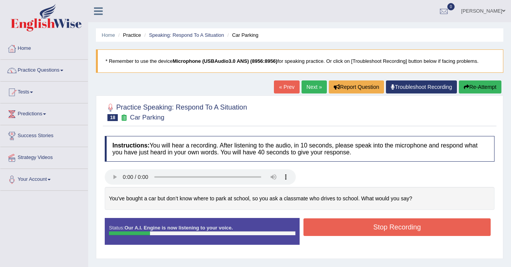
click at [475, 89] on button "Re-Attempt" at bounding box center [479, 86] width 43 height 13
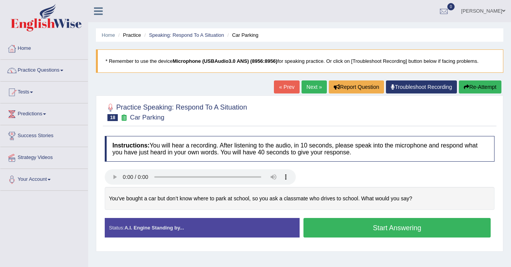
click at [378, 228] on button "Start Answering" at bounding box center [396, 228] width 187 height 20
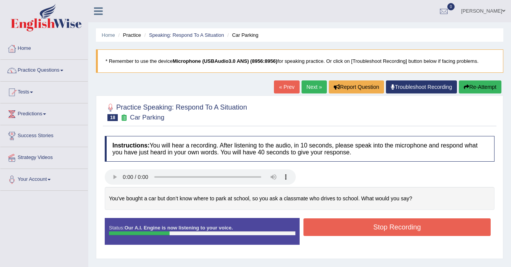
click at [471, 83] on button "Re-Attempt" at bounding box center [479, 86] width 43 height 13
click at [479, 90] on button "Re-Attempt" at bounding box center [479, 86] width 43 height 13
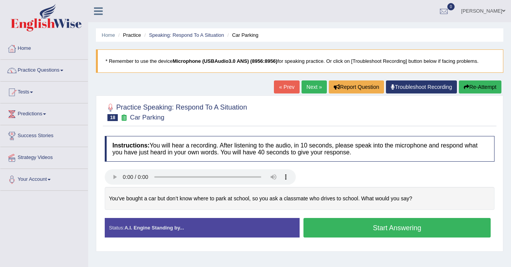
click at [373, 232] on button "Start Answering" at bounding box center [396, 228] width 187 height 20
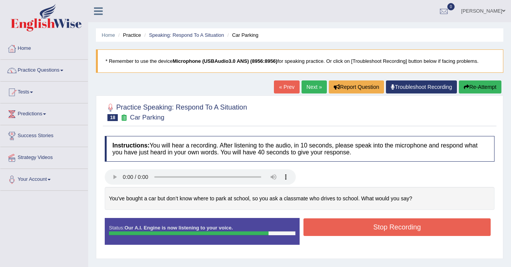
click at [478, 87] on button "Re-Attempt" at bounding box center [479, 86] width 43 height 13
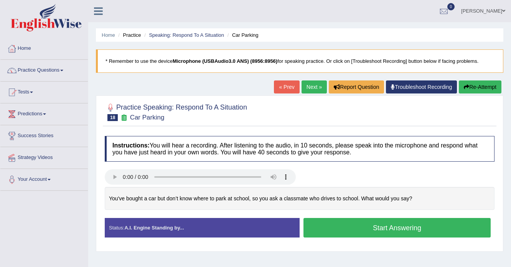
click at [365, 224] on button "Start Answering" at bounding box center [396, 228] width 187 height 20
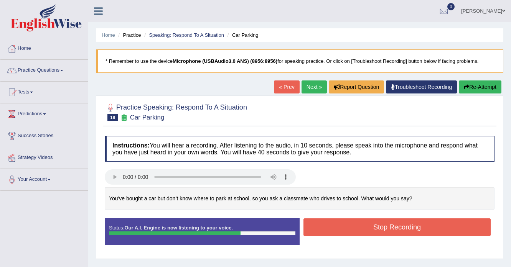
click at [349, 222] on button "Stop Recording" at bounding box center [396, 228] width 187 height 18
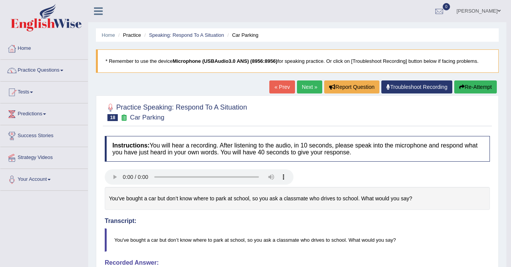
click at [457, 74] on div "Home Practice Speaking: Respond To A Situation Car Parking * Remember to use th…" at bounding box center [297, 255] width 418 height 511
click at [462, 81] on button "Re-Attempt" at bounding box center [475, 86] width 43 height 13
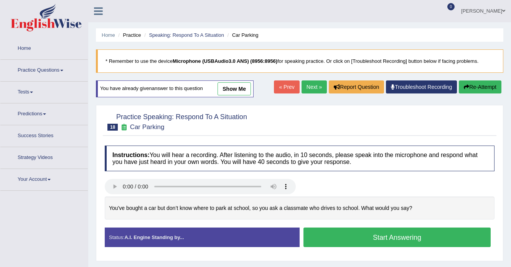
click at [351, 228] on button "Start Answering" at bounding box center [396, 238] width 187 height 20
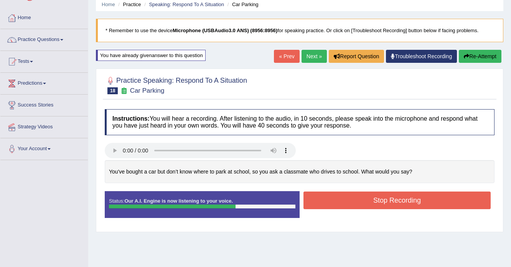
click at [351, 201] on button "Stop Recording" at bounding box center [396, 201] width 187 height 18
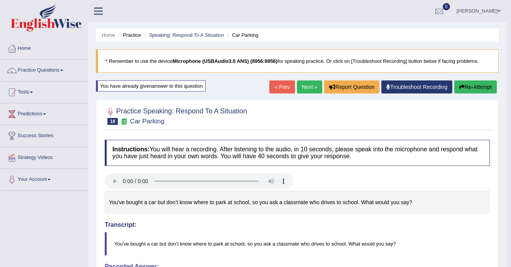
click at [304, 90] on link "Next »" at bounding box center [309, 86] width 25 height 13
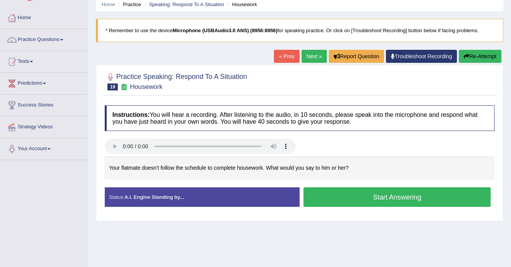
click at [311, 193] on button "Start Answering" at bounding box center [396, 197] width 187 height 20
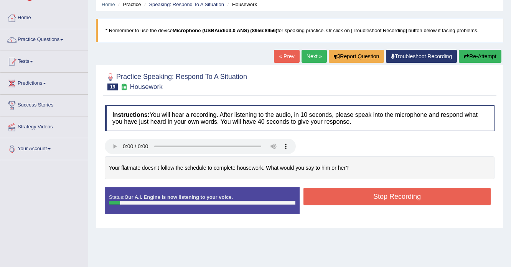
click at [489, 52] on button "Re-Attempt" at bounding box center [479, 56] width 43 height 13
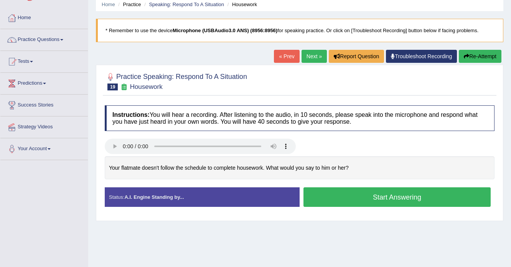
click at [394, 199] on button "Start Answering" at bounding box center [396, 197] width 187 height 20
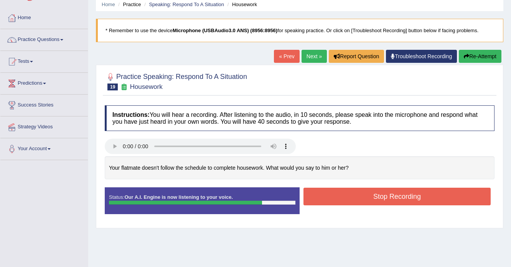
click at [322, 192] on button "Stop Recording" at bounding box center [396, 197] width 187 height 18
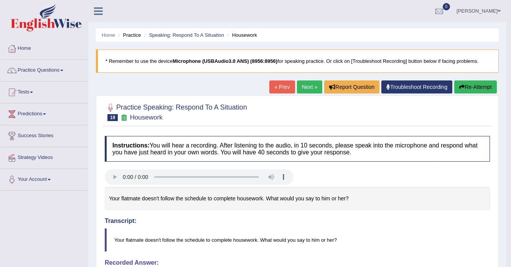
click at [480, 8] on link "Amanjot Kaur" at bounding box center [478, 10] width 56 height 20
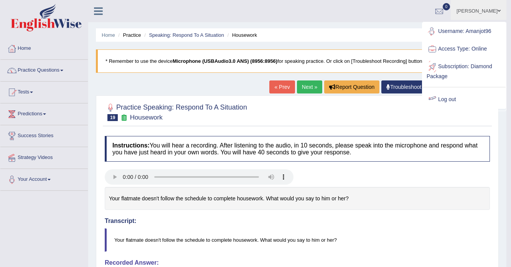
click at [451, 102] on link "Log out" at bounding box center [463, 100] width 83 height 18
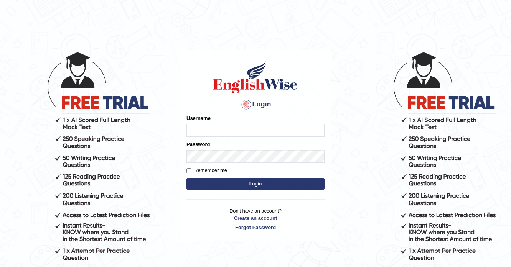
drag, startPoint x: 458, startPoint y: 64, endPoint x: 424, endPoint y: 64, distance: 33.4
click at [421, 63] on body "Login Please fix the following errors: Username Password Remember me Login Don'…" at bounding box center [255, 159] width 511 height 267
click at [429, 58] on body "Login Please fix the following errors: Username Password Remember me Login Don'…" at bounding box center [255, 159] width 511 height 267
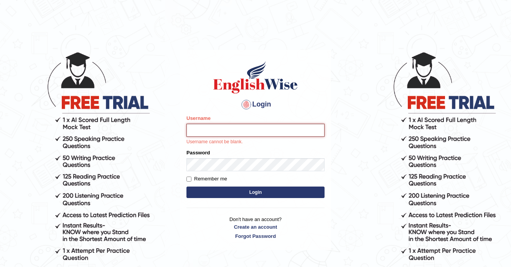
click at [307, 129] on input "Username" at bounding box center [255, 130] width 138 height 13
type input "Abanoubsaid"
click at [278, 156] on div "Password" at bounding box center [255, 160] width 138 height 22
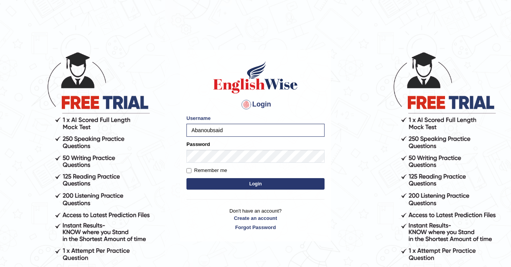
click at [235, 182] on button "Login" at bounding box center [255, 184] width 138 height 12
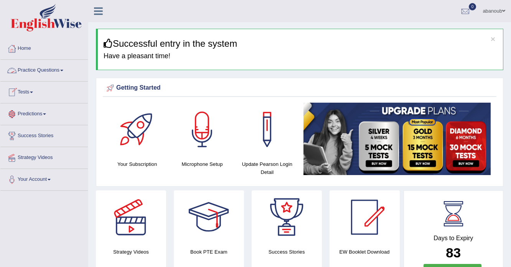
click at [38, 69] on link "Practice Questions" at bounding box center [43, 69] width 87 height 19
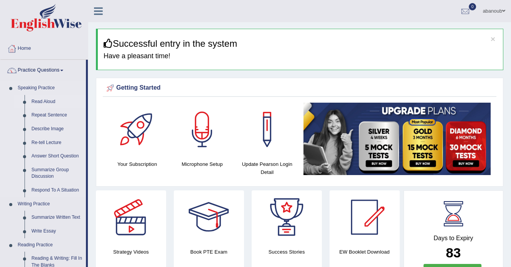
click at [38, 100] on link "Read Aloud" at bounding box center [57, 102] width 58 height 14
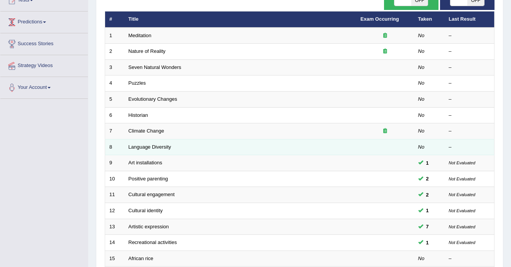
scroll to position [238, 0]
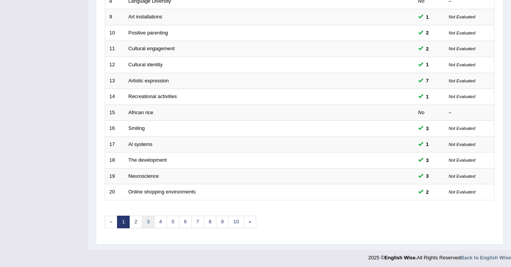
click at [148, 219] on link "3" at bounding box center [148, 222] width 13 height 13
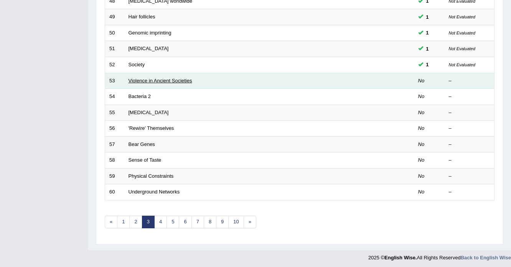
click at [143, 80] on link "Violence in Ancient Societies" at bounding box center [160, 81] width 64 height 6
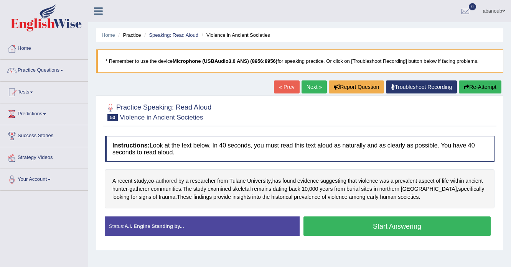
click at [169, 182] on span "authored" at bounding box center [166, 181] width 21 height 8
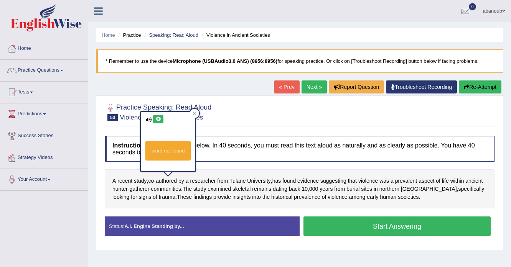
click at [158, 121] on icon at bounding box center [158, 119] width 6 height 5
click at [160, 120] on icon at bounding box center [158, 119] width 6 height 5
click at [191, 114] on div at bounding box center [194, 113] width 9 height 9
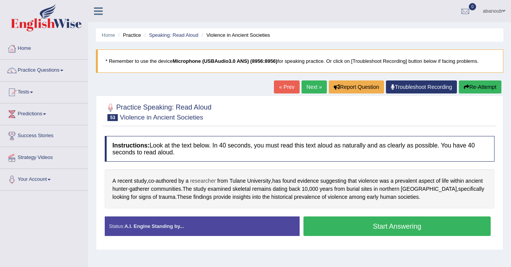
click at [205, 181] on span "researcher" at bounding box center [203, 181] width 26 height 8
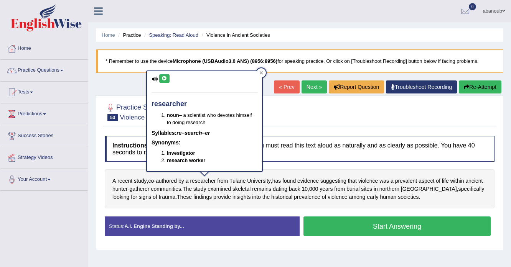
click at [162, 74] on button at bounding box center [164, 78] width 10 height 8
click at [260, 72] on icon at bounding box center [261, 72] width 3 height 3
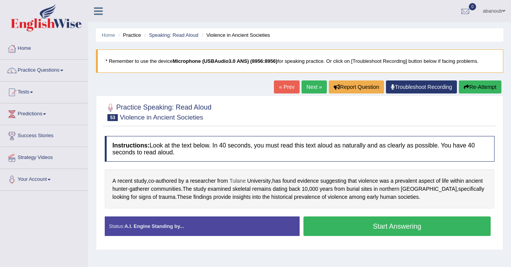
click at [241, 182] on span "Tulane" at bounding box center [237, 181] width 16 height 8
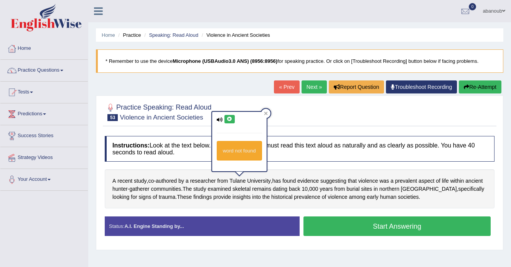
click at [227, 121] on button at bounding box center [229, 119] width 10 height 8
click at [264, 113] on icon at bounding box center [265, 113] width 3 height 3
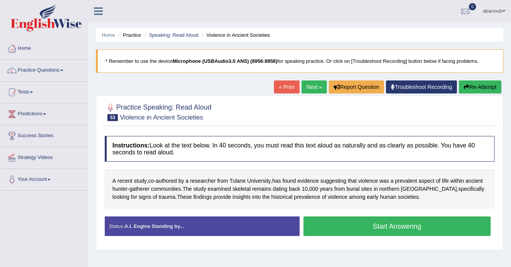
click at [319, 219] on button "Start Answering" at bounding box center [396, 227] width 187 height 20
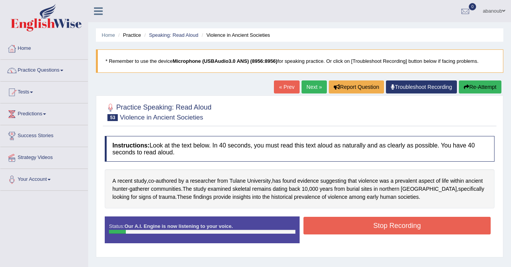
click at [338, 227] on button "Stop Recording" at bounding box center [396, 226] width 187 height 18
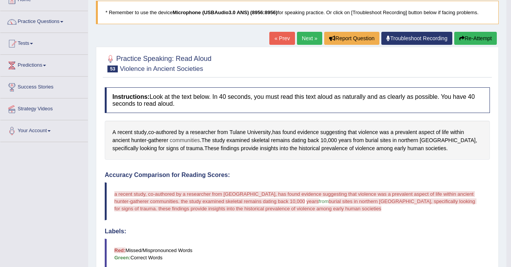
scroll to position [31, 0]
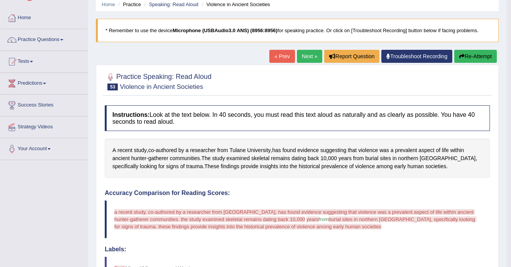
click at [466, 56] on button "Re-Attempt" at bounding box center [475, 56] width 43 height 13
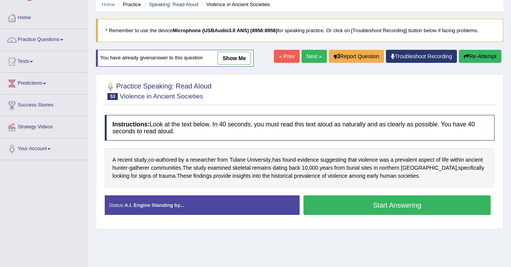
click at [355, 206] on button "Start Answering" at bounding box center [396, 206] width 187 height 20
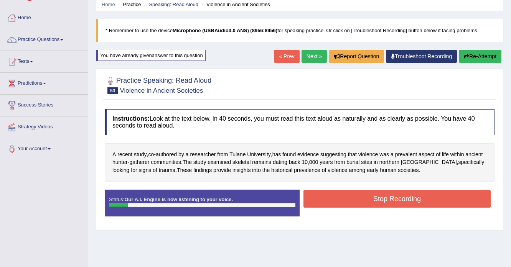
click at [343, 200] on button "Stop Recording" at bounding box center [396, 199] width 187 height 18
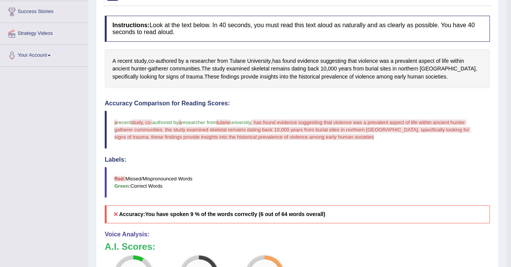
scroll to position [31, 0]
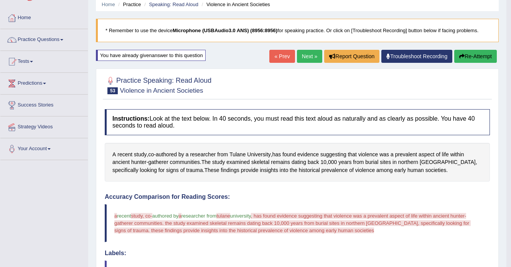
click at [474, 53] on button "Re-Attempt" at bounding box center [475, 56] width 43 height 13
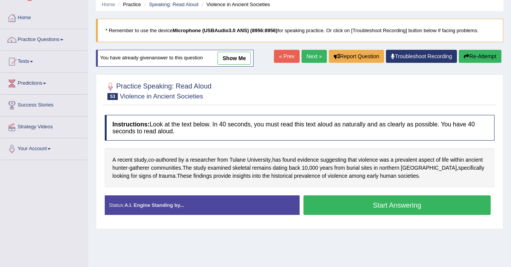
click at [351, 202] on button "Start Answering" at bounding box center [396, 206] width 187 height 20
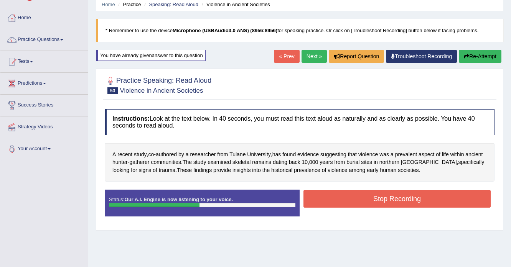
click at [408, 197] on button "Stop Recording" at bounding box center [396, 199] width 187 height 18
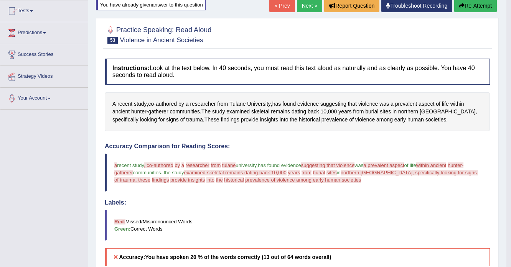
scroll to position [61, 0]
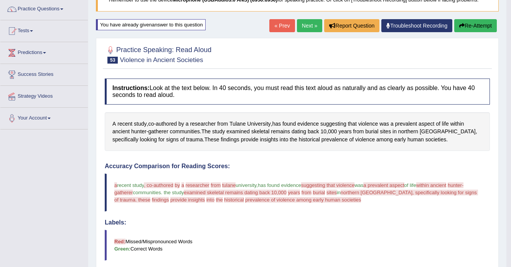
click at [490, 23] on button "Re-Attempt" at bounding box center [475, 25] width 43 height 13
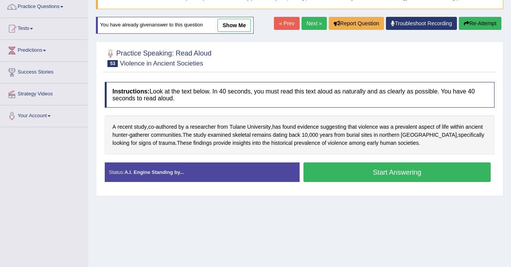
scroll to position [64, 0]
click at [333, 128] on span "suggesting" at bounding box center [333, 127] width 26 height 8
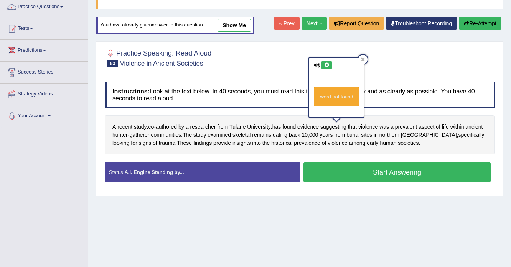
click at [324, 67] on button at bounding box center [326, 65] width 10 height 8
click at [363, 60] on icon at bounding box center [363, 60] width 4 height 4
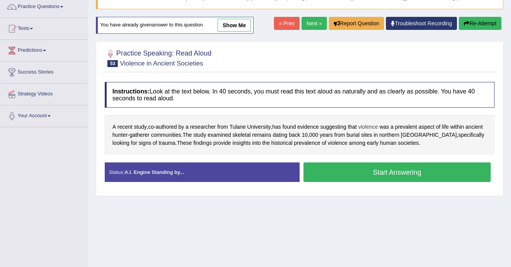
click at [370, 126] on span "violence" at bounding box center [368, 127] width 20 height 8
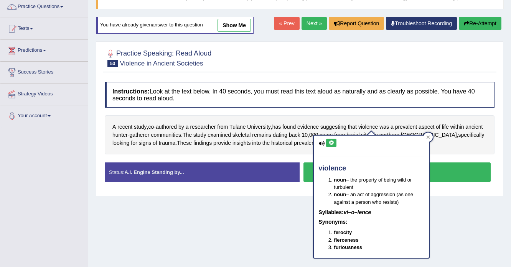
click at [334, 142] on button at bounding box center [331, 143] width 10 height 8
click at [430, 138] on div at bounding box center [427, 137] width 9 height 9
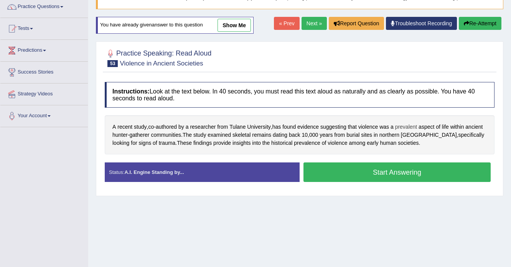
click at [404, 127] on span "prevalent" at bounding box center [406, 127] width 22 height 8
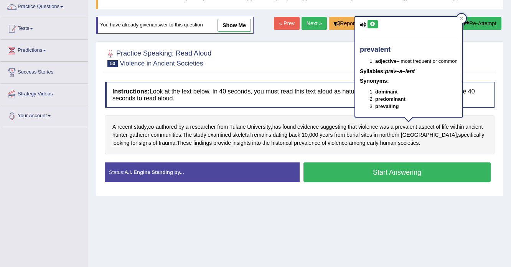
click at [374, 25] on icon at bounding box center [373, 24] width 6 height 5
click at [461, 17] on icon at bounding box center [460, 18] width 3 height 3
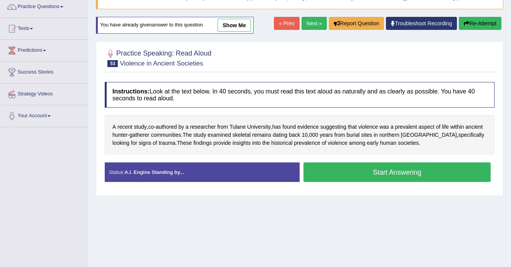
click at [397, 170] on button "Start Answering" at bounding box center [396, 173] width 187 height 20
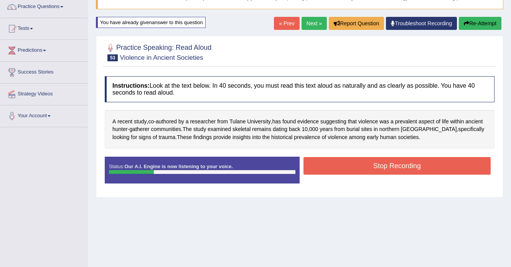
click at [417, 164] on button "Stop Recording" at bounding box center [396, 166] width 187 height 18
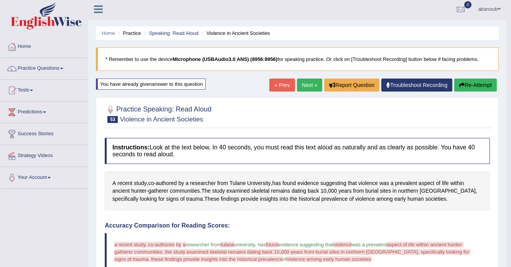
scroll to position [0, 0]
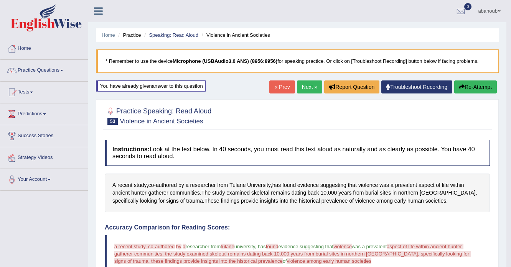
click at [468, 86] on button "Re-Attempt" at bounding box center [475, 86] width 43 height 13
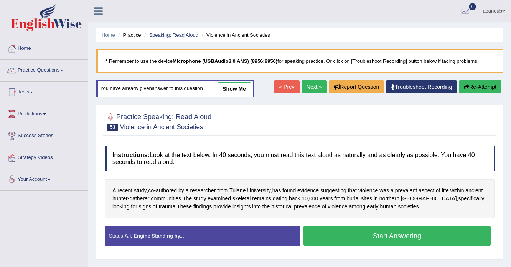
click at [345, 231] on button "Start Answering" at bounding box center [396, 236] width 187 height 20
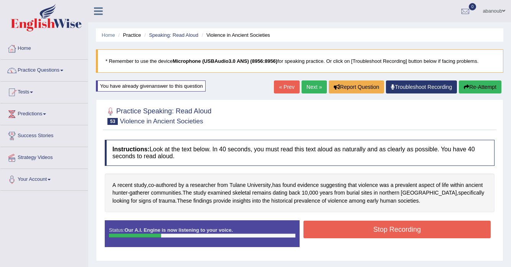
click at [439, 226] on button "Stop Recording" at bounding box center [396, 230] width 187 height 18
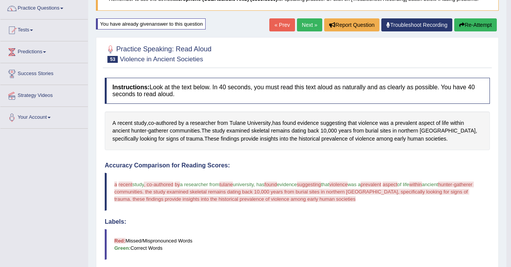
scroll to position [61, 0]
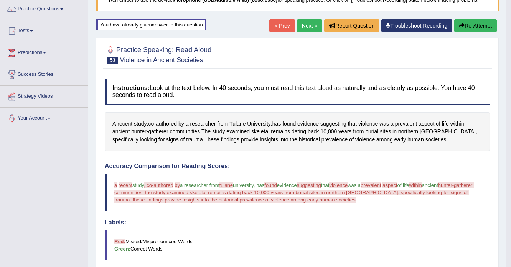
click at [463, 25] on button "Re-Attempt" at bounding box center [475, 25] width 43 height 13
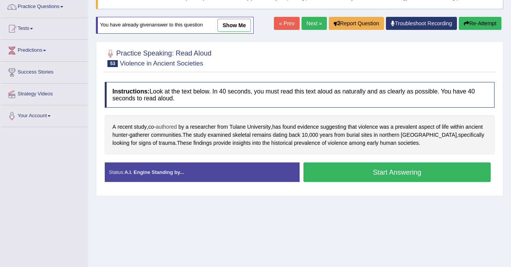
click at [163, 126] on span "authored" at bounding box center [166, 127] width 21 height 8
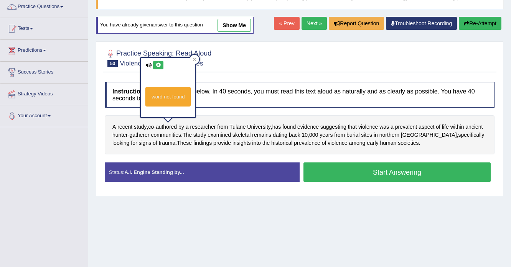
click at [159, 66] on icon at bounding box center [158, 65] width 6 height 5
click at [195, 60] on icon at bounding box center [194, 59] width 3 height 3
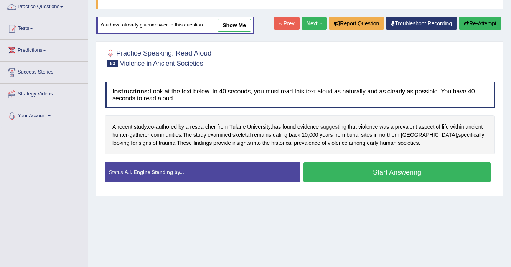
click at [343, 126] on span "suggesting" at bounding box center [333, 127] width 26 height 8
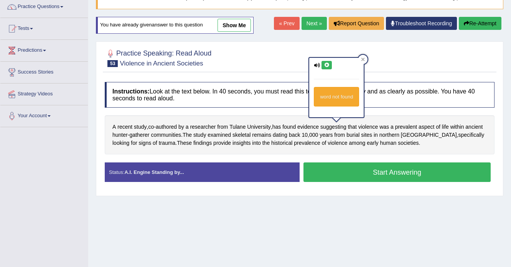
click at [327, 64] on icon at bounding box center [327, 65] width 6 height 5
click at [364, 61] on div at bounding box center [362, 59] width 9 height 9
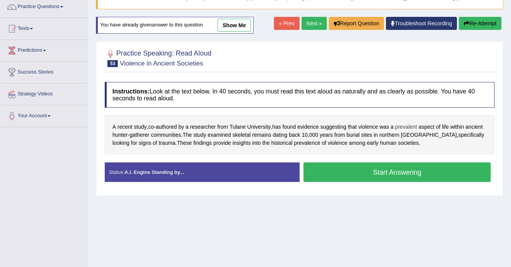
click at [415, 127] on span "prevalent" at bounding box center [406, 127] width 22 height 8
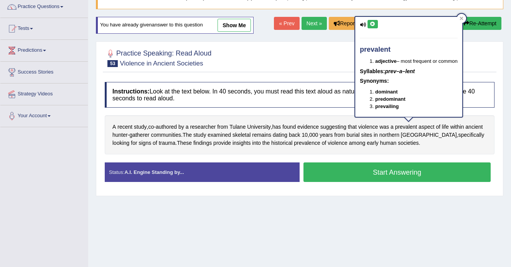
click at [373, 26] on button at bounding box center [372, 24] width 10 height 8
click at [464, 19] on div at bounding box center [461, 18] width 9 height 9
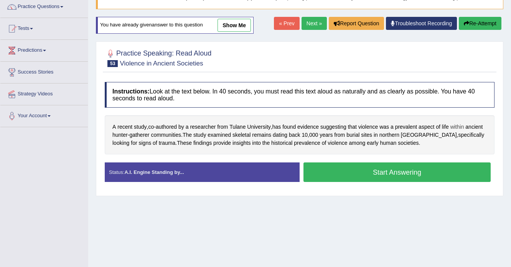
click at [463, 124] on span "within" at bounding box center [457, 127] width 14 height 8
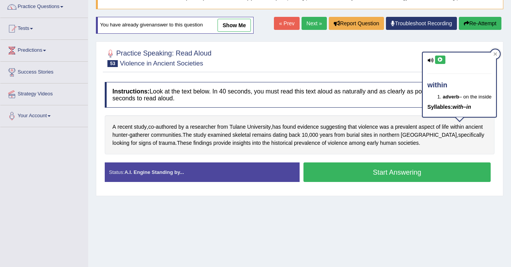
click at [439, 61] on icon at bounding box center [440, 60] width 6 height 5
click at [124, 133] on span "hunter" at bounding box center [119, 135] width 15 height 8
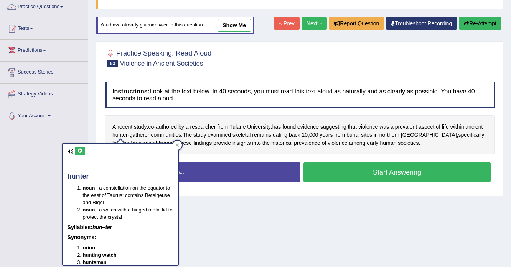
click at [83, 149] on button at bounding box center [80, 151] width 10 height 8
click at [177, 147] on div at bounding box center [176, 145] width 9 height 9
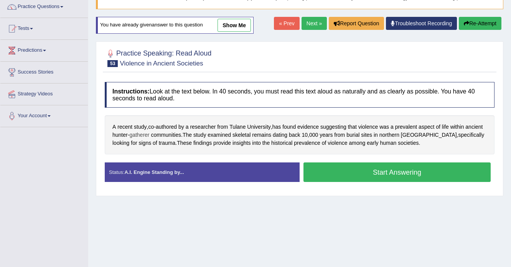
click at [145, 134] on span "gatherer" at bounding box center [139, 135] width 20 height 8
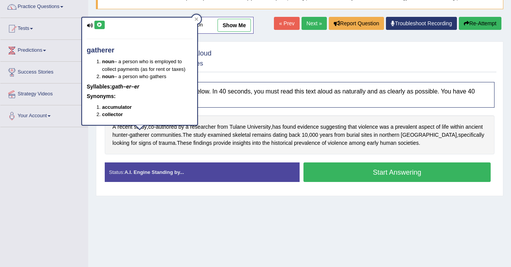
click at [99, 21] on button at bounding box center [99, 25] width 10 height 8
click at [195, 17] on icon at bounding box center [196, 18] width 3 height 3
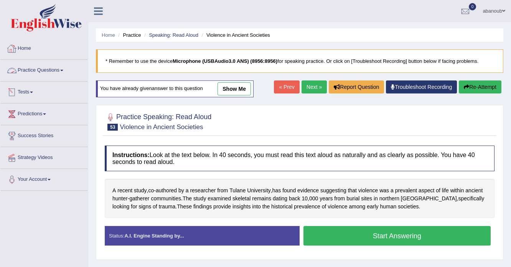
click at [34, 71] on link "Practice Questions" at bounding box center [43, 69] width 87 height 19
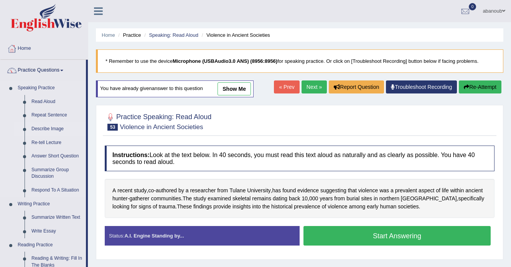
click at [46, 127] on link "Describe Image" at bounding box center [57, 129] width 58 height 14
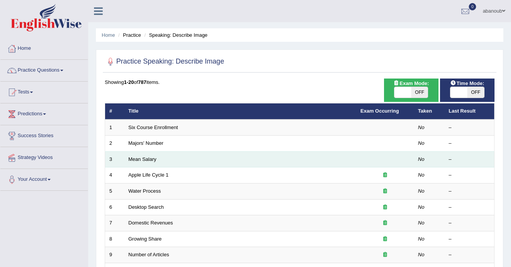
scroll to position [31, 0]
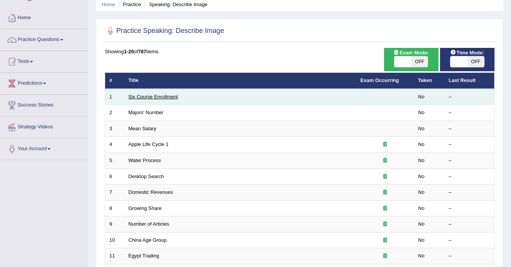
click at [166, 97] on link "Six Course Enrollment" at bounding box center [152, 97] width 49 height 6
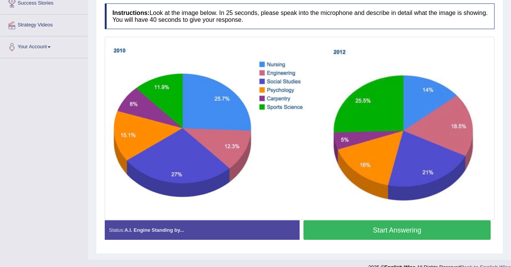
scroll to position [144, 0]
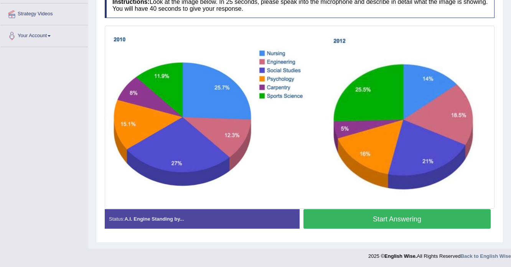
click at [365, 217] on button "Start Answering" at bounding box center [396, 219] width 187 height 20
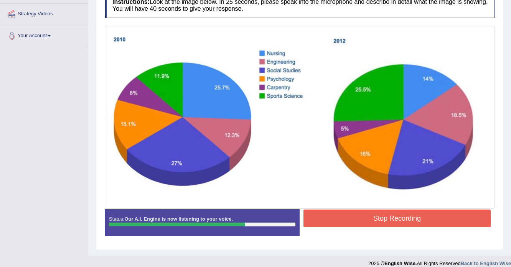
click at [358, 219] on button "Stop Recording" at bounding box center [396, 219] width 187 height 18
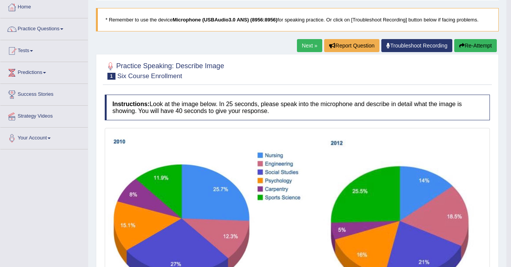
scroll to position [41, 0]
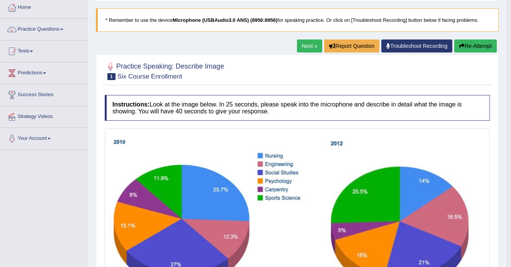
click at [467, 44] on button "Re-Attempt" at bounding box center [475, 45] width 43 height 13
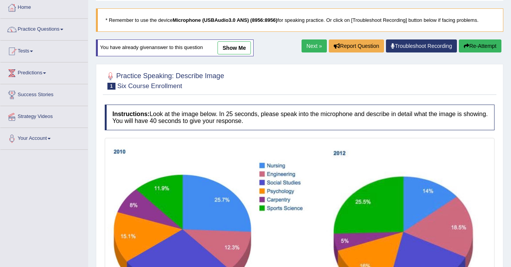
click at [317, 44] on link "Next »" at bounding box center [313, 45] width 25 height 13
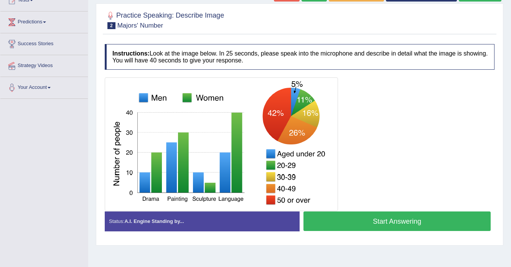
click at [372, 227] on button "Start Answering" at bounding box center [396, 222] width 187 height 20
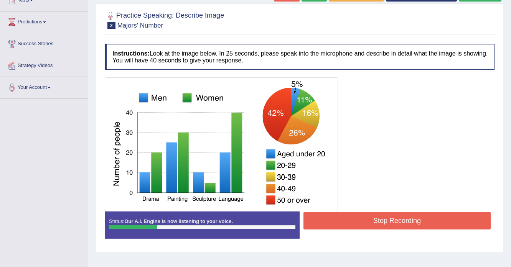
click at [363, 229] on div "Stop Recording" at bounding box center [396, 222] width 195 height 20
click at [363, 222] on button "Stop Recording" at bounding box center [396, 221] width 187 height 18
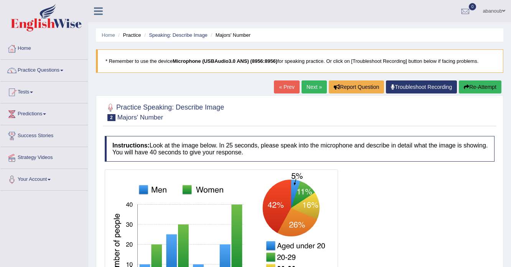
click at [475, 84] on button "Re-Attempt" at bounding box center [479, 86] width 43 height 13
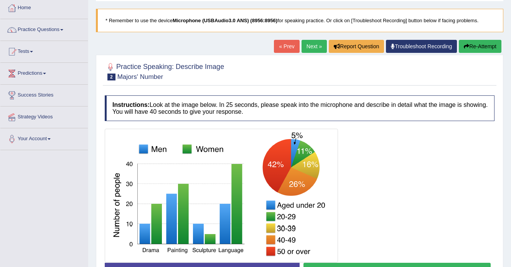
scroll to position [61, 0]
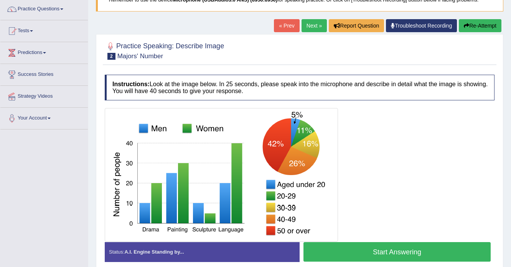
click at [351, 253] on button "Start Answering" at bounding box center [396, 252] width 187 height 20
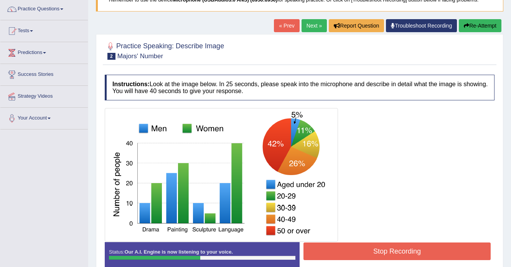
click at [359, 253] on button "Stop Recording" at bounding box center [396, 252] width 187 height 18
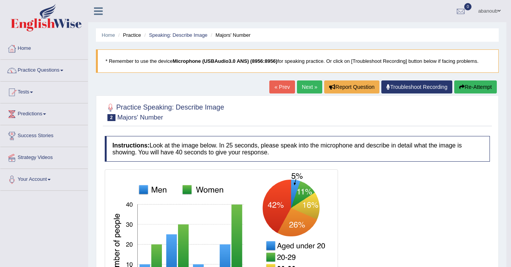
scroll to position [0, 0]
click at [307, 90] on link "Next »" at bounding box center [309, 86] width 25 height 13
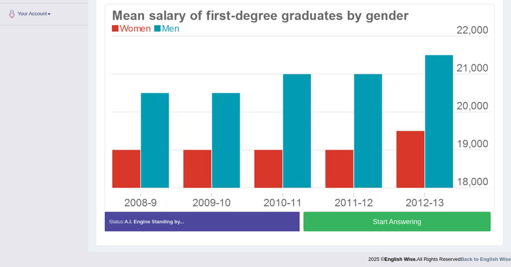
scroll to position [169, 0]
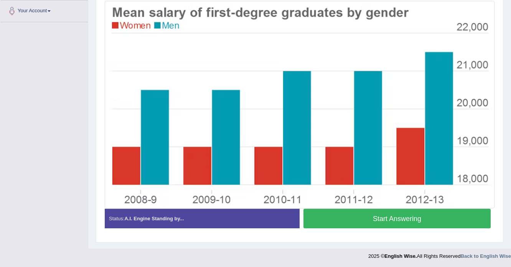
click at [363, 218] on button "Start Answering" at bounding box center [396, 219] width 187 height 20
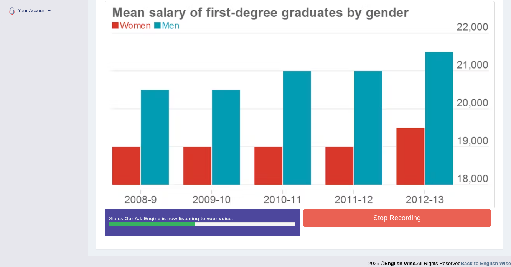
click at [353, 219] on button "Stop Recording" at bounding box center [396, 218] width 187 height 18
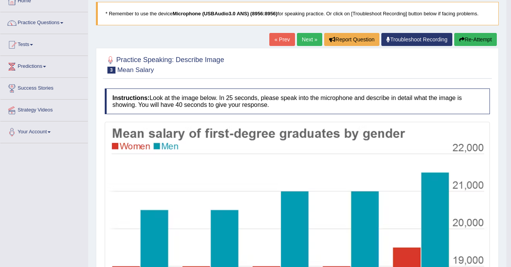
scroll to position [34, 0]
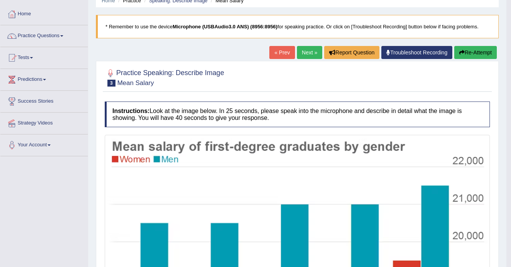
click at [469, 48] on button "Re-Attempt" at bounding box center [475, 52] width 43 height 13
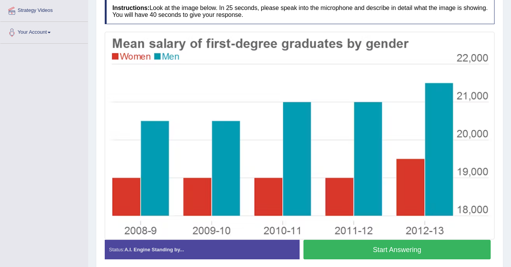
scroll to position [157, 0]
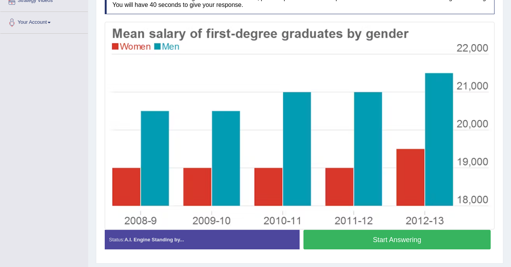
click at [344, 238] on button "Start Answering" at bounding box center [396, 240] width 187 height 20
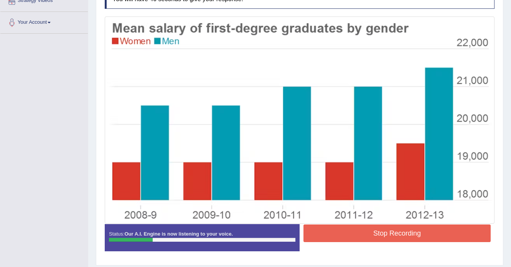
click at [366, 232] on button "Stop Recording" at bounding box center [396, 234] width 187 height 18
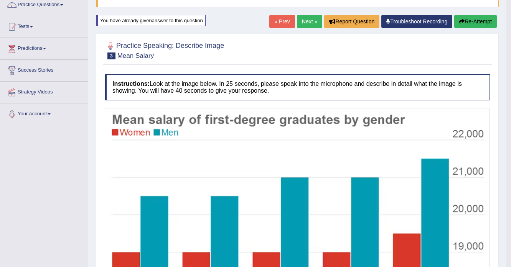
scroll to position [65, 0]
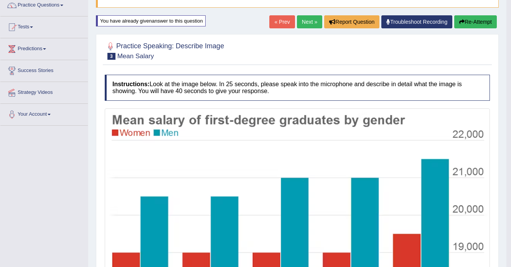
click at [471, 21] on button "Re-Attempt" at bounding box center [475, 21] width 43 height 13
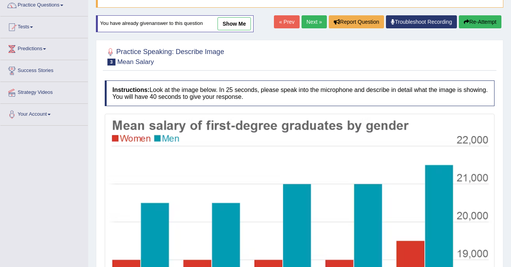
click at [314, 124] on img at bounding box center [300, 218] width 386 height 204
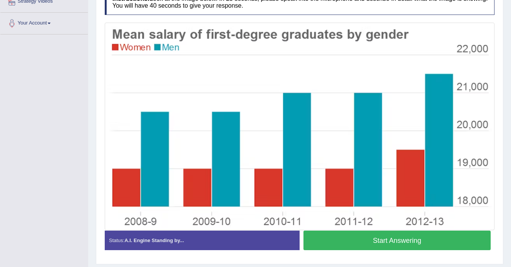
scroll to position [157, 0]
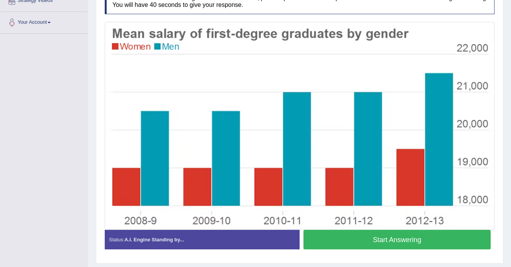
click at [342, 239] on button "Start Answering" at bounding box center [396, 240] width 187 height 20
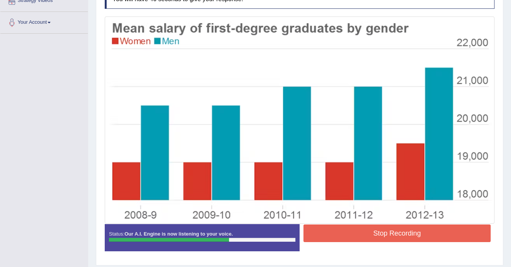
click at [412, 234] on button "Stop Recording" at bounding box center [396, 234] width 187 height 18
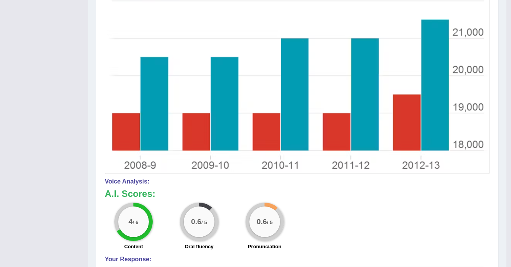
scroll to position [56, 0]
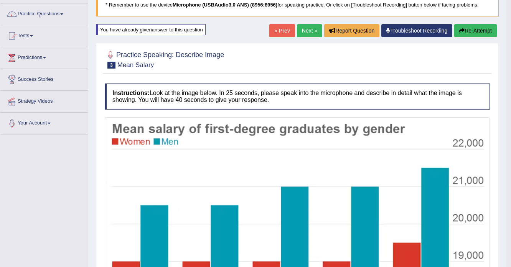
click at [471, 34] on button "Re-Attempt" at bounding box center [475, 30] width 43 height 13
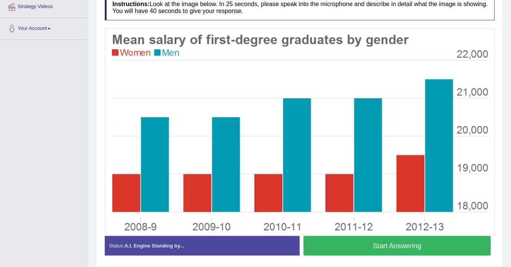
scroll to position [154, 0]
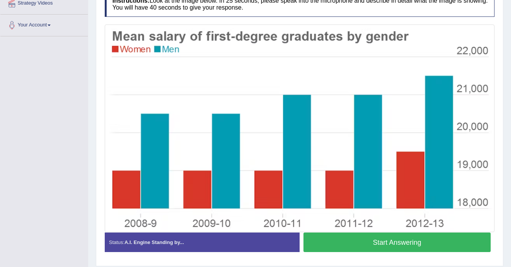
click at [348, 236] on button "Start Answering" at bounding box center [396, 243] width 187 height 20
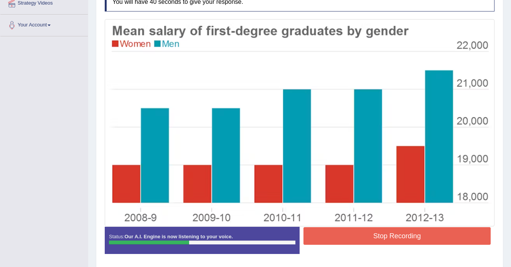
click at [441, 235] on button "Stop Recording" at bounding box center [396, 236] width 187 height 18
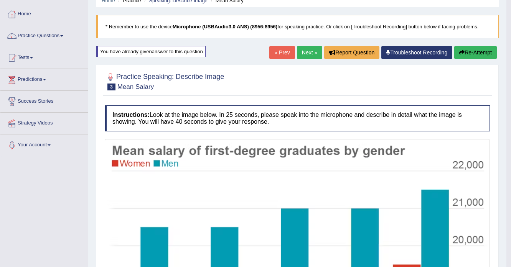
scroll to position [32, 0]
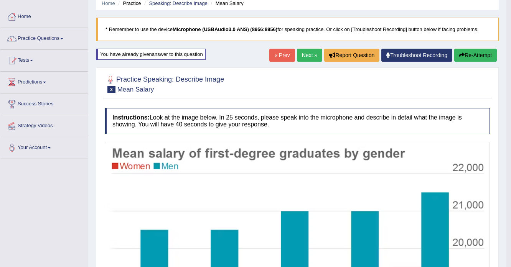
click at [490, 50] on button "Re-Attempt" at bounding box center [475, 55] width 43 height 13
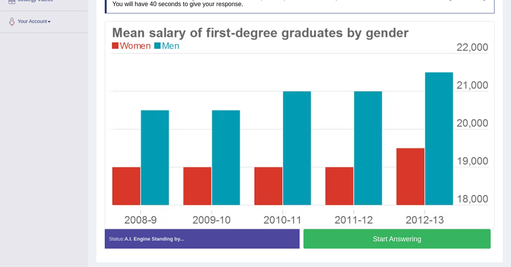
scroll to position [147, 0]
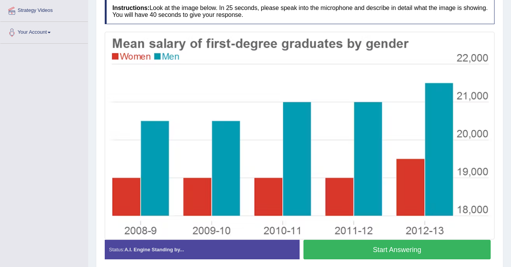
click at [382, 253] on button "Start Answering" at bounding box center [396, 250] width 187 height 20
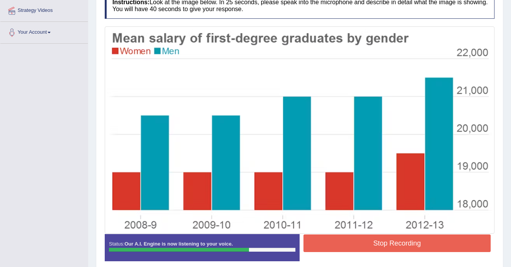
click at [334, 239] on button "Stop Recording" at bounding box center [396, 244] width 187 height 18
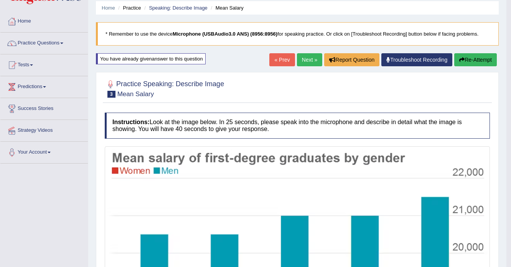
scroll to position [25, 0]
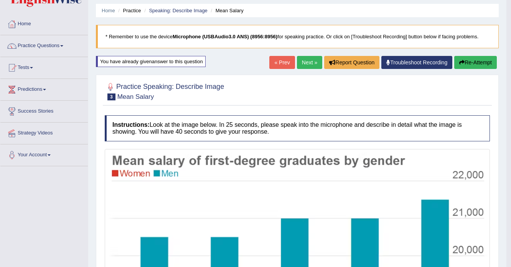
click at [462, 61] on icon "button" at bounding box center [461, 62] width 5 height 5
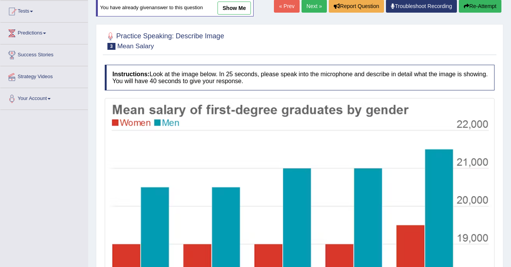
scroll to position [117, 0]
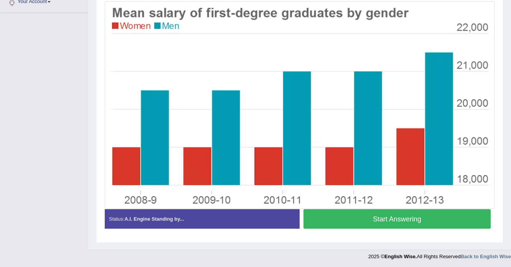
click at [350, 222] on button "Start Answering" at bounding box center [396, 219] width 187 height 20
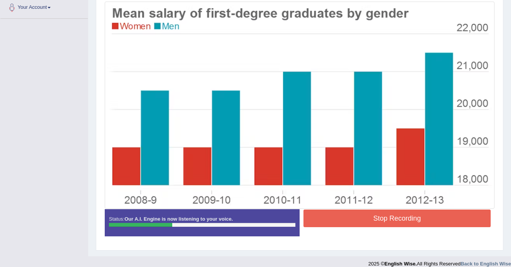
click at [342, 218] on button "Stop Recording" at bounding box center [396, 219] width 187 height 18
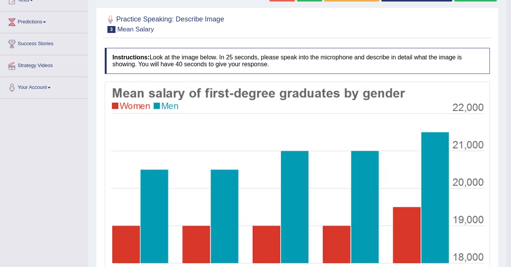
scroll to position [56, 0]
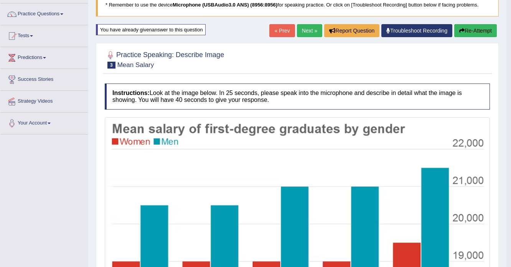
click at [299, 26] on link "Next »" at bounding box center [309, 30] width 25 height 13
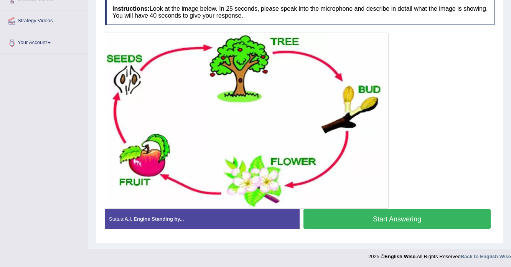
scroll to position [106, 0]
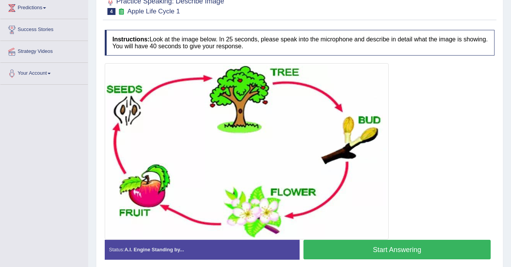
click at [392, 253] on button "Start Answering" at bounding box center [396, 250] width 187 height 20
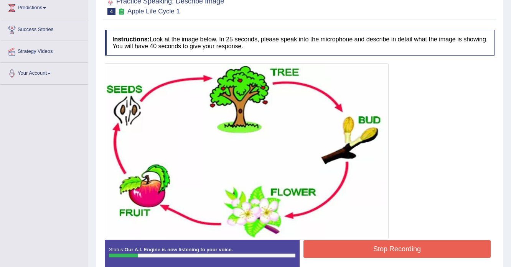
click at [336, 251] on button "Stop Recording" at bounding box center [396, 249] width 187 height 18
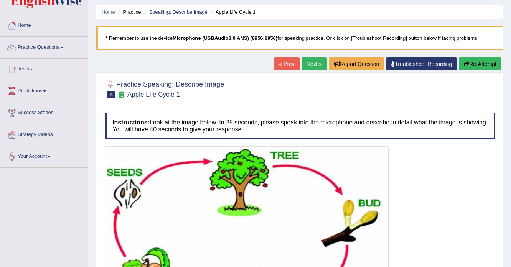
scroll to position [5, 0]
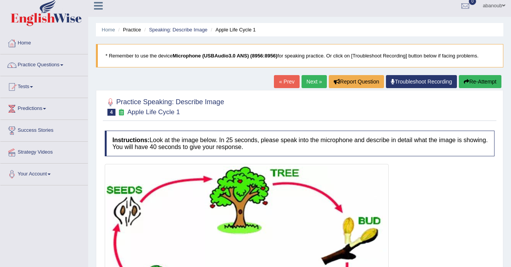
click at [464, 83] on icon "button" at bounding box center [465, 81] width 5 height 5
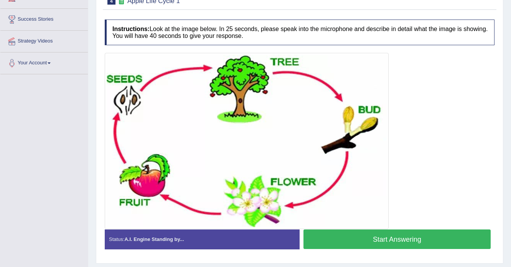
scroll to position [137, 0]
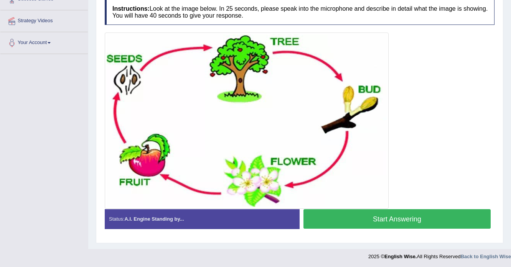
click at [391, 218] on button "Start Answering" at bounding box center [396, 219] width 187 height 20
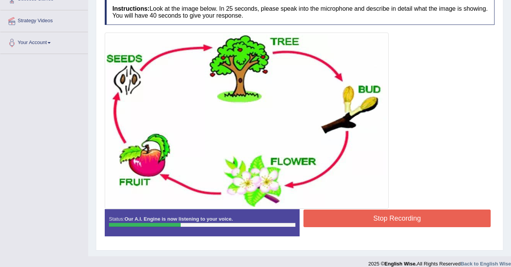
click at [340, 223] on button "Stop Recording" at bounding box center [396, 219] width 187 height 18
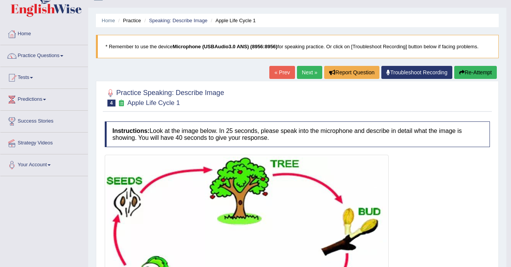
scroll to position [14, 0]
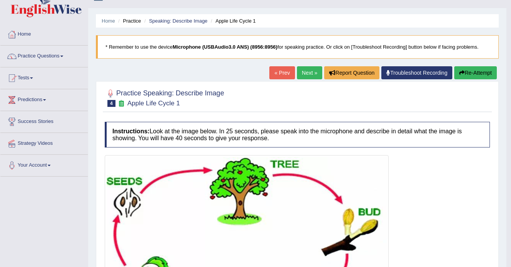
click at [474, 72] on button "Re-Attempt" at bounding box center [475, 72] width 43 height 13
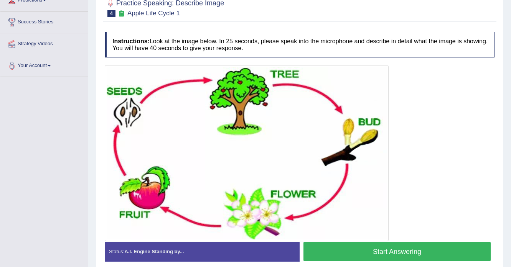
scroll to position [137, 0]
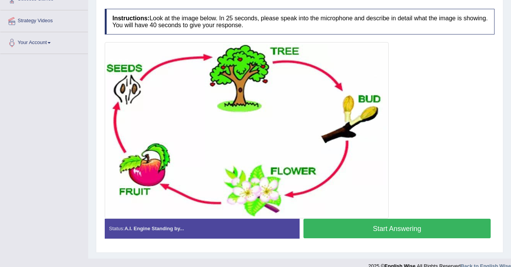
click at [393, 229] on button "Start Answering" at bounding box center [396, 229] width 187 height 20
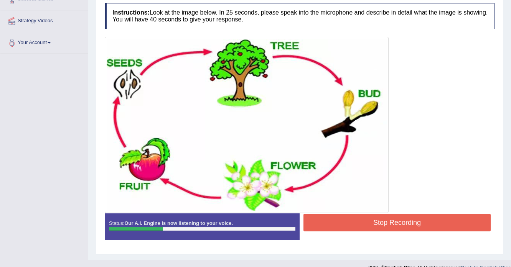
click at [376, 227] on button "Stop Recording" at bounding box center [396, 223] width 187 height 18
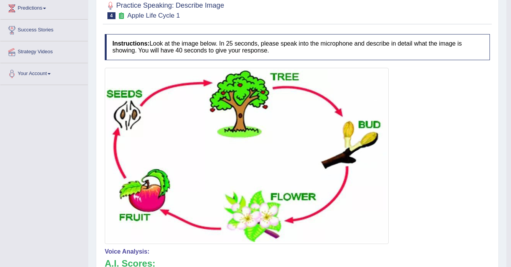
scroll to position [76, 0]
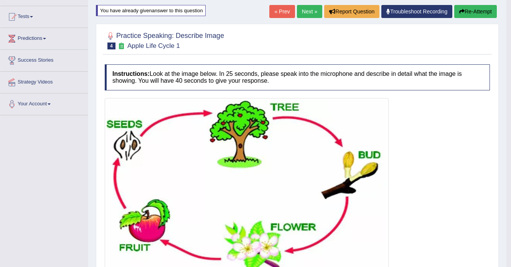
click at [465, 9] on button "Re-Attempt" at bounding box center [475, 11] width 43 height 13
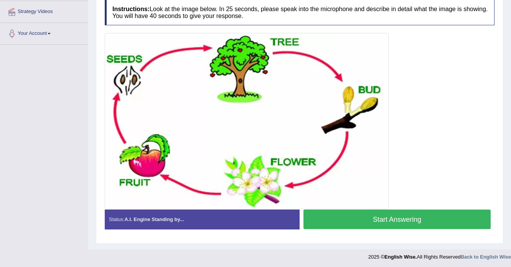
click at [368, 217] on button "Start Answering" at bounding box center [396, 220] width 187 height 20
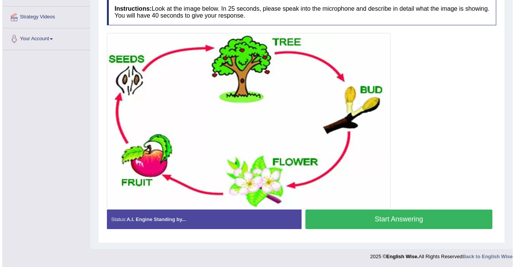
scroll to position [146, 0]
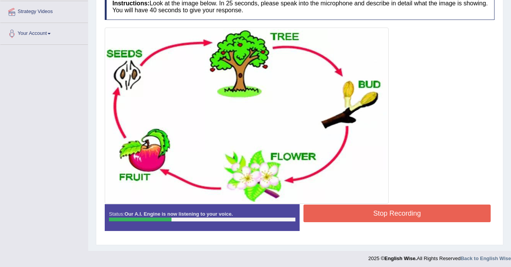
click at [357, 210] on button "Stop Recording" at bounding box center [396, 214] width 187 height 18
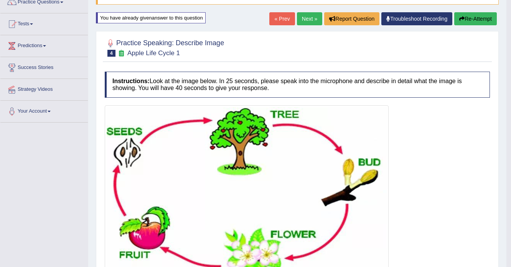
scroll to position [0, 0]
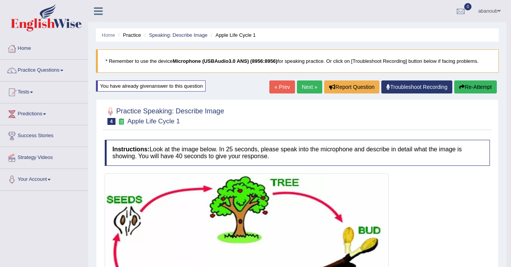
click at [308, 84] on link "Next »" at bounding box center [309, 86] width 25 height 13
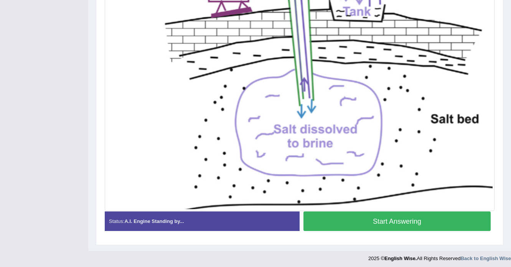
scroll to position [225, 0]
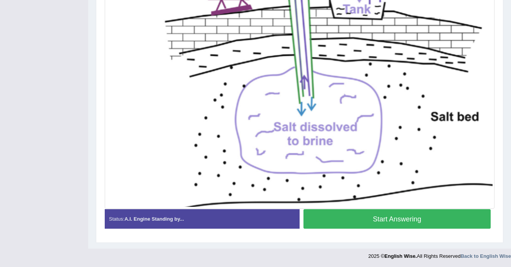
click at [373, 222] on button "Start Answering" at bounding box center [396, 219] width 187 height 20
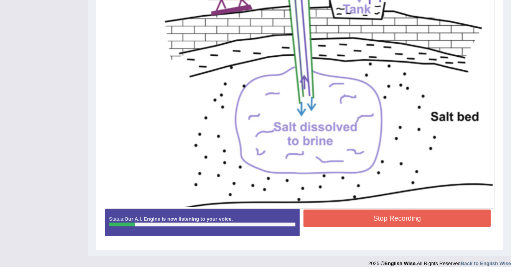
click at [343, 214] on button "Stop Recording" at bounding box center [396, 219] width 187 height 18
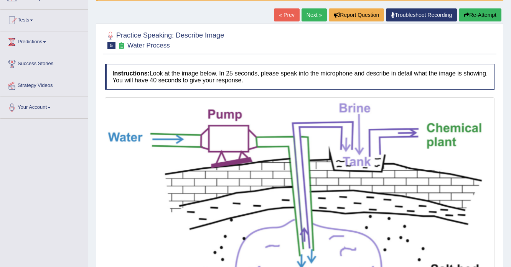
scroll to position [71, 0]
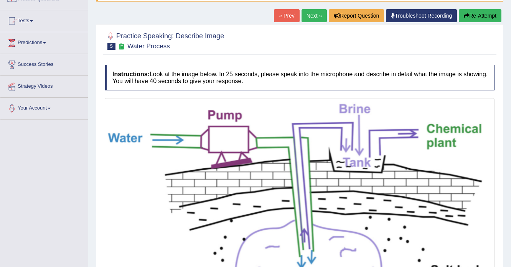
click at [495, 15] on button "Re-Attempt" at bounding box center [479, 15] width 43 height 13
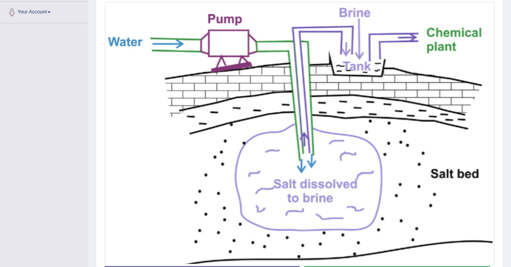
scroll to position [225, 0]
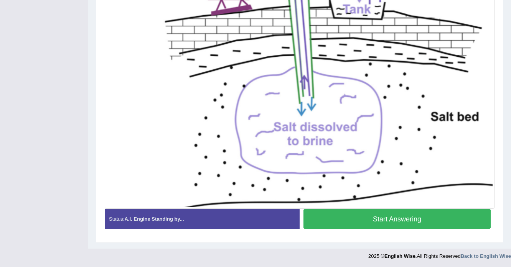
click at [399, 219] on button "Start Answering" at bounding box center [396, 219] width 187 height 20
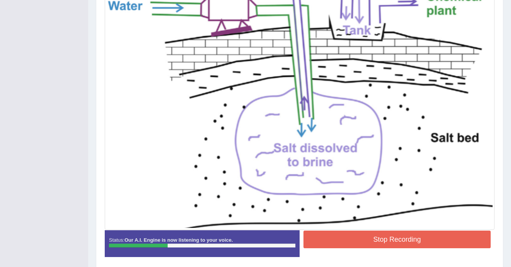
scroll to position [232, 0]
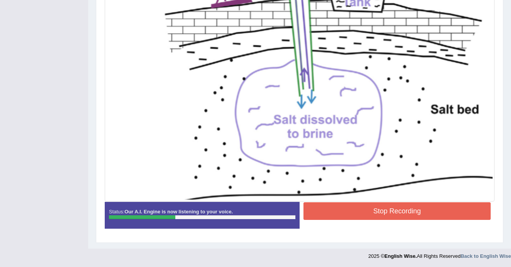
click at [354, 211] on button "Stop Recording" at bounding box center [396, 211] width 187 height 18
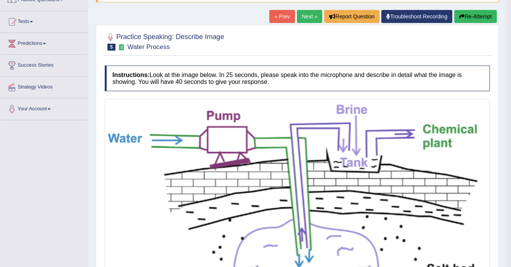
scroll to position [48, 0]
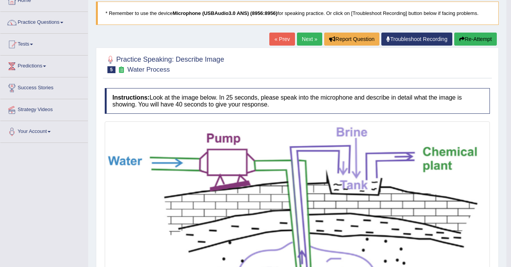
click at [312, 34] on link "Next »" at bounding box center [309, 39] width 25 height 13
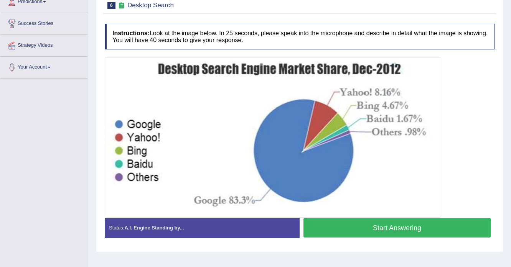
scroll to position [123, 0]
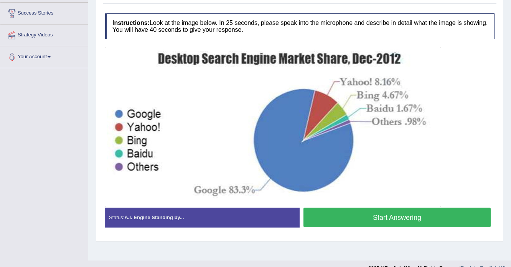
click at [365, 217] on button "Start Answering" at bounding box center [396, 218] width 187 height 20
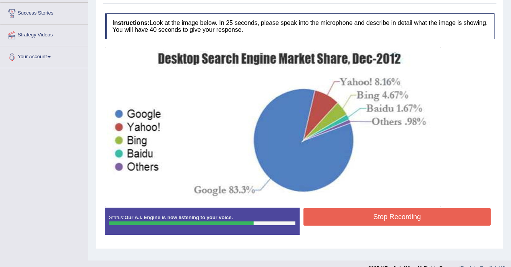
click at [422, 214] on button "Stop Recording" at bounding box center [396, 217] width 187 height 18
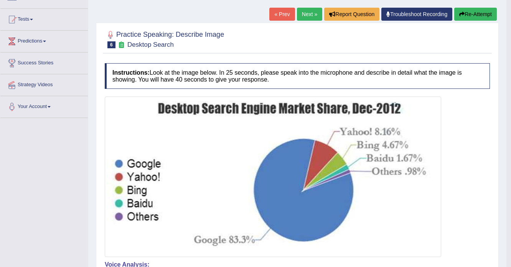
scroll to position [0, 0]
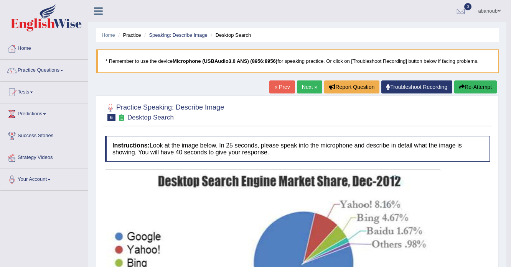
click at [465, 89] on button "Re-Attempt" at bounding box center [475, 86] width 43 height 13
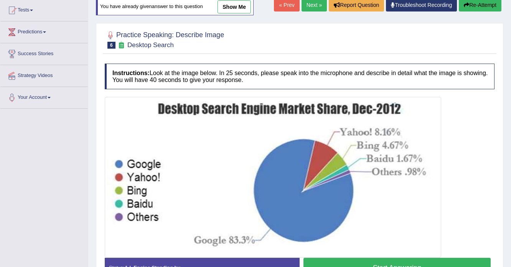
scroll to position [123, 0]
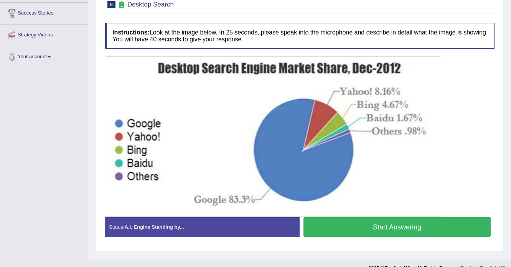
click at [345, 225] on button "Start Answering" at bounding box center [396, 227] width 187 height 20
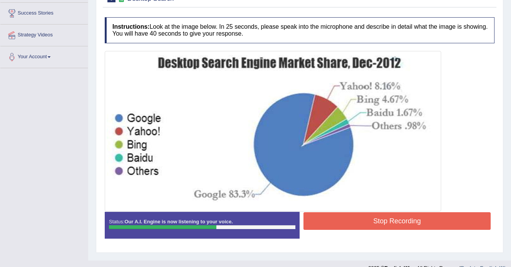
click at [406, 217] on button "Stop Recording" at bounding box center [396, 221] width 187 height 18
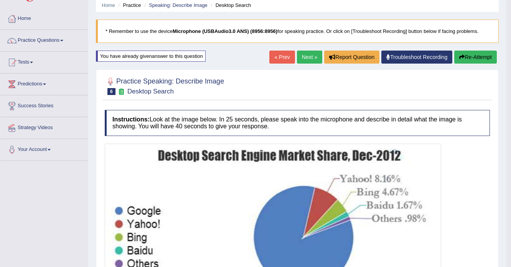
scroll to position [0, 0]
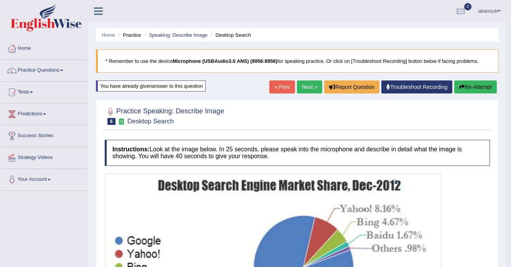
click at [474, 87] on button "Re-Attempt" at bounding box center [475, 86] width 43 height 13
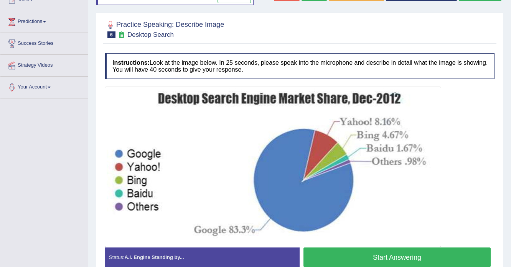
scroll to position [123, 0]
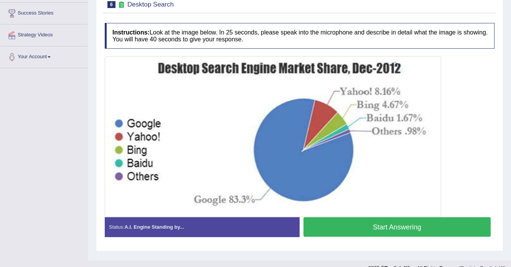
click at [366, 227] on button "Start Answering" at bounding box center [396, 227] width 187 height 20
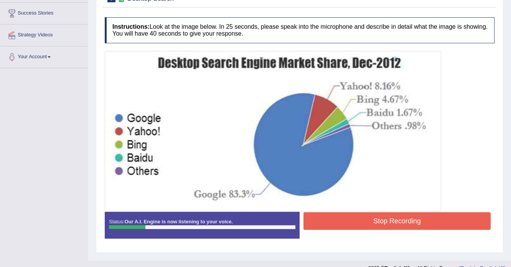
click at [365, 228] on button "Stop Recording" at bounding box center [396, 221] width 187 height 18
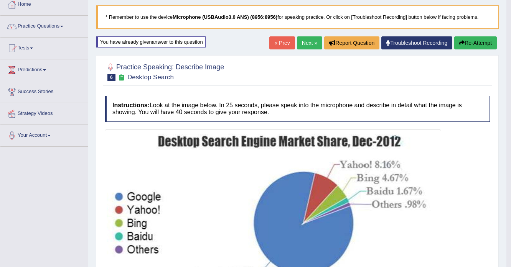
scroll to position [42, 0]
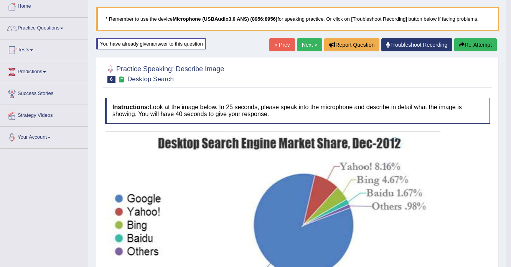
click at [468, 44] on button "Re-Attempt" at bounding box center [475, 44] width 43 height 13
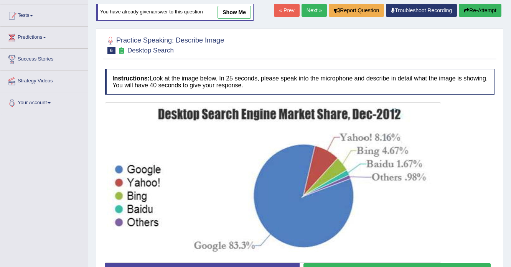
scroll to position [104, 0]
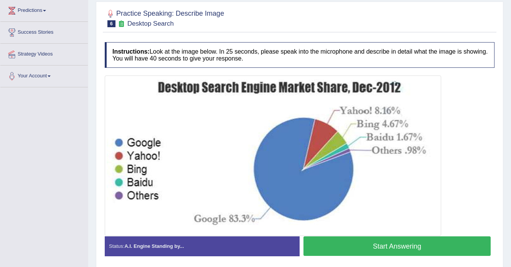
click at [377, 243] on button "Start Answering" at bounding box center [396, 247] width 187 height 20
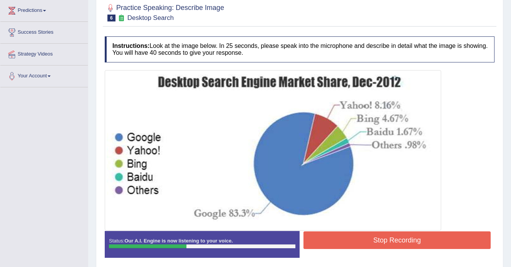
click at [399, 241] on button "Stop Recording" at bounding box center [396, 241] width 187 height 18
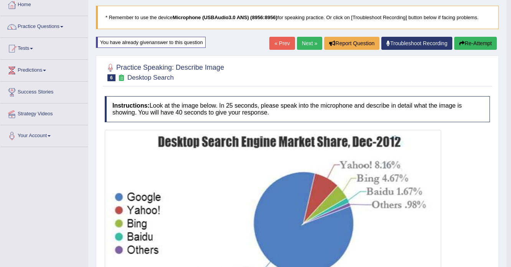
scroll to position [12, 0]
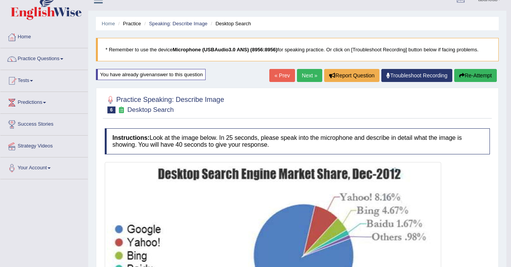
click at [480, 76] on button "Re-Attempt" at bounding box center [475, 75] width 43 height 13
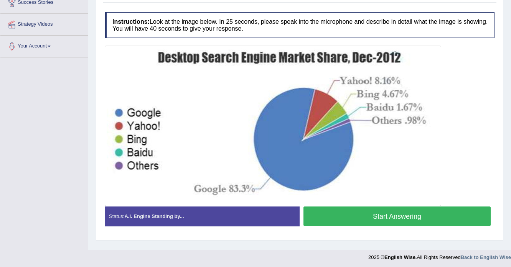
scroll to position [135, 0]
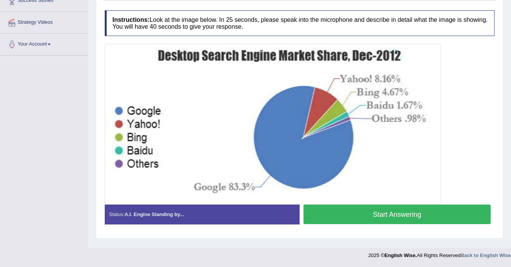
click at [411, 215] on button "Start Answering" at bounding box center [396, 215] width 187 height 20
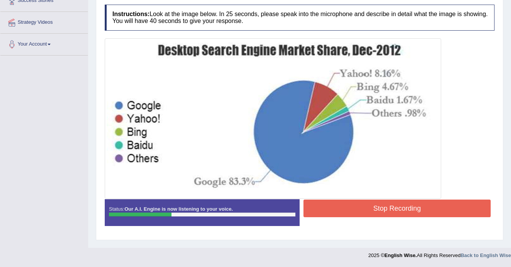
click at [373, 207] on button "Stop Recording" at bounding box center [396, 209] width 187 height 18
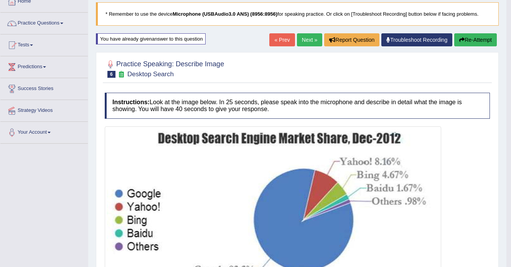
scroll to position [43, 0]
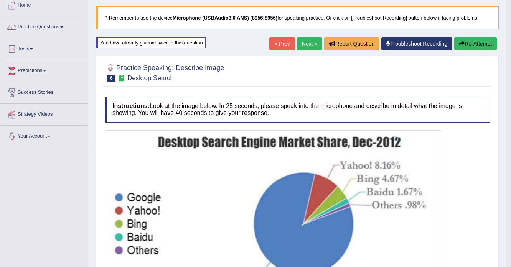
click at [464, 41] on button "Re-Attempt" at bounding box center [475, 43] width 43 height 13
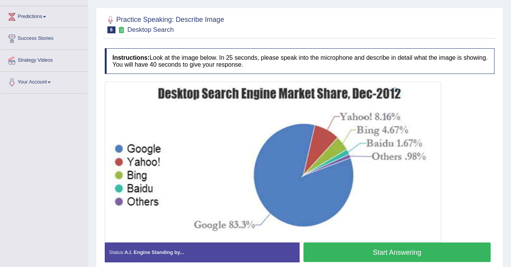
scroll to position [135, 0]
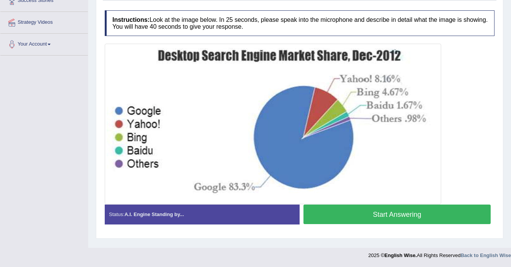
click at [385, 215] on button "Start Answering" at bounding box center [396, 215] width 187 height 20
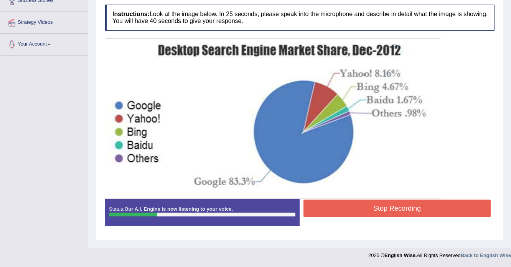
click at [343, 210] on button "Stop Recording" at bounding box center [396, 209] width 187 height 18
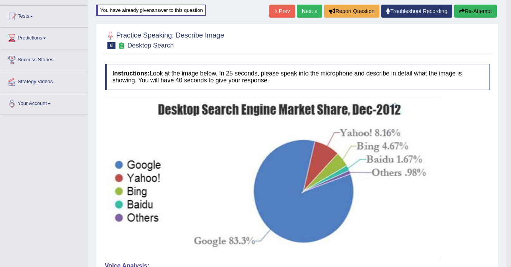
scroll to position [74, 0]
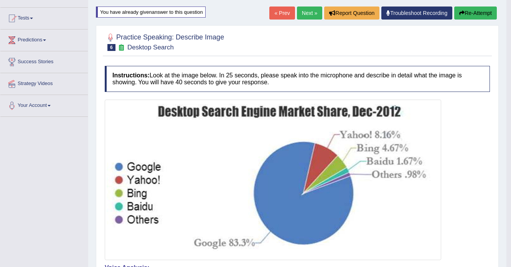
click at [491, 10] on button "Re-Attempt" at bounding box center [475, 13] width 43 height 13
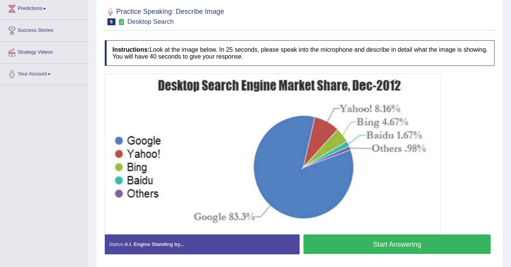
scroll to position [135, 0]
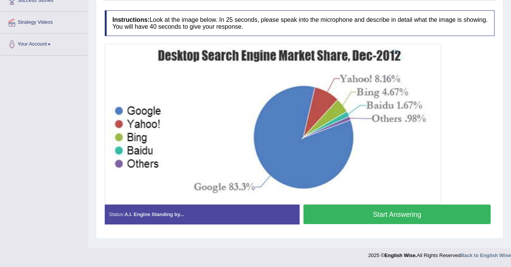
click at [415, 216] on button "Start Answering" at bounding box center [396, 215] width 187 height 20
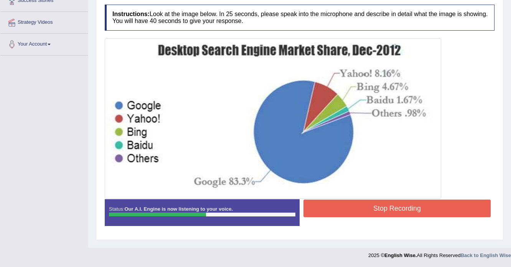
click at [371, 207] on button "Stop Recording" at bounding box center [396, 209] width 187 height 18
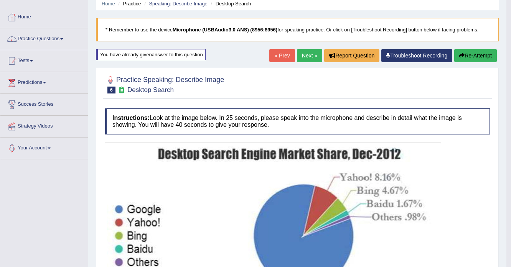
scroll to position [13, 0]
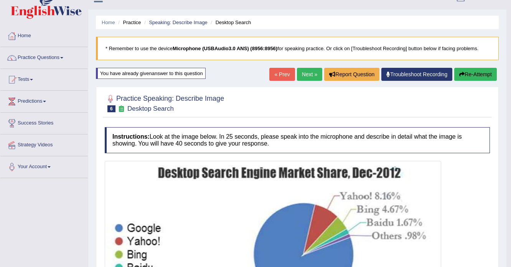
click at [470, 74] on button "Re-Attempt" at bounding box center [475, 74] width 43 height 13
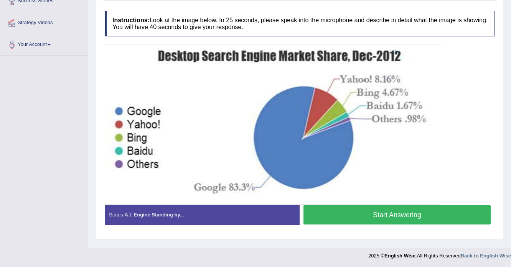
scroll to position [135, 0]
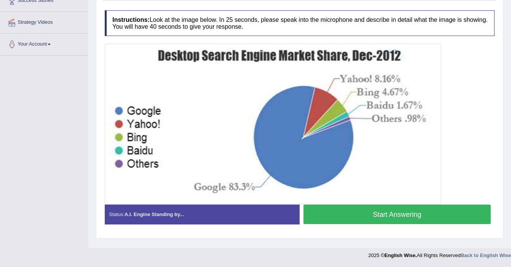
click at [368, 212] on button "Start Answering" at bounding box center [396, 215] width 187 height 20
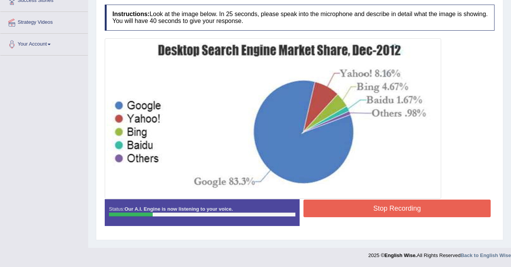
click at [376, 206] on button "Stop Recording" at bounding box center [396, 209] width 187 height 18
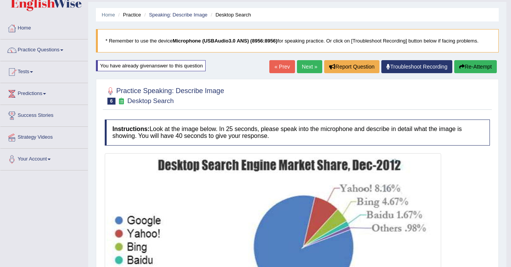
scroll to position [13, 0]
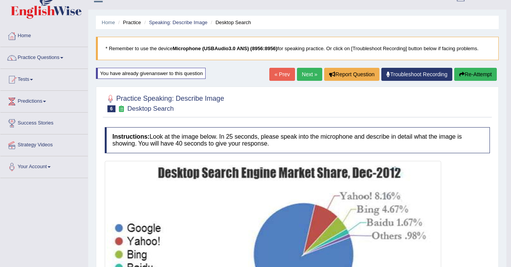
click at [304, 72] on link "Next »" at bounding box center [309, 74] width 25 height 13
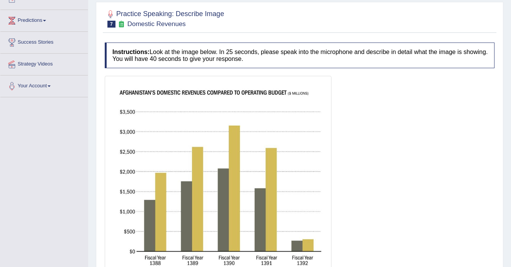
scroll to position [153, 0]
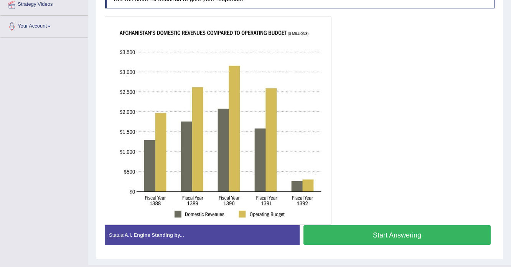
click at [347, 233] on button "Start Answering" at bounding box center [396, 235] width 187 height 20
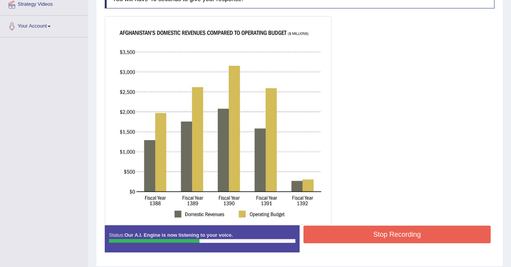
click at [329, 233] on button "Stop Recording" at bounding box center [396, 235] width 187 height 18
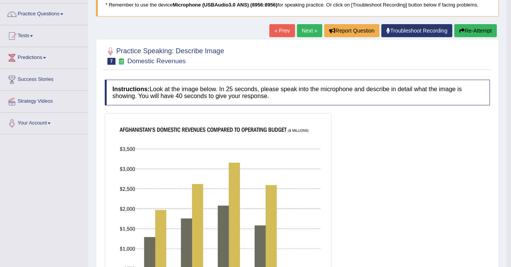
scroll to position [0, 0]
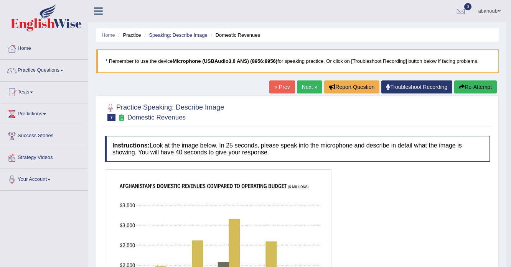
click at [471, 84] on button "Re-Attempt" at bounding box center [475, 86] width 43 height 13
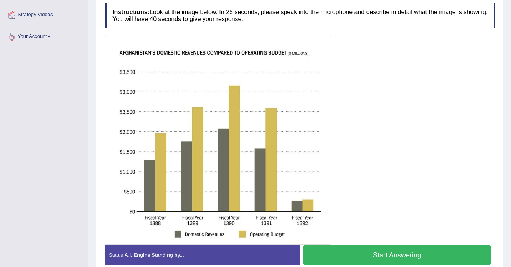
scroll to position [153, 0]
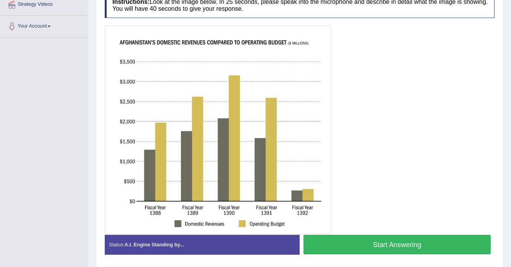
click at [356, 244] on button "Start Answering" at bounding box center [396, 245] width 187 height 20
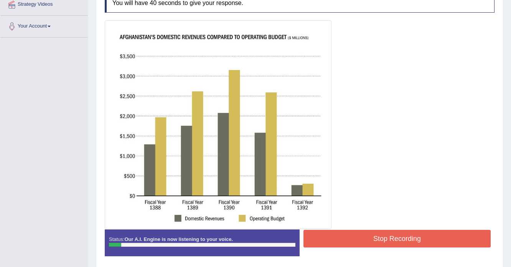
click at [317, 240] on button "Stop Recording" at bounding box center [396, 239] width 187 height 18
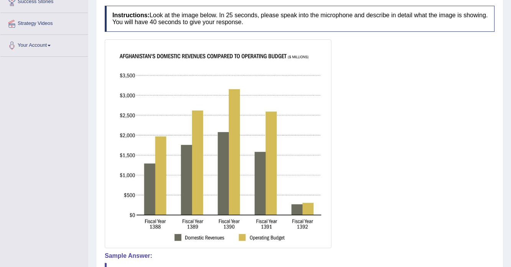
scroll to position [61, 0]
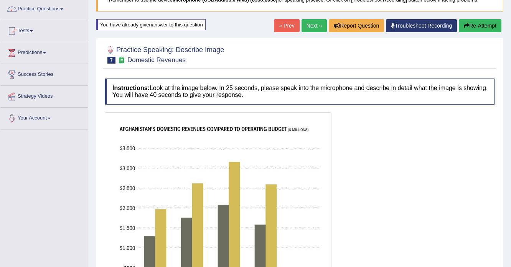
click at [473, 18] on div "Home Practice Speaking: Describe Image Domestic Revenues * Remember to use the …" at bounding box center [299, 176] width 422 height 475
click at [477, 28] on button "Re-Attempt" at bounding box center [479, 25] width 43 height 13
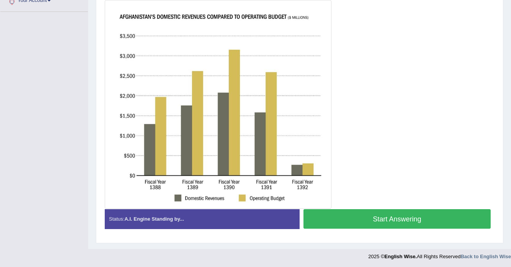
scroll to position [179, 0]
click at [348, 223] on button "Start Answering" at bounding box center [396, 219] width 187 height 20
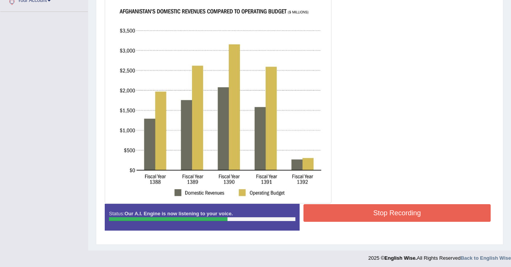
click at [331, 208] on button "Stop Recording" at bounding box center [396, 213] width 187 height 18
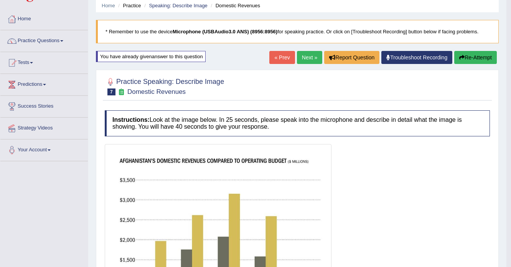
scroll to position [26, 0]
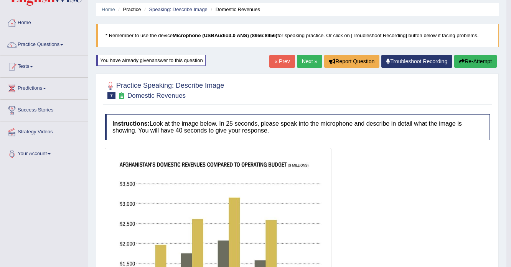
click at [475, 61] on button "Re-Attempt" at bounding box center [475, 61] width 43 height 13
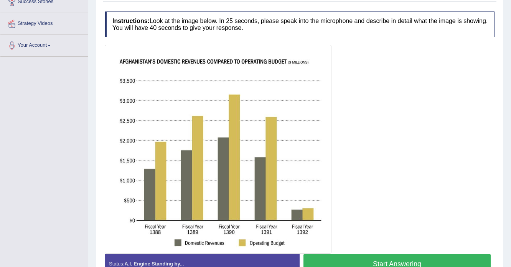
scroll to position [148, 0]
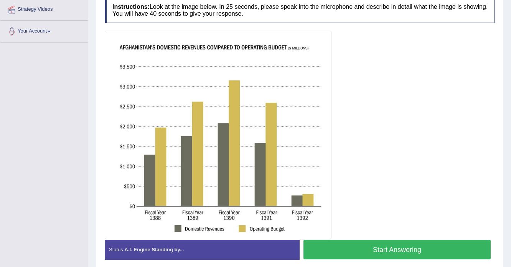
click at [333, 248] on button "Start Answering" at bounding box center [396, 250] width 187 height 20
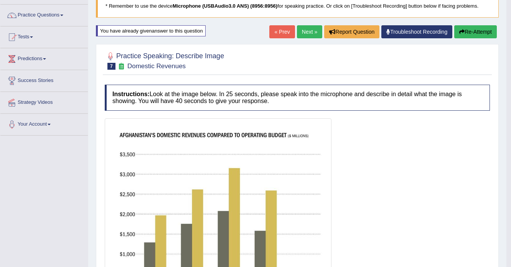
scroll to position [26, 0]
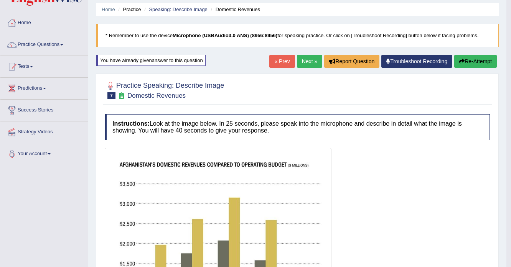
click at [467, 60] on button "Re-Attempt" at bounding box center [475, 61] width 43 height 13
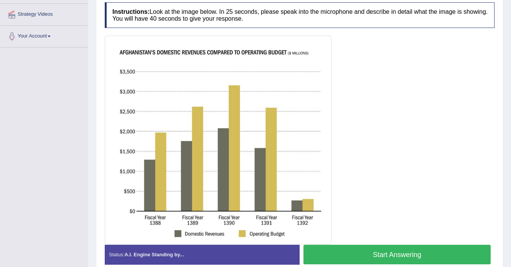
scroll to position [148, 0]
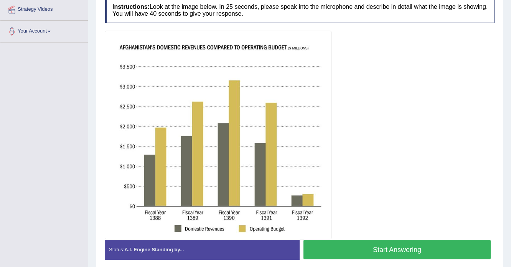
click at [328, 252] on button "Start Answering" at bounding box center [396, 250] width 187 height 20
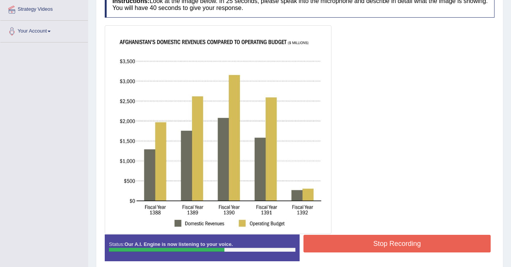
click at [370, 236] on button "Stop Recording" at bounding box center [396, 244] width 187 height 18
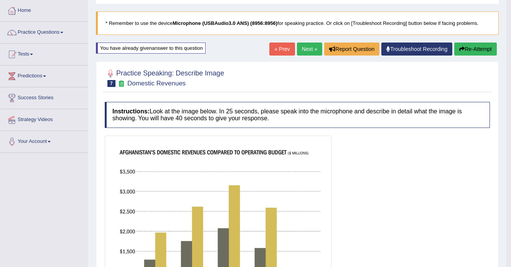
scroll to position [26, 0]
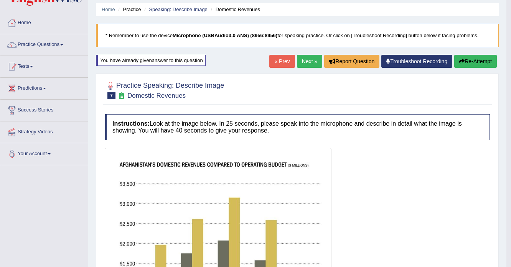
click at [310, 62] on link "Next »" at bounding box center [309, 61] width 25 height 13
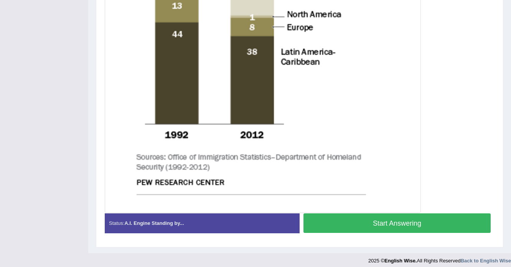
scroll to position [369, 0]
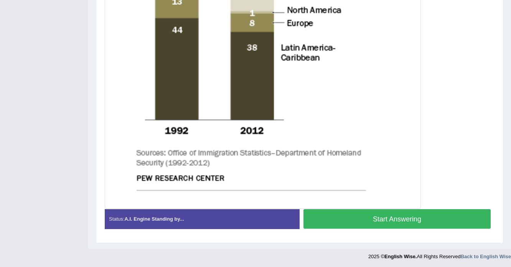
click at [379, 222] on button "Start Answering" at bounding box center [396, 219] width 187 height 20
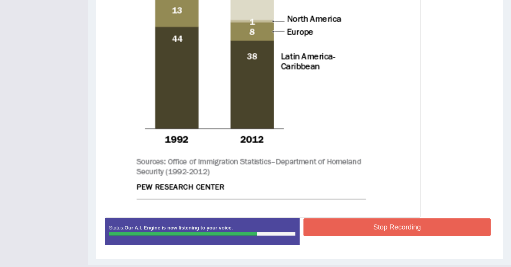
scroll to position [376, 0]
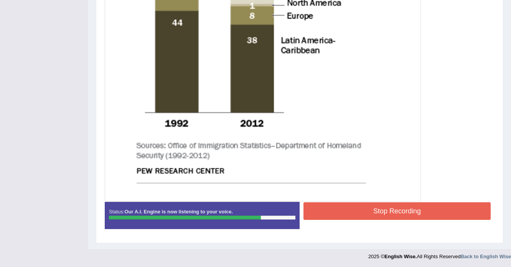
click at [356, 212] on button "Stop Recording" at bounding box center [396, 211] width 187 height 18
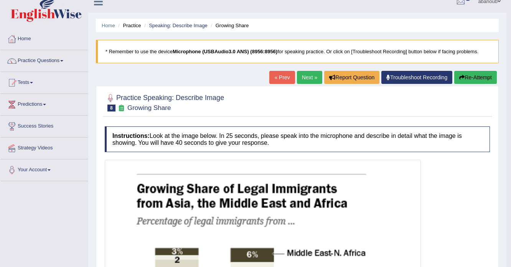
scroll to position [8, 0]
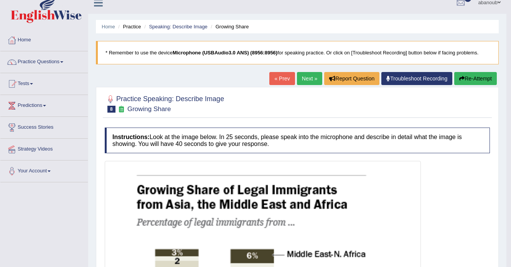
click at [465, 73] on button "Re-Attempt" at bounding box center [475, 78] width 43 height 13
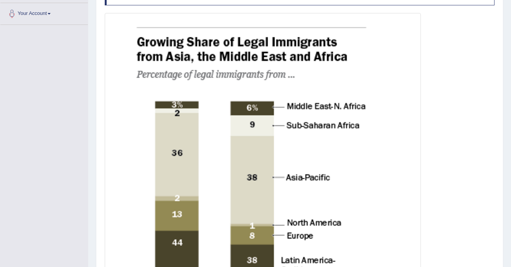
scroll to position [223, 0]
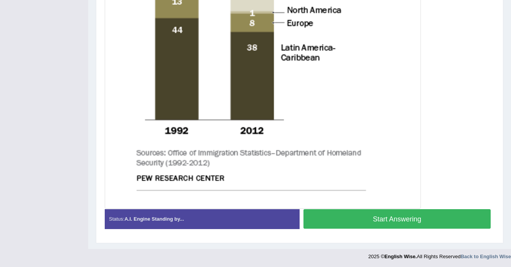
click at [405, 215] on button "Start Answering" at bounding box center [396, 219] width 187 height 20
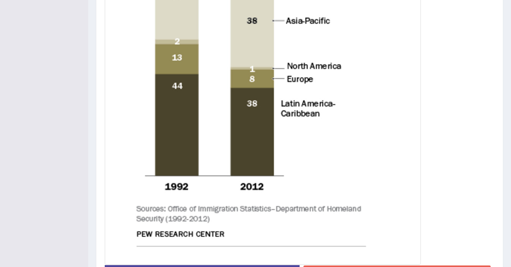
scroll to position [342, 0]
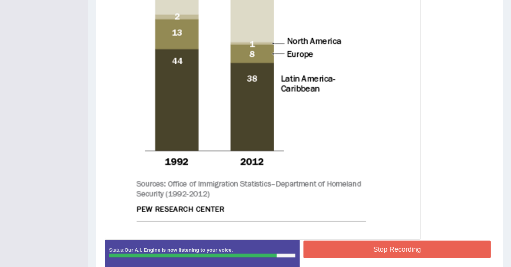
click at [338, 244] on button "Stop Recording" at bounding box center [396, 250] width 187 height 18
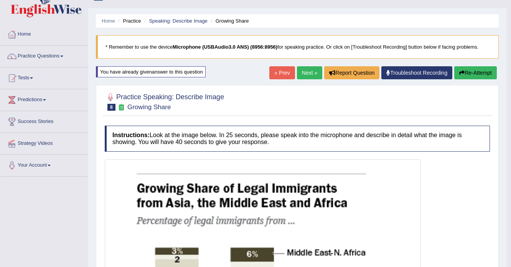
scroll to position [0, 0]
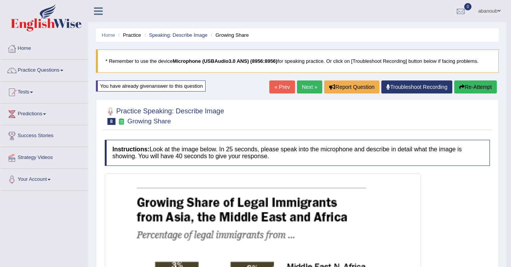
click at [479, 90] on button "Re-Attempt" at bounding box center [475, 86] width 43 height 13
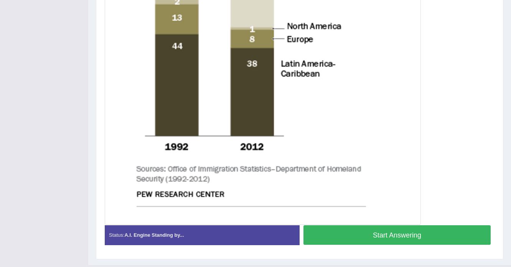
scroll to position [379, 0]
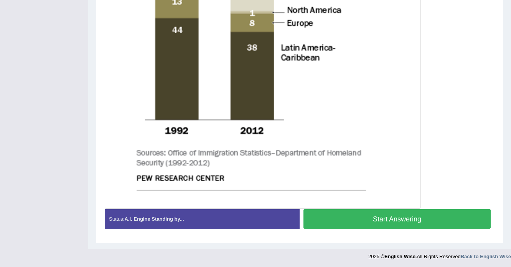
click at [407, 221] on button "Start Answering" at bounding box center [396, 219] width 187 height 20
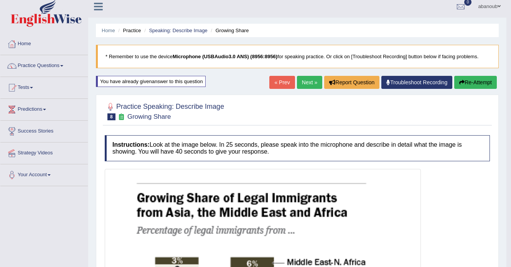
scroll to position [0, 0]
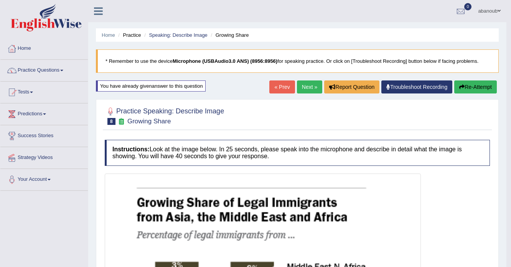
click at [462, 87] on icon "button" at bounding box center [461, 86] width 5 height 5
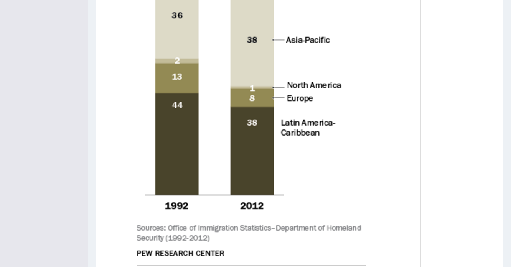
scroll to position [337, 0]
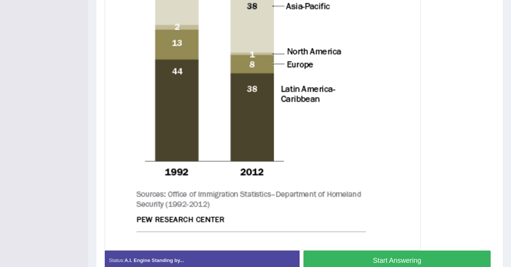
click at [347, 255] on button "Start Answering" at bounding box center [396, 261] width 187 height 20
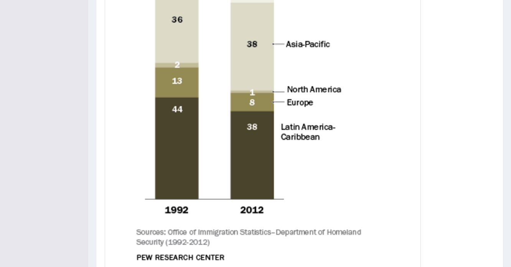
scroll to position [362, 0]
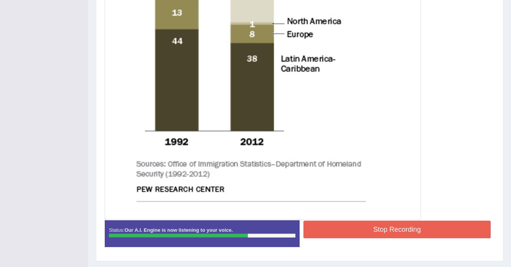
click at [352, 232] on button "Stop Recording" at bounding box center [396, 230] width 187 height 18
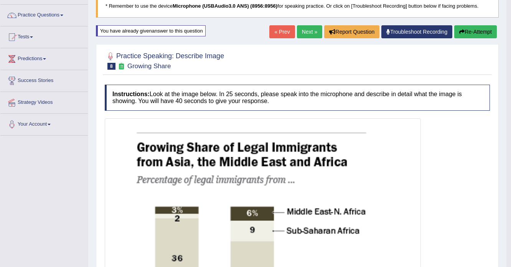
scroll to position [25, 0]
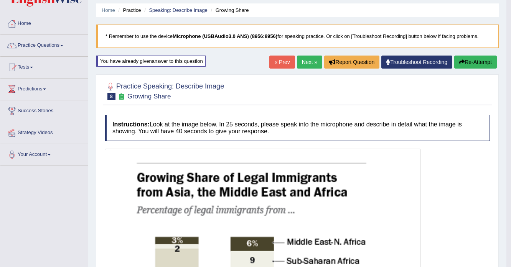
click at [476, 57] on button "Re-Attempt" at bounding box center [475, 62] width 43 height 13
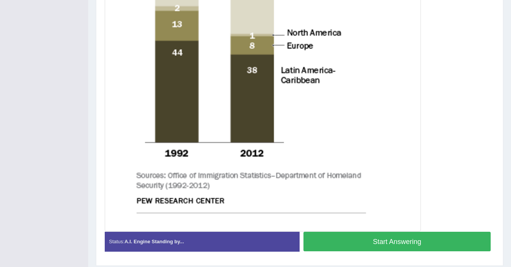
scroll to position [379, 0]
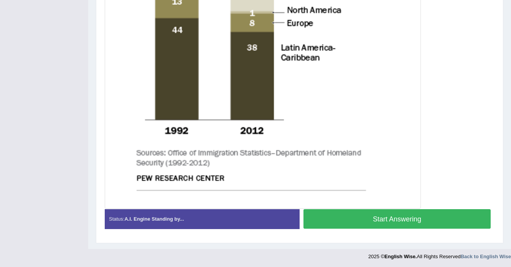
click at [402, 222] on button "Start Answering" at bounding box center [396, 219] width 187 height 20
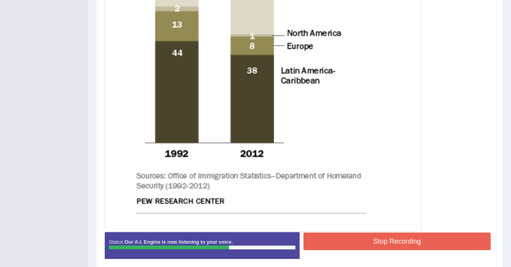
scroll to position [380, 0]
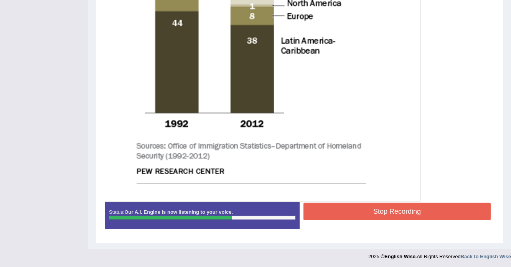
click at [362, 210] on button "Stop Recording" at bounding box center [396, 212] width 187 height 18
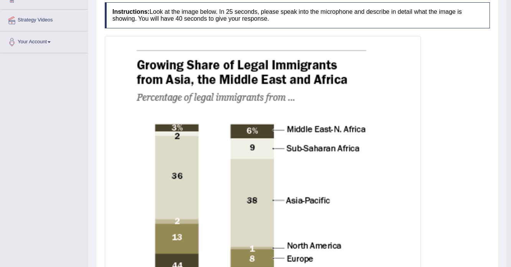
scroll to position [74, 0]
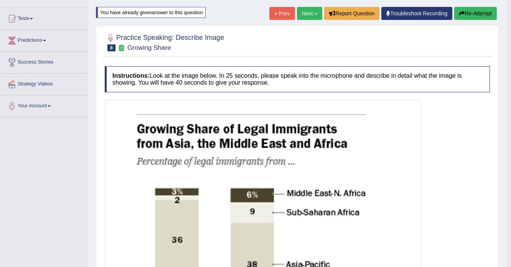
click at [308, 12] on link "Next »" at bounding box center [309, 13] width 25 height 13
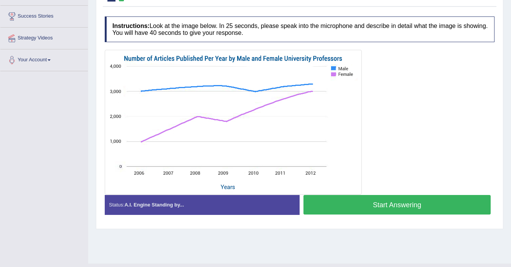
scroll to position [123, 0]
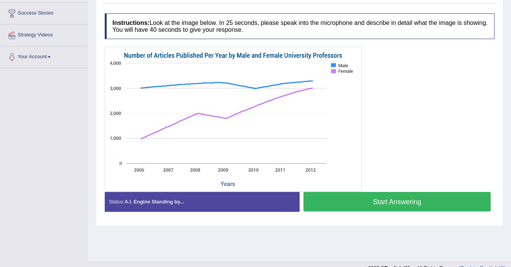
click at [351, 201] on button "Start Answering" at bounding box center [396, 202] width 187 height 20
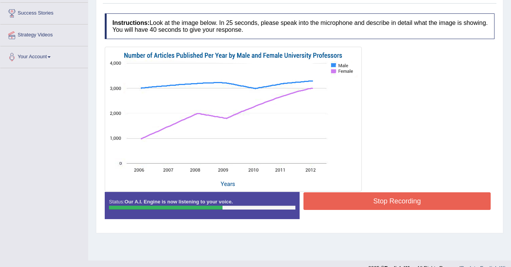
click at [328, 195] on button "Stop Recording" at bounding box center [396, 201] width 187 height 18
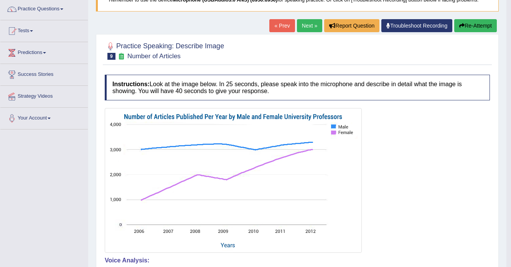
scroll to position [0, 0]
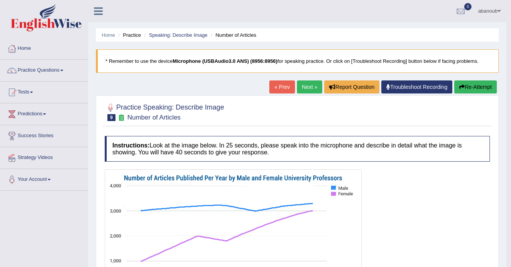
click at [465, 80] on button "Re-Attempt" at bounding box center [475, 86] width 43 height 13
